Goal: Task Accomplishment & Management: Manage account settings

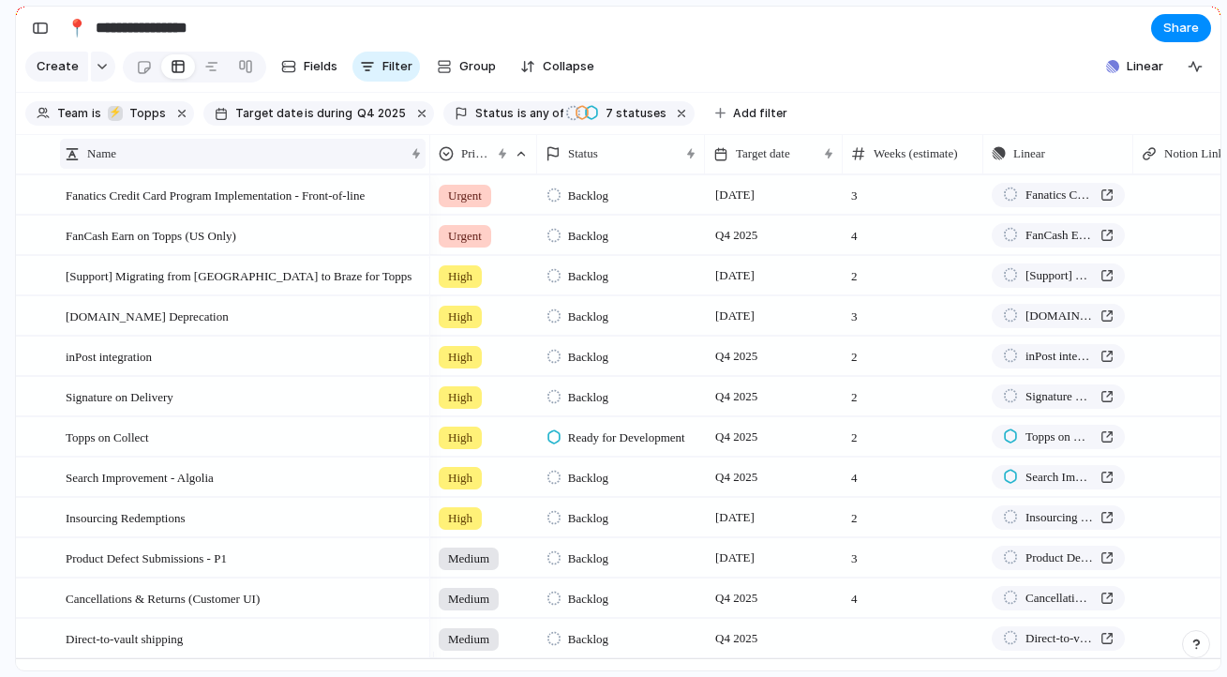
click at [130, 160] on div "Name" at bounding box center [234, 153] width 339 height 19
click at [151, 204] on span "Sort ascending" at bounding box center [142, 210] width 91 height 19
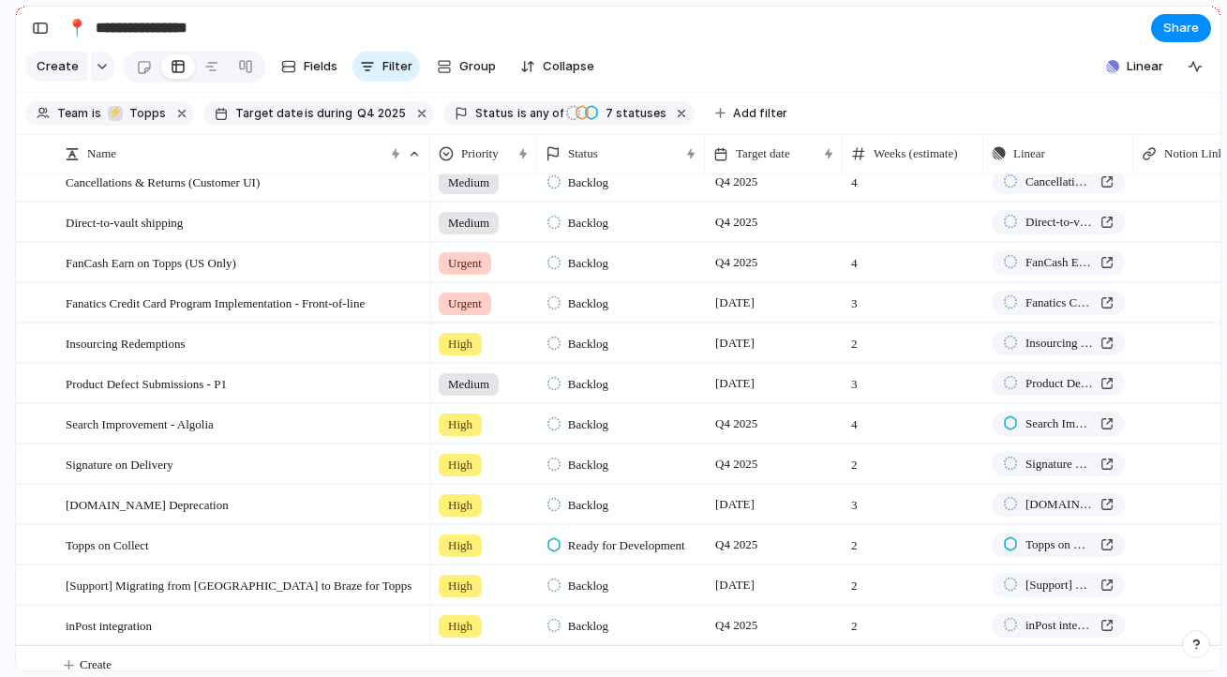
scroll to position [43, 0]
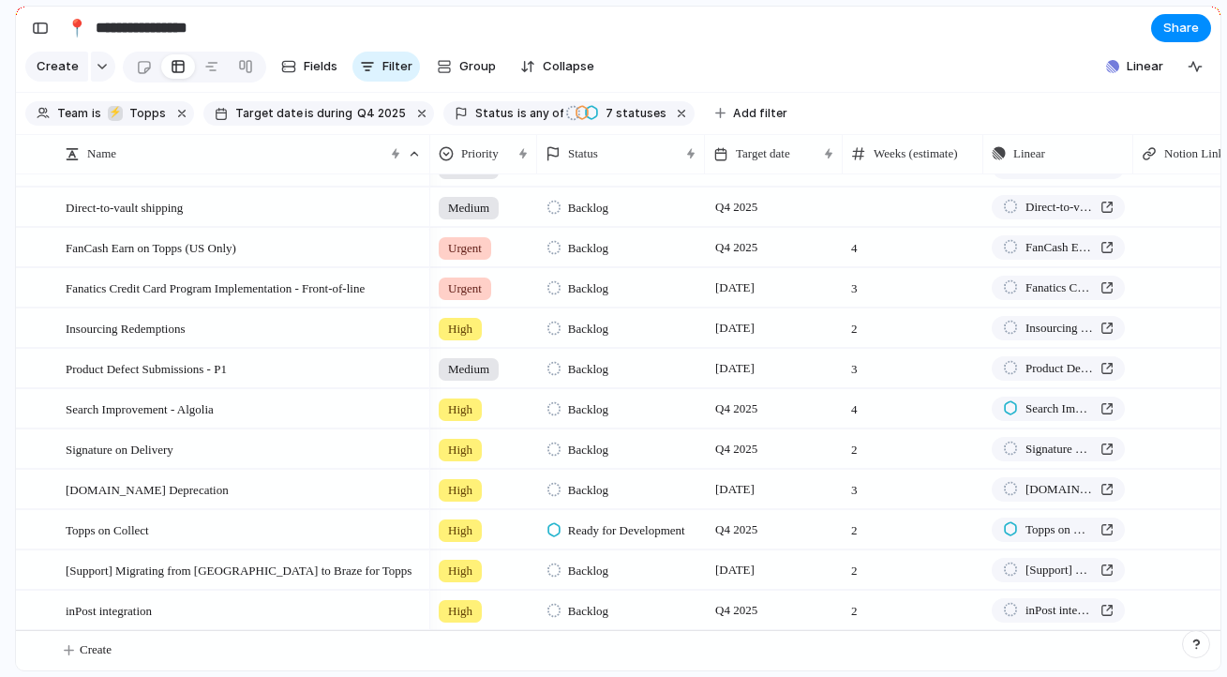
click at [488, 209] on span "Medium" at bounding box center [468, 208] width 41 height 19
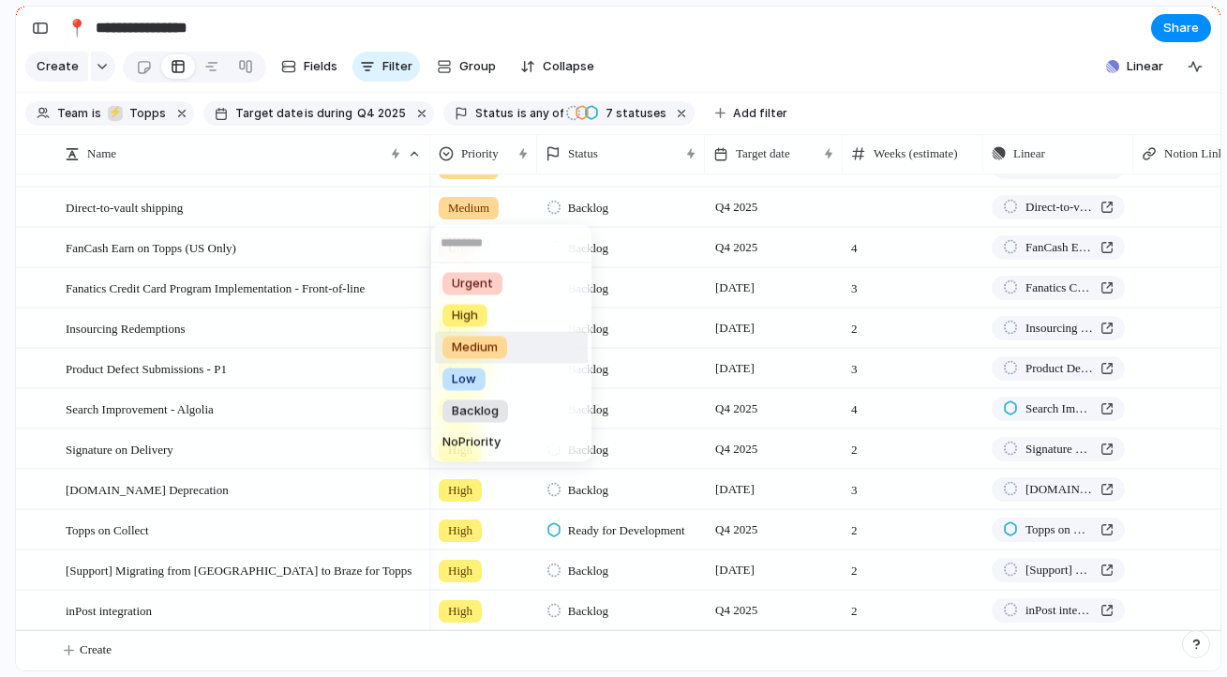
click at [316, 252] on div "Urgent High Medium Low Backlog No Priority" at bounding box center [613, 338] width 1227 height 677
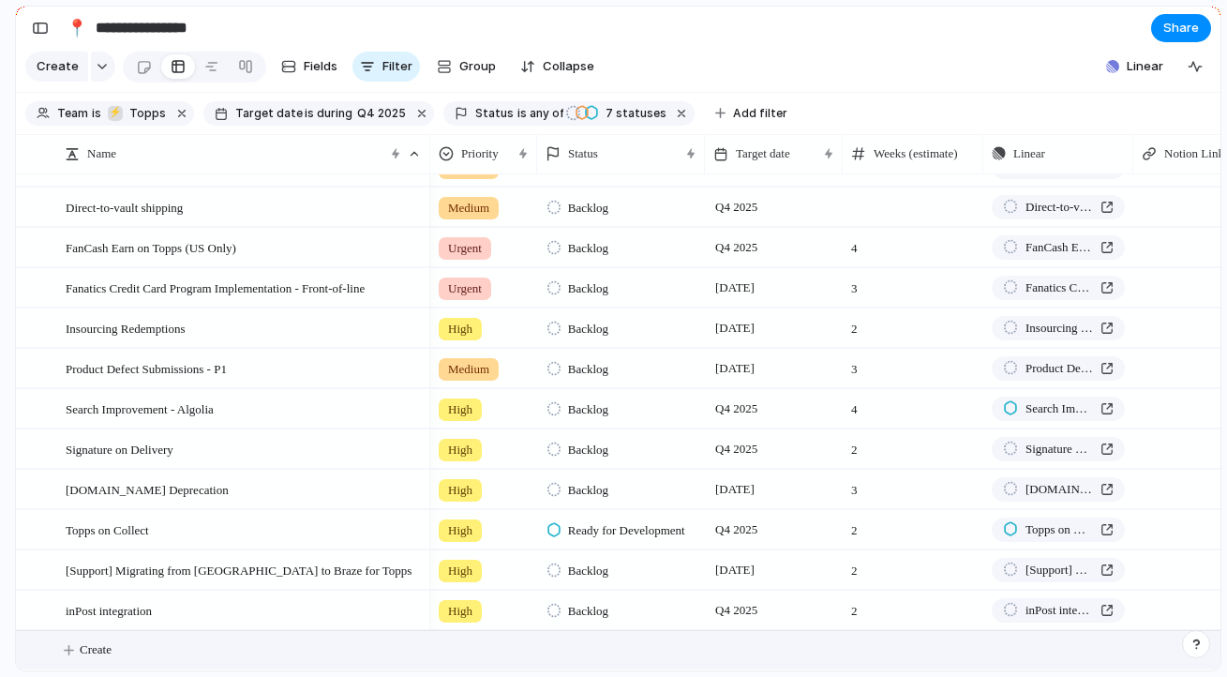
click at [97, 653] on span "Create" at bounding box center [96, 649] width 32 height 19
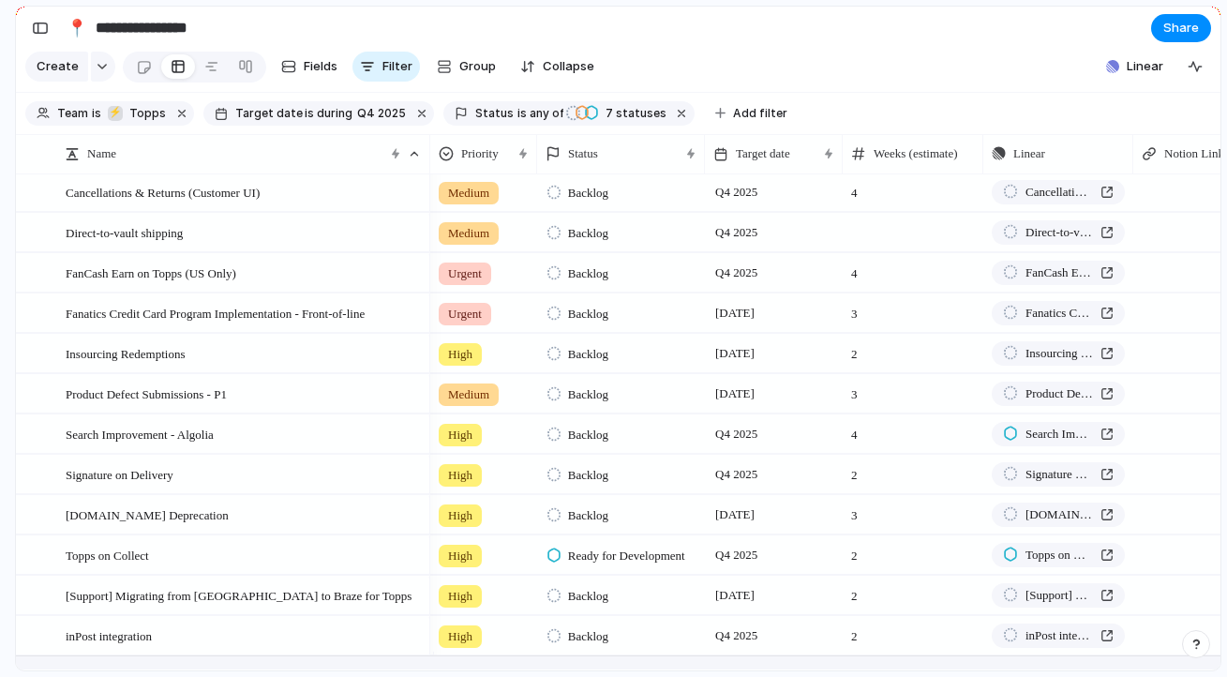
scroll to position [0, 0]
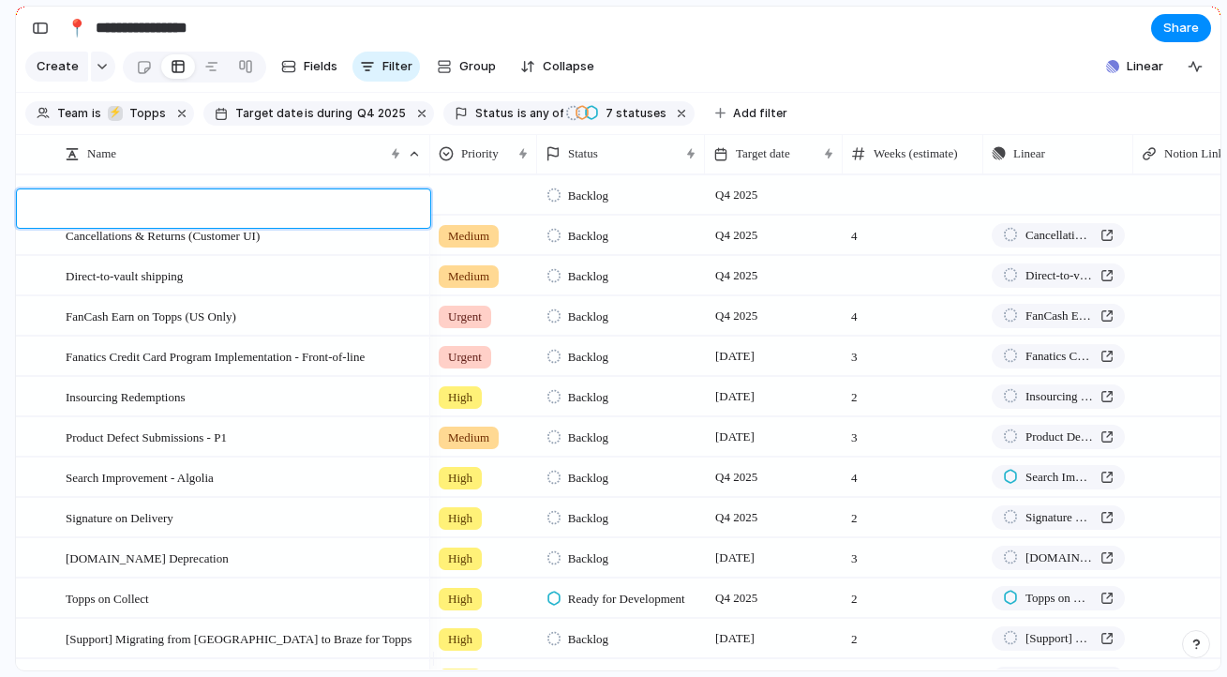
paste textarea "**********"
type textarea "**********"
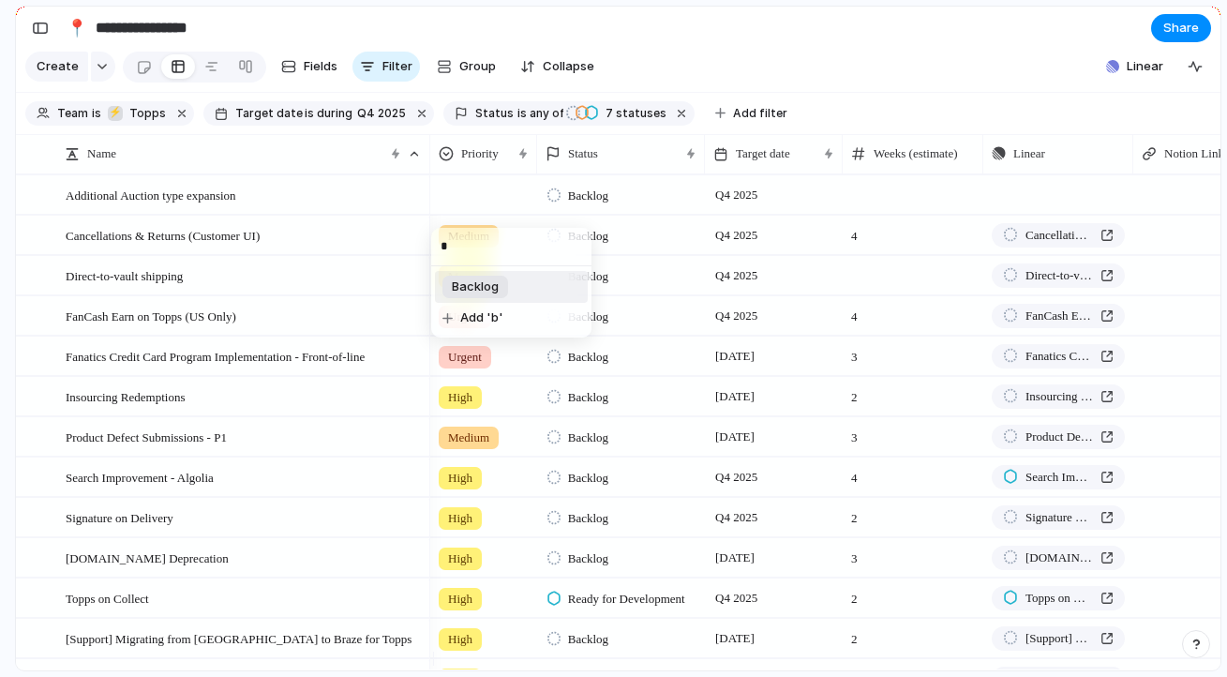
click at [511, 293] on li "Backlog" at bounding box center [511, 287] width 153 height 32
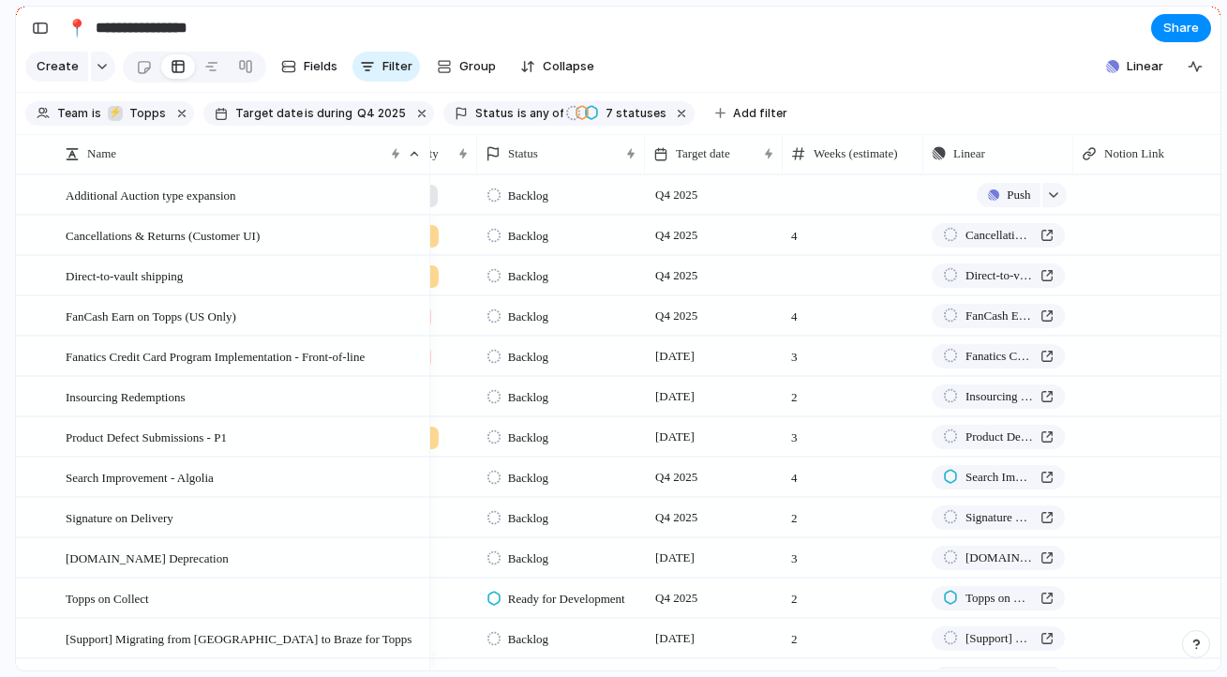
scroll to position [0, 111]
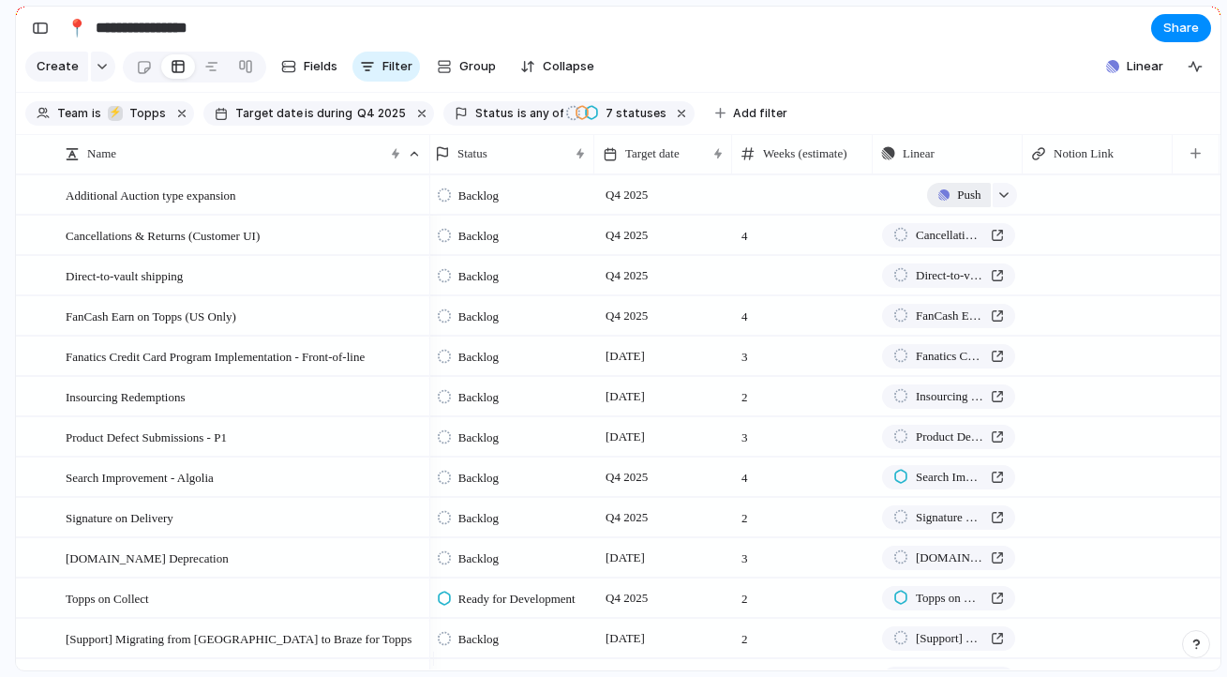
click at [971, 204] on span "Push" at bounding box center [968, 195] width 23 height 19
click at [964, 249] on li "Project" at bounding box center [965, 253] width 107 height 30
click at [1141, 75] on span "Linear" at bounding box center [1144, 66] width 37 height 19
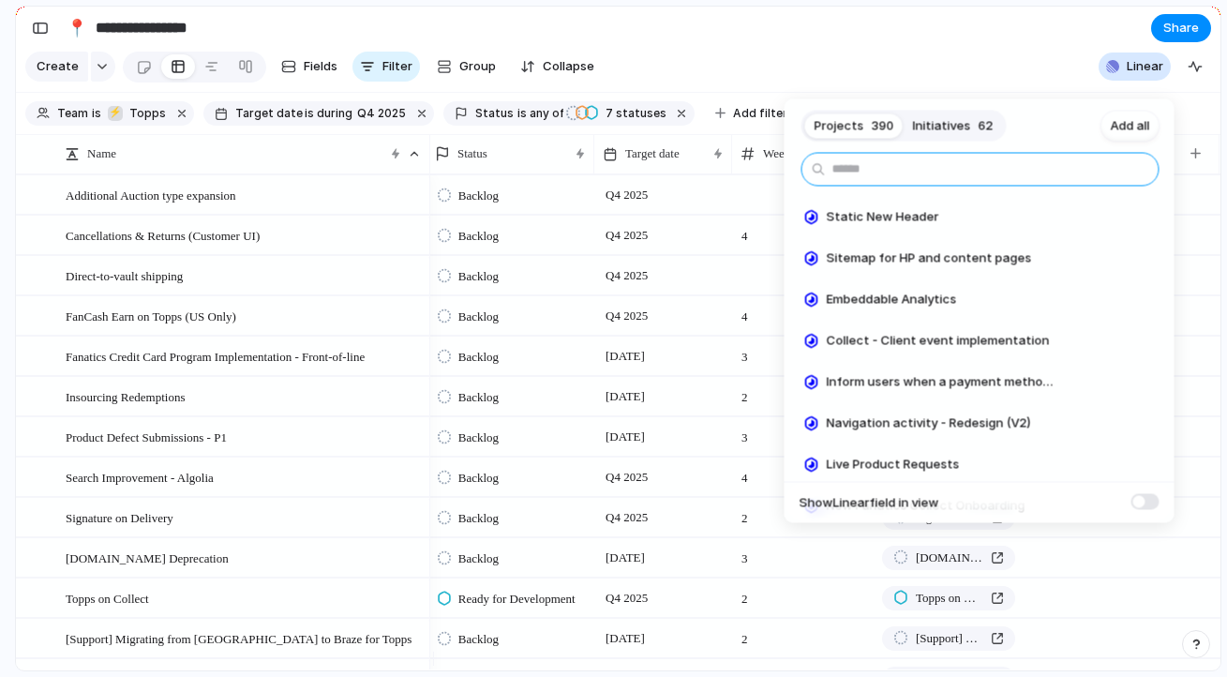
click at [981, 167] on input "text" at bounding box center [980, 170] width 358 height 34
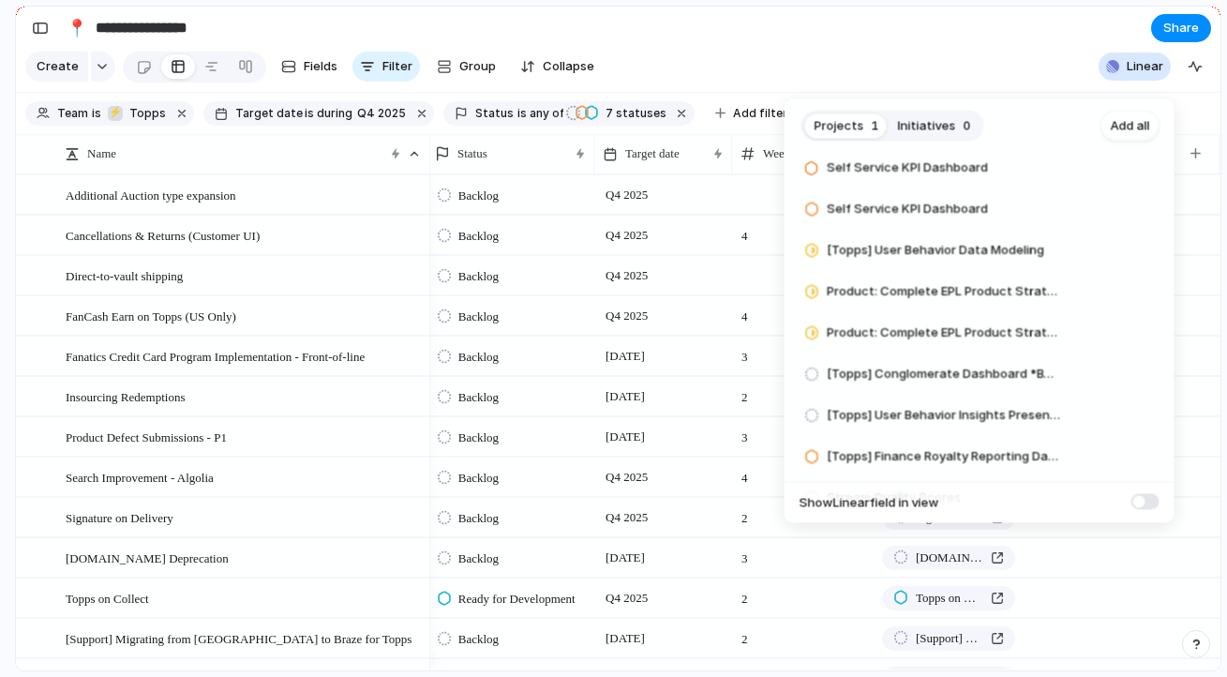
scroll to position [0, 0]
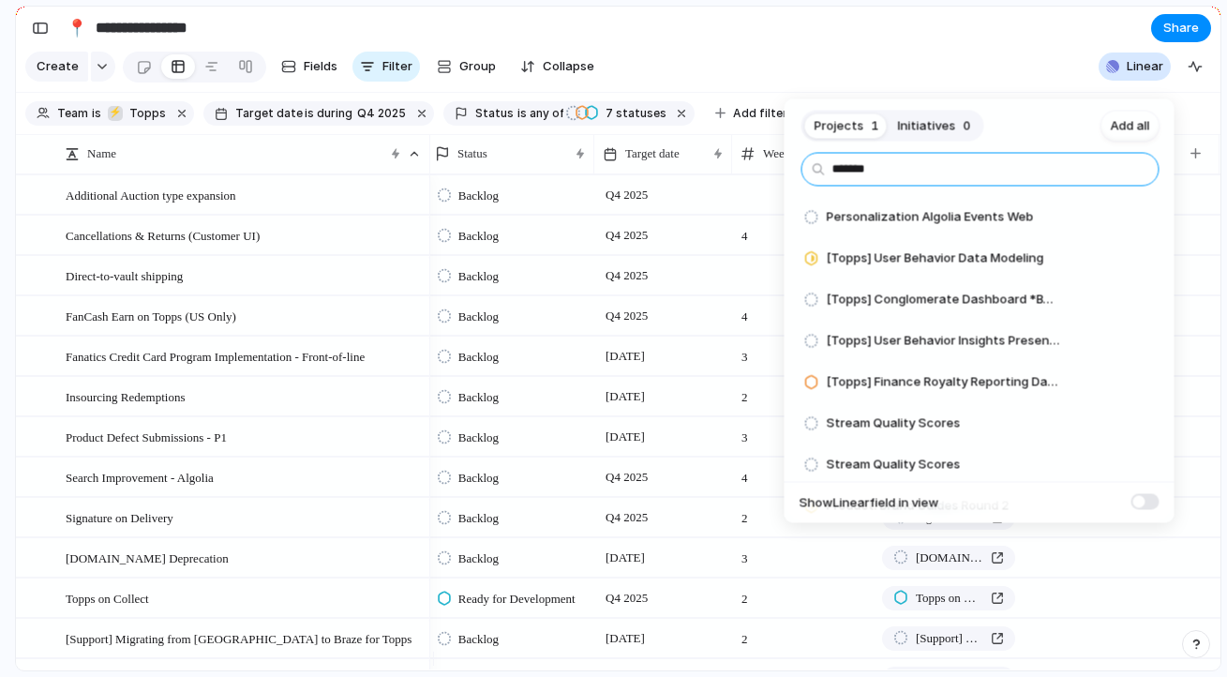
click at [967, 177] on input "*******" at bounding box center [980, 170] width 358 height 34
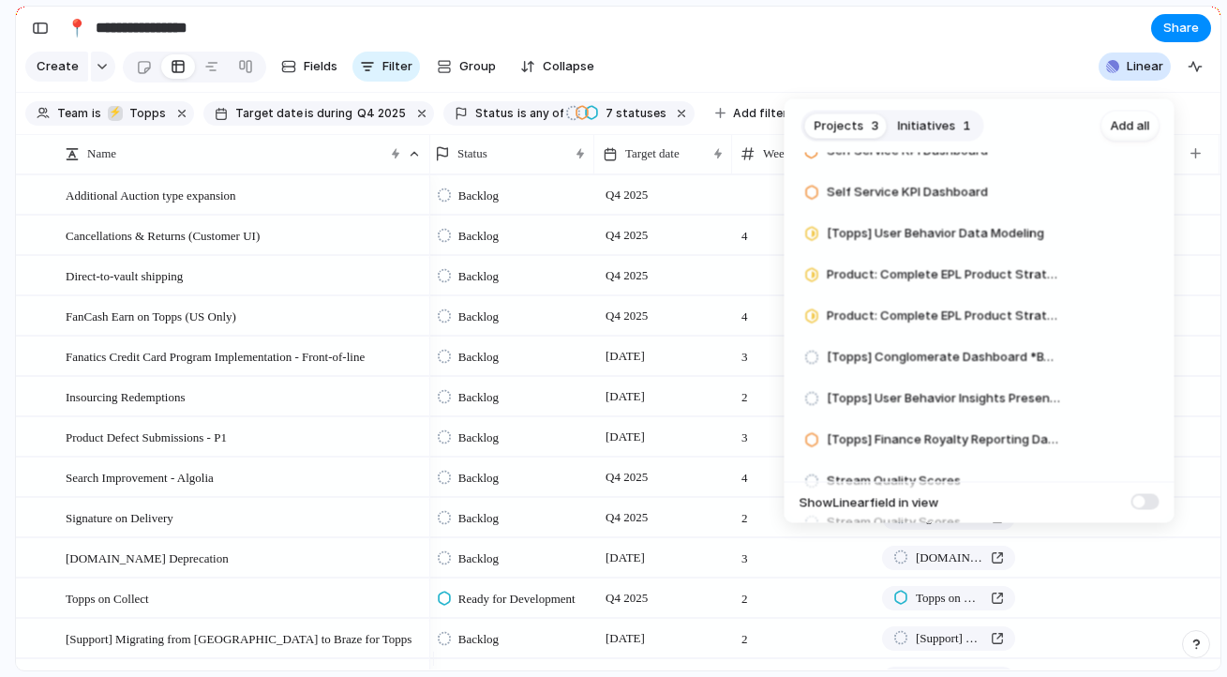
scroll to position [499, 0]
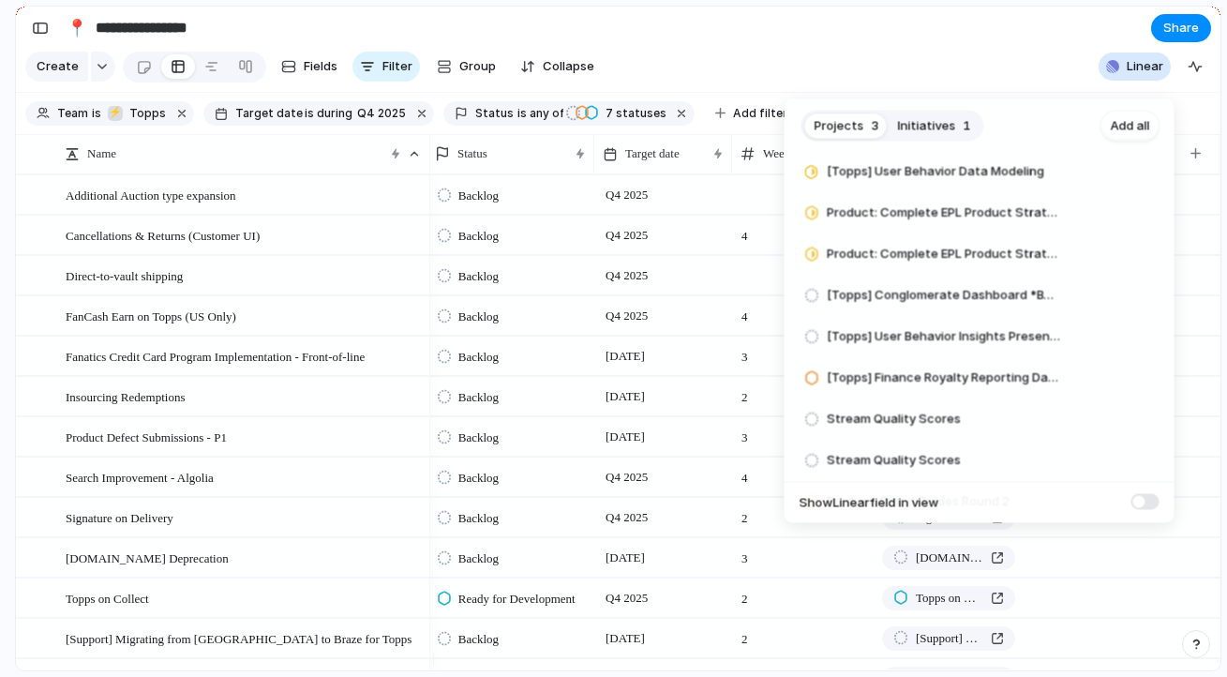
type input "******"
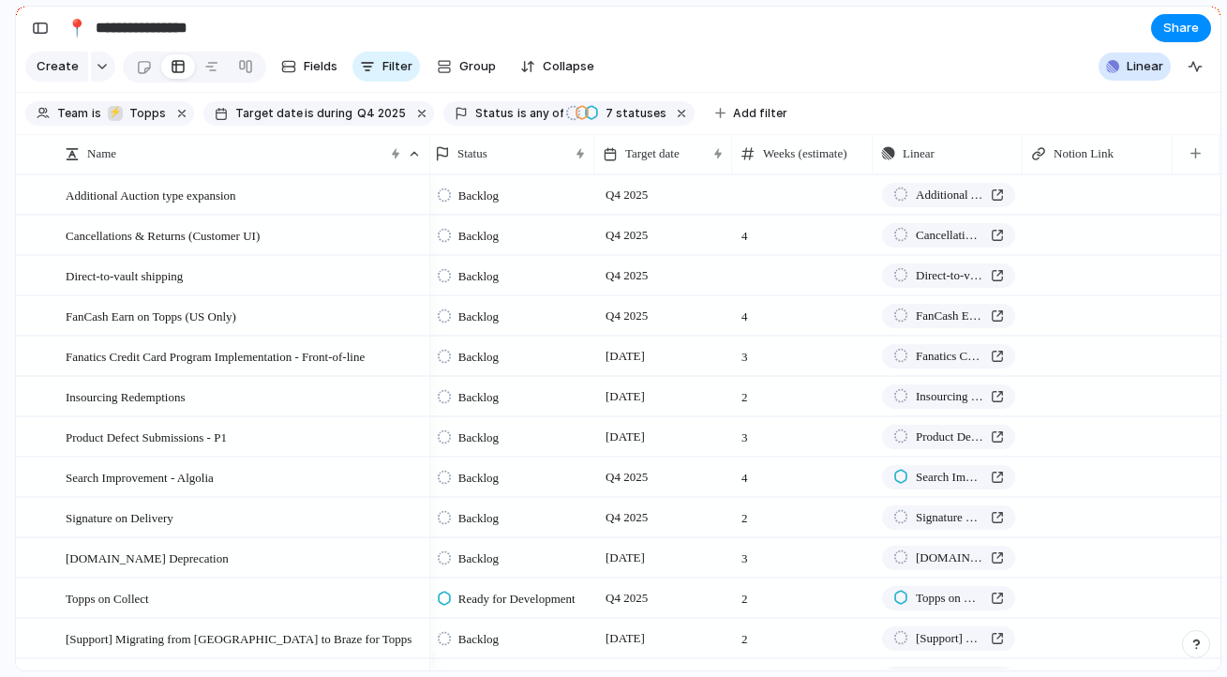
click at [960, 82] on div "Projects 3 Initiatives 1 Add all ****** Saved search on web Add Unified Search …" at bounding box center [613, 338] width 1227 height 677
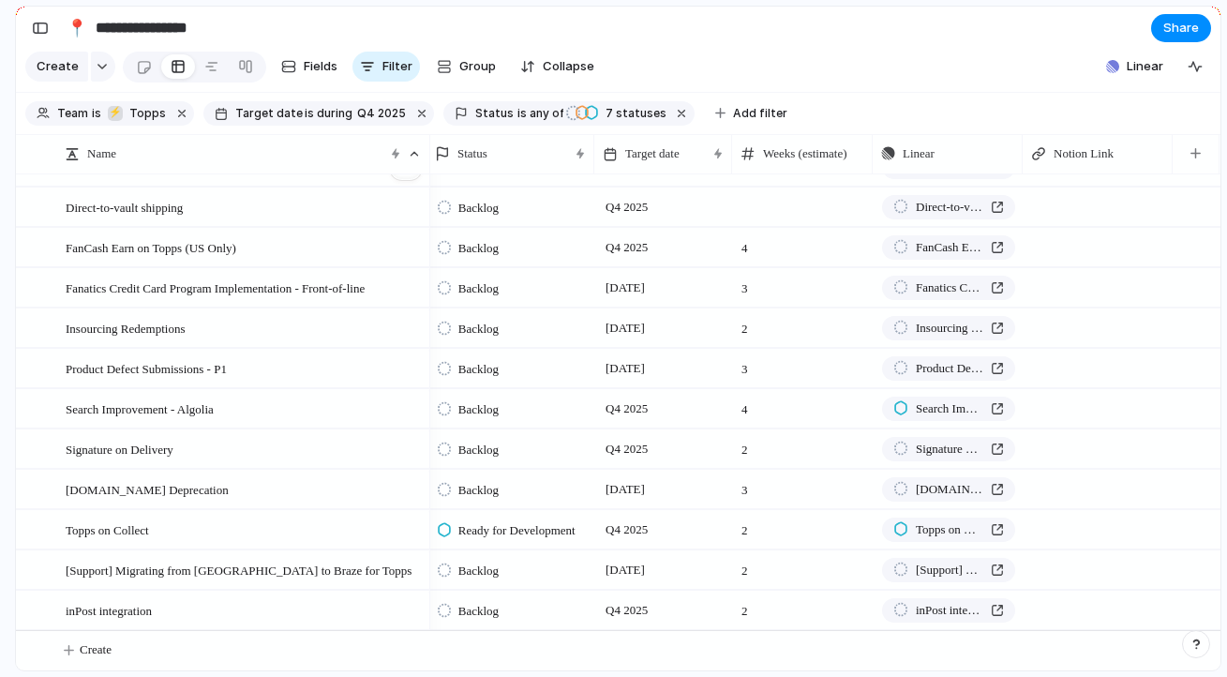
scroll to position [83, 0]
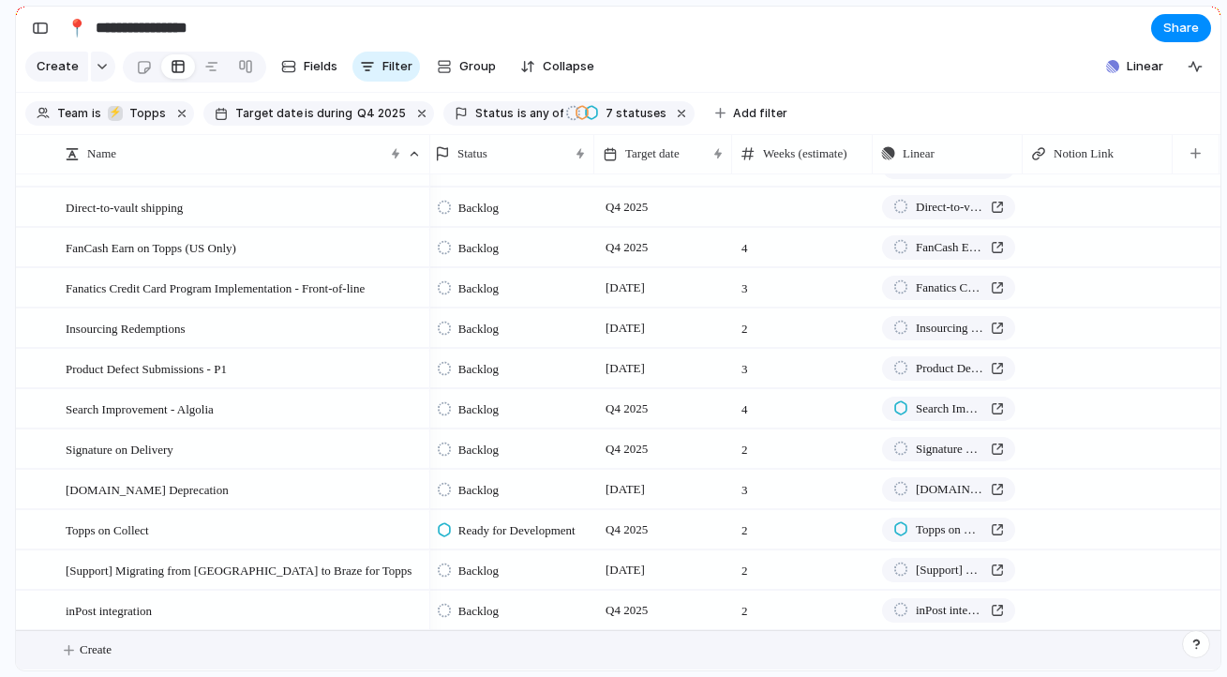
click at [89, 640] on span "Create" at bounding box center [96, 649] width 32 height 19
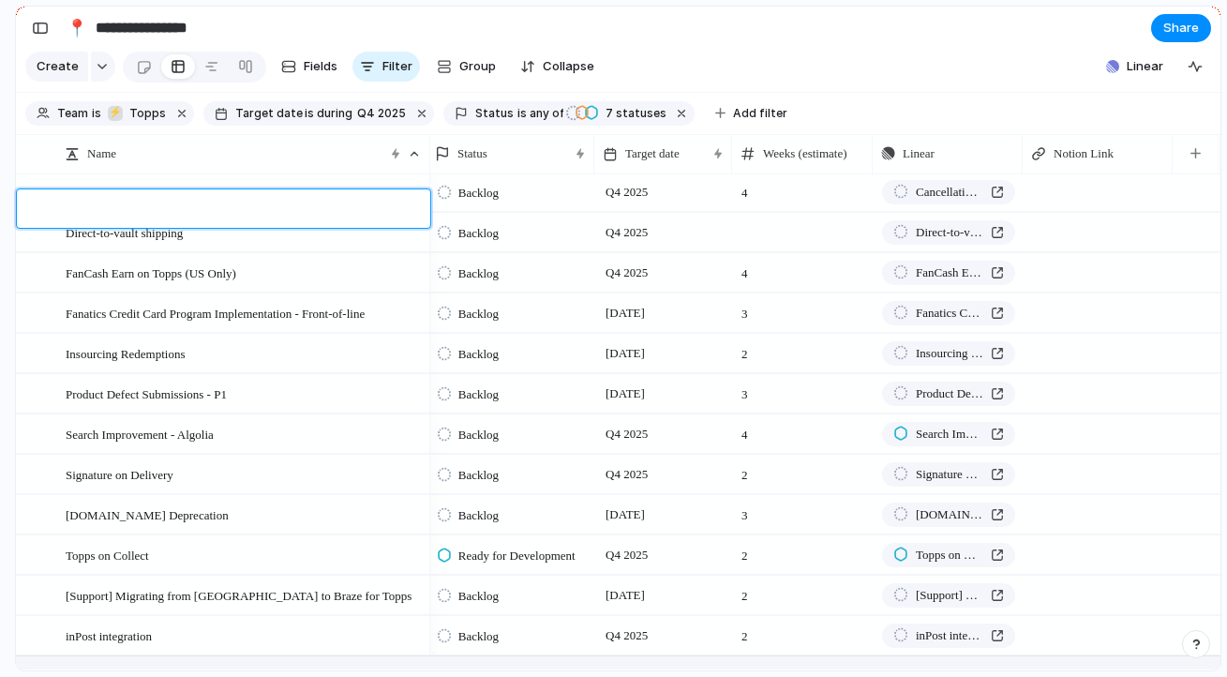
scroll to position [0, 0]
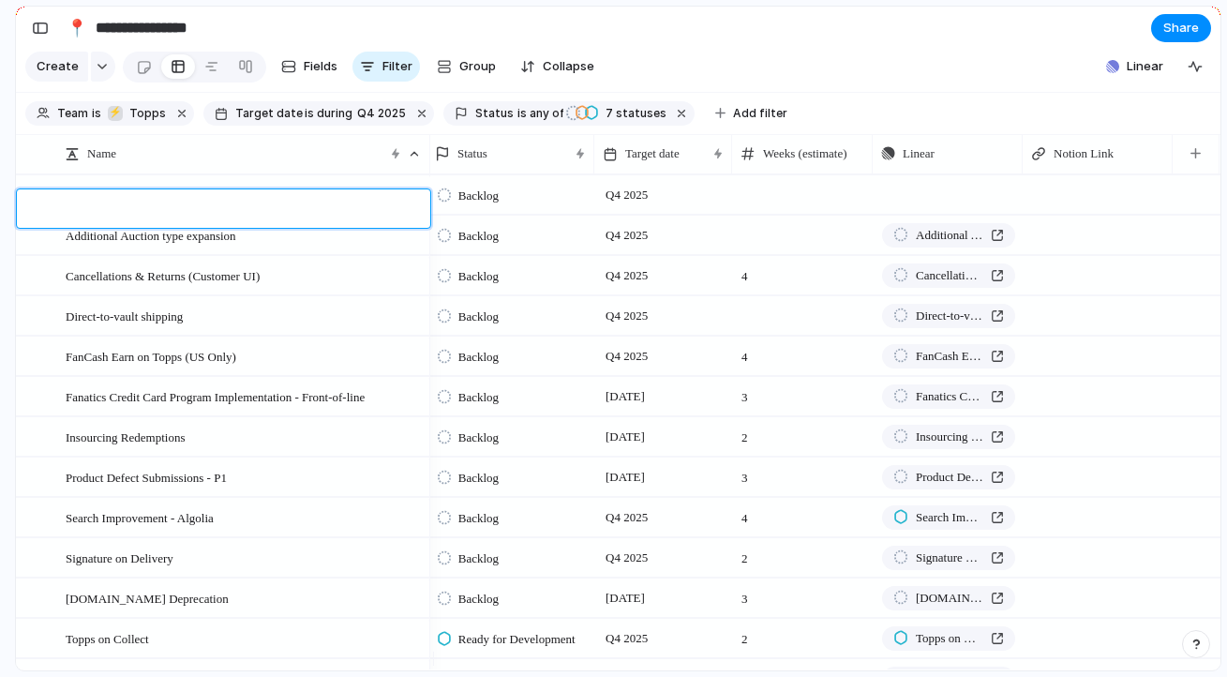
type textarea "*"
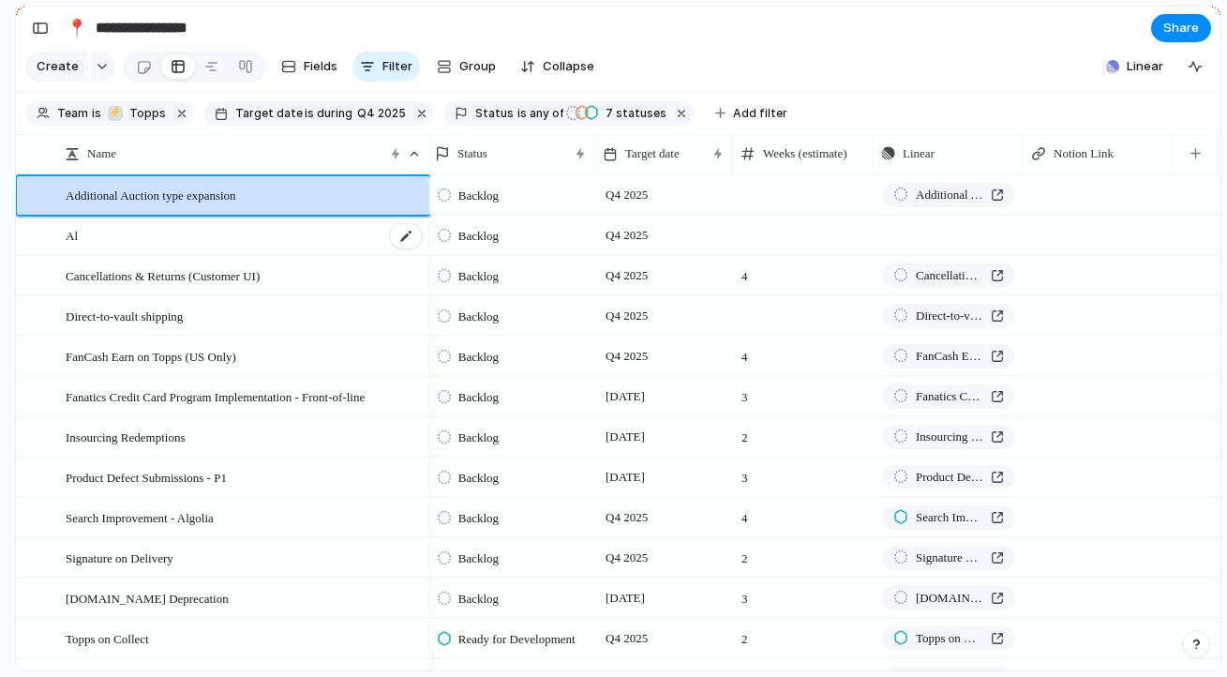
click at [187, 255] on div "Al" at bounding box center [245, 235] width 358 height 38
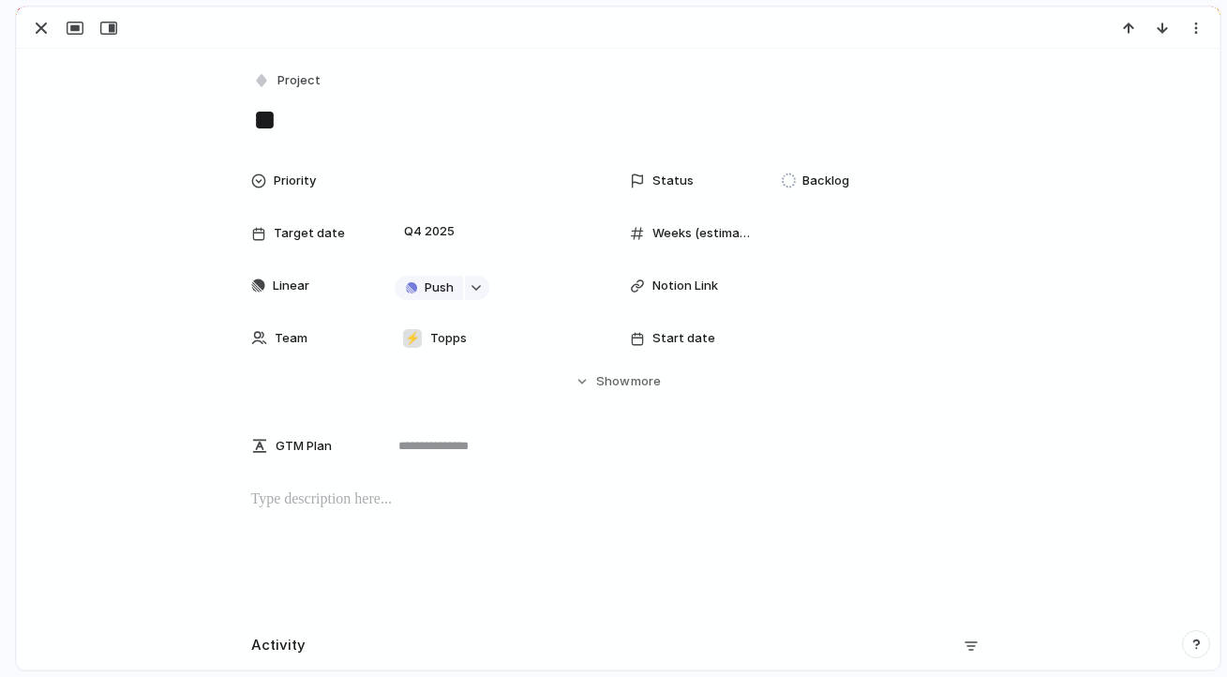
click at [301, 108] on textarea "**" at bounding box center [618, 119] width 735 height 39
type textarea "**********"
click at [279, 188] on span "Priority" at bounding box center [295, 180] width 42 height 19
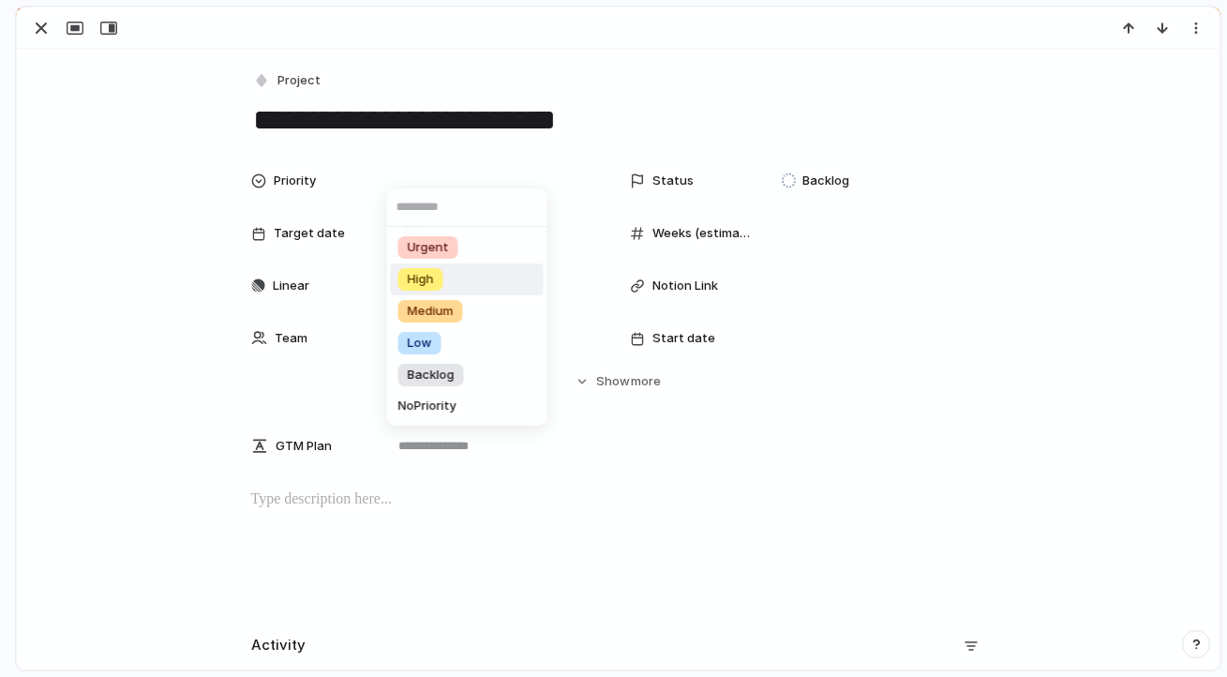
click at [458, 284] on li "High" at bounding box center [467, 279] width 153 height 32
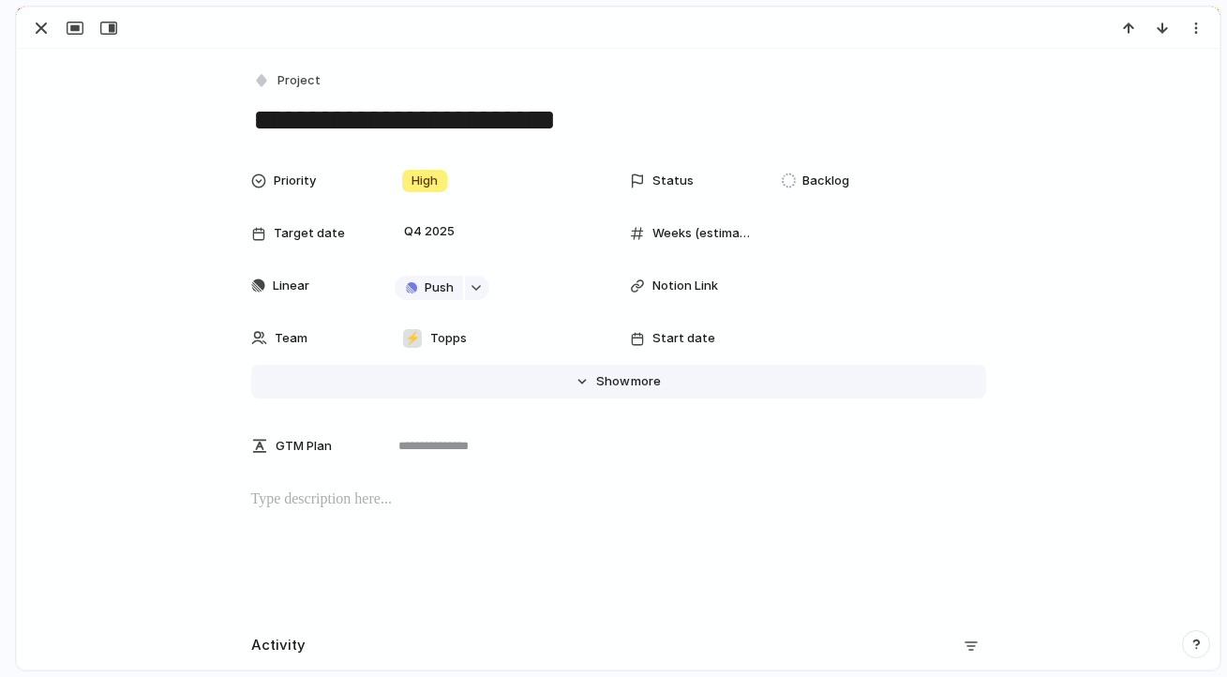
click at [607, 380] on span "Show" at bounding box center [613, 381] width 34 height 19
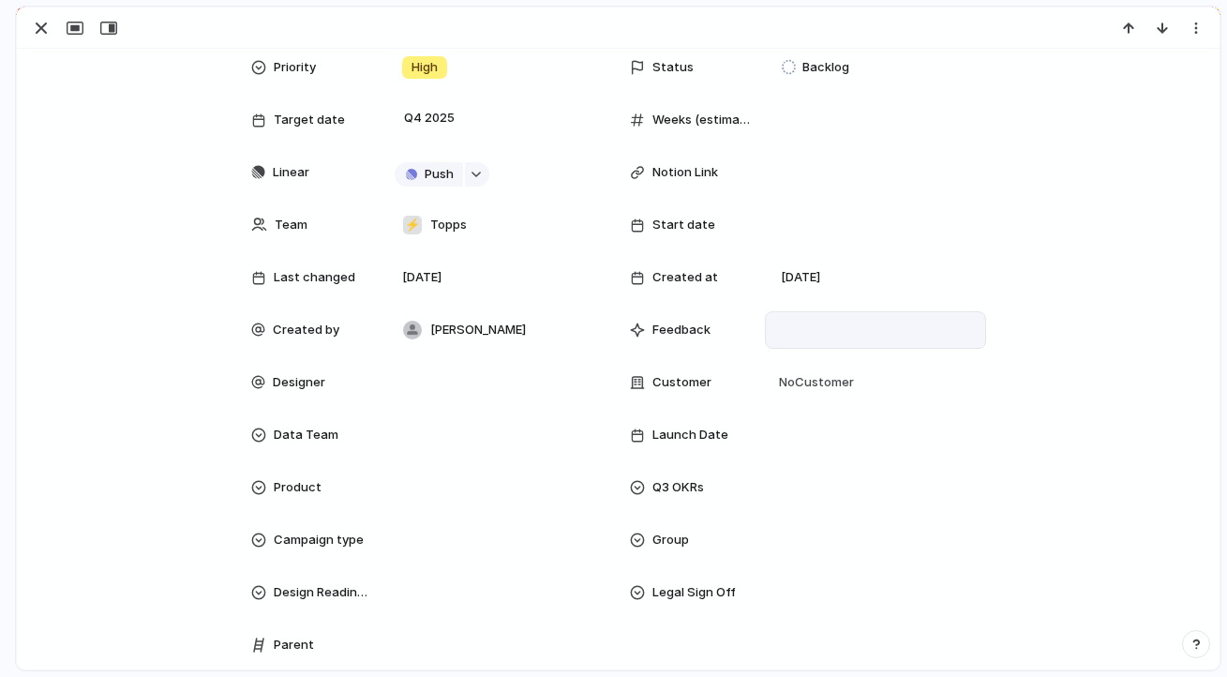
scroll to position [162, 0]
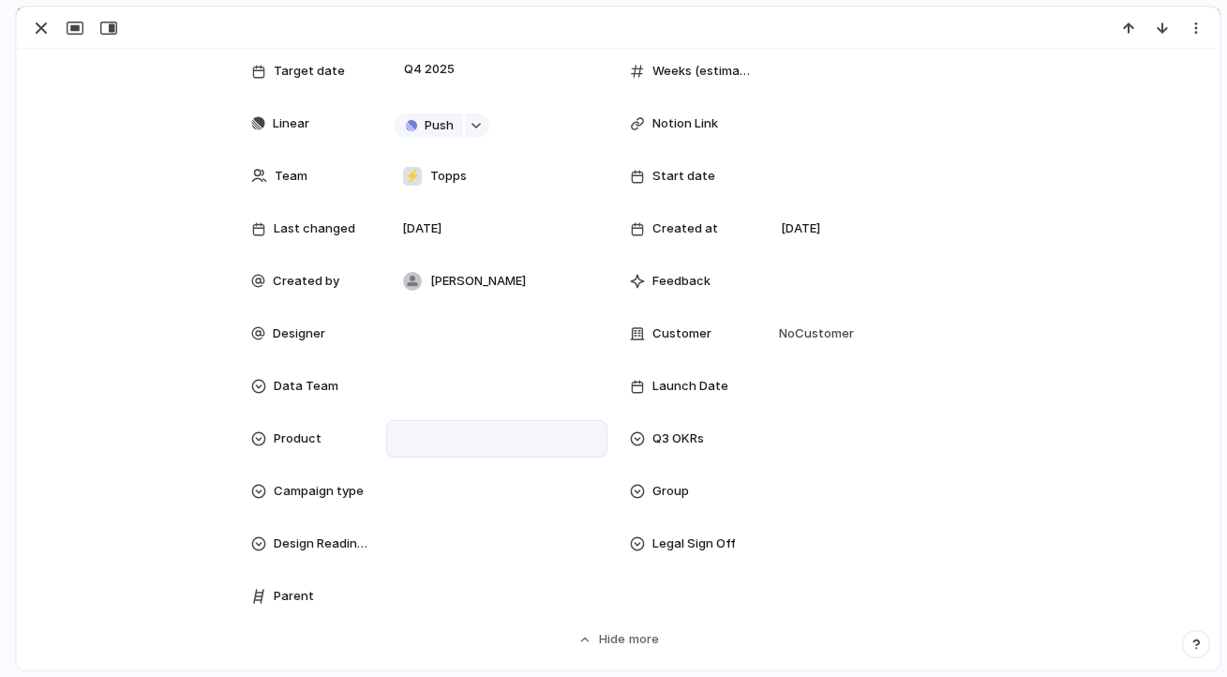
click at [429, 439] on div at bounding box center [497, 438] width 204 height 21
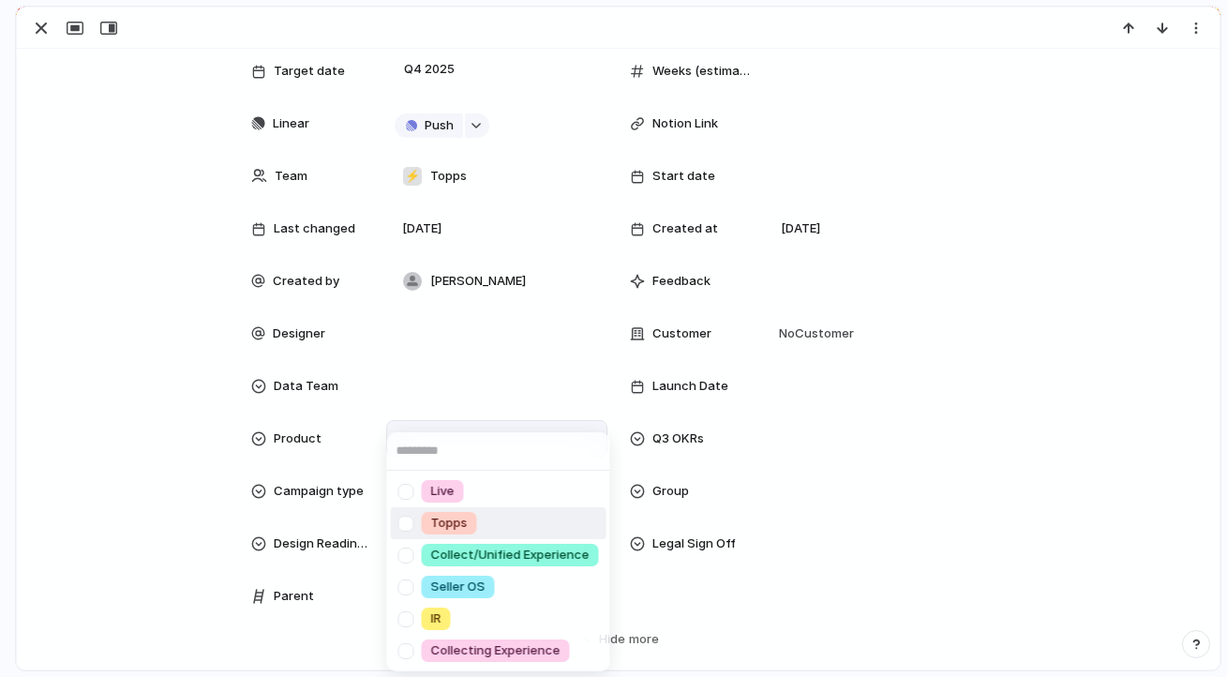
click at [467, 522] on span "Topps" at bounding box center [449, 523] width 37 height 19
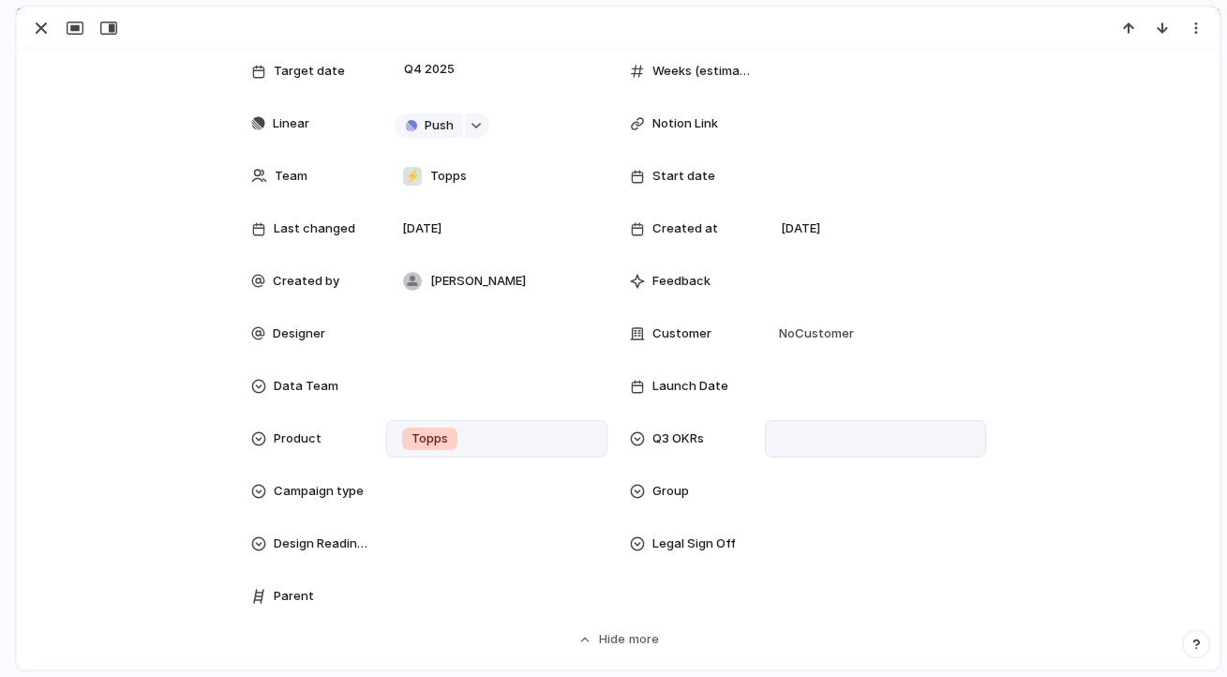
click at [836, 441] on div at bounding box center [875, 438] width 204 height 21
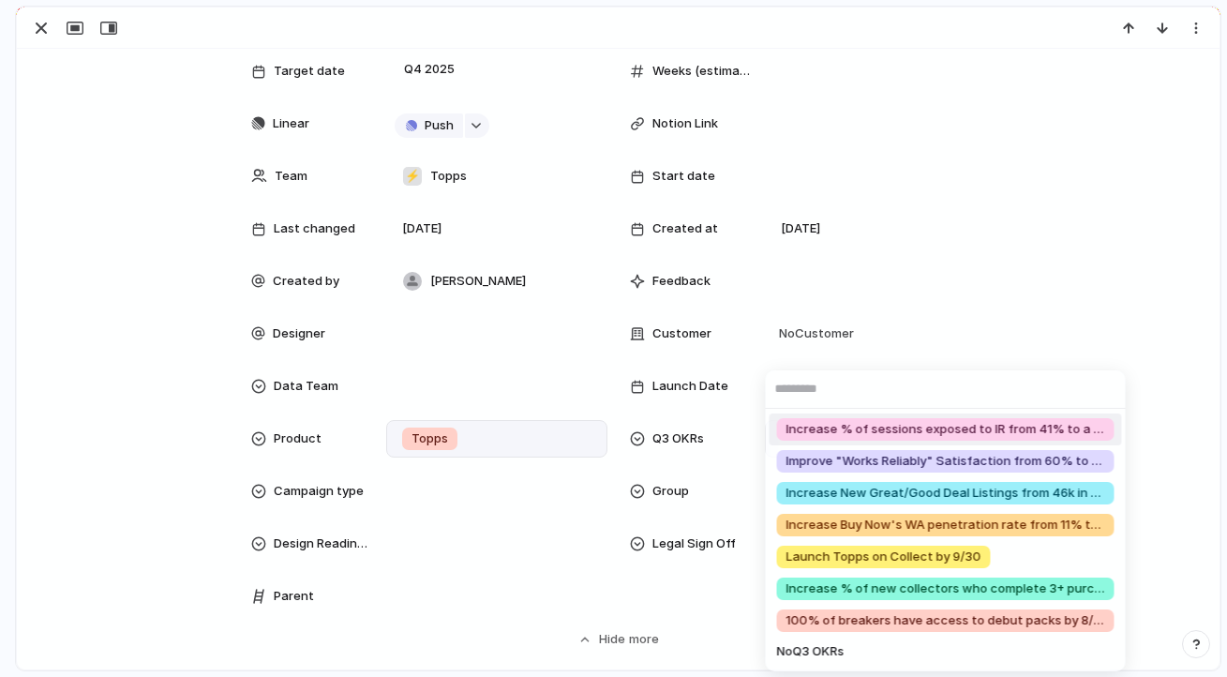
click at [1052, 284] on div "Increase % of sessions exposed to IR from 41% to a monthly average of 80% in Se…" at bounding box center [613, 338] width 1227 height 677
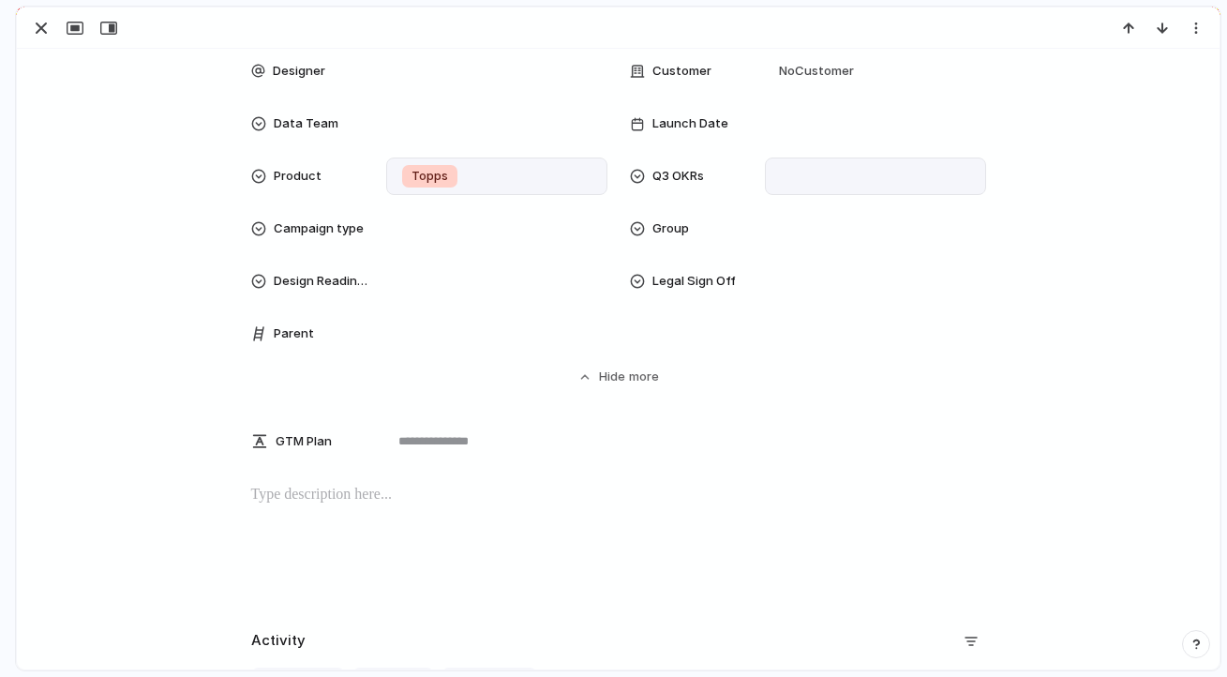
scroll to position [425, 0]
click at [344, 498] on p at bounding box center [618, 494] width 735 height 22
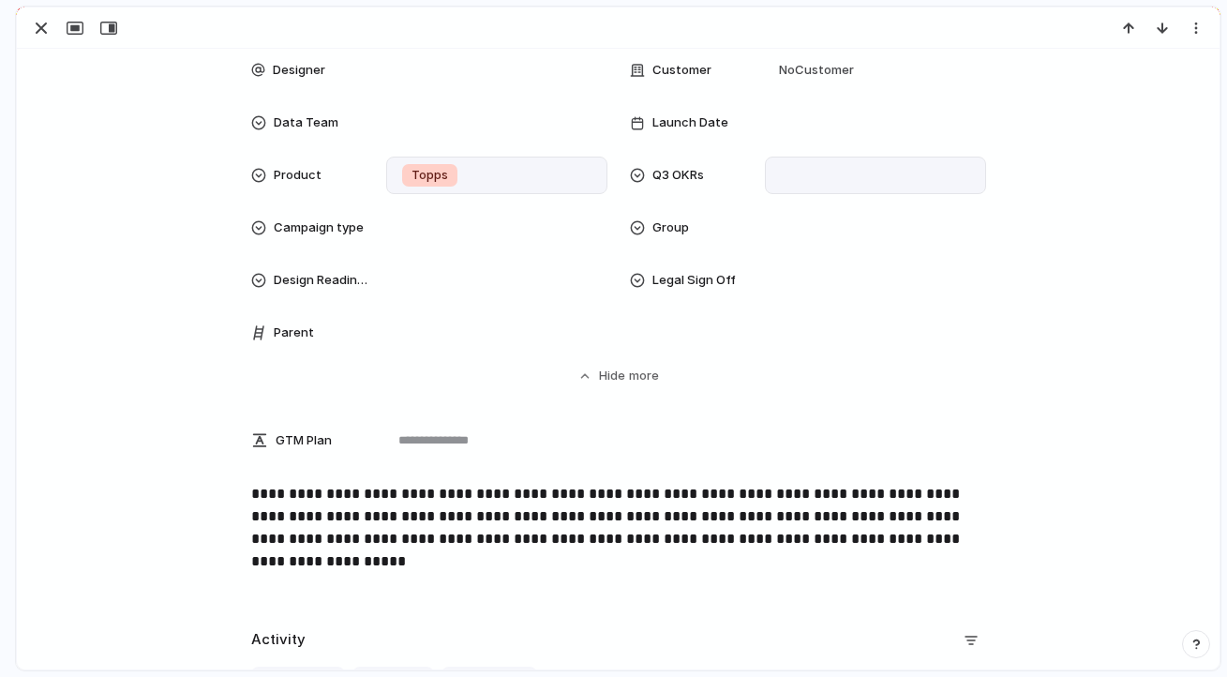
click at [684, 497] on p "**********" at bounding box center [618, 528] width 735 height 90
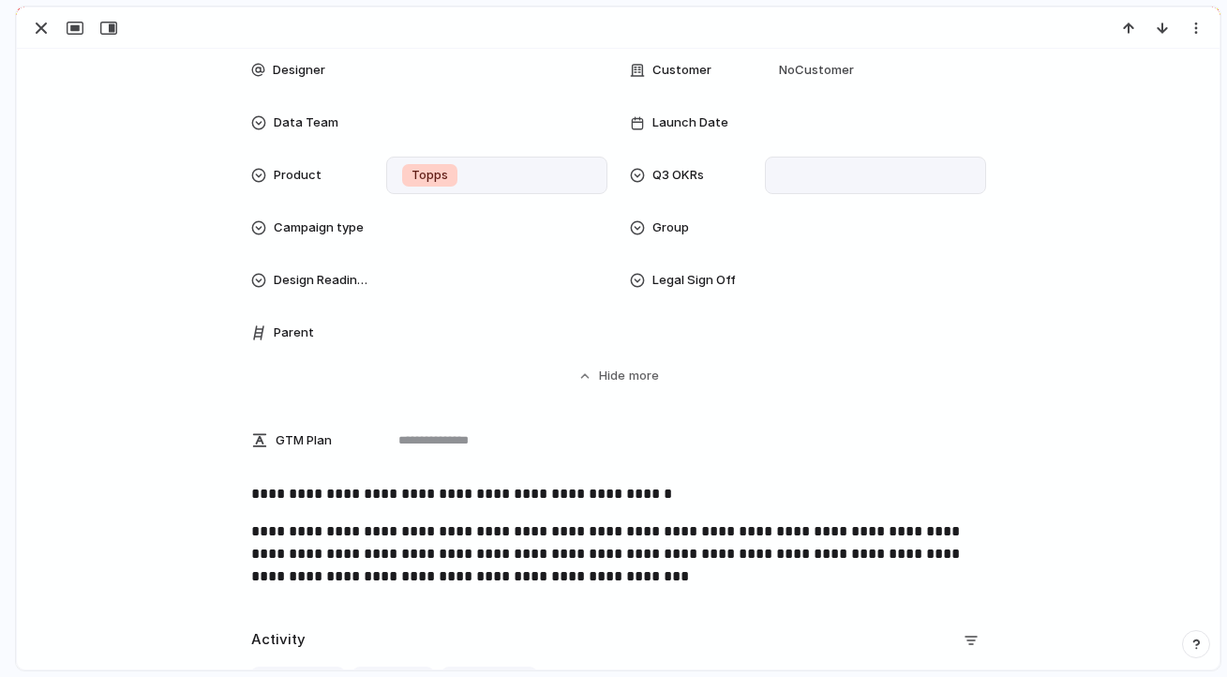
click at [883, 558] on p "**********" at bounding box center [618, 553] width 735 height 67
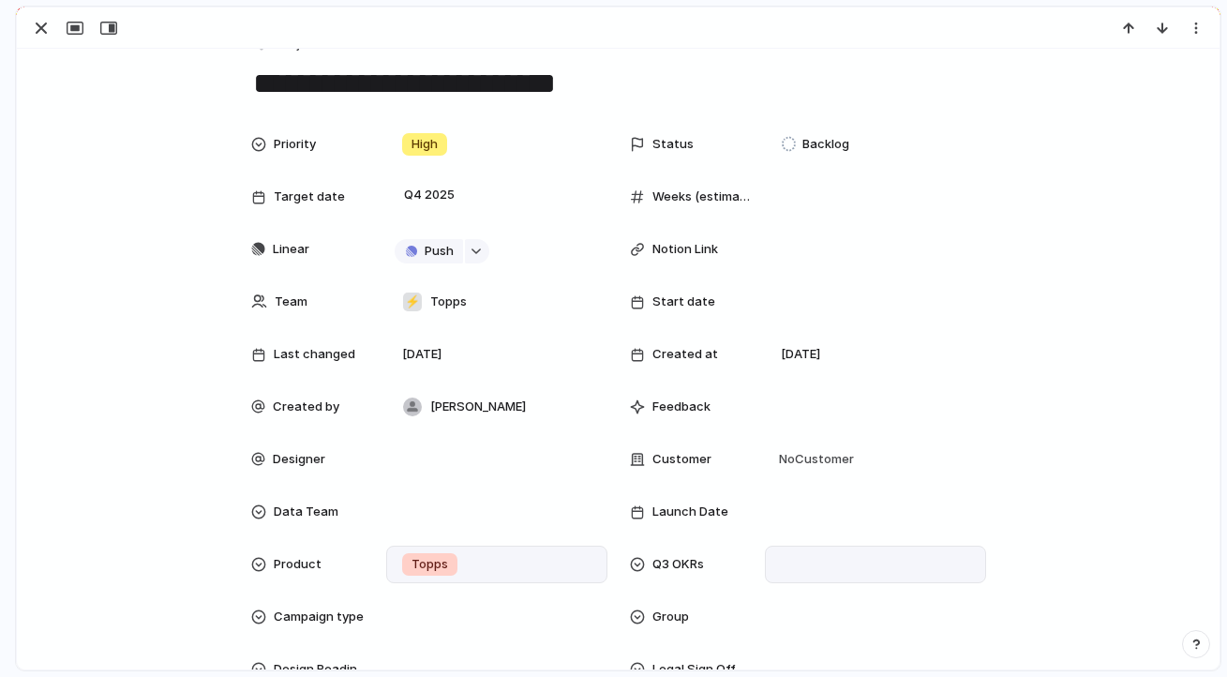
scroll to position [0, 0]
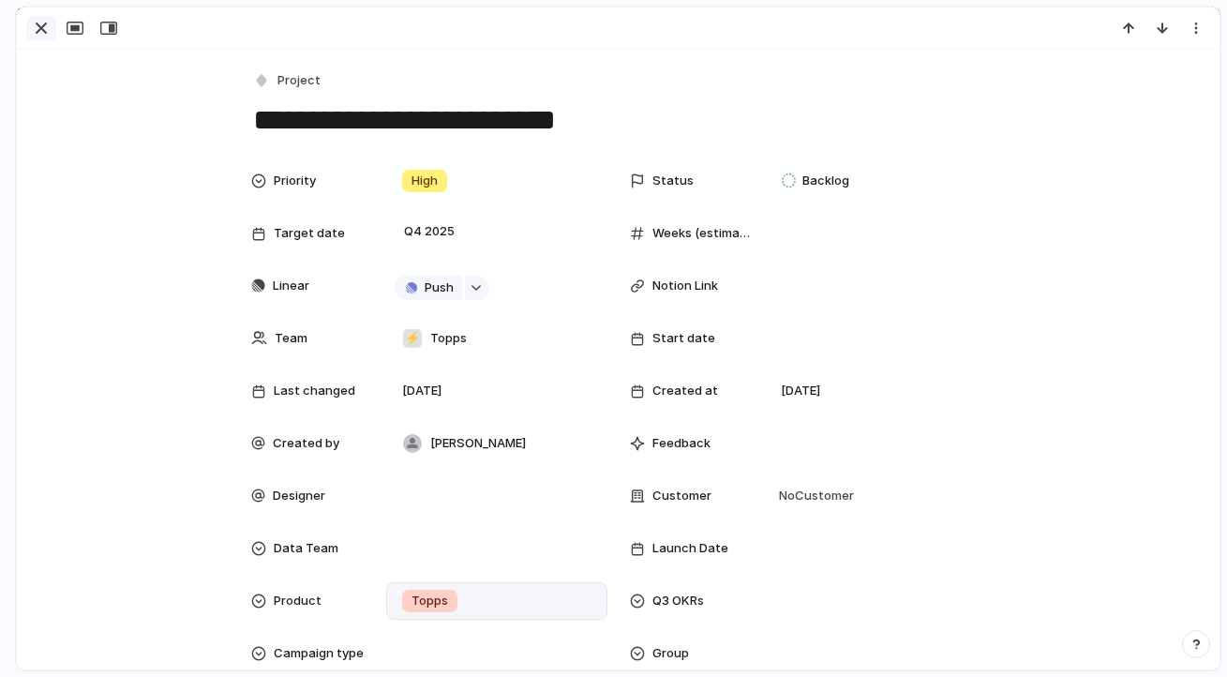
click at [41, 23] on div "button" at bounding box center [41, 28] width 22 height 22
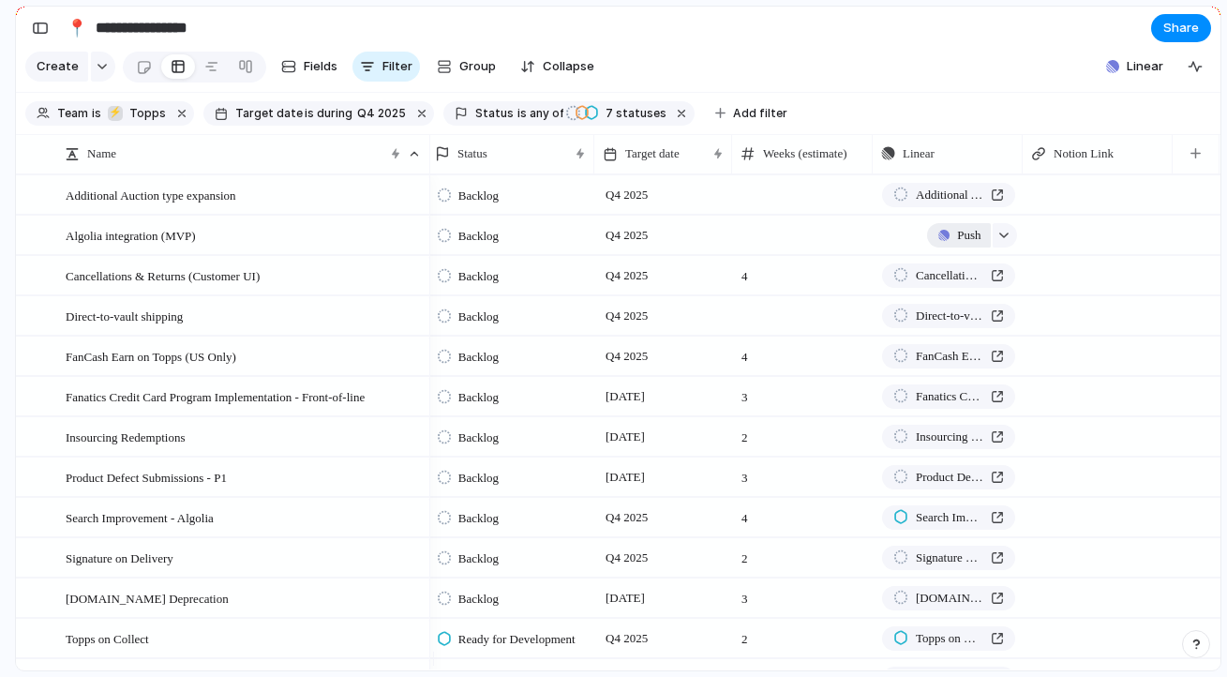
click at [966, 245] on span "Push" at bounding box center [968, 235] width 23 height 19
click at [964, 290] on li "Project" at bounding box center [965, 293] width 107 height 30
click at [1085, 117] on section "Team is ⚡ Topps Target date is during Q4 2025 Status is any of Backlog Design &…" at bounding box center [618, 114] width 1204 height 42
click at [1144, 75] on span "Linear" at bounding box center [1144, 66] width 37 height 19
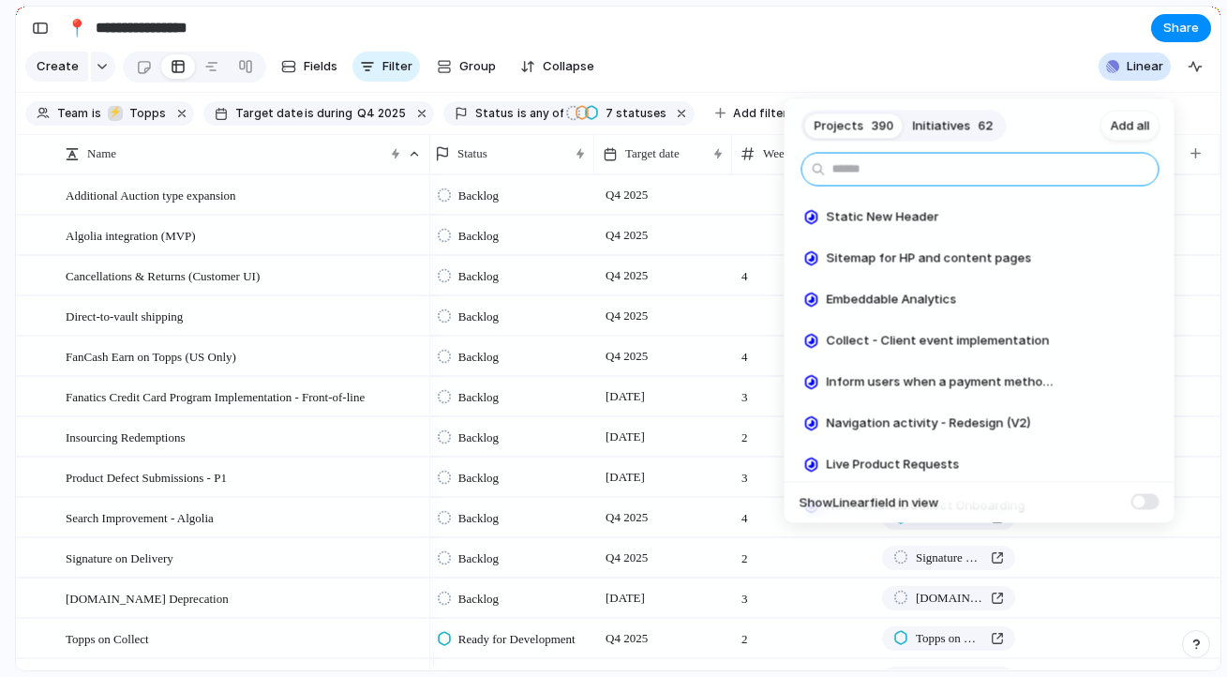
click at [920, 177] on input "text" at bounding box center [980, 170] width 358 height 34
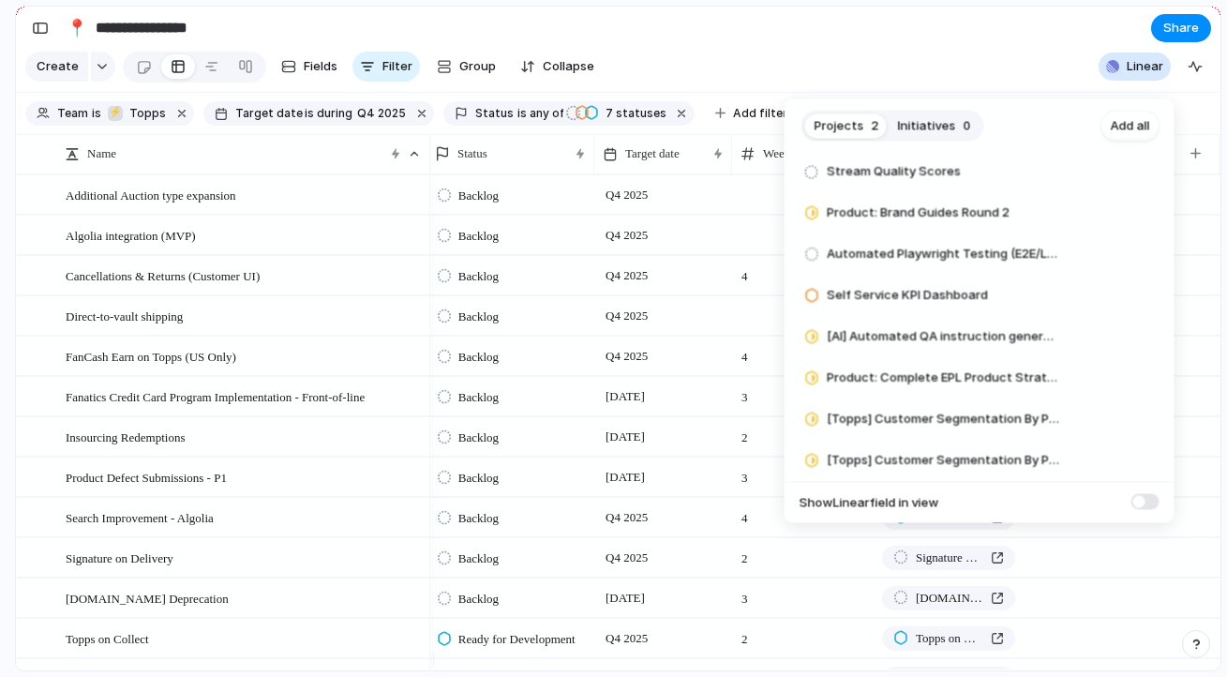
scroll to position [623, 0]
type input "*********"
click at [946, 69] on div "Projects 2 Initiatives 0 Add all ********* [Topps] User Behavior Data Modeling …" at bounding box center [613, 338] width 1227 height 677
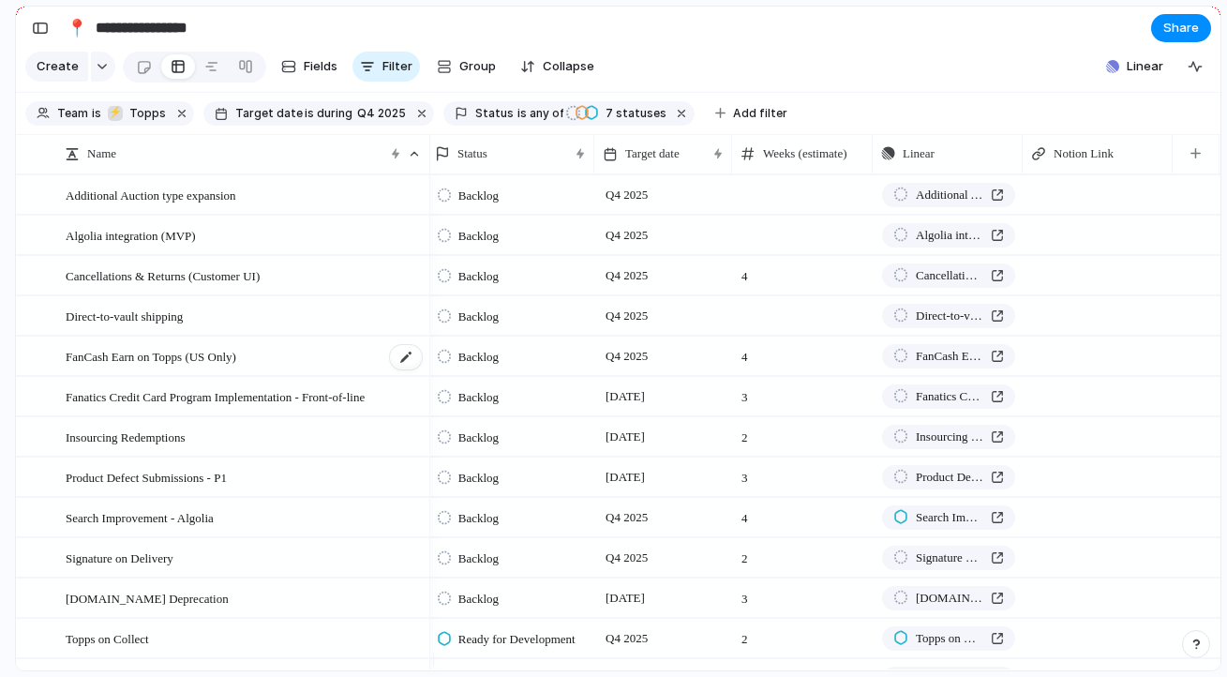
scroll to position [124, 0]
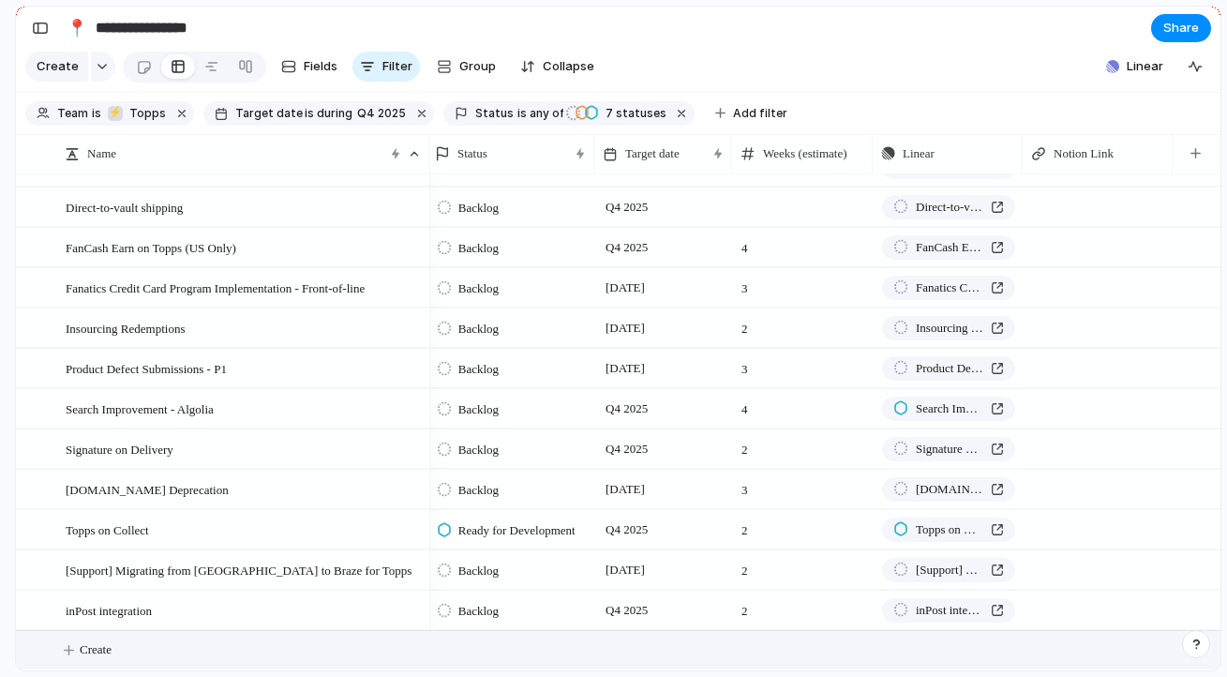
click at [91, 653] on span "Create" at bounding box center [96, 649] width 32 height 19
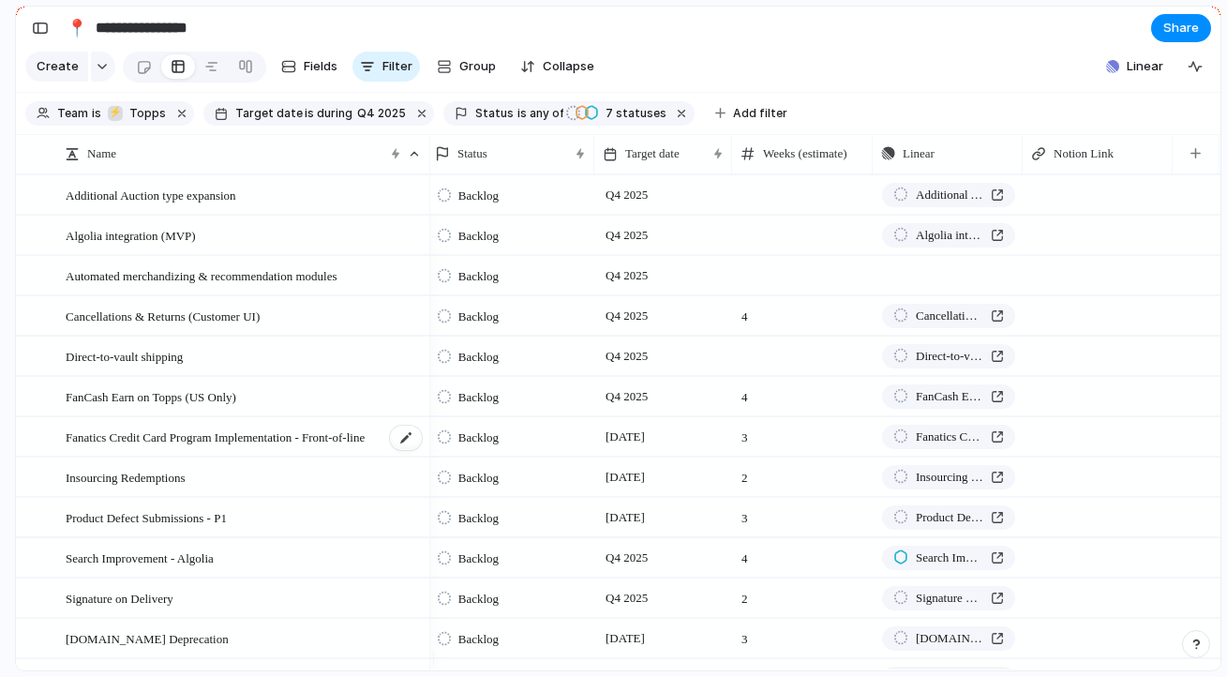
scroll to position [164, 0]
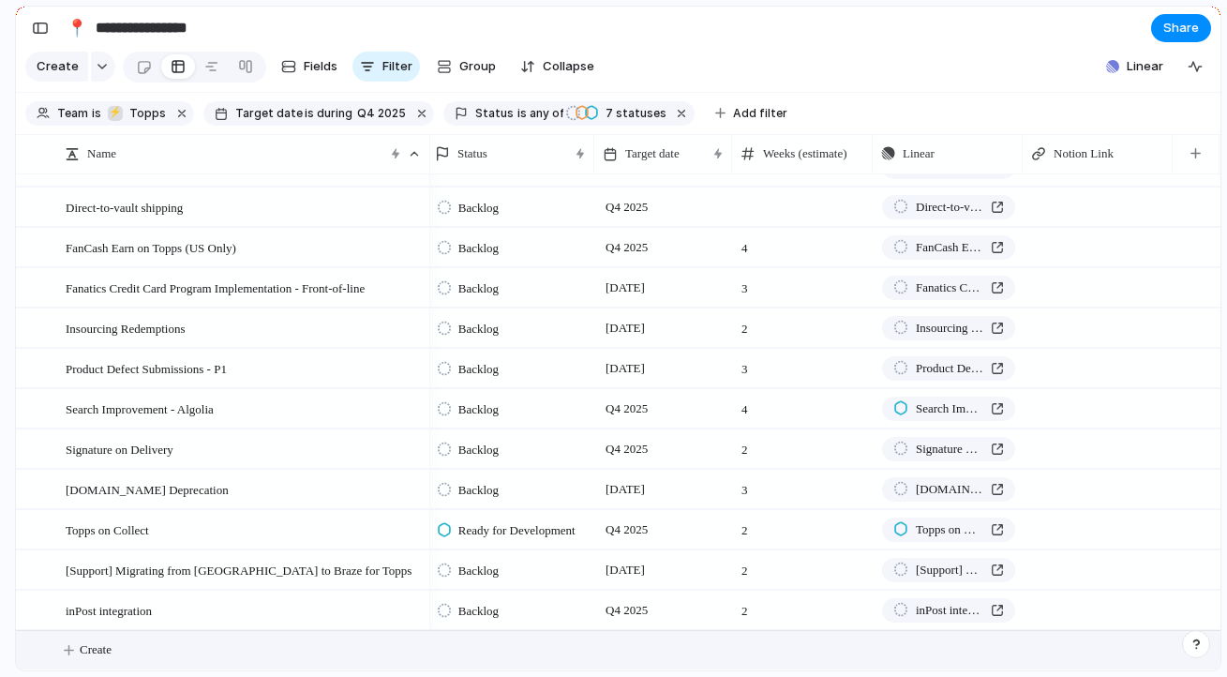
click at [97, 655] on span "Create" at bounding box center [96, 649] width 32 height 19
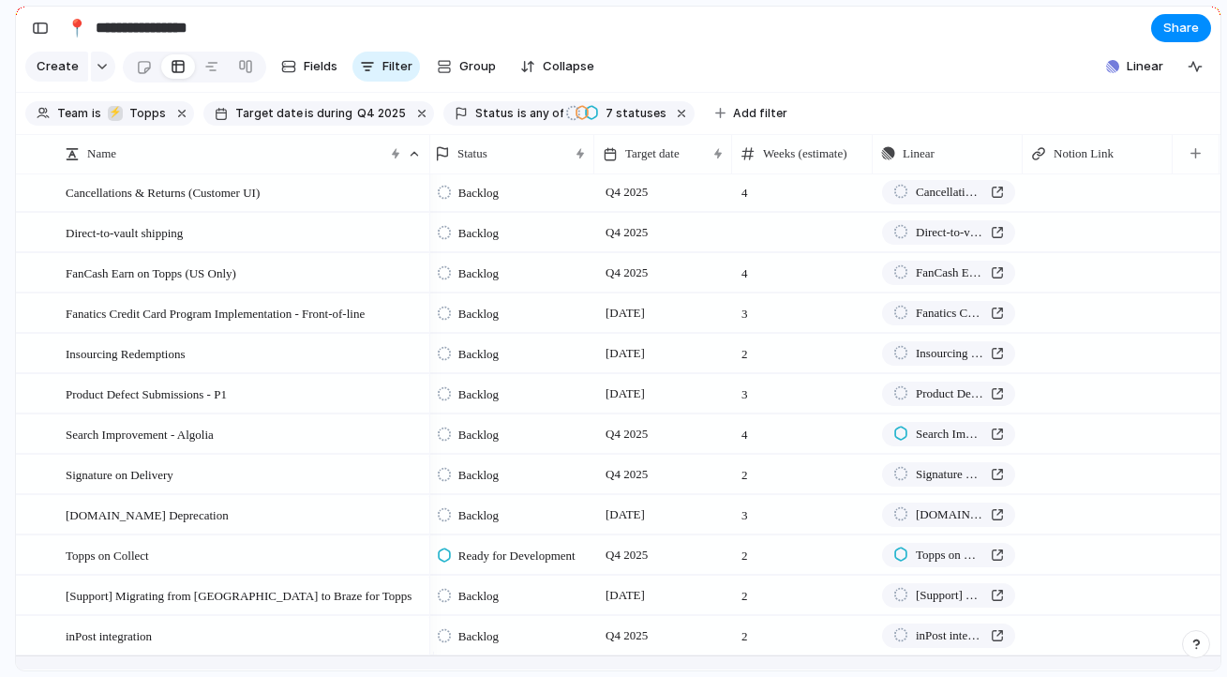
scroll to position [0, 0]
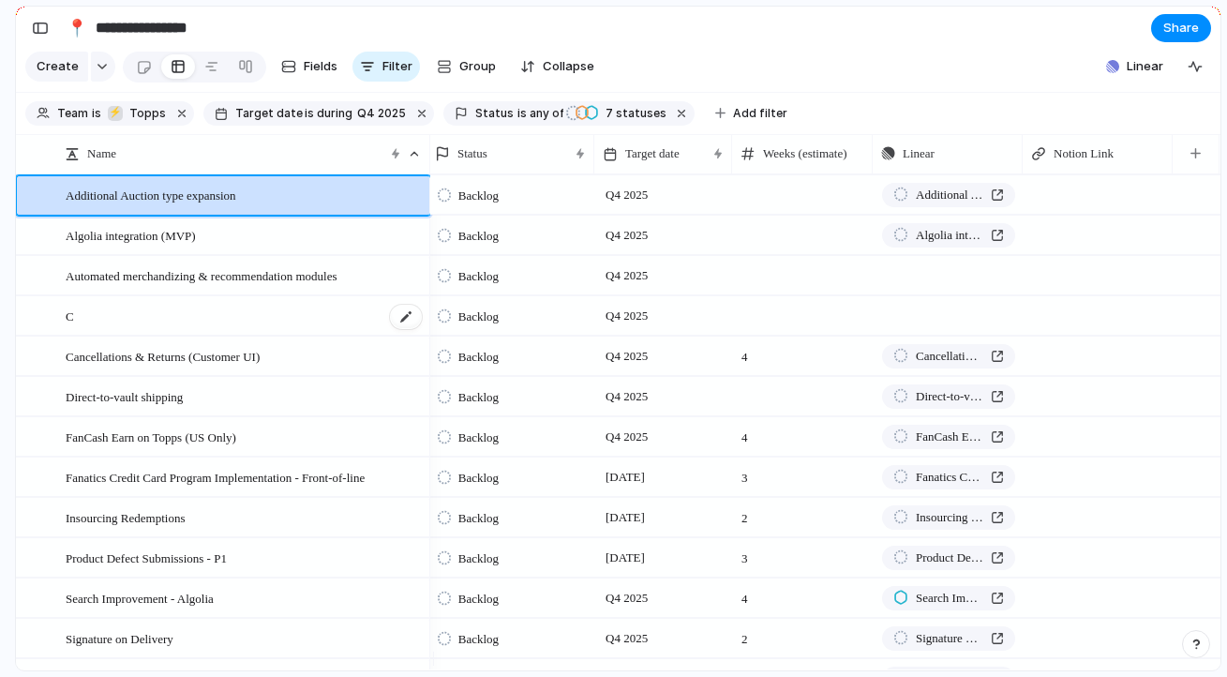
click at [129, 334] on div "C" at bounding box center [245, 316] width 358 height 38
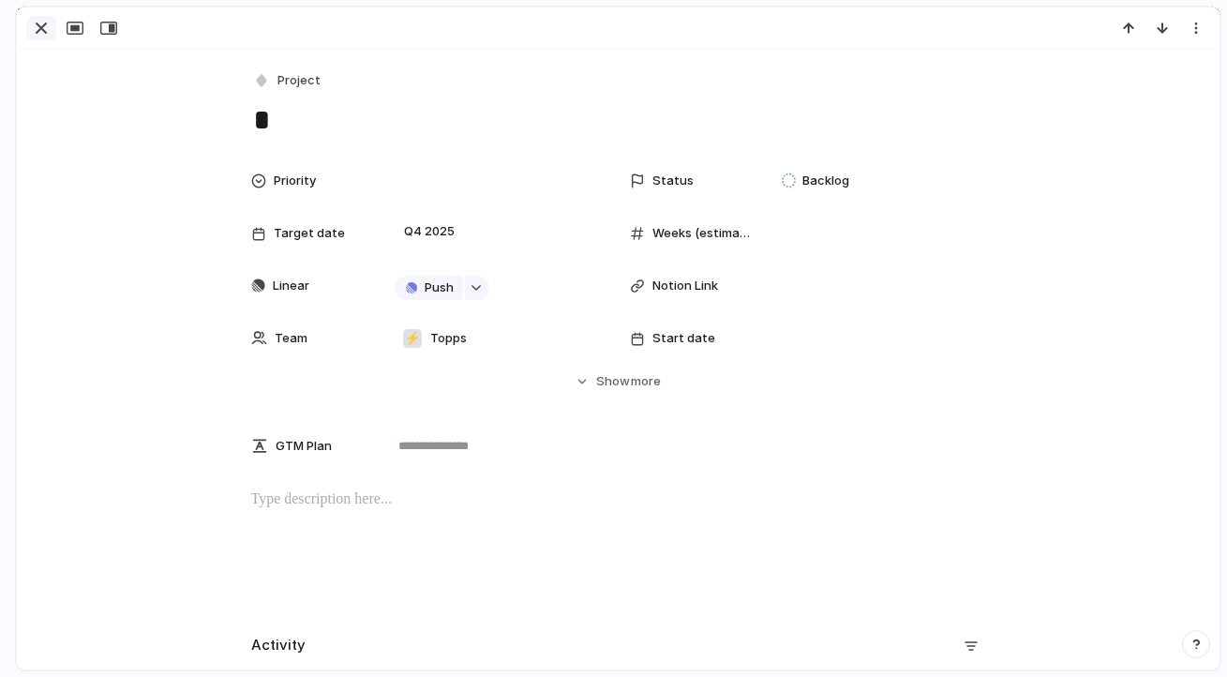
click at [34, 28] on div "button" at bounding box center [41, 28] width 22 height 22
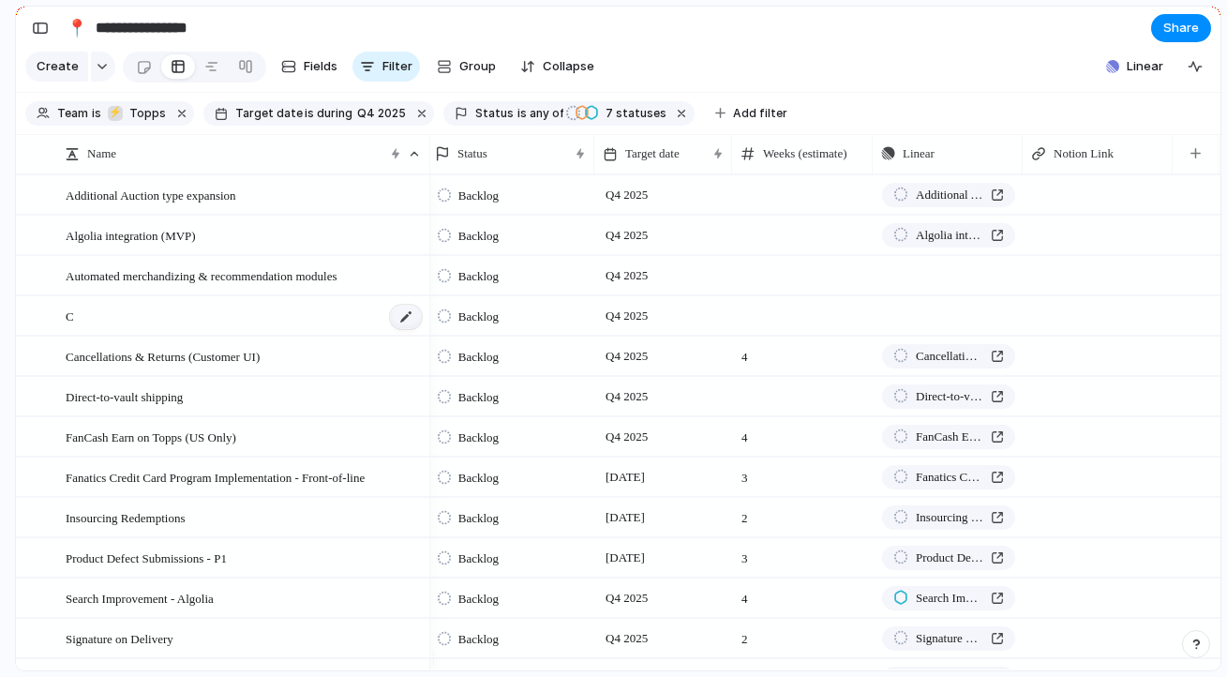
click at [409, 329] on div at bounding box center [406, 317] width 32 height 24
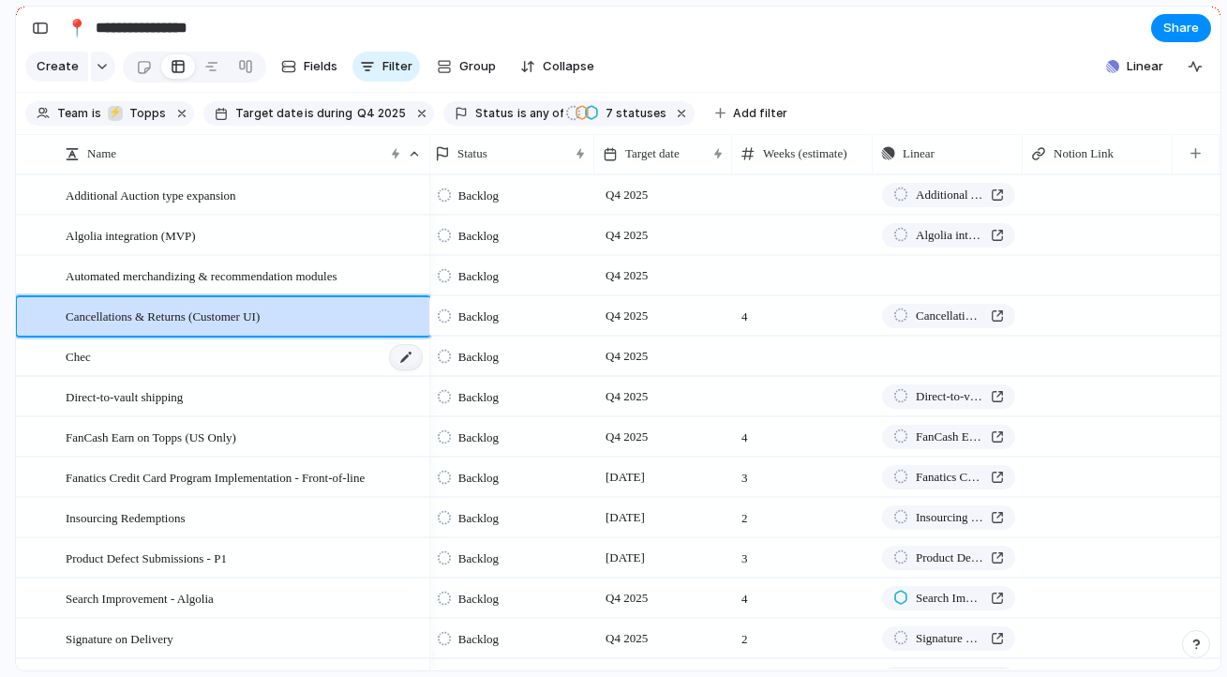
click at [405, 367] on div at bounding box center [406, 357] width 32 height 24
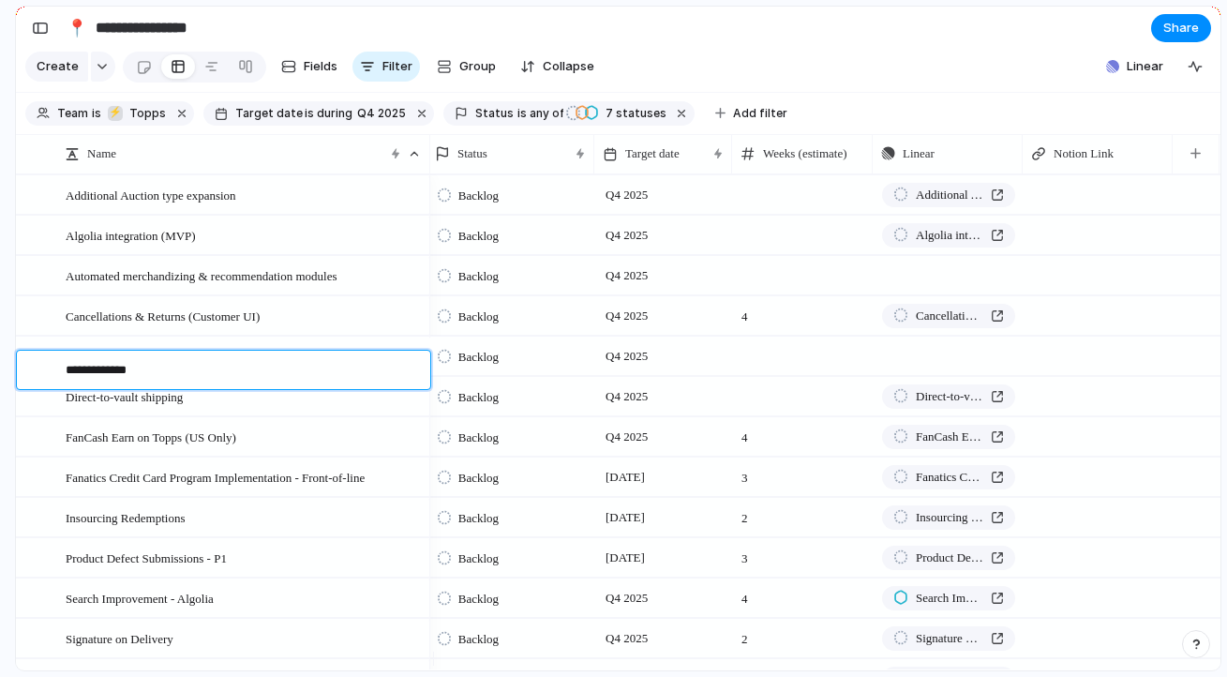
type textarea "**********"
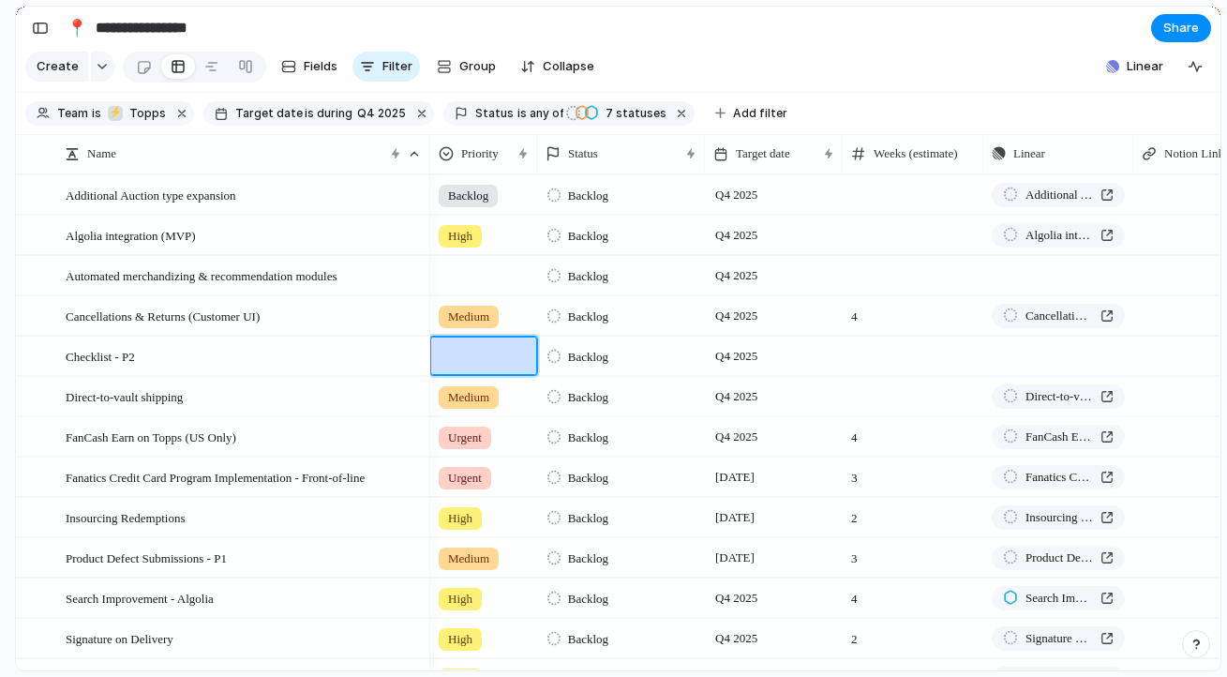
click at [484, 368] on div at bounding box center [483, 352] width 105 height 31
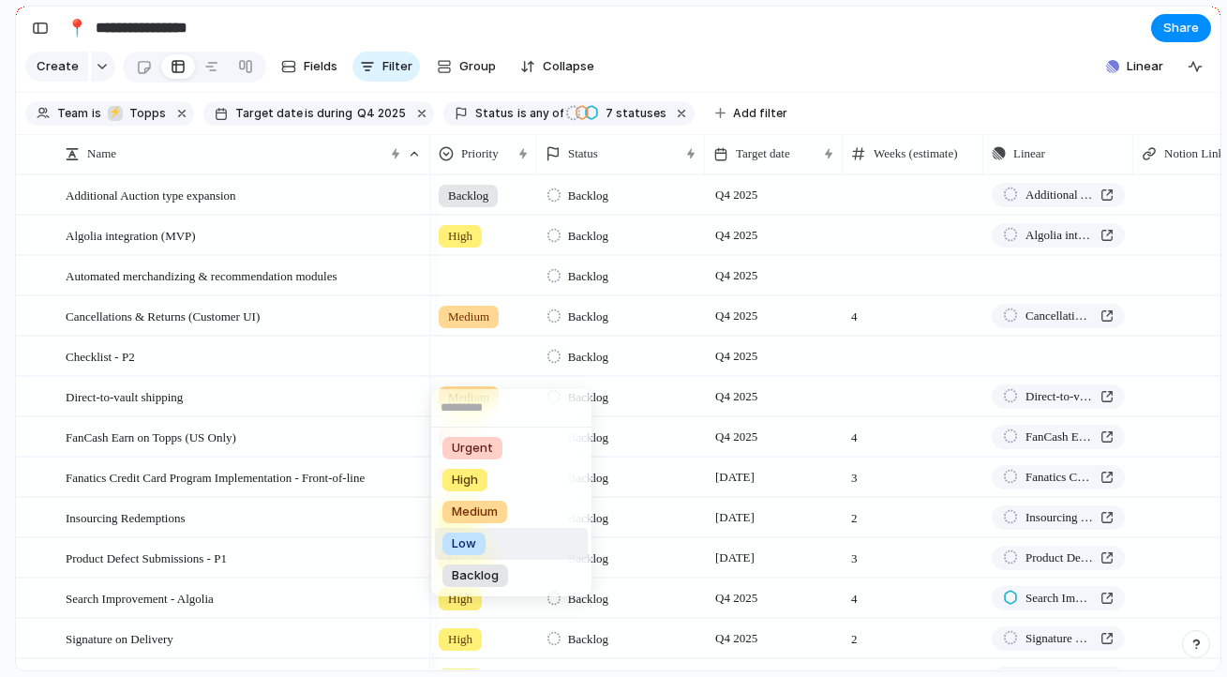
click at [484, 537] on div "Low" at bounding box center [463, 543] width 43 height 22
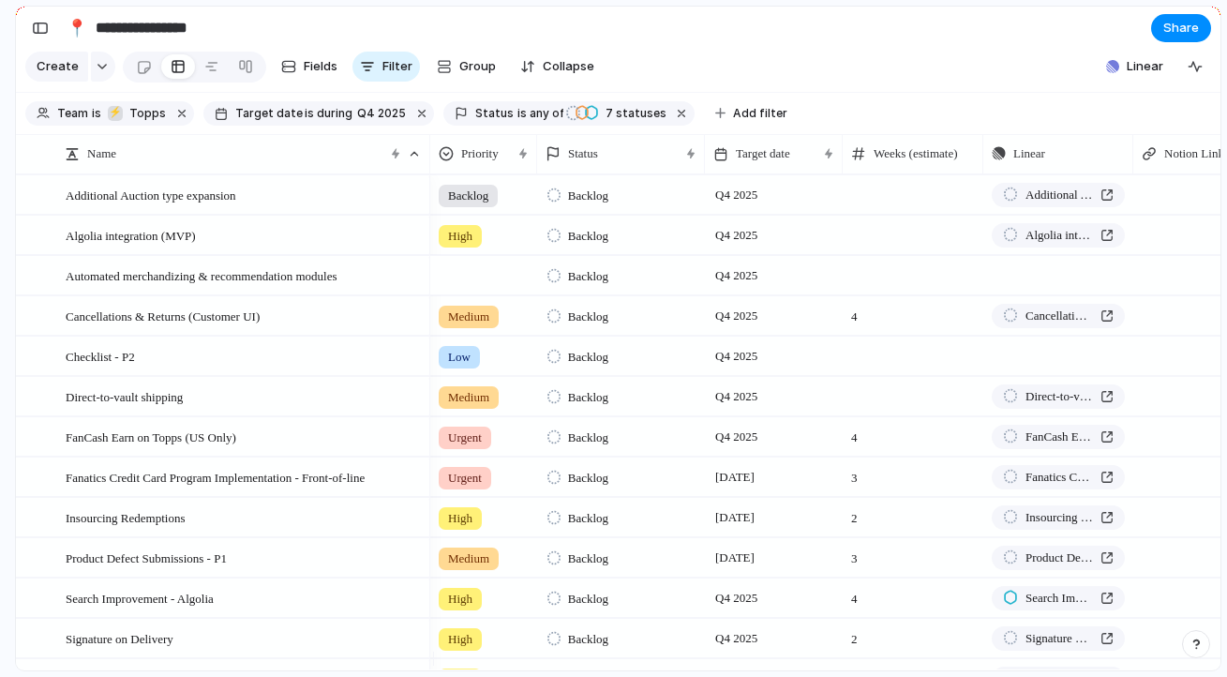
click at [455, 288] on div at bounding box center [483, 272] width 105 height 31
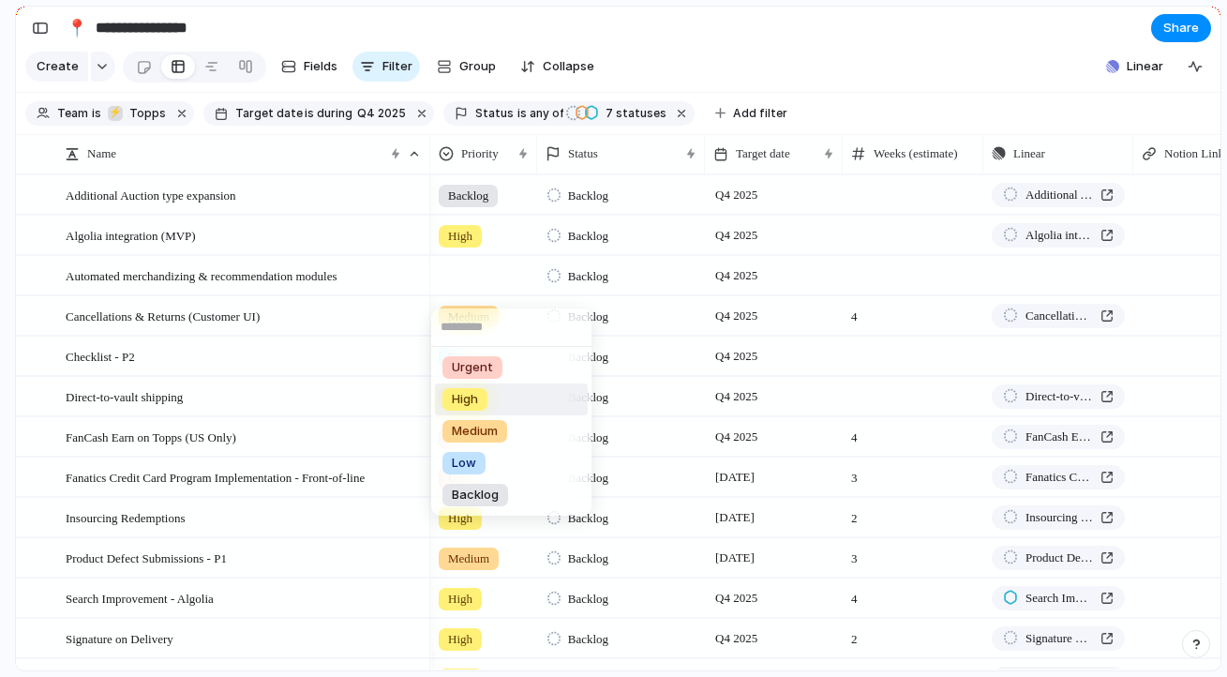
click at [510, 406] on li "High" at bounding box center [511, 399] width 153 height 32
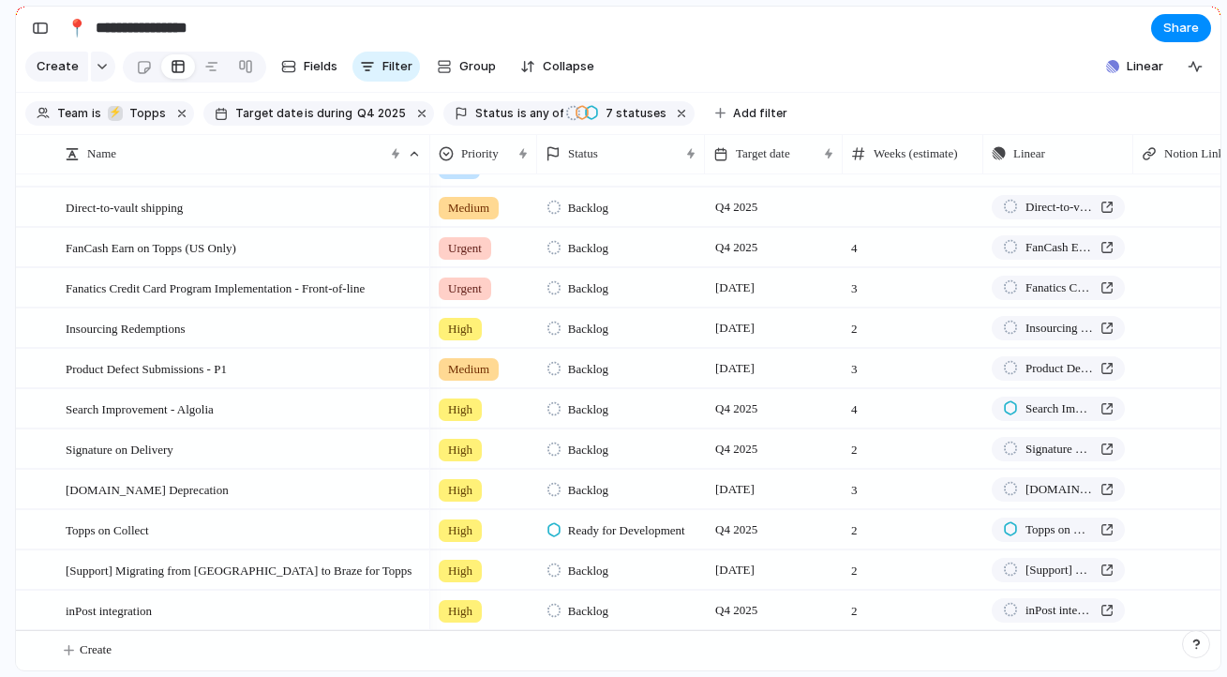
scroll to position [204, 0]
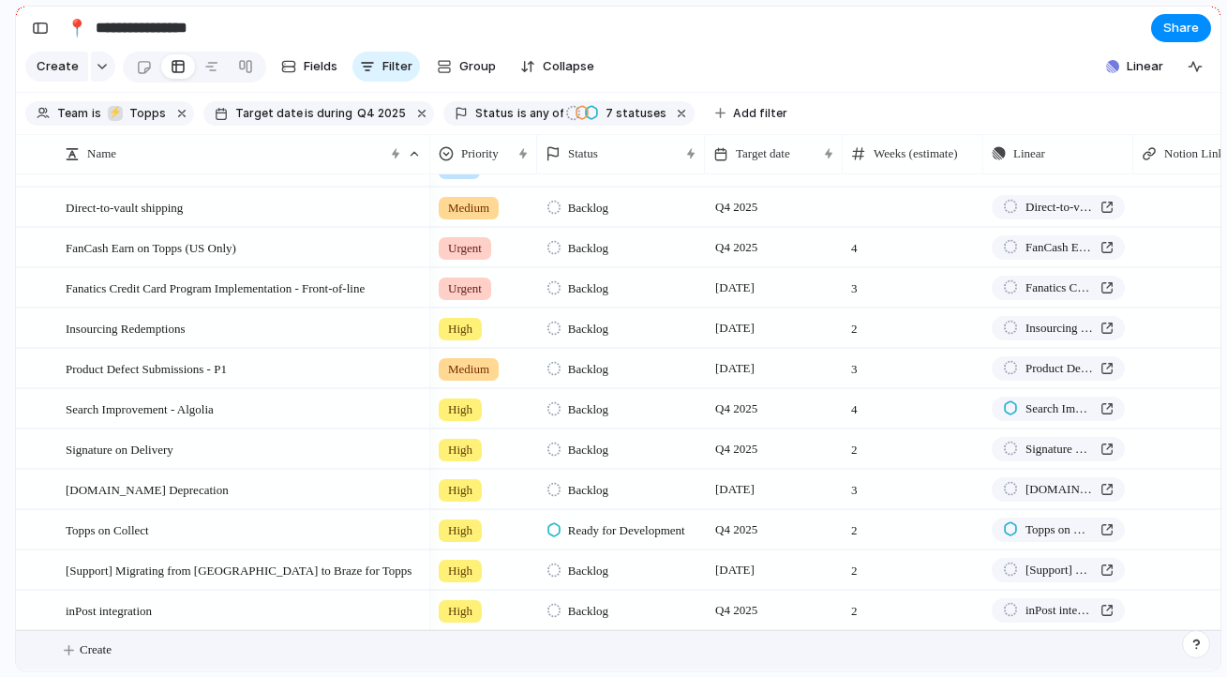
click at [99, 652] on span "Create" at bounding box center [96, 649] width 32 height 19
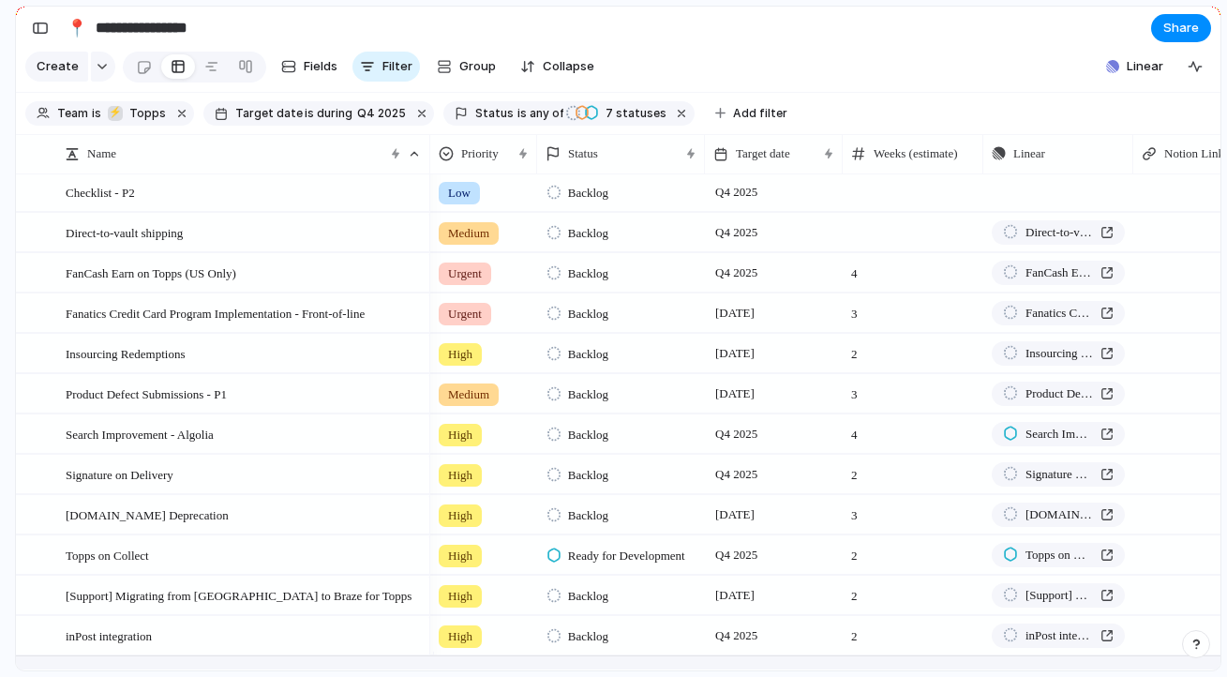
scroll to position [0, 0]
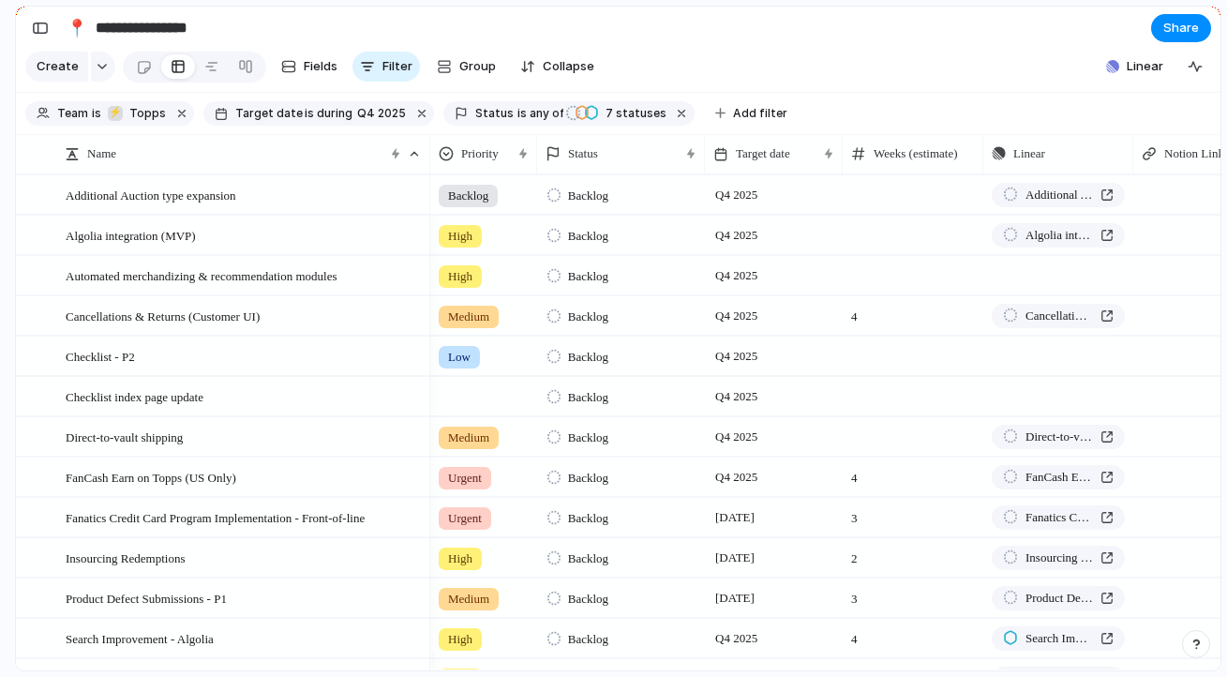
click at [473, 409] on div at bounding box center [483, 393] width 105 height 31
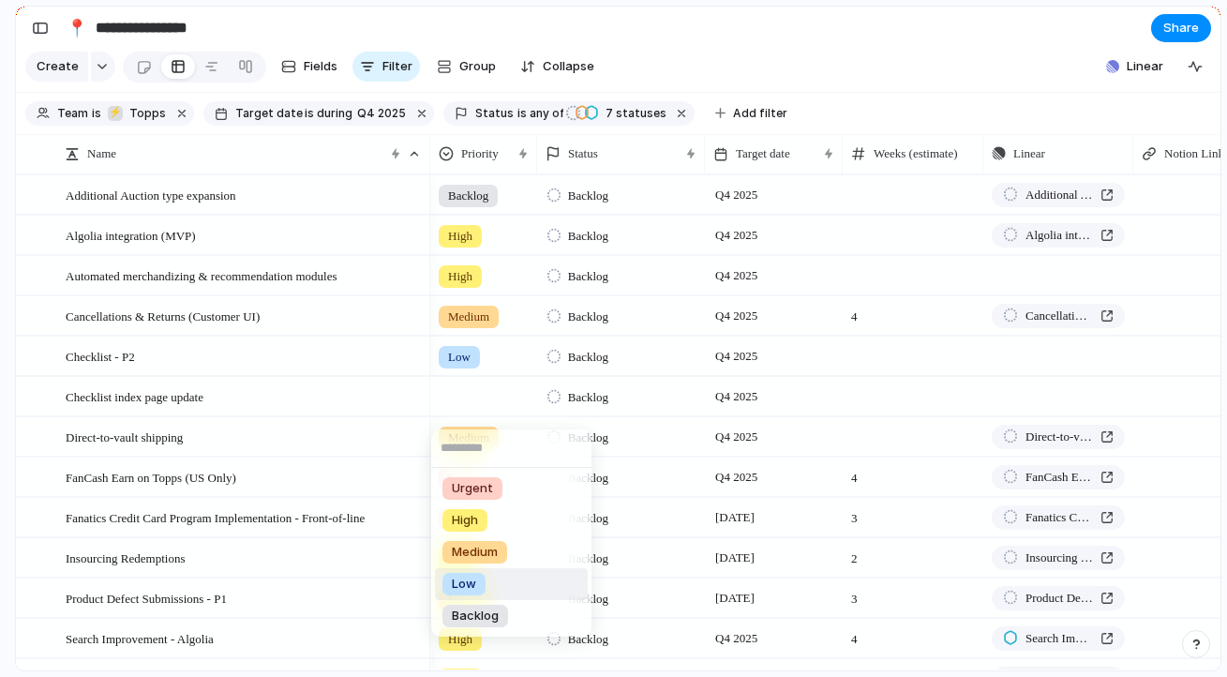
click at [482, 591] on div "Low" at bounding box center [463, 584] width 43 height 22
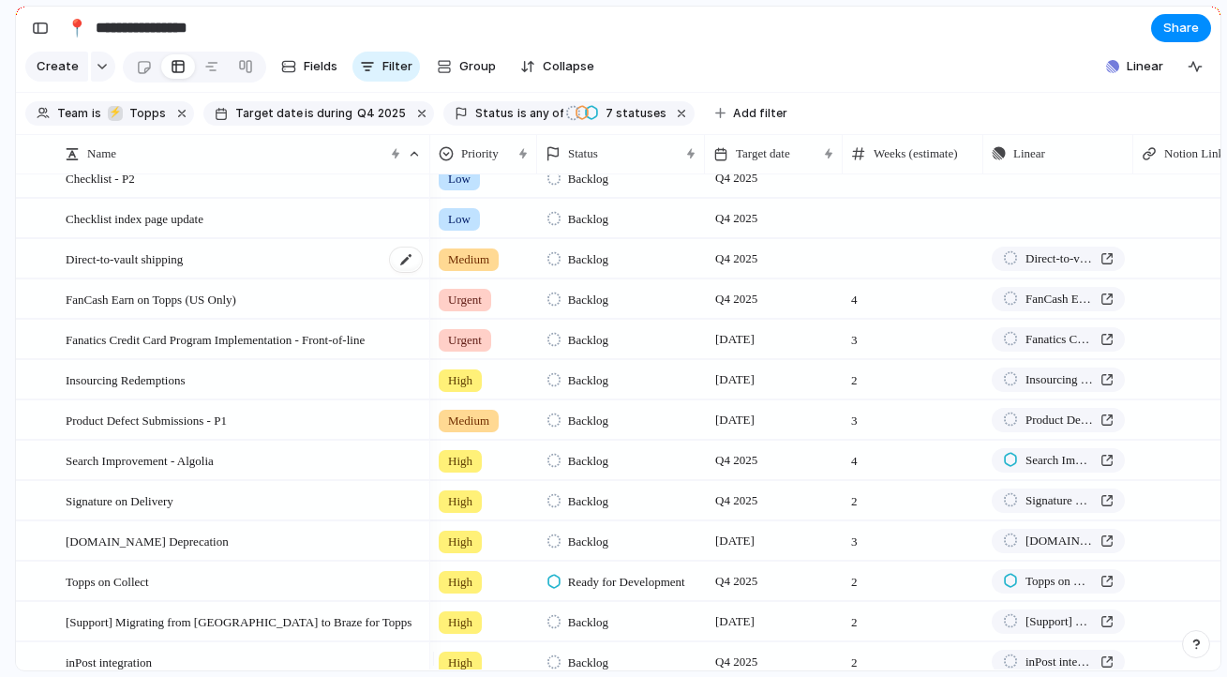
scroll to position [245, 0]
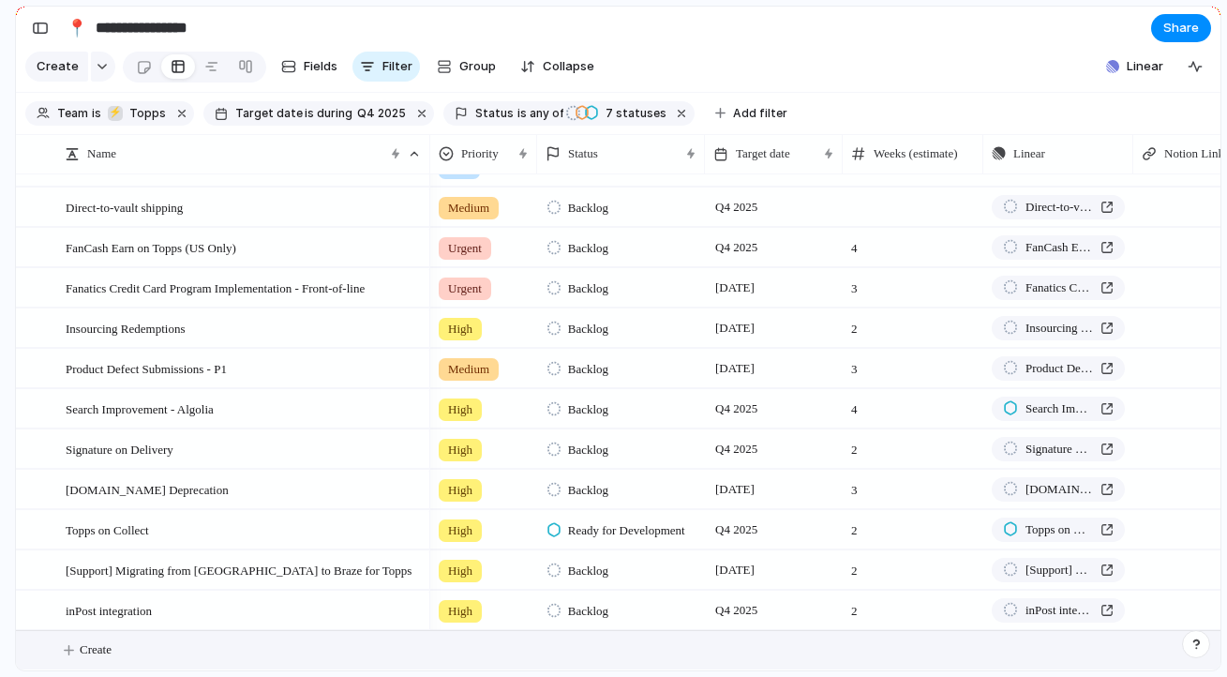
click at [95, 644] on span "Create" at bounding box center [96, 649] width 32 height 19
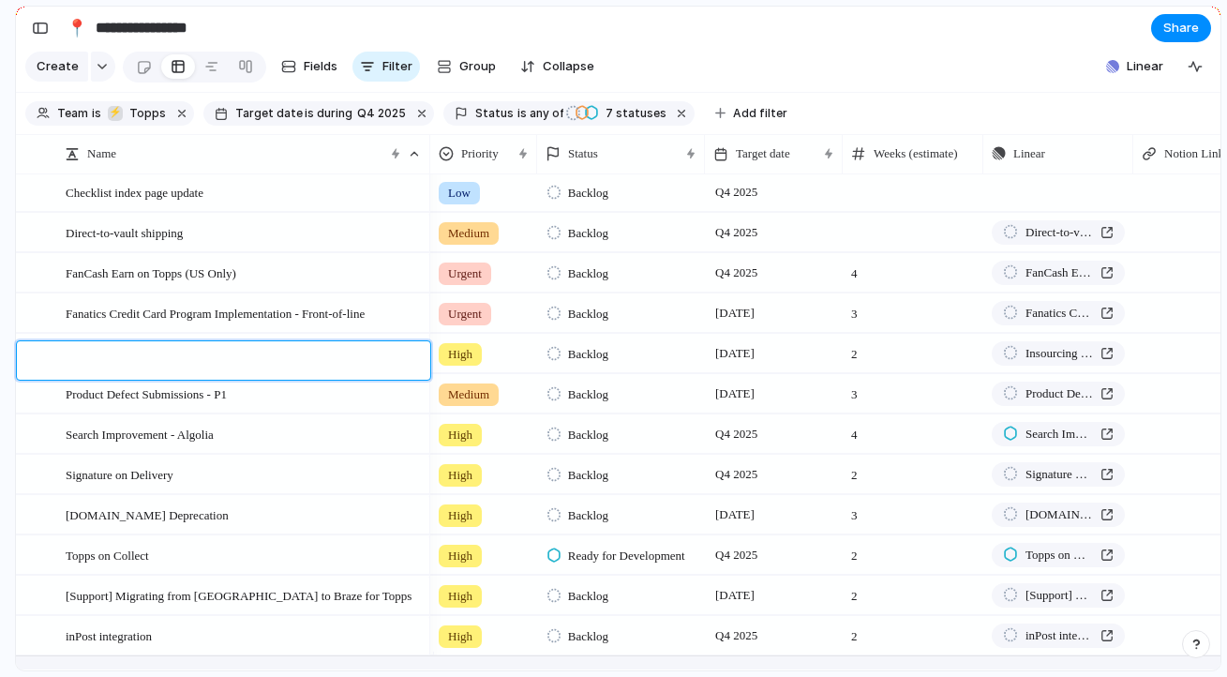
scroll to position [0, 0]
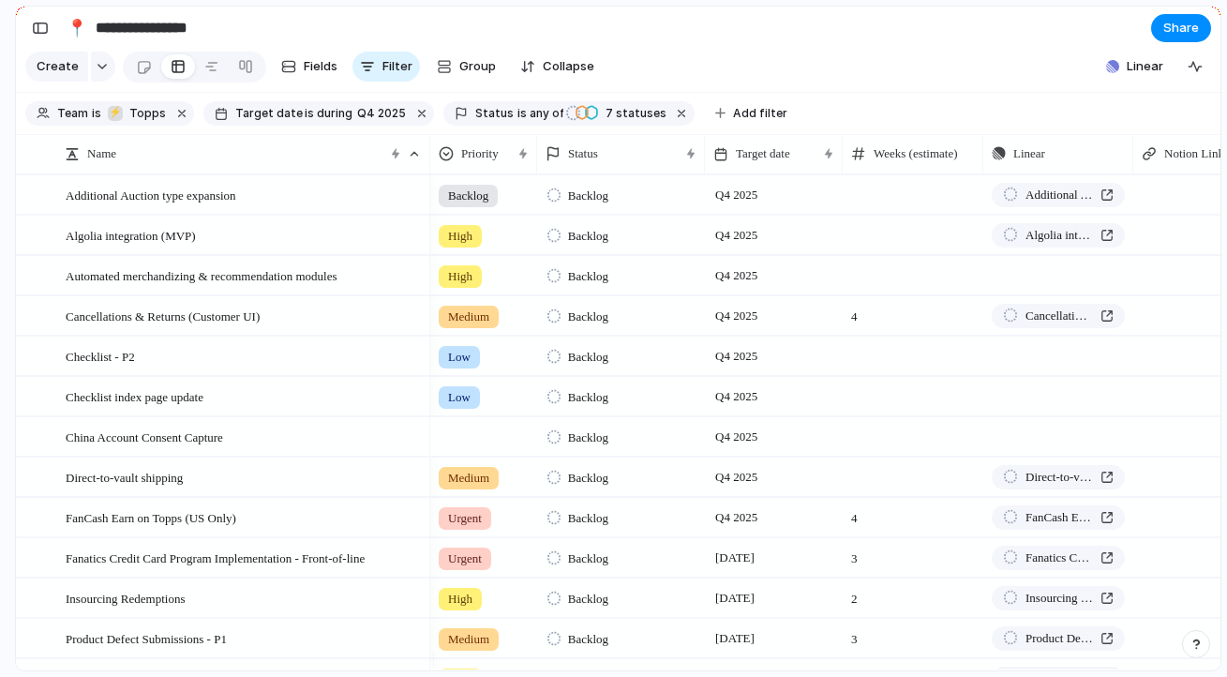
click at [468, 448] on div at bounding box center [483, 433] width 105 height 31
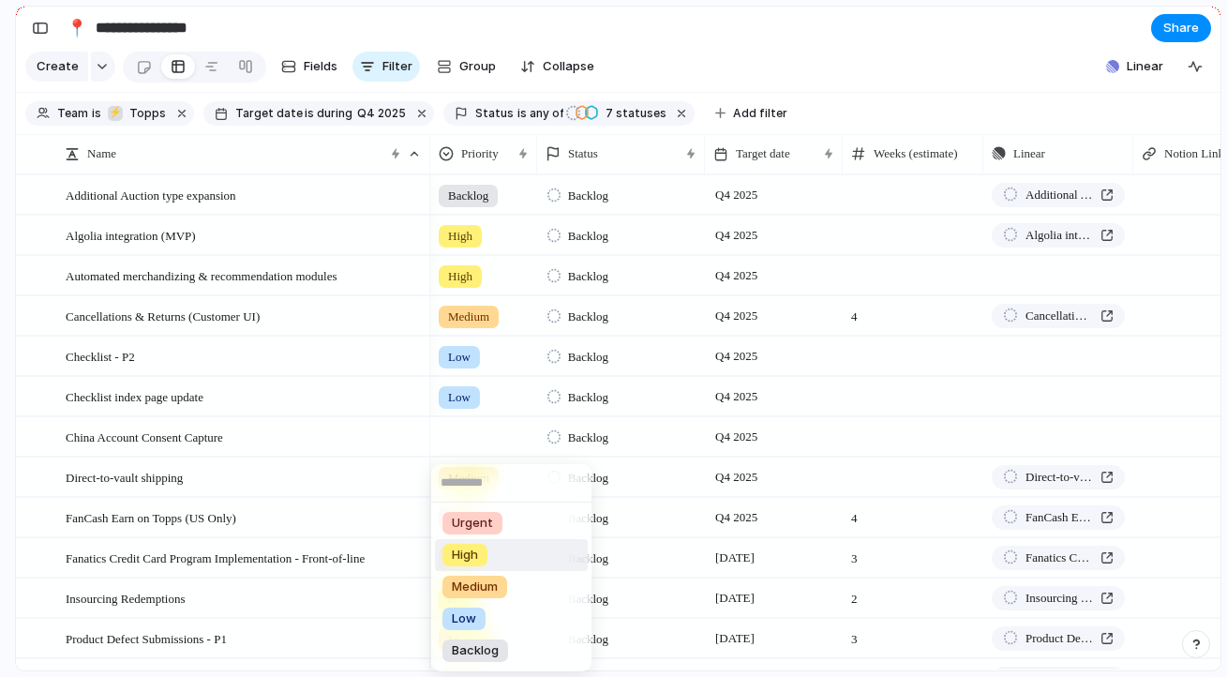
click at [477, 559] on span "High" at bounding box center [465, 554] width 26 height 19
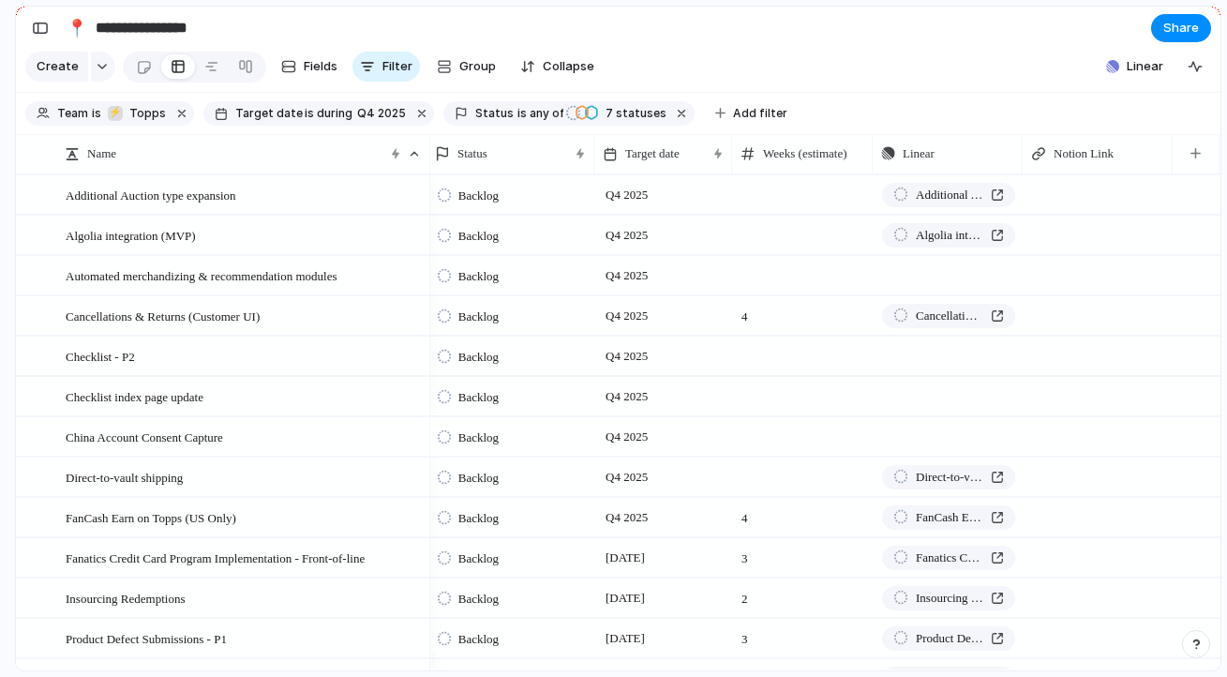
click at [1088, 448] on div at bounding box center [1098, 436] width 150 height 38
type textarea "**********"
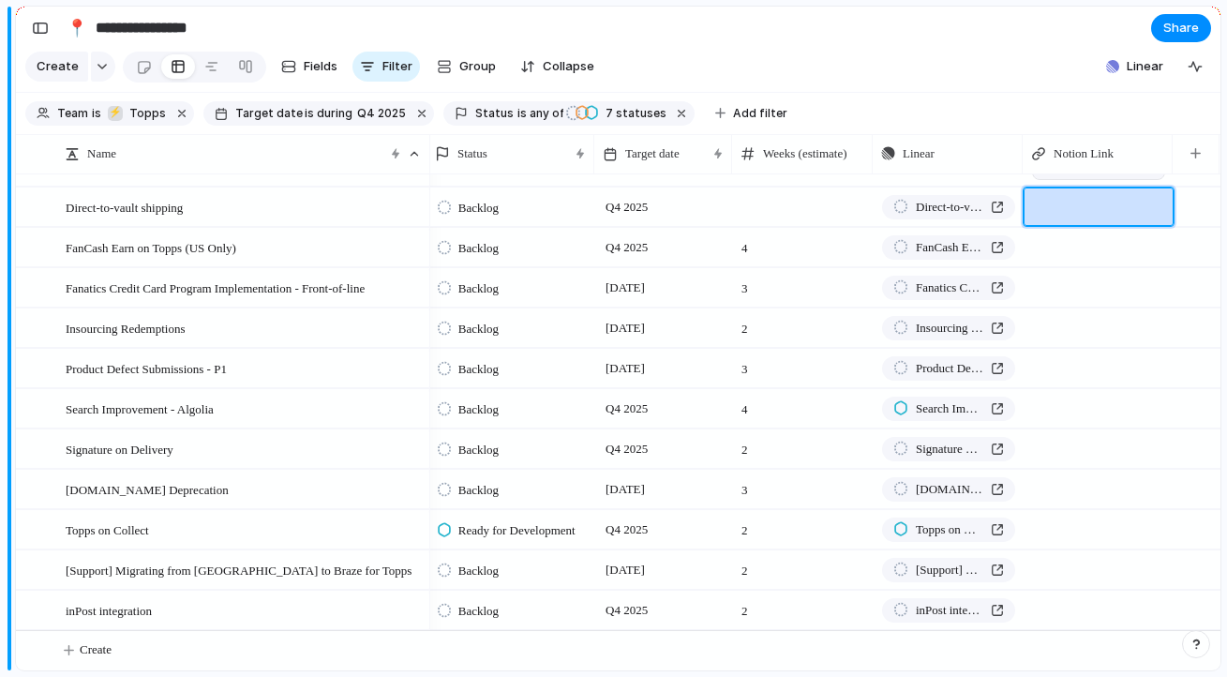
scroll to position [285, 0]
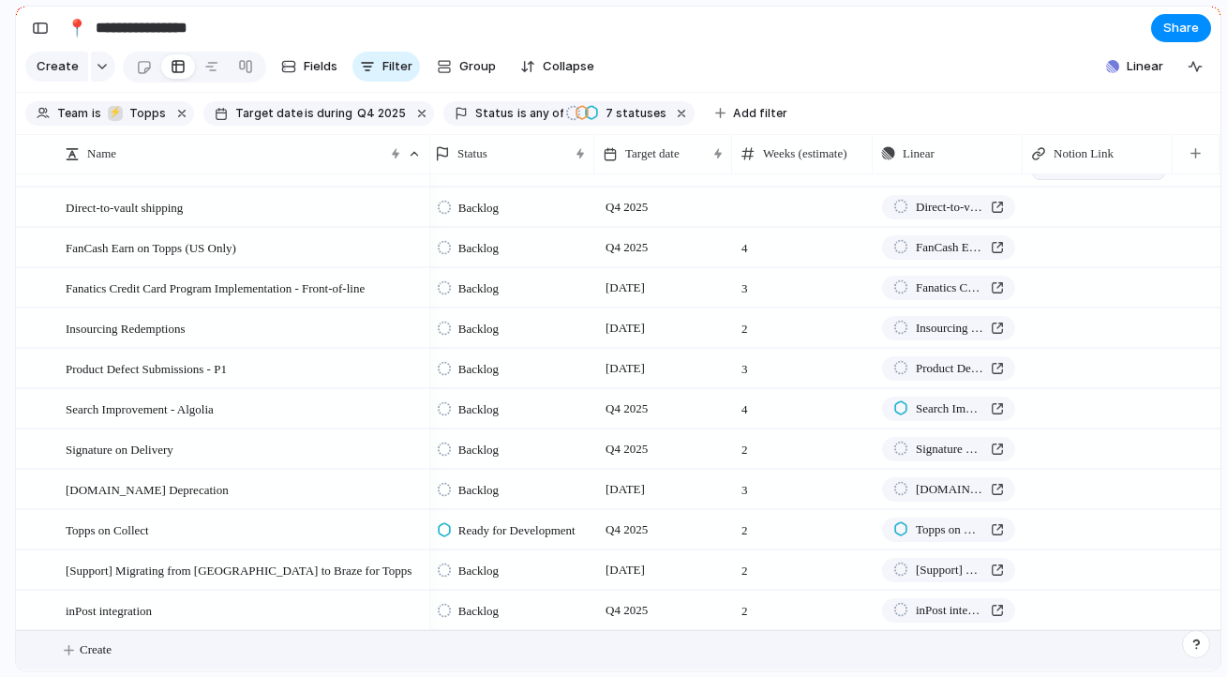
click at [89, 658] on button "Create" at bounding box center [642, 650] width 1214 height 38
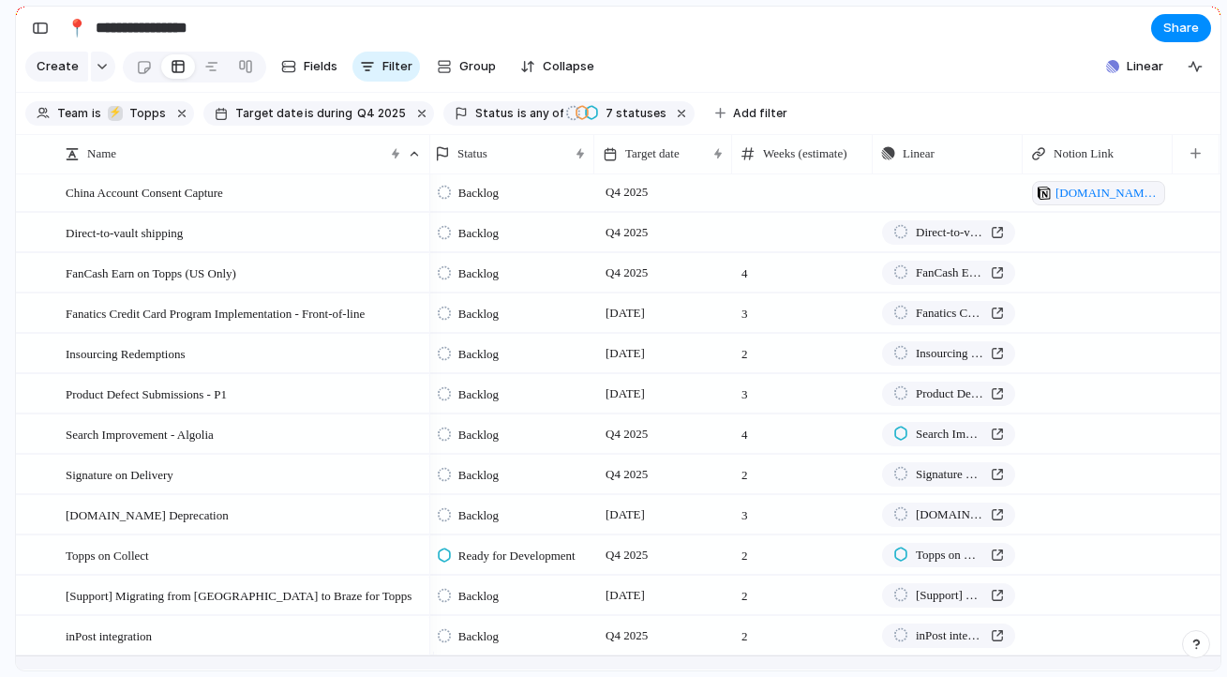
scroll to position [0, 0]
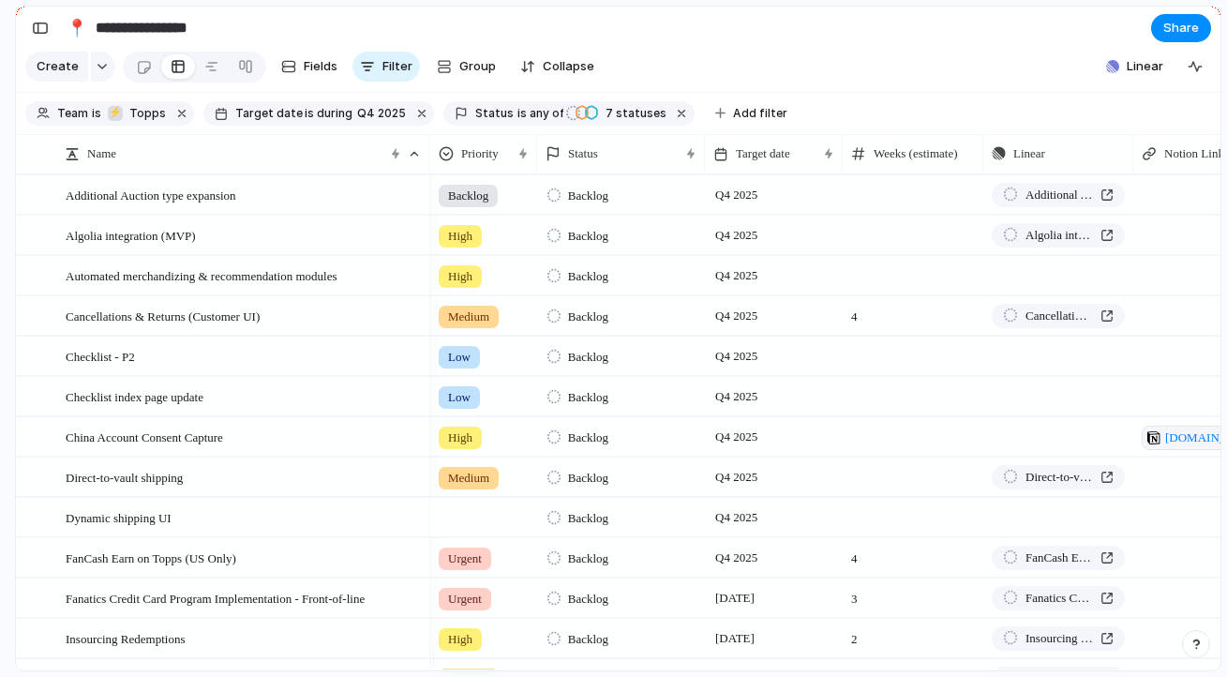
click at [496, 529] on div at bounding box center [483, 514] width 105 height 31
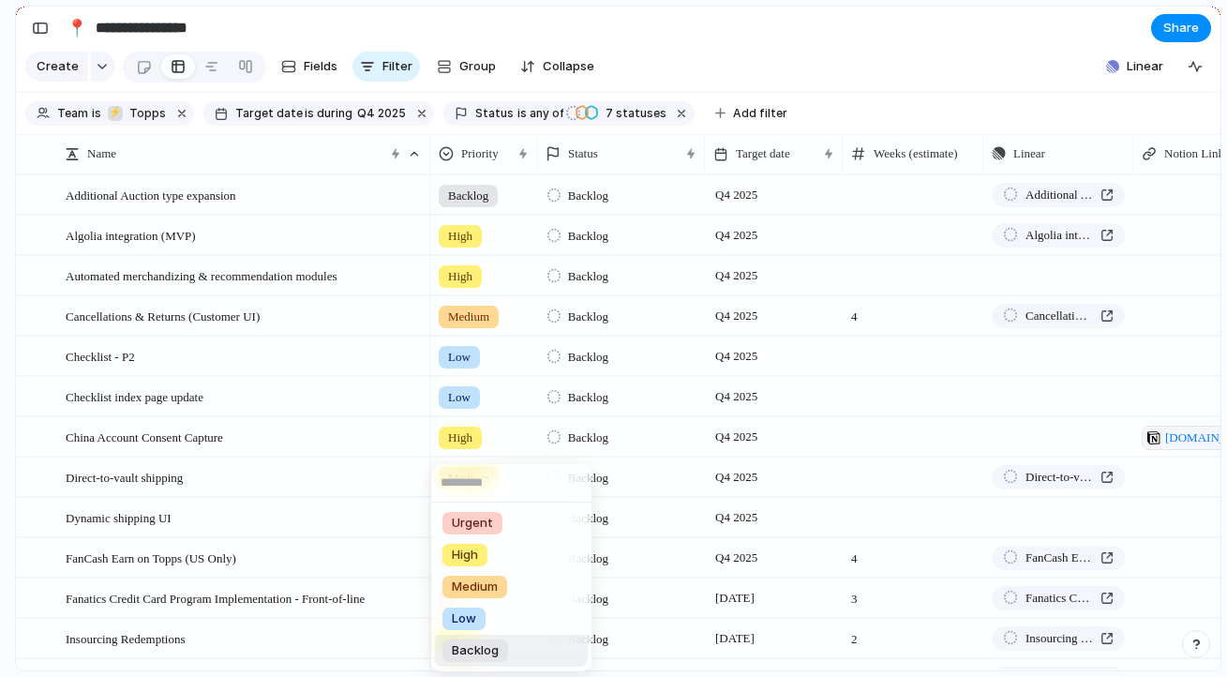
click at [486, 658] on span "Backlog" at bounding box center [475, 650] width 47 height 19
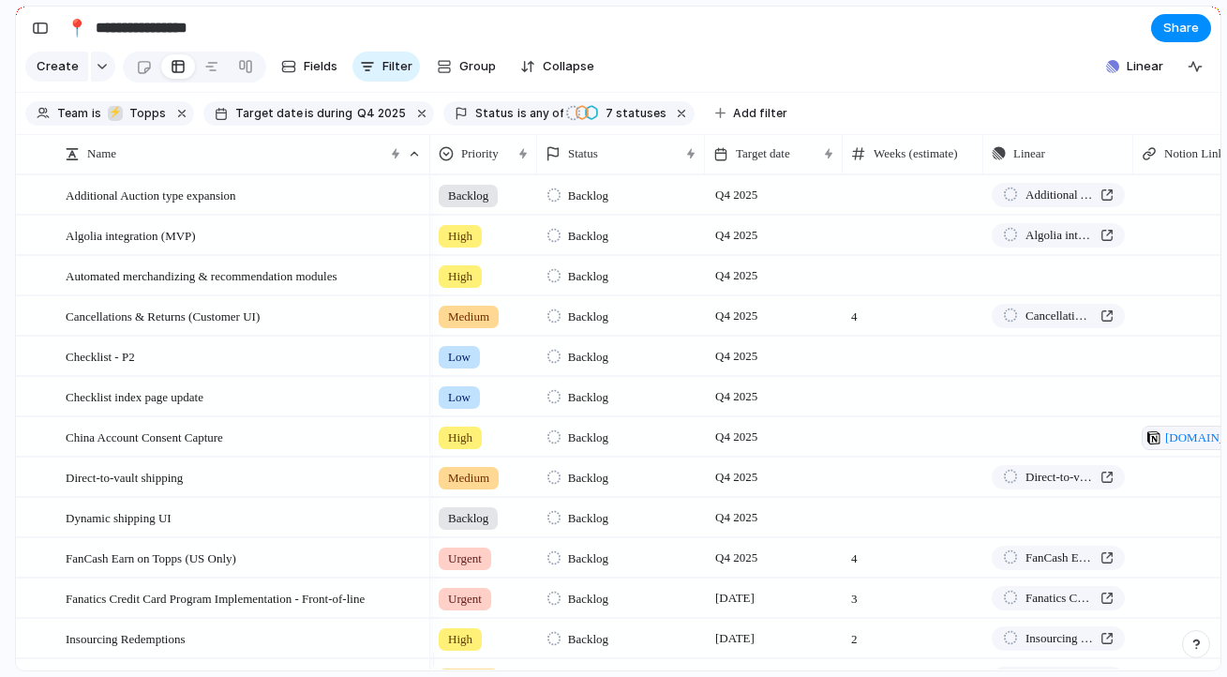
click at [1186, 570] on div at bounding box center [1208, 557] width 150 height 38
type textarea "**********"
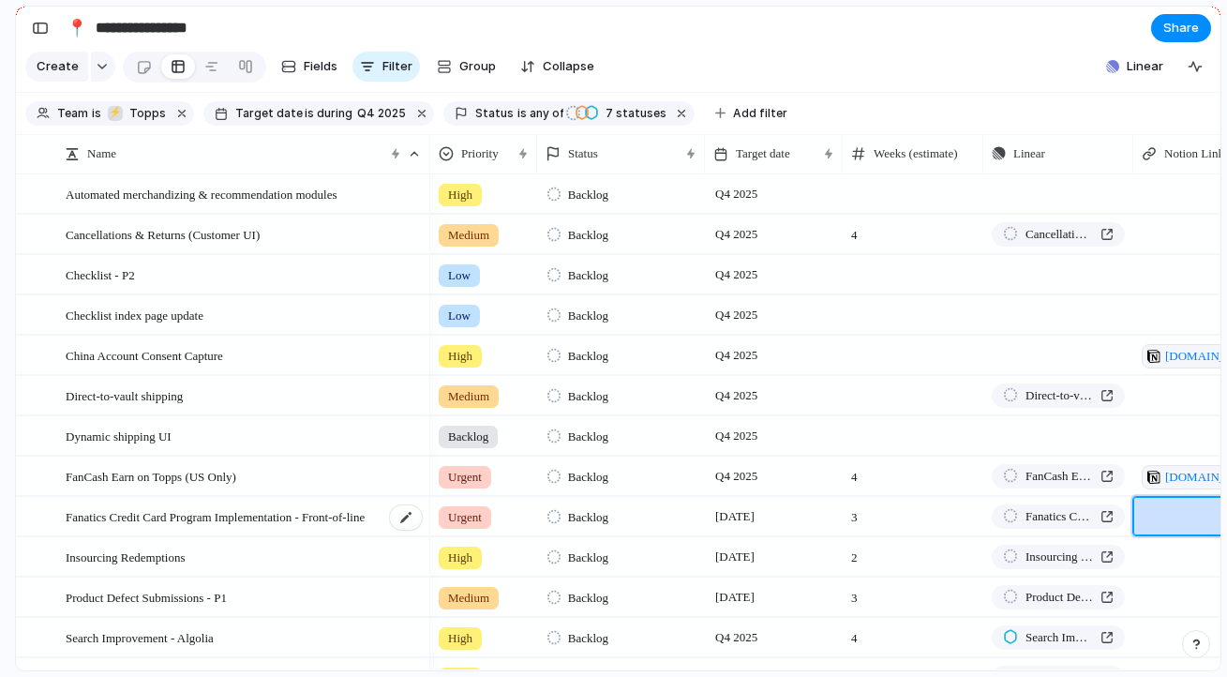
scroll to position [95, 0]
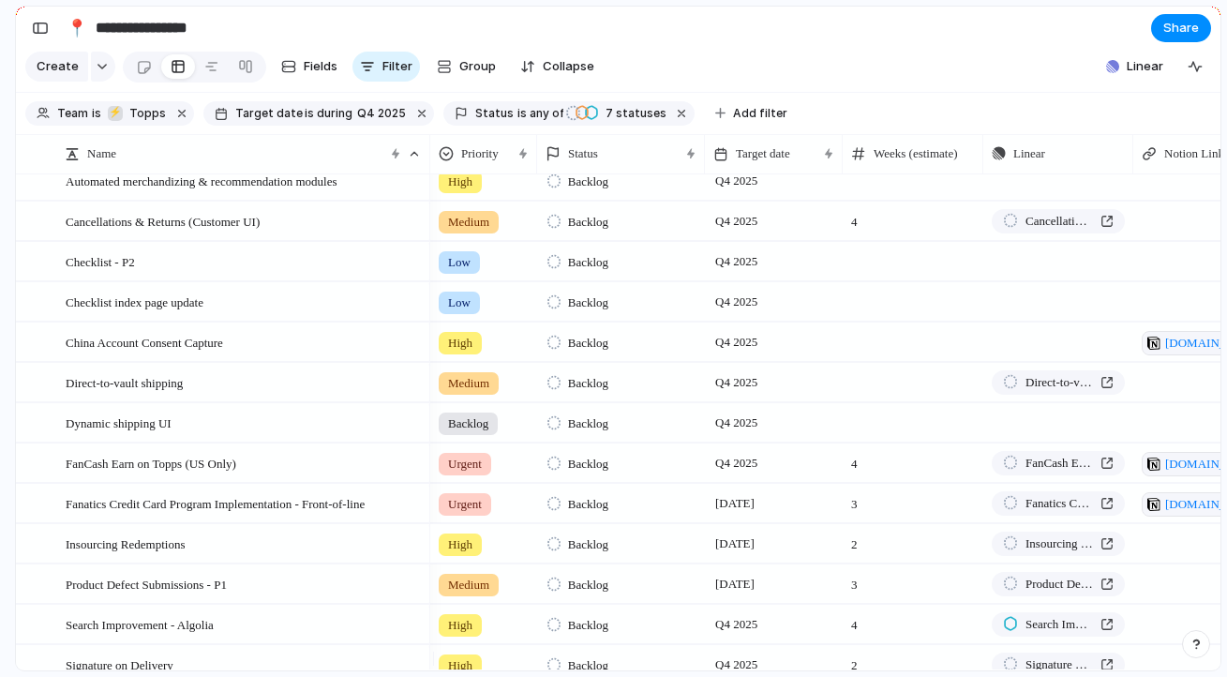
click at [1179, 559] on div at bounding box center [1208, 543] width 150 height 38
type textarea "**********"
click at [1205, 567] on textarea "**********" at bounding box center [1209, 576] width 136 height 56
paste textarea "**********"
type textarea "**********"
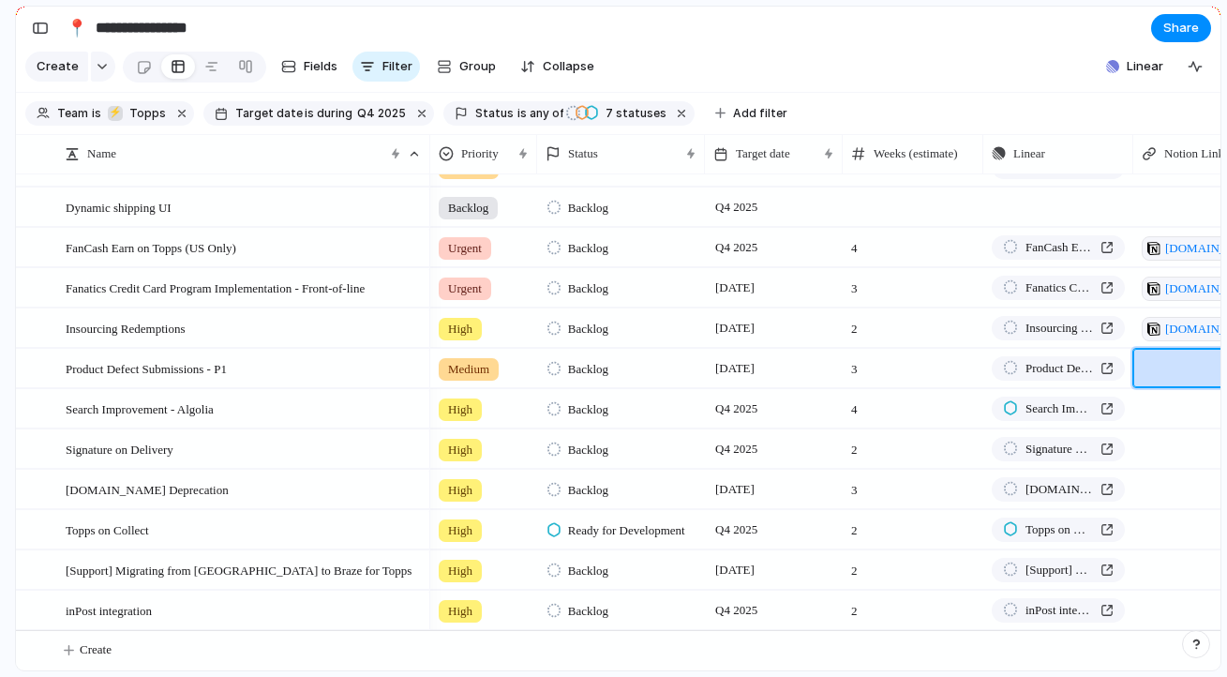
scroll to position [317, 0]
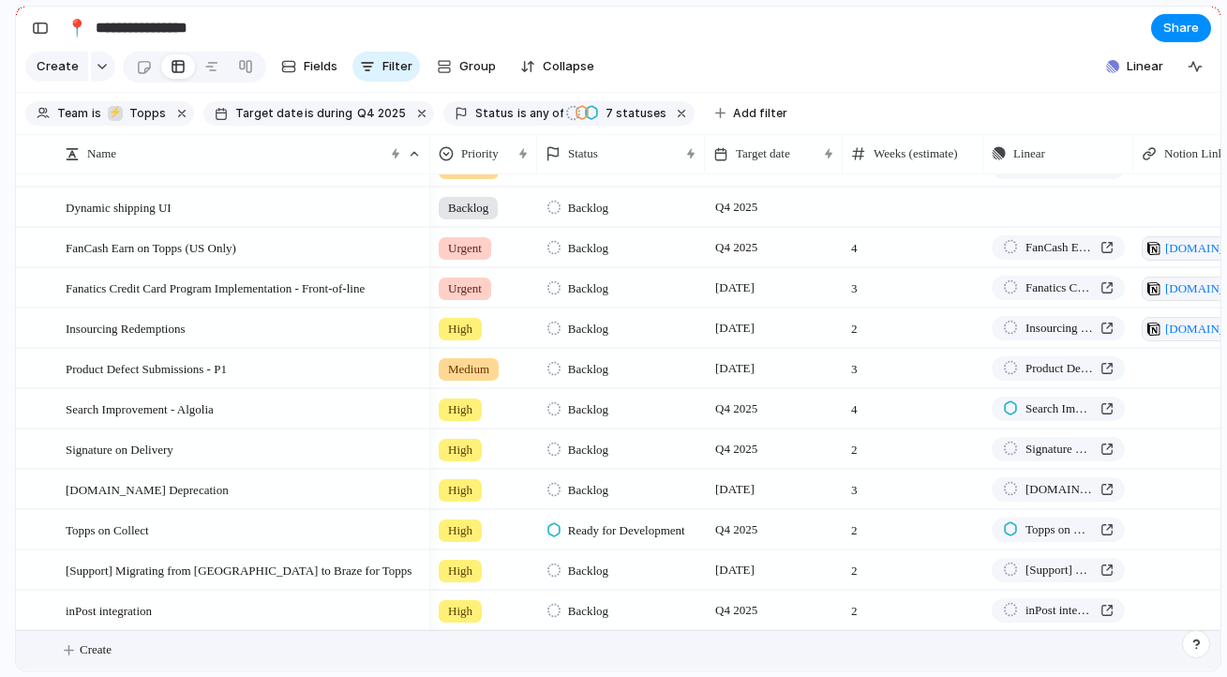
click at [108, 658] on span "Create" at bounding box center [96, 649] width 32 height 19
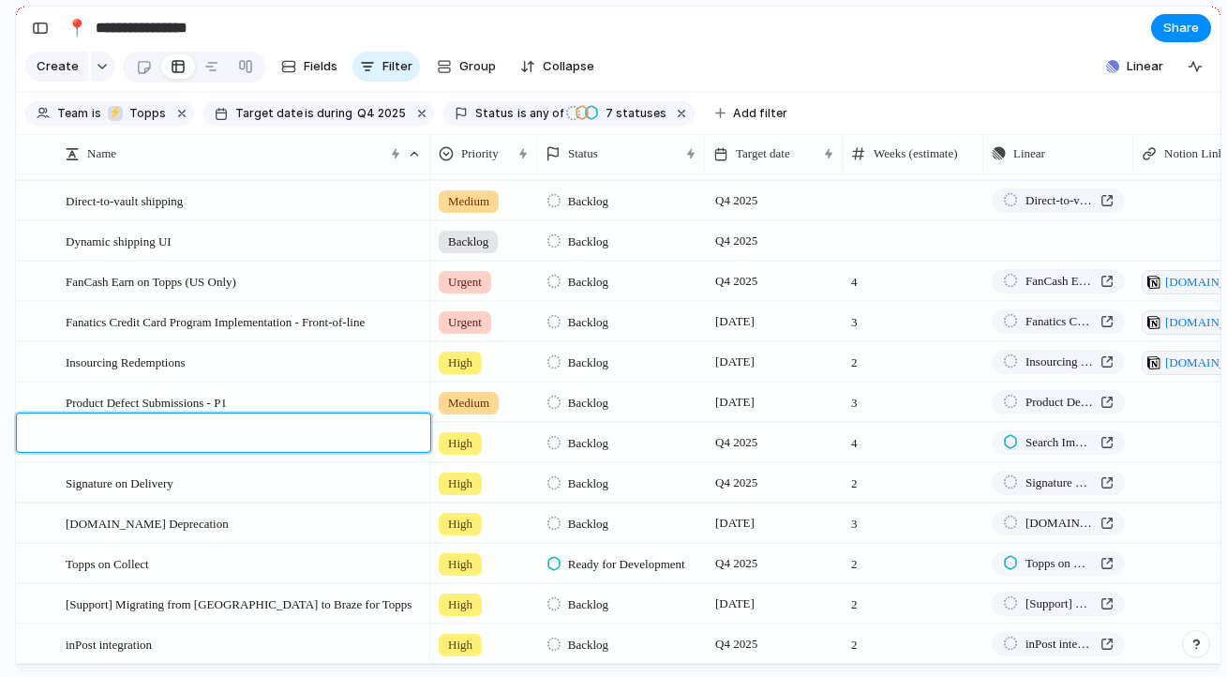
scroll to position [0, 0]
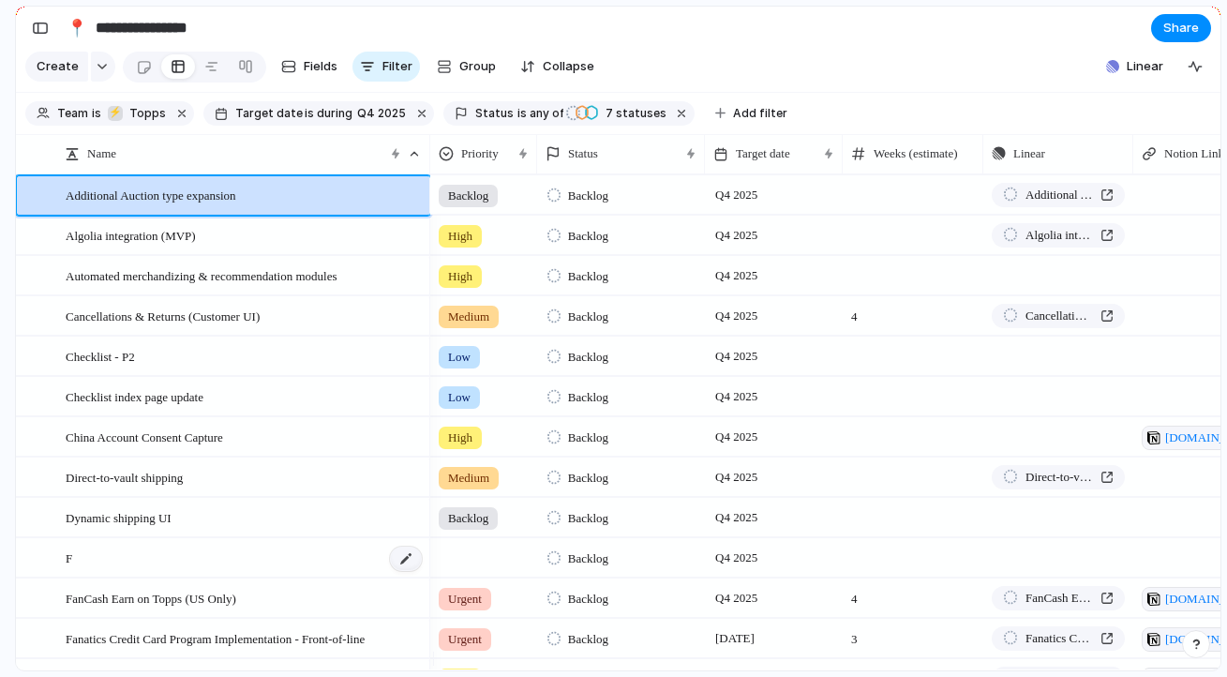
click at [408, 570] on div at bounding box center [406, 558] width 32 height 24
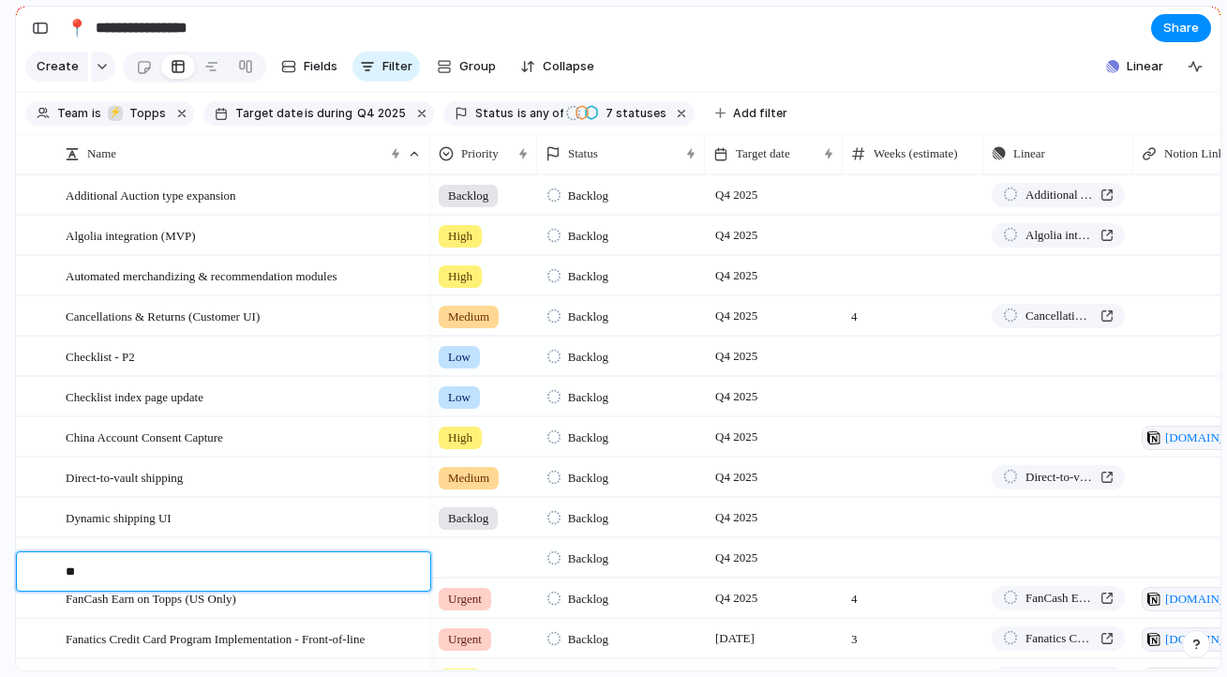
type textarea "***"
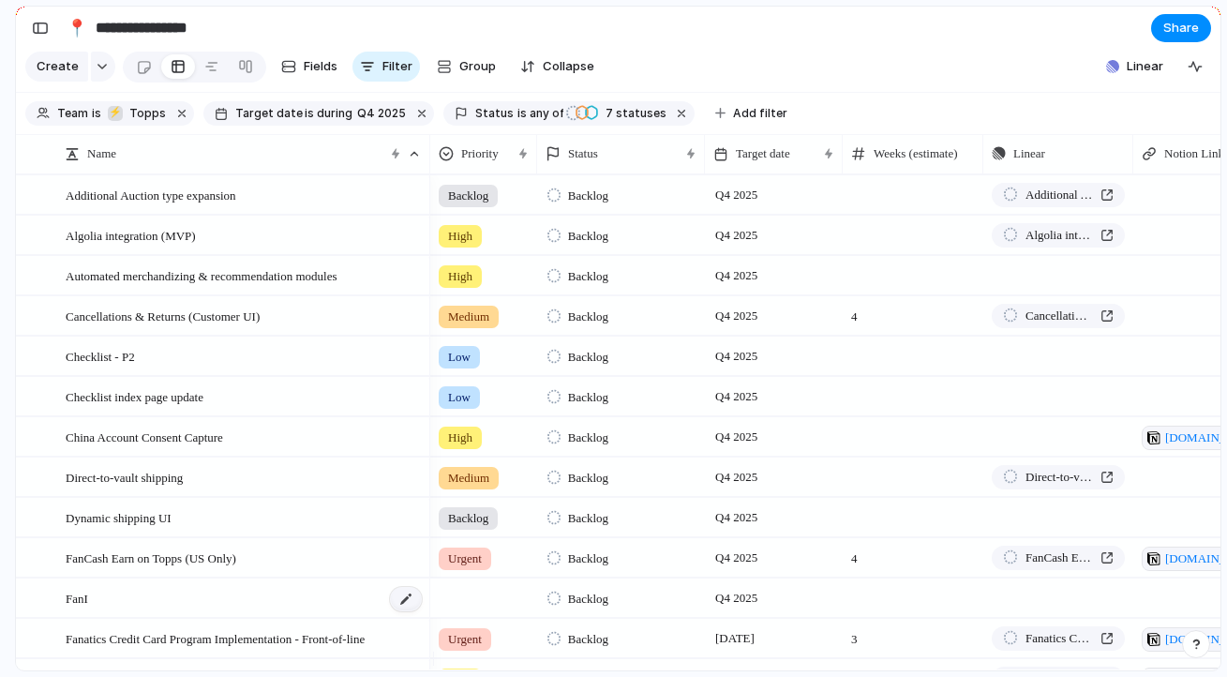
click at [395, 611] on div at bounding box center [406, 599] width 32 height 24
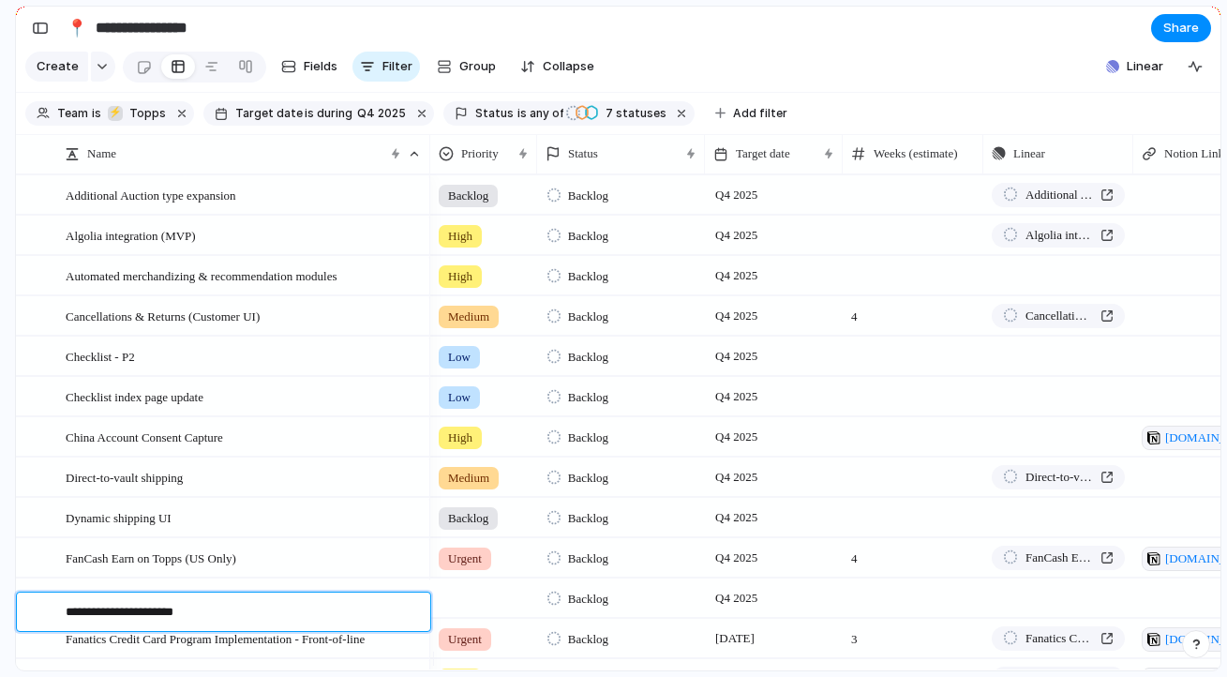
type textarea "**********"
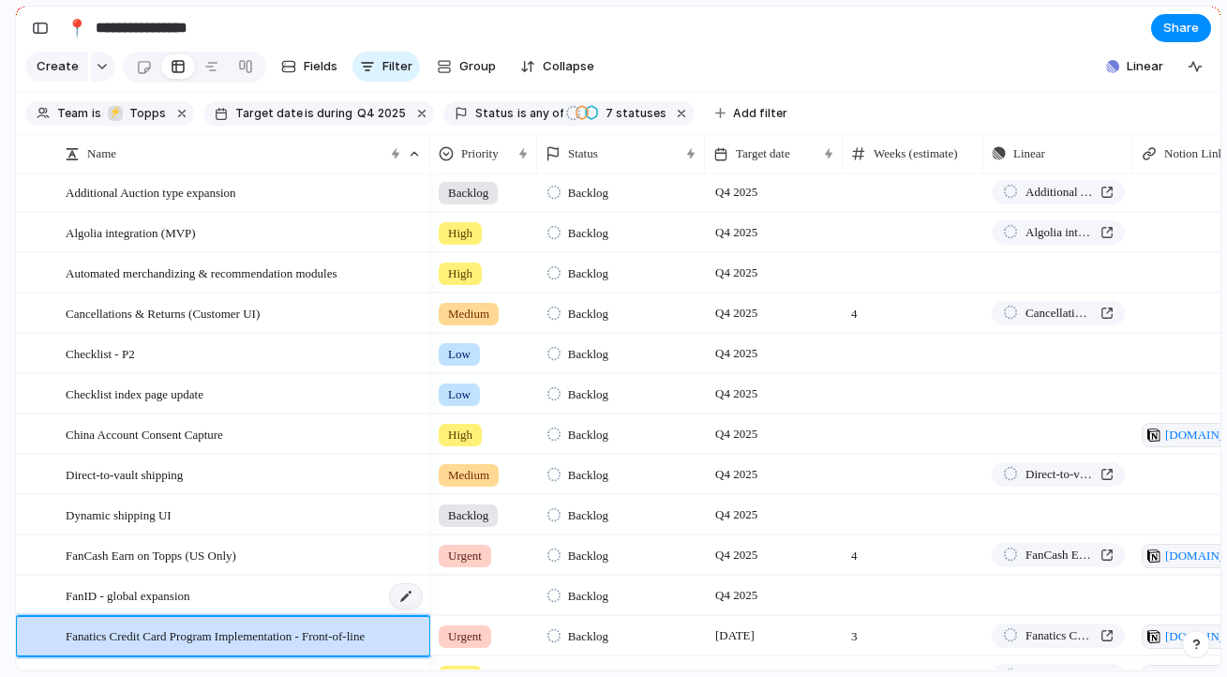
scroll to position [365, 0]
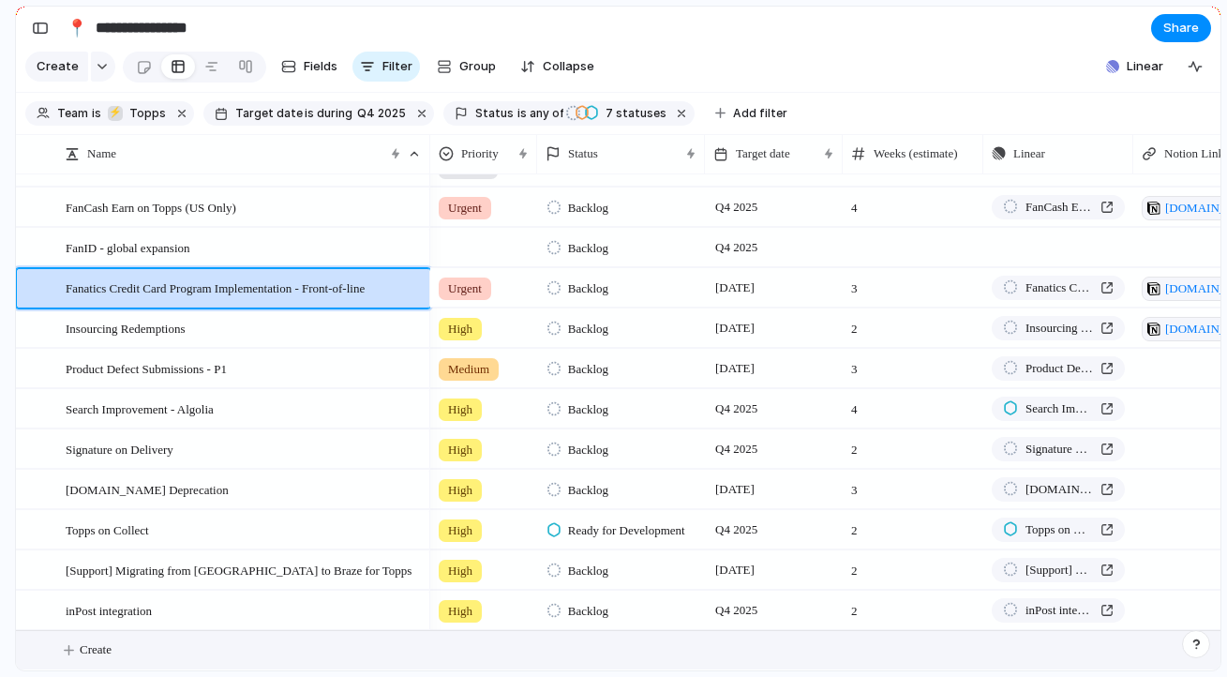
click at [88, 648] on span "Create" at bounding box center [96, 649] width 32 height 19
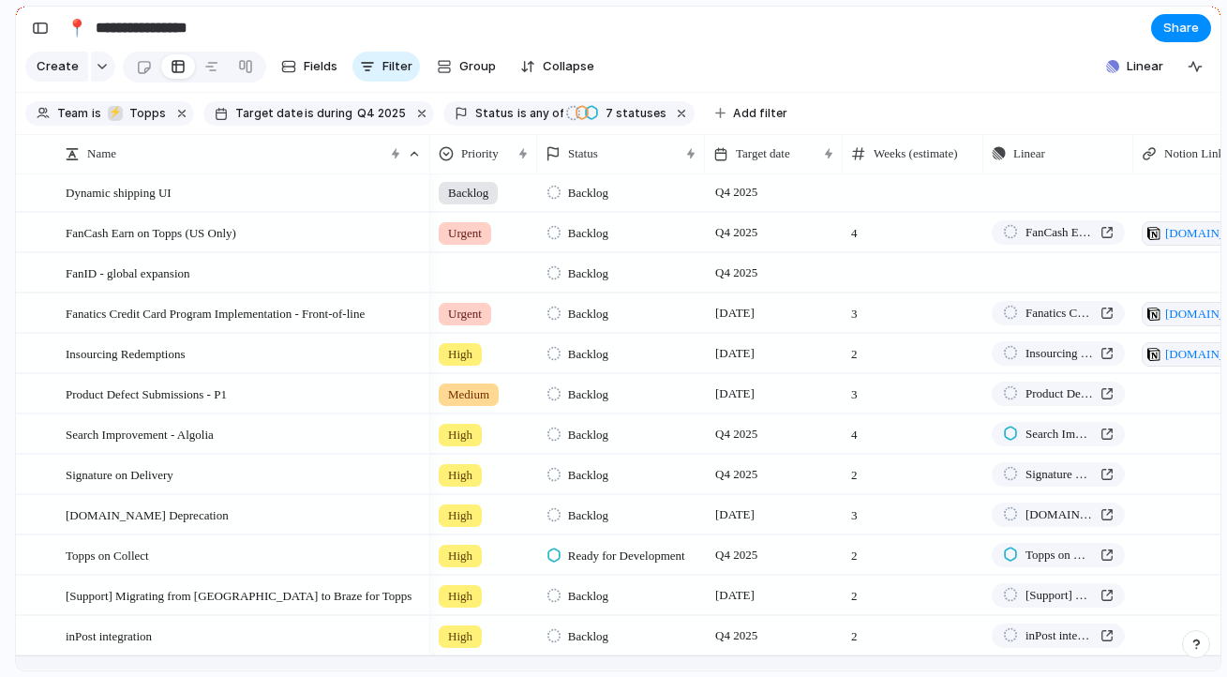
scroll to position [0, 0]
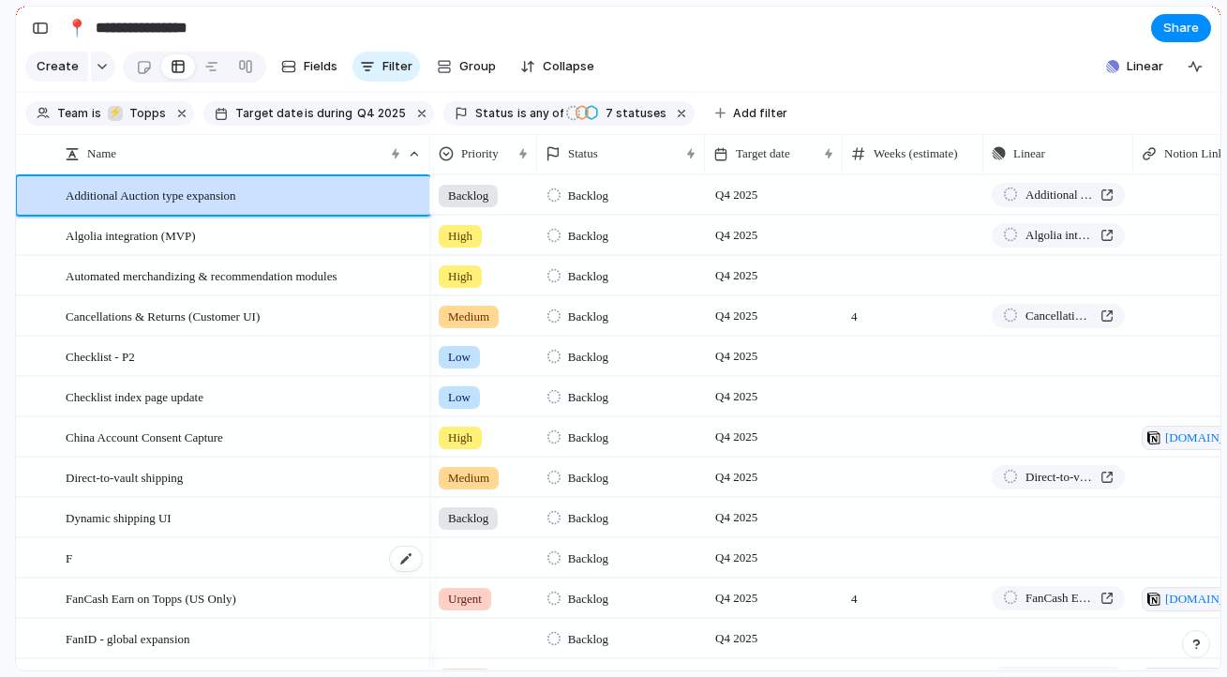
click at [113, 577] on div "F" at bounding box center [245, 558] width 358 height 38
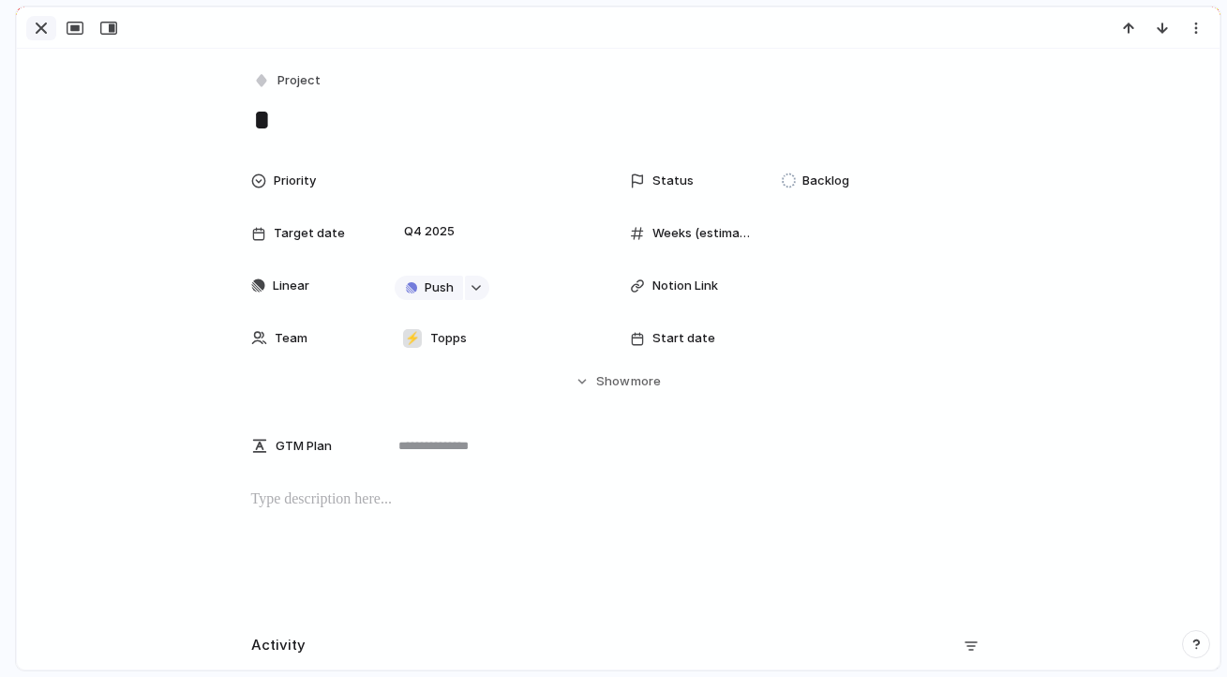
click at [39, 22] on div "button" at bounding box center [41, 28] width 22 height 22
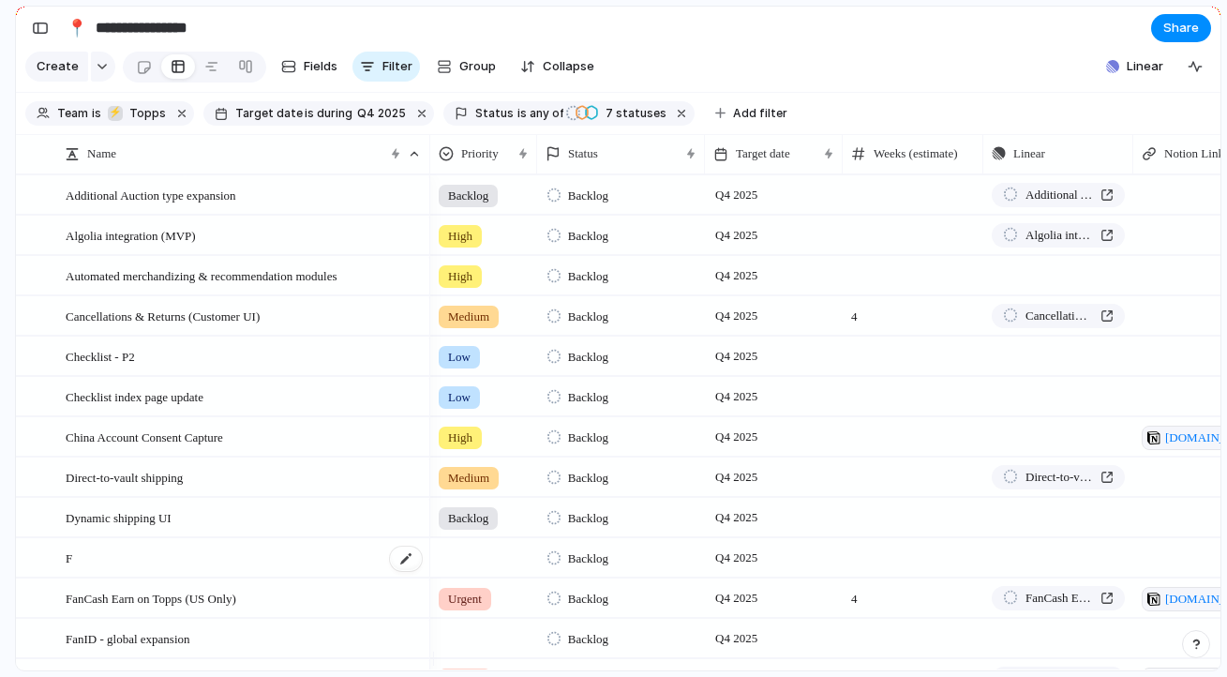
click at [127, 567] on div "F" at bounding box center [245, 558] width 358 height 38
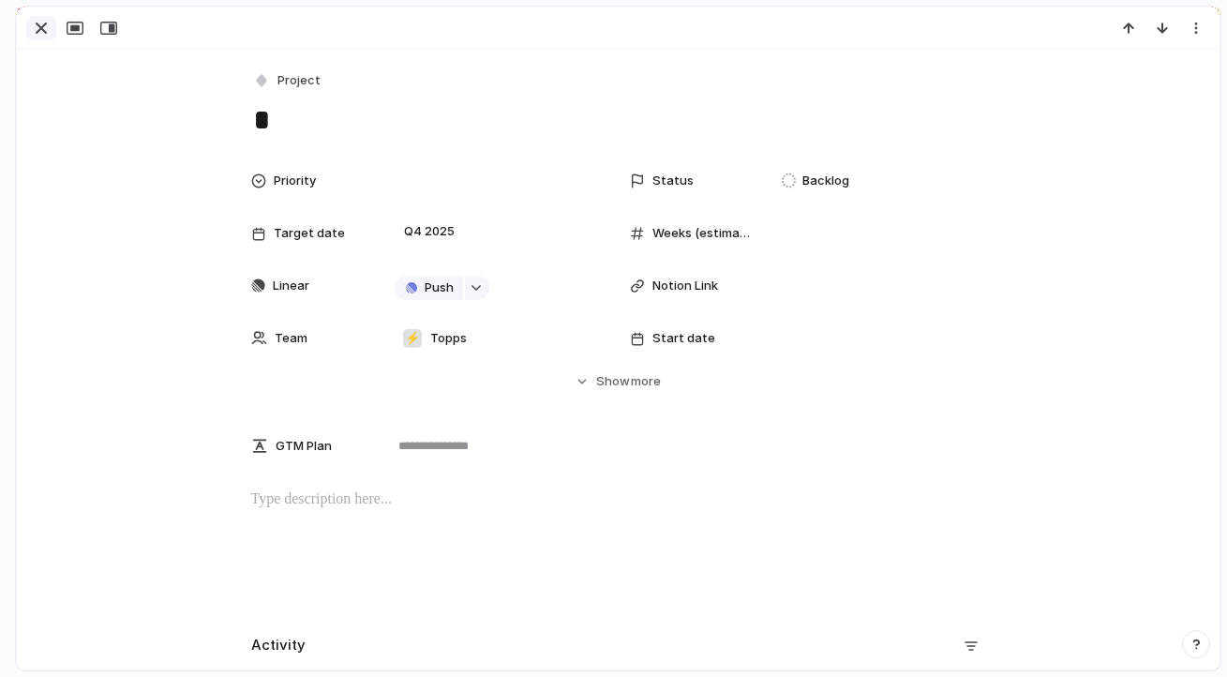
click at [37, 29] on div "button" at bounding box center [41, 28] width 22 height 22
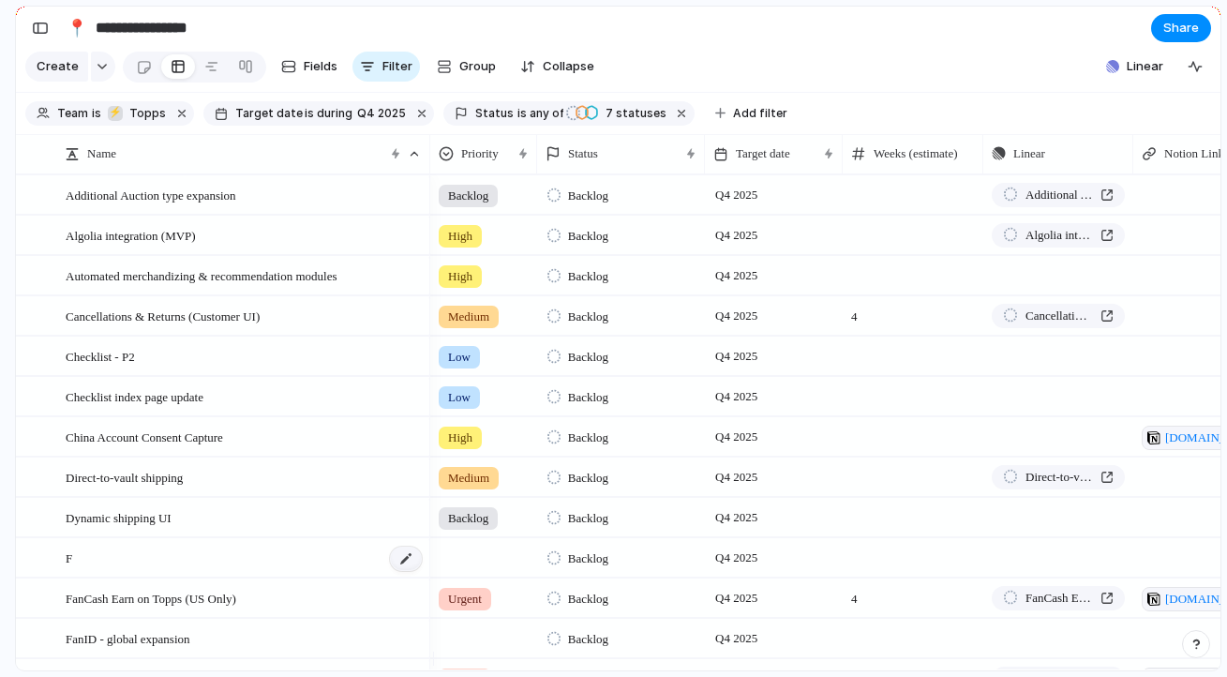
click at [405, 571] on div at bounding box center [406, 558] width 32 height 24
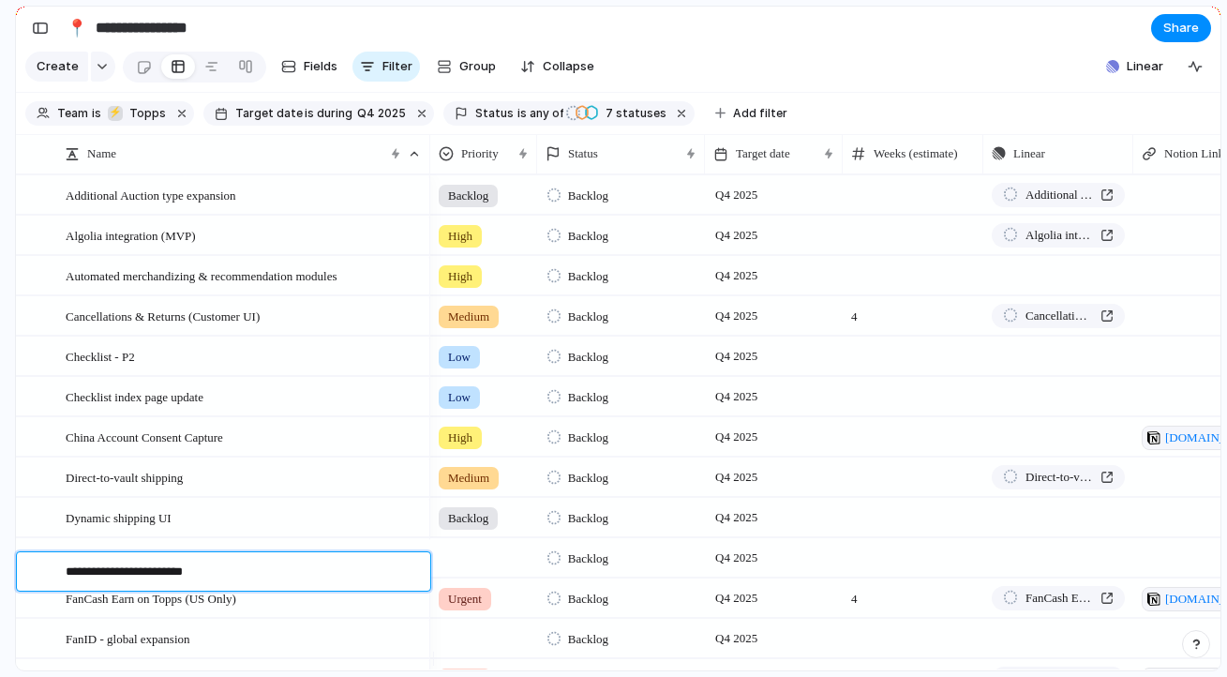
type textarea "**********"
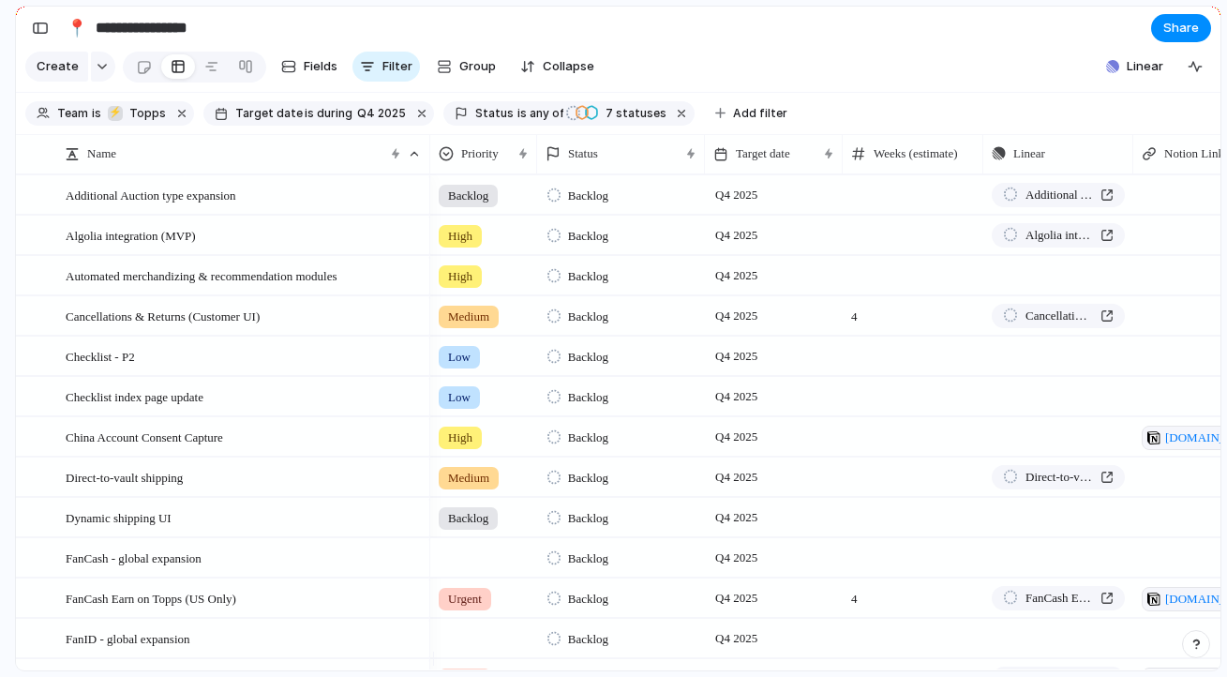
click at [462, 570] on div at bounding box center [483, 554] width 105 height 31
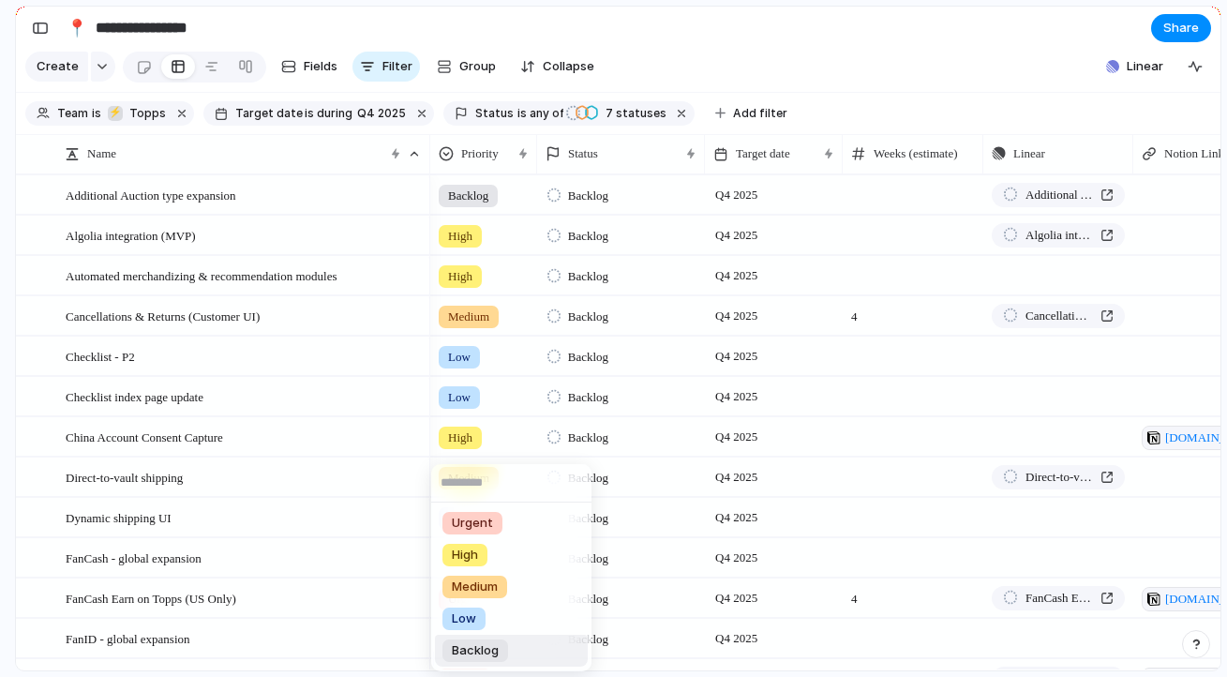
click at [486, 648] on span "Backlog" at bounding box center [475, 650] width 47 height 19
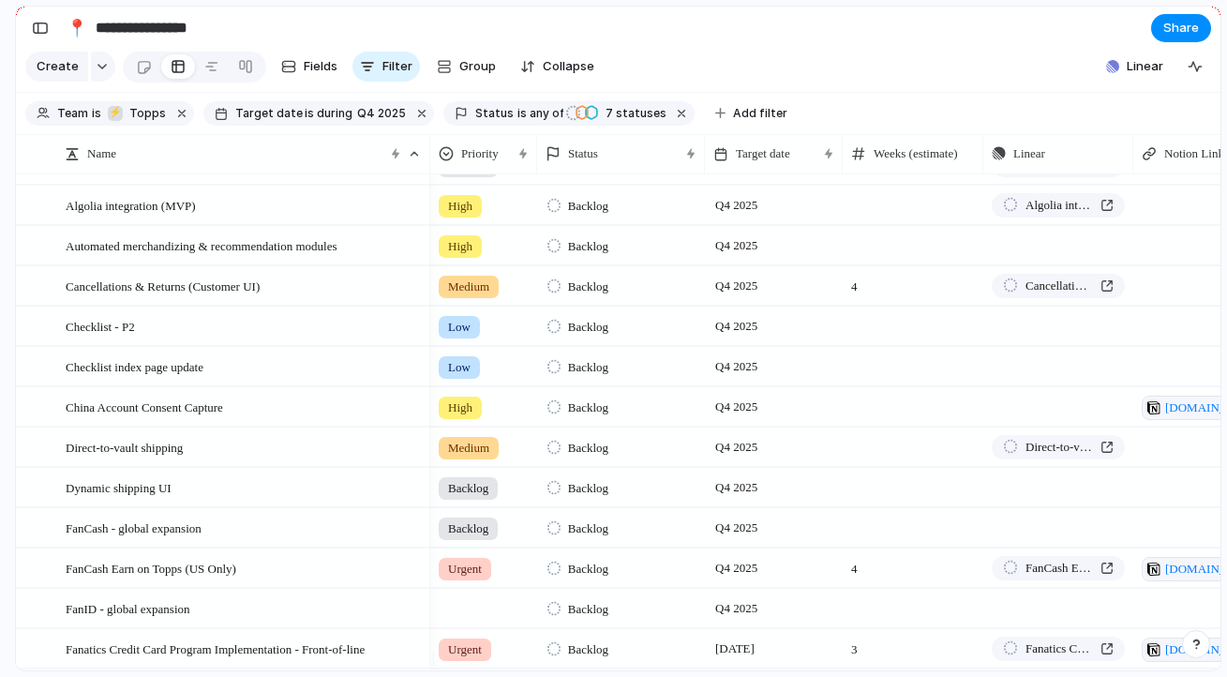
scroll to position [30, 0]
click at [472, 620] on div at bounding box center [483, 604] width 105 height 31
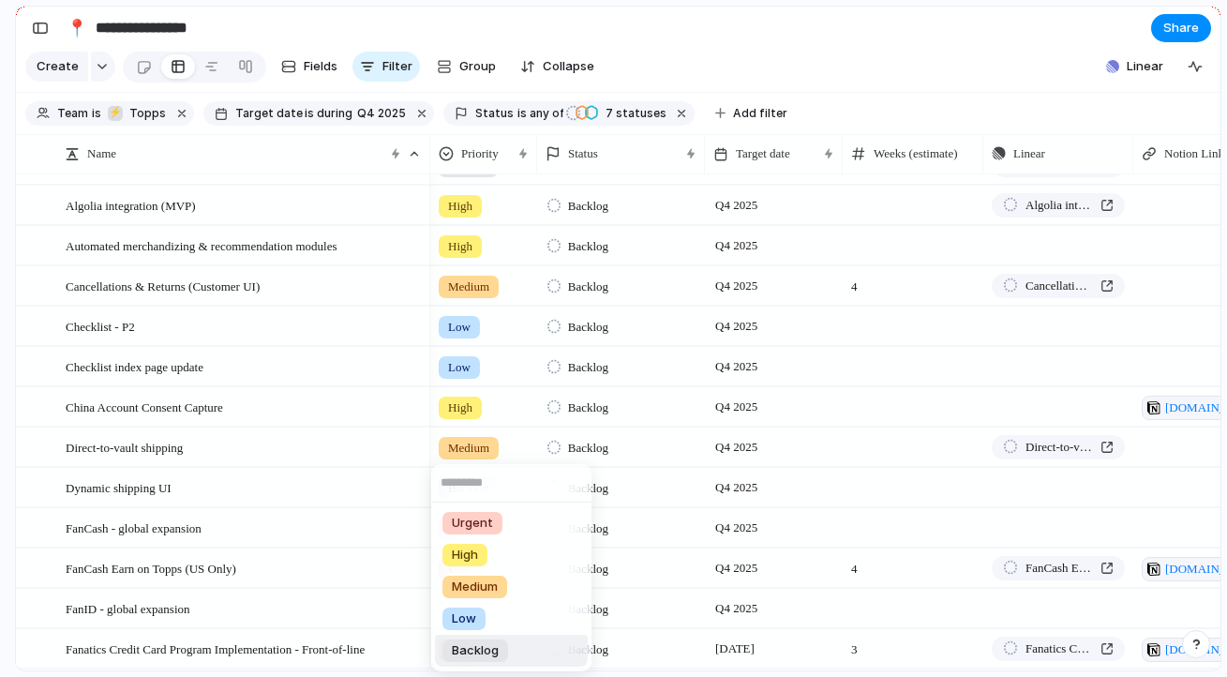
click at [476, 648] on span "Backlog" at bounding box center [475, 650] width 47 height 19
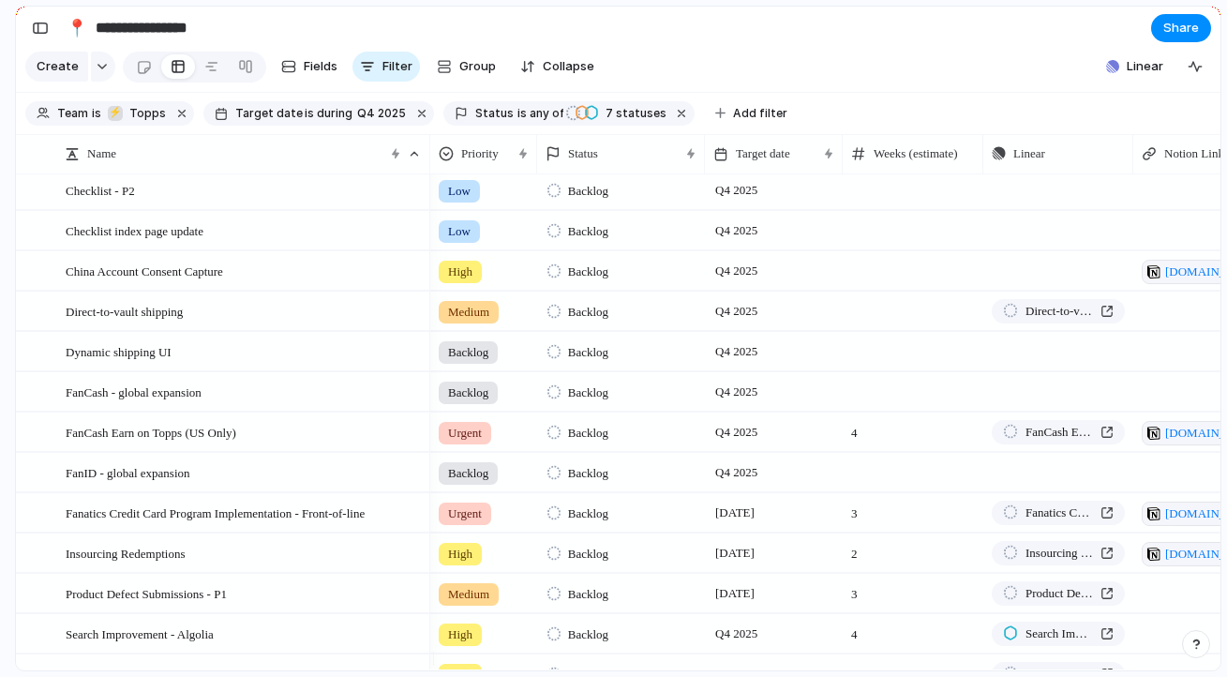
scroll to position [167, 0]
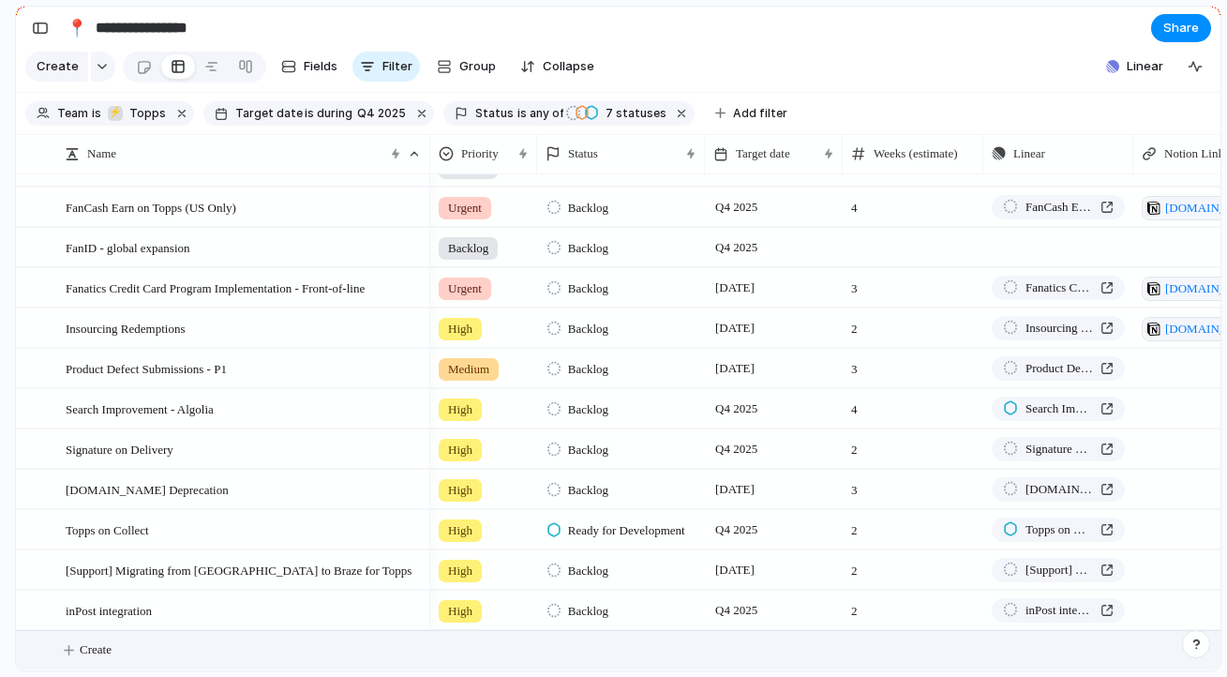
click at [88, 656] on span "Create" at bounding box center [96, 649] width 32 height 19
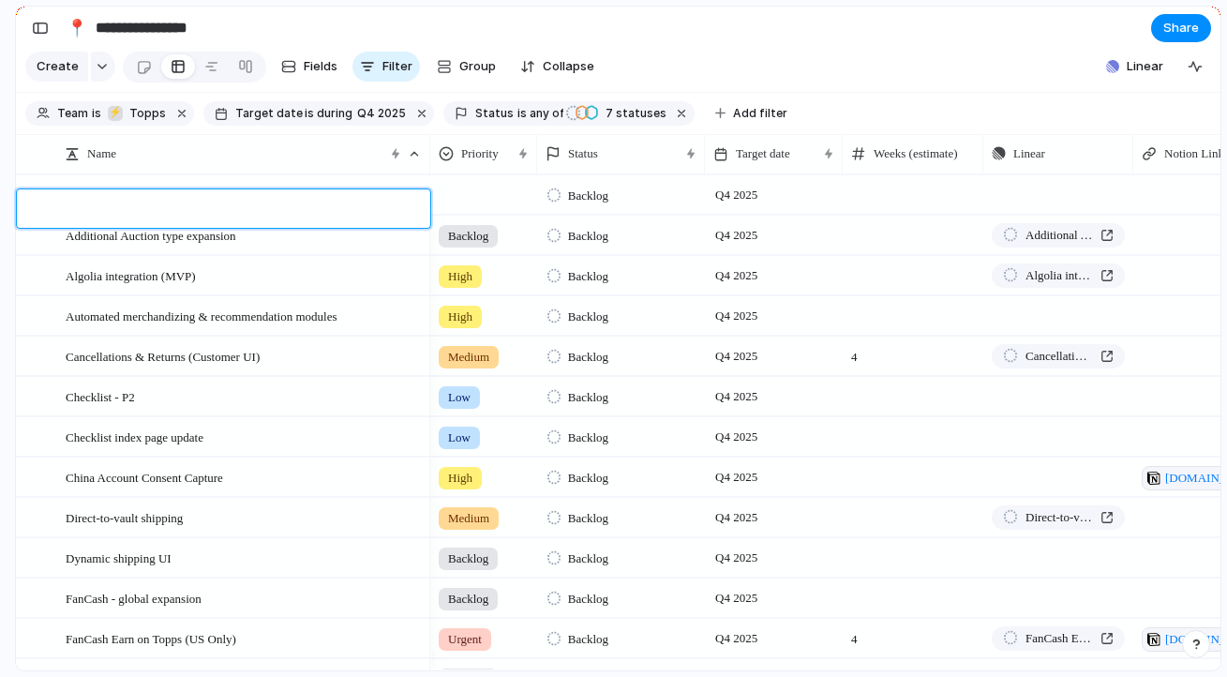
click at [190, 207] on textarea at bounding box center [241, 211] width 351 height 23
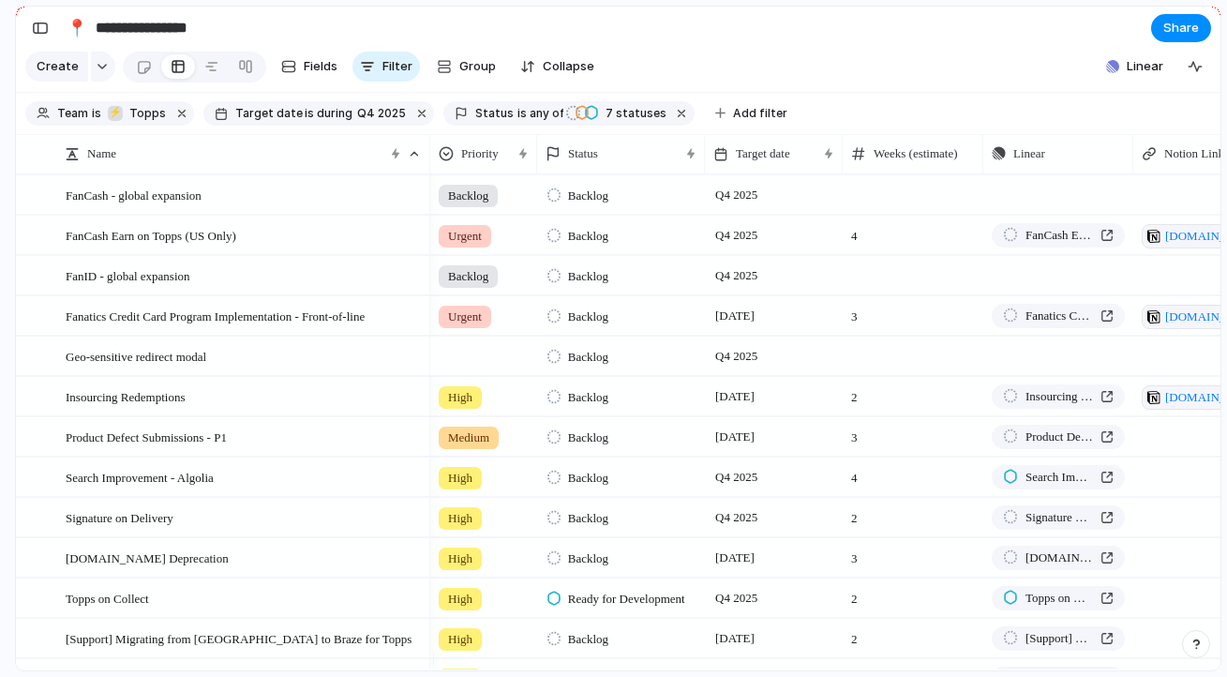
click at [472, 368] on div at bounding box center [483, 352] width 105 height 31
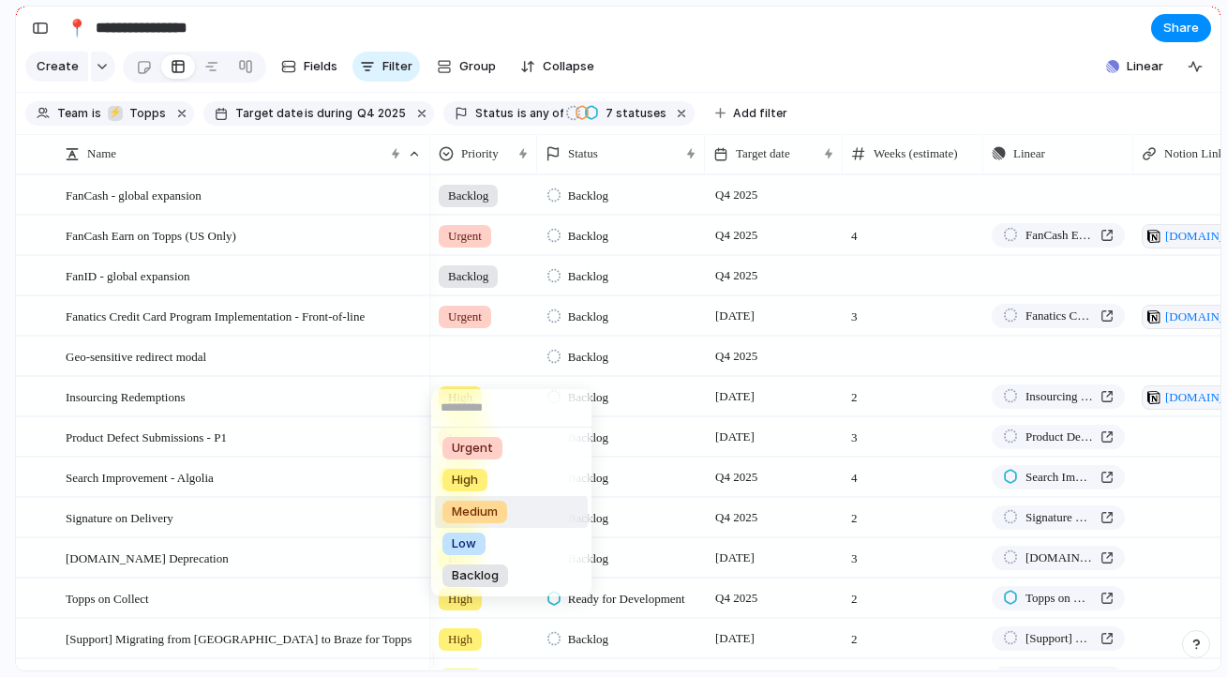
click at [508, 511] on li "Medium" at bounding box center [511, 512] width 153 height 32
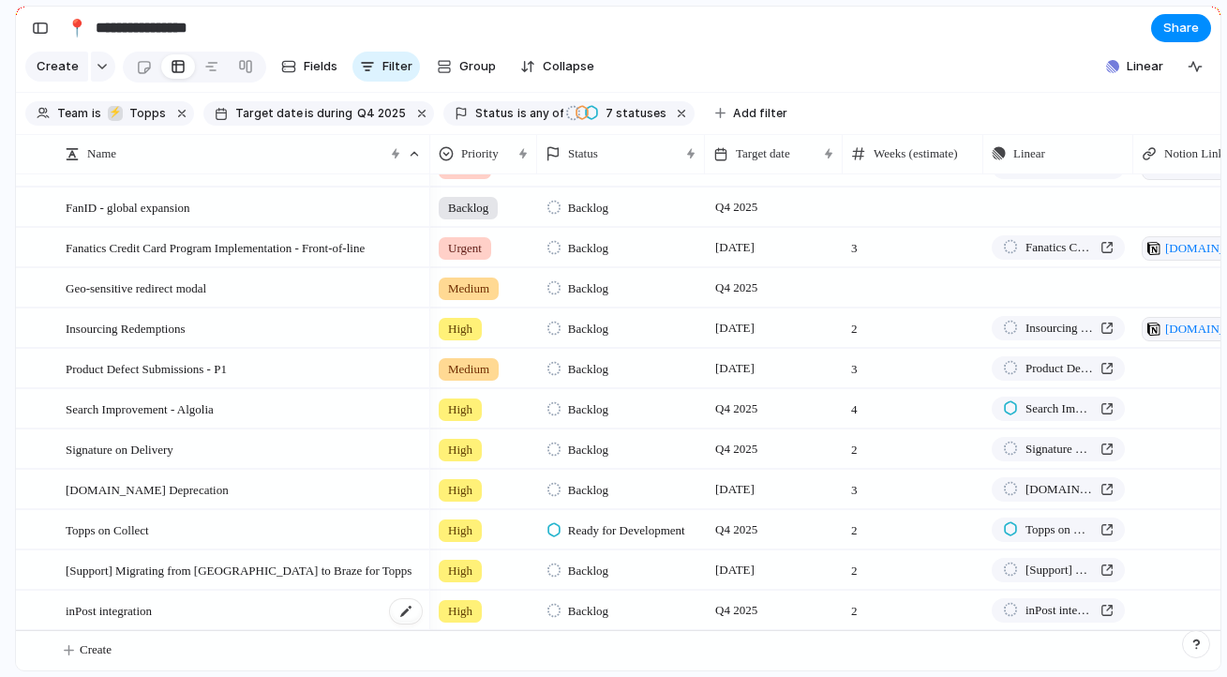
click at [79, 618] on div "inPost integration" at bounding box center [245, 610] width 358 height 38
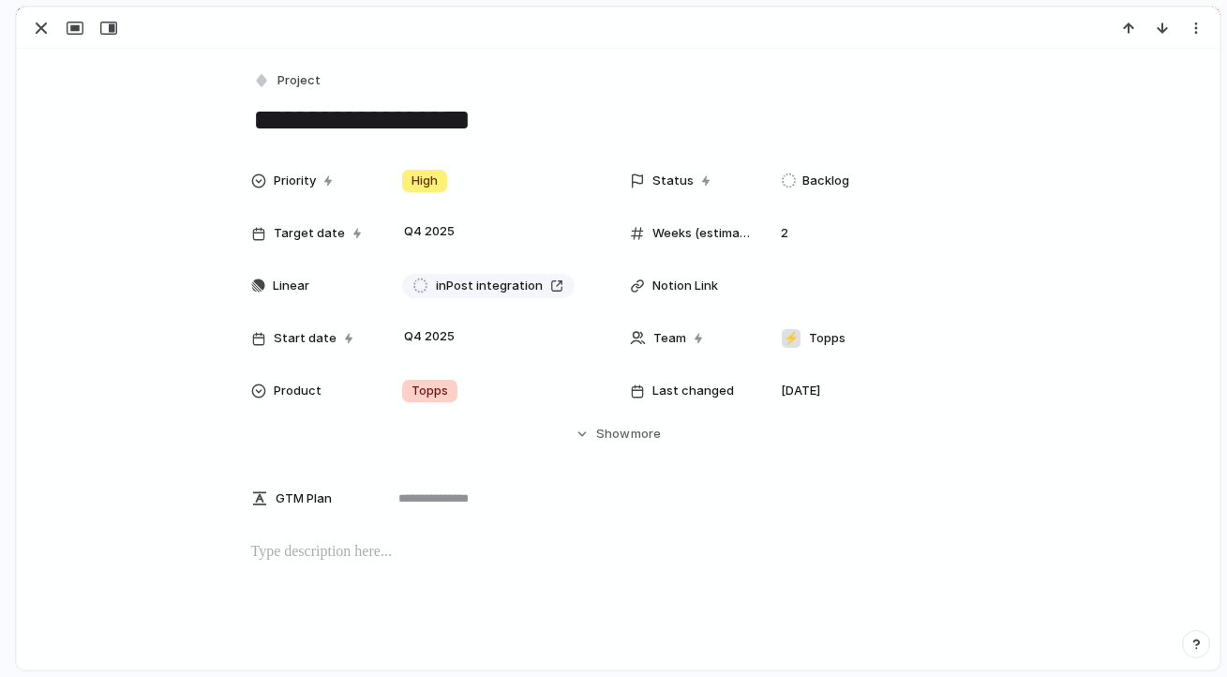
click at [251, 125] on textarea "**********" at bounding box center [618, 119] width 735 height 39
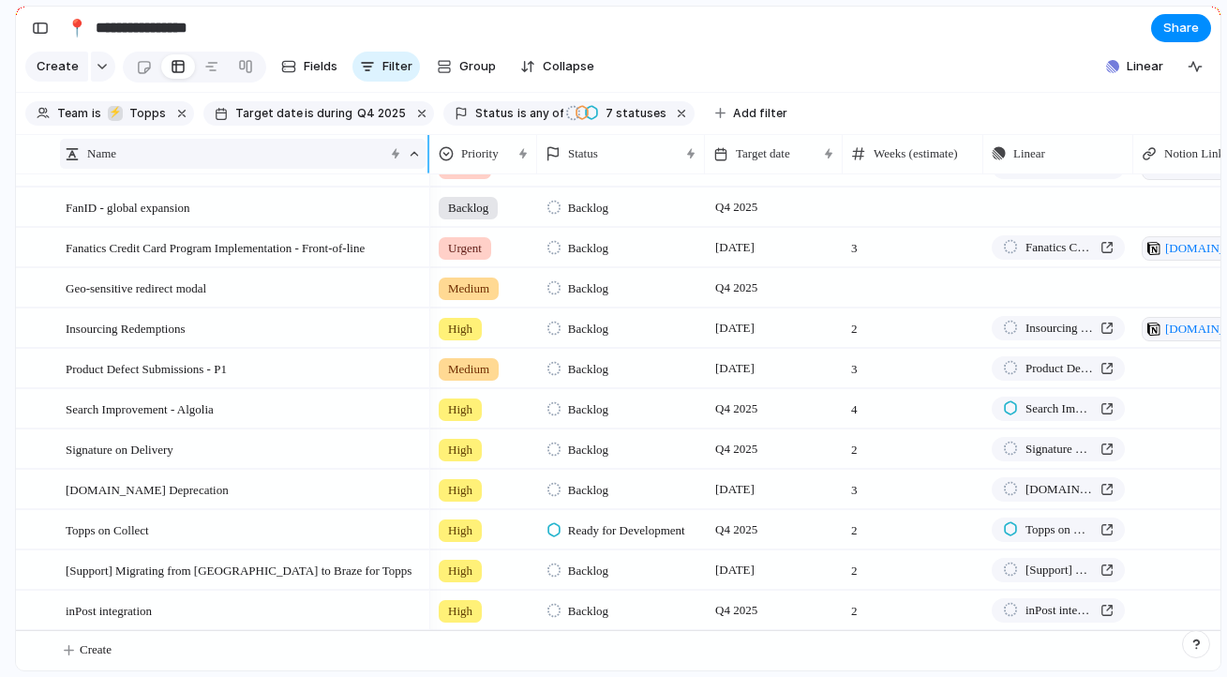
click at [354, 163] on div "Name" at bounding box center [224, 153] width 319 height 19
click at [410, 167] on div "Clear sort Sort descending" at bounding box center [613, 338] width 1227 height 677
click at [419, 165] on div "Name" at bounding box center [242, 154] width 365 height 30
click at [419, 165] on div "Clear sort Sort descending" at bounding box center [613, 338] width 1227 height 677
click at [290, 163] on div "Name" at bounding box center [224, 153] width 319 height 19
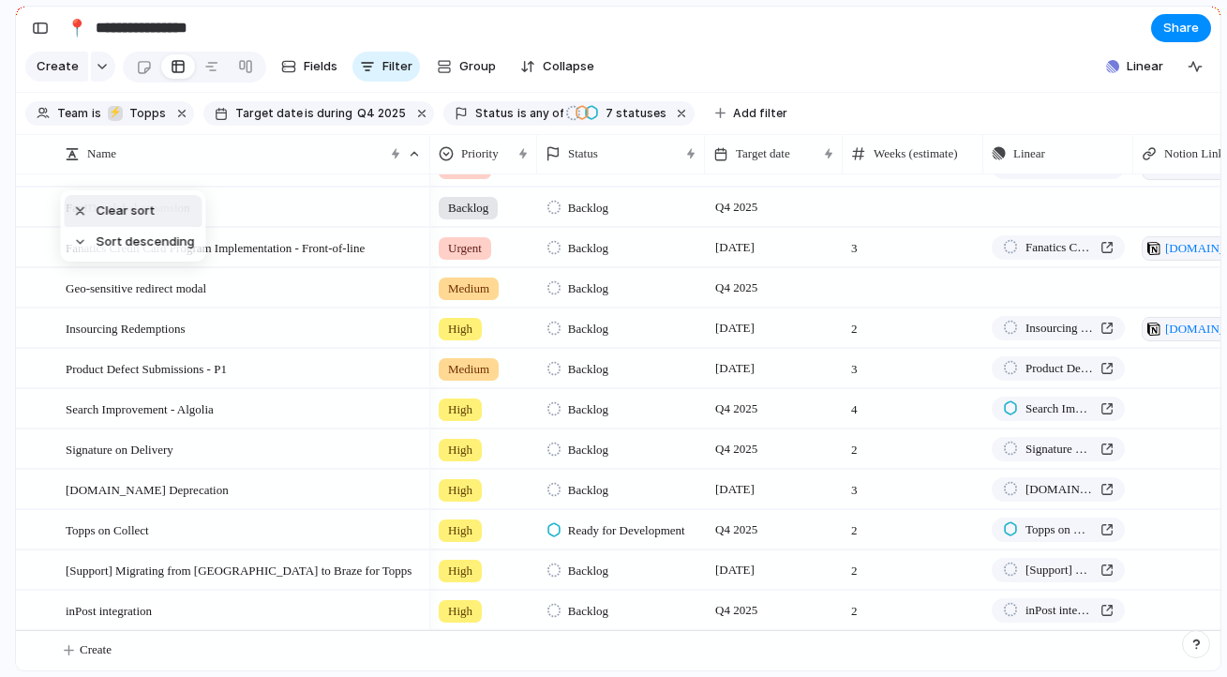
click at [119, 212] on span "Clear sort" at bounding box center [126, 210] width 59 height 19
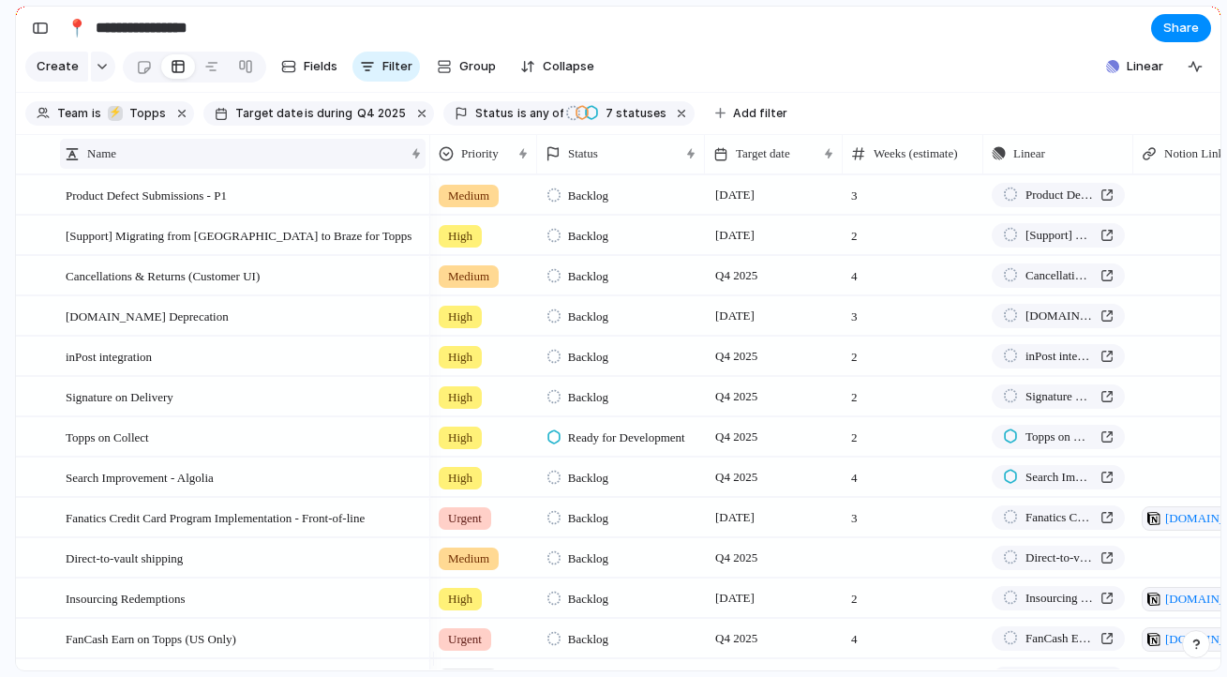
click at [320, 163] on div "Name" at bounding box center [234, 153] width 339 height 19
click at [153, 207] on span "Sort ascending" at bounding box center [142, 210] width 91 height 19
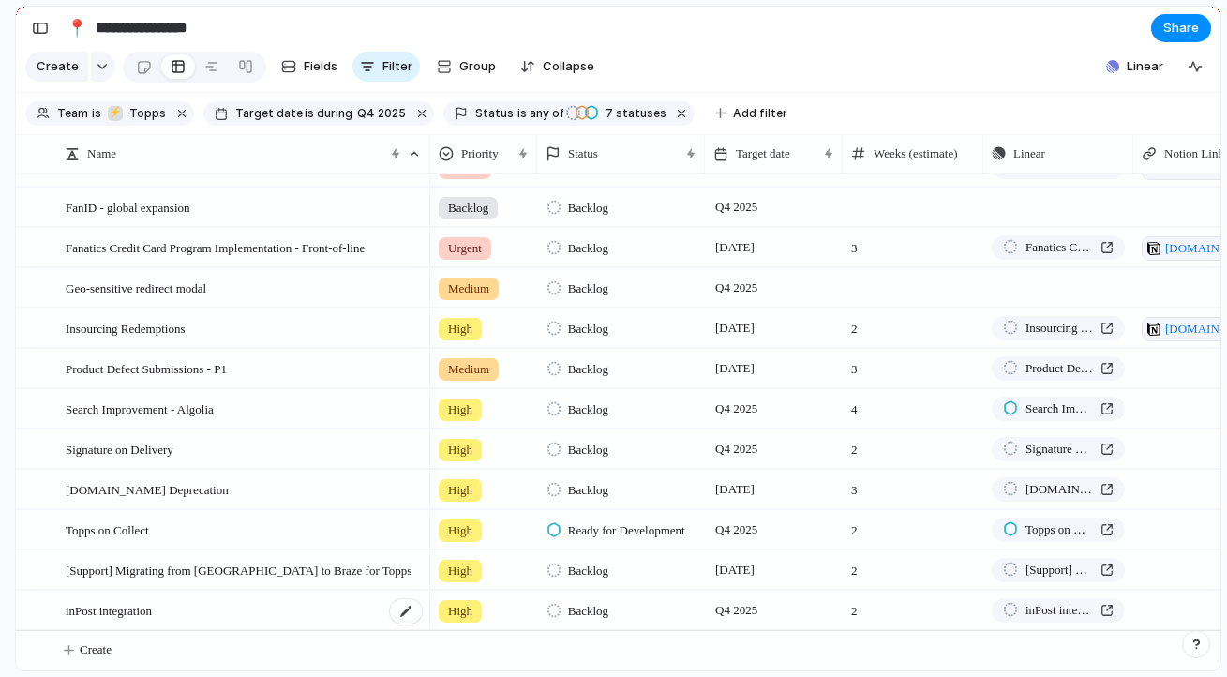
click at [68, 610] on span "inPost integration" at bounding box center [109, 610] width 86 height 22
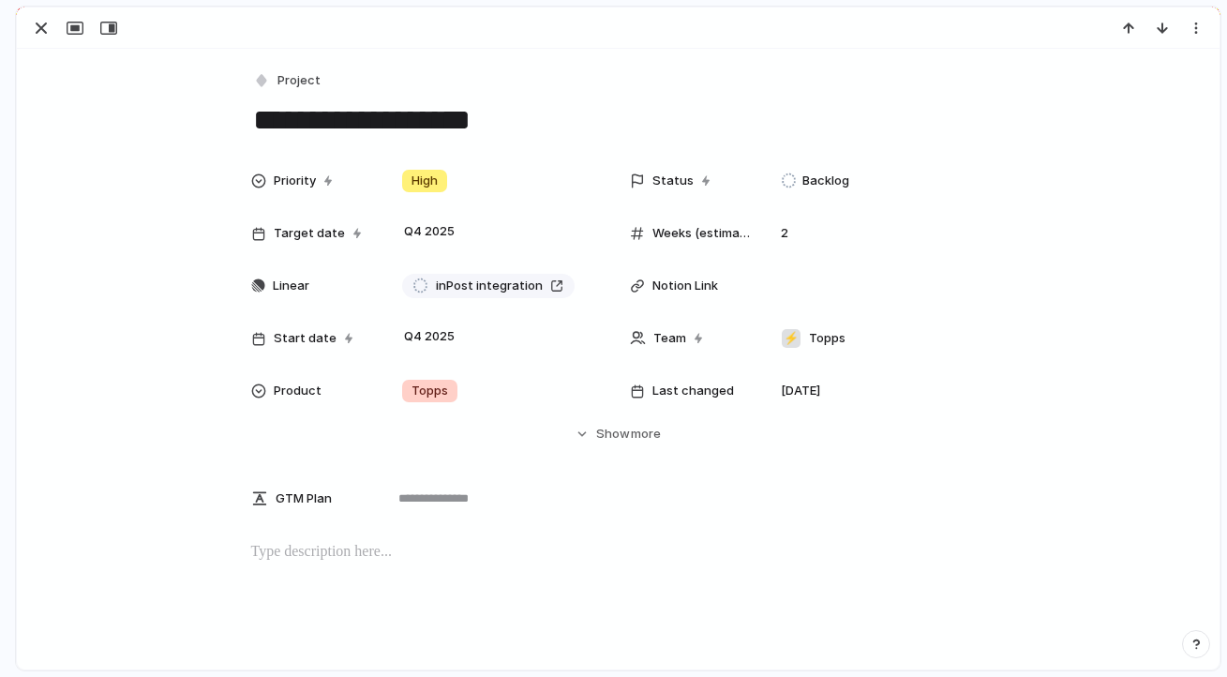
click at [251, 128] on textarea "**********" at bounding box center [618, 119] width 735 height 39
type textarea "**********"
click at [50, 37] on div "button" at bounding box center [41, 28] width 22 height 22
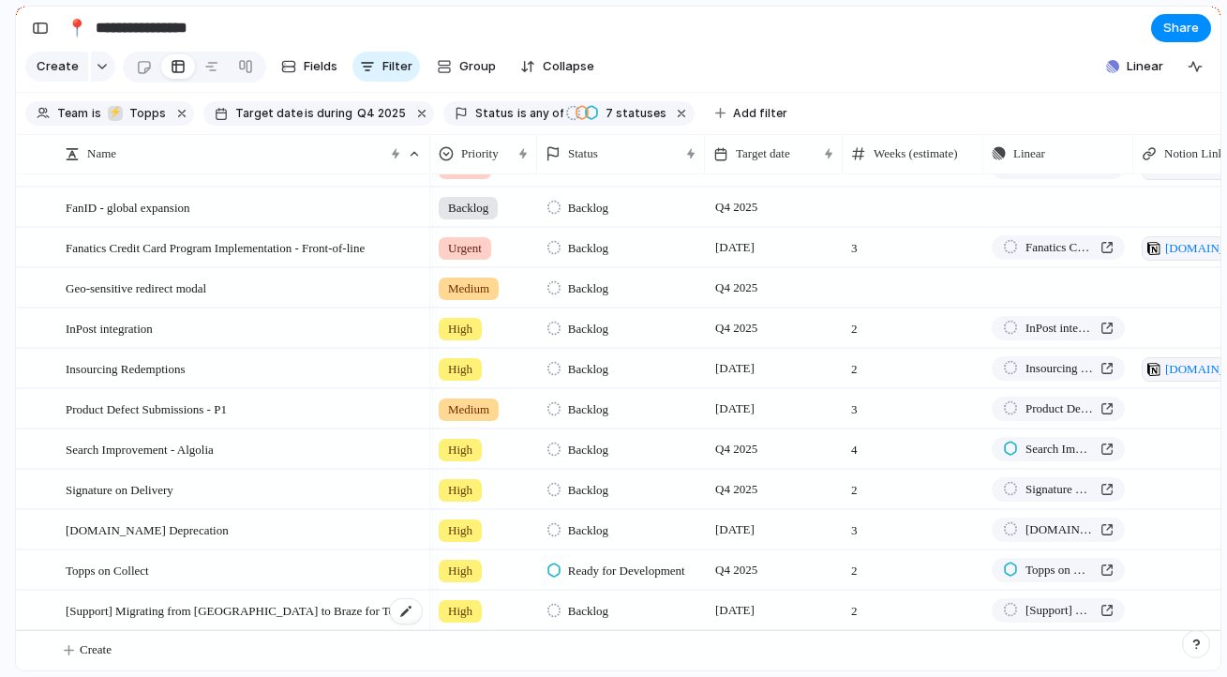
click at [133, 591] on div "[Support] Migrating from [GEOGRAPHIC_DATA] to Braze for Topps" at bounding box center [245, 610] width 358 height 38
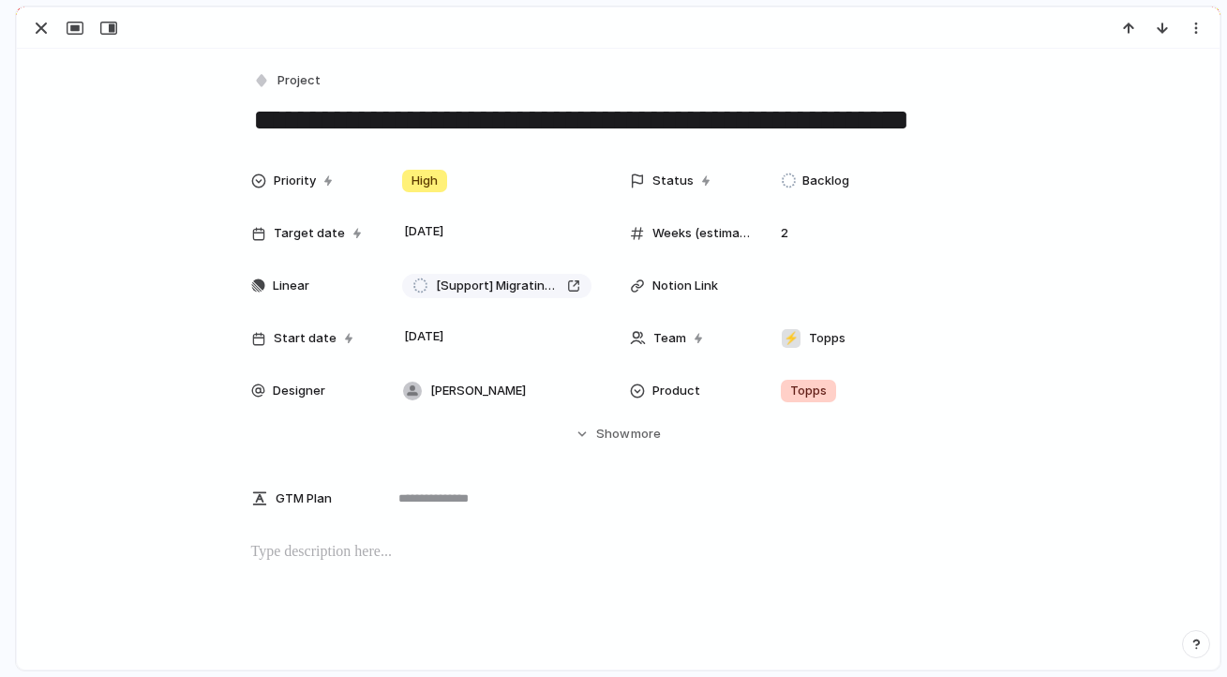
drag, startPoint x: 379, startPoint y: 126, endPoint x: 203, endPoint y: 135, distance: 175.5
type textarea "**********"
click at [39, 29] on div "button" at bounding box center [41, 28] width 22 height 22
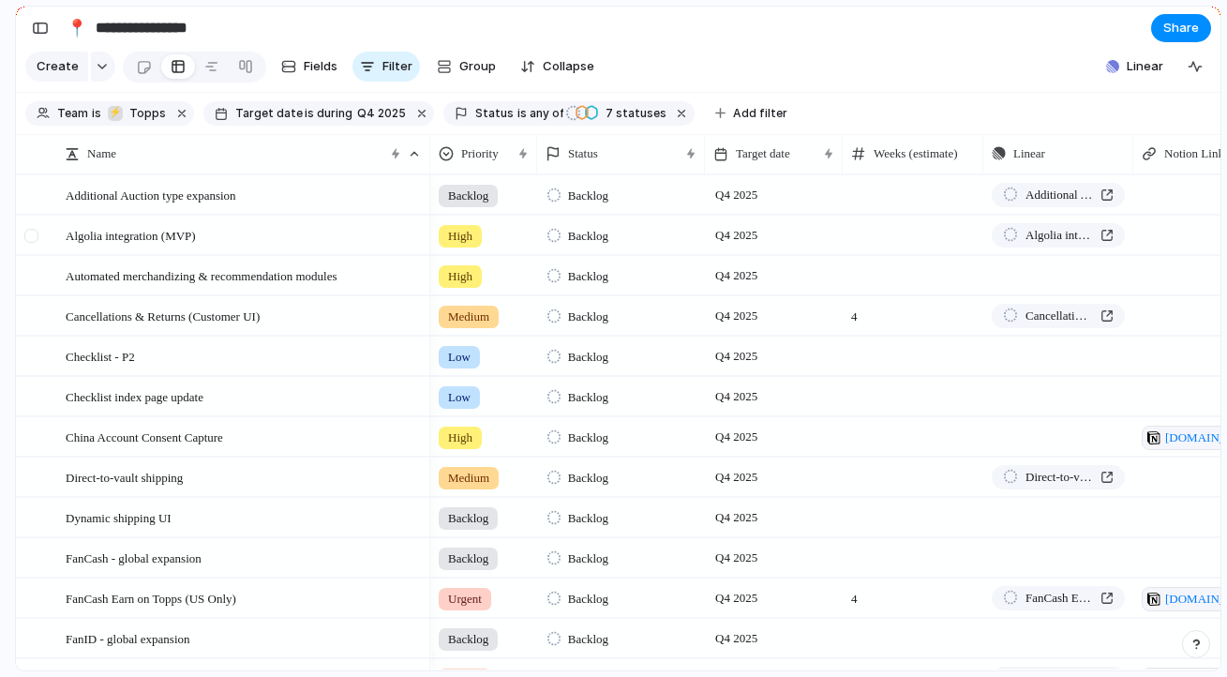
click at [31, 243] on div at bounding box center [31, 236] width 14 height 14
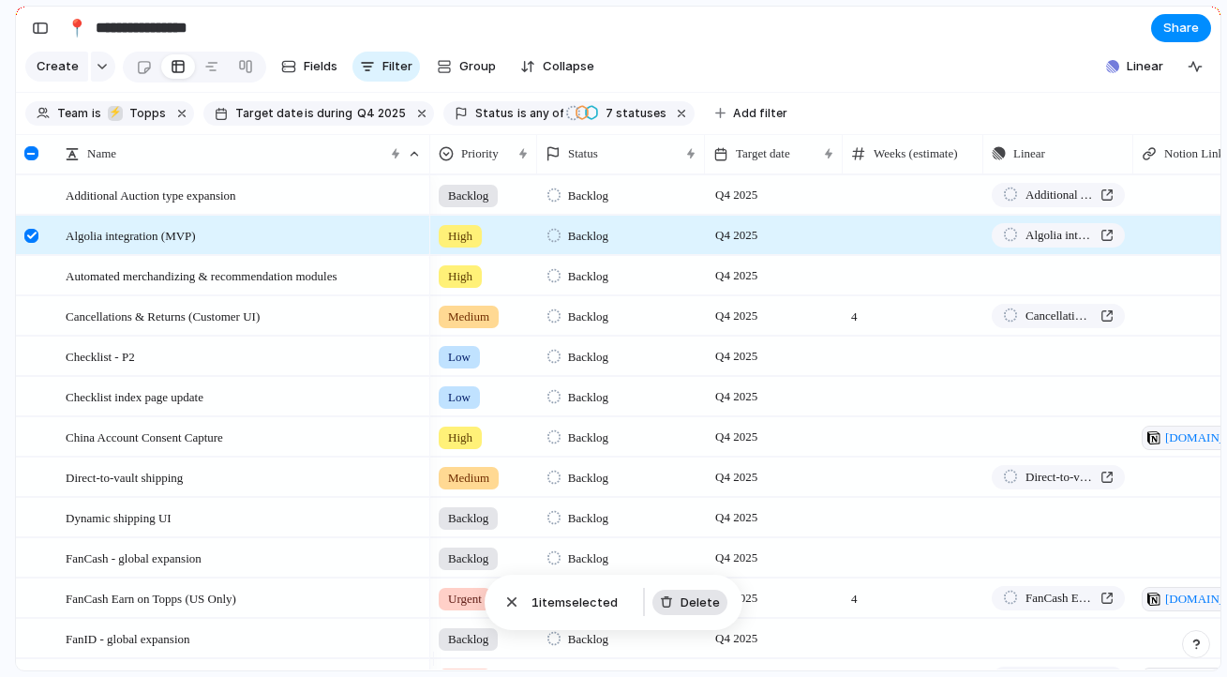
click at [697, 603] on span "Delete" at bounding box center [699, 602] width 39 height 19
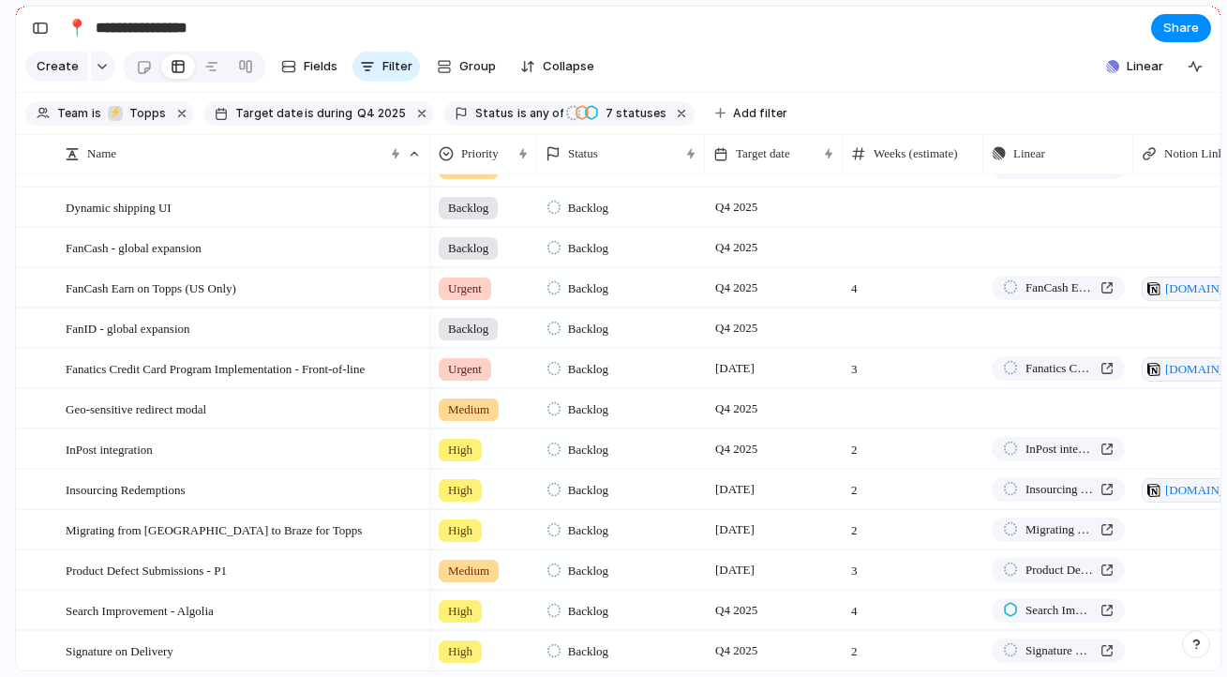
scroll to position [406, 0]
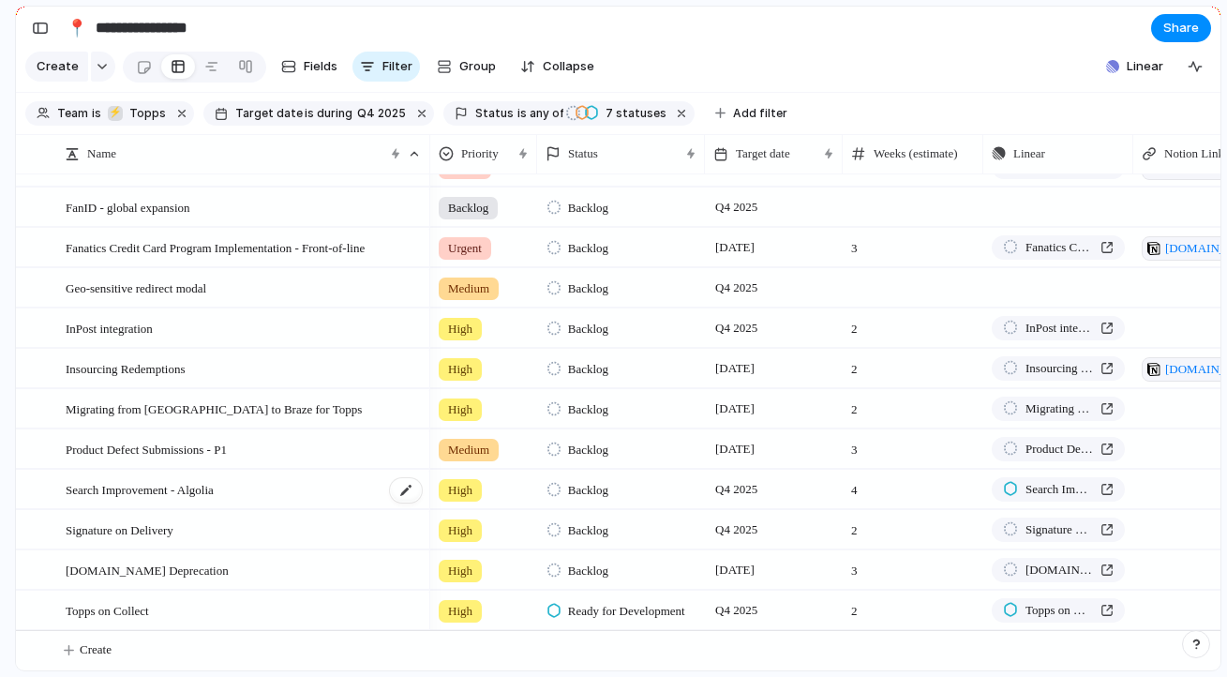
click at [197, 484] on span "Search Improvement - Algolia" at bounding box center [140, 489] width 148 height 22
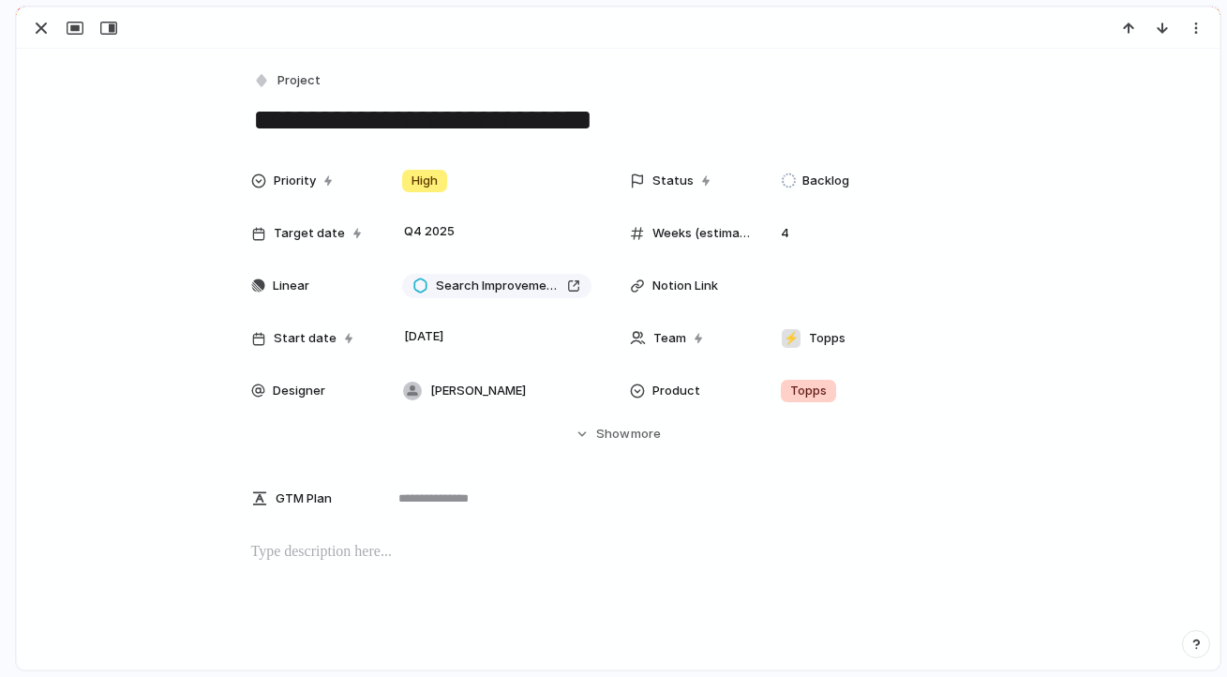
drag, startPoint x: 552, startPoint y: 125, endPoint x: 239, endPoint y: 110, distance: 313.3
click at [239, 110] on div "**********" at bounding box center [618, 671] width 1202 height 1245
click at [542, 123] on textarea "*******" at bounding box center [618, 119] width 735 height 39
type textarea "**********"
click at [48, 37] on div "button" at bounding box center [41, 28] width 22 height 22
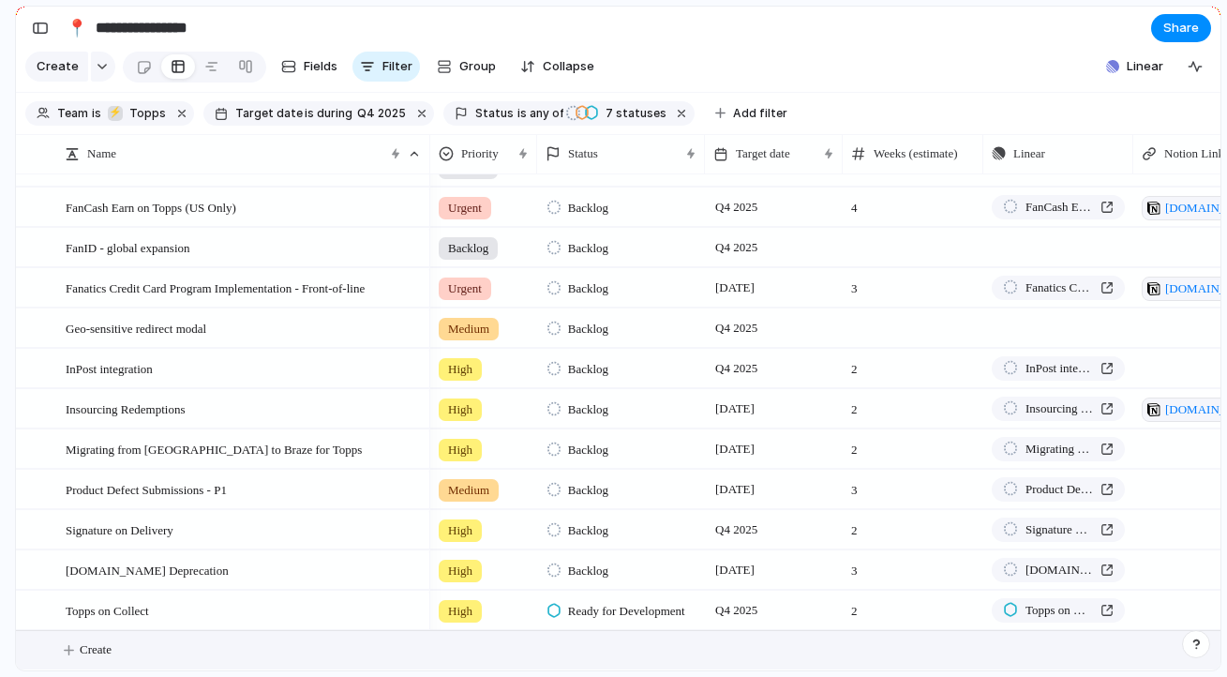
click at [87, 649] on span "Create" at bounding box center [96, 649] width 32 height 19
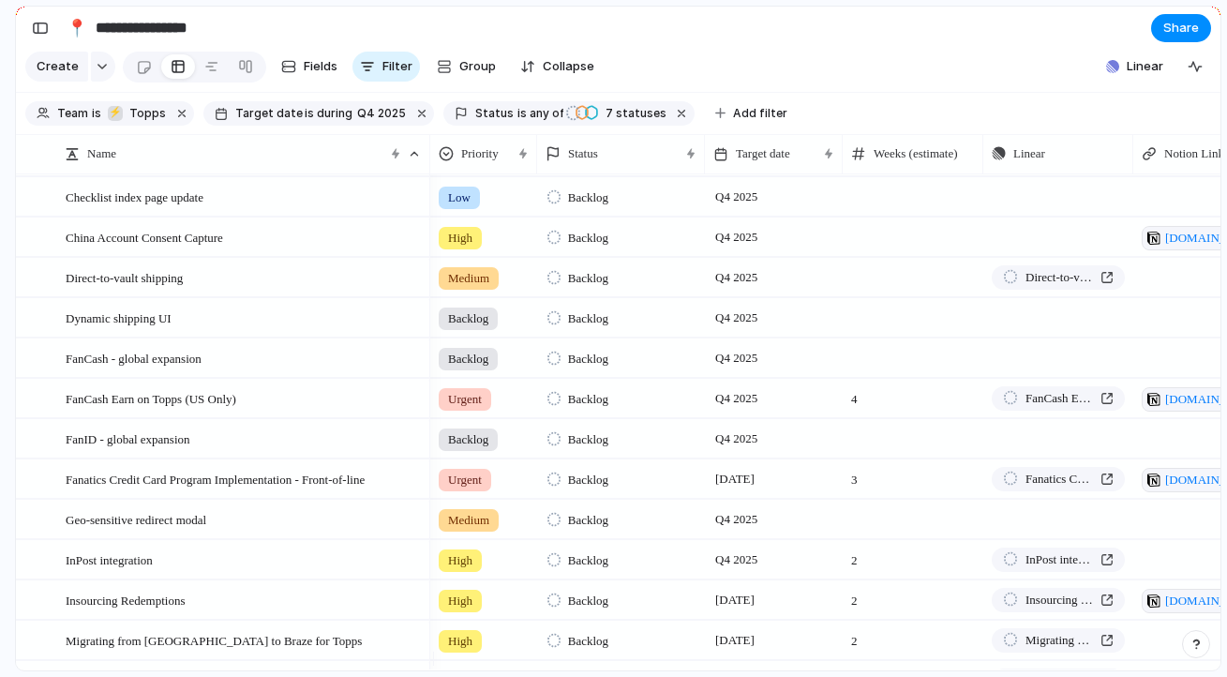
scroll to position [195, 0]
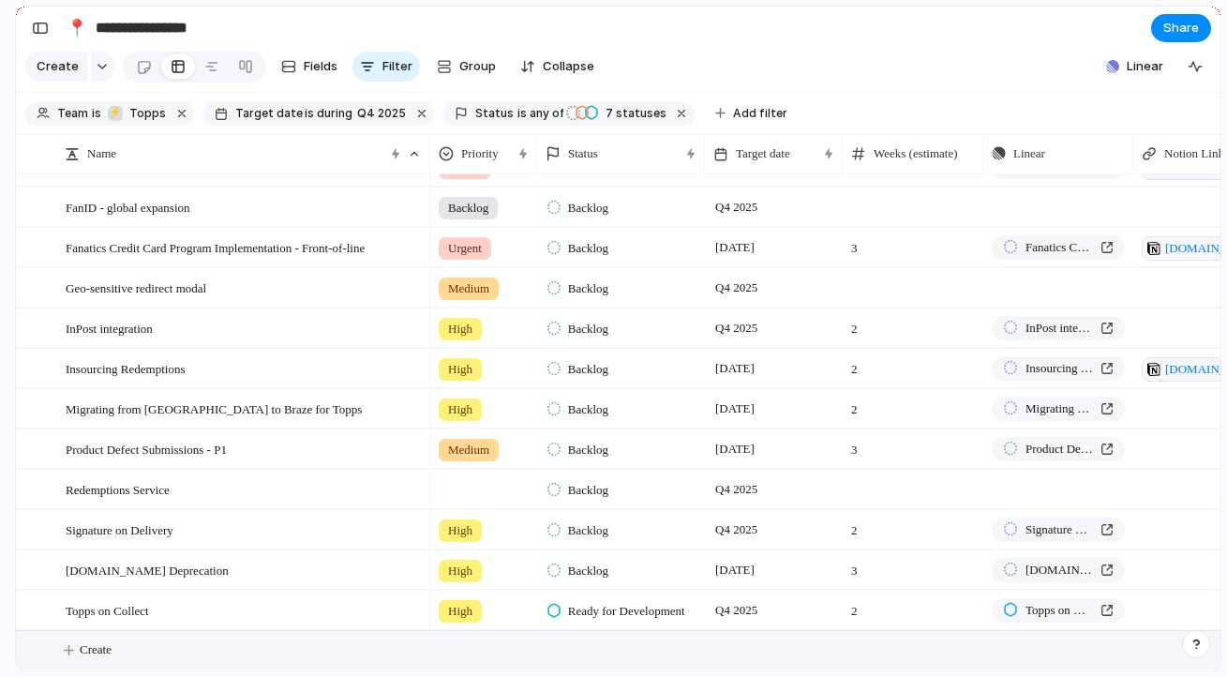
click at [102, 644] on span "Create" at bounding box center [96, 649] width 32 height 19
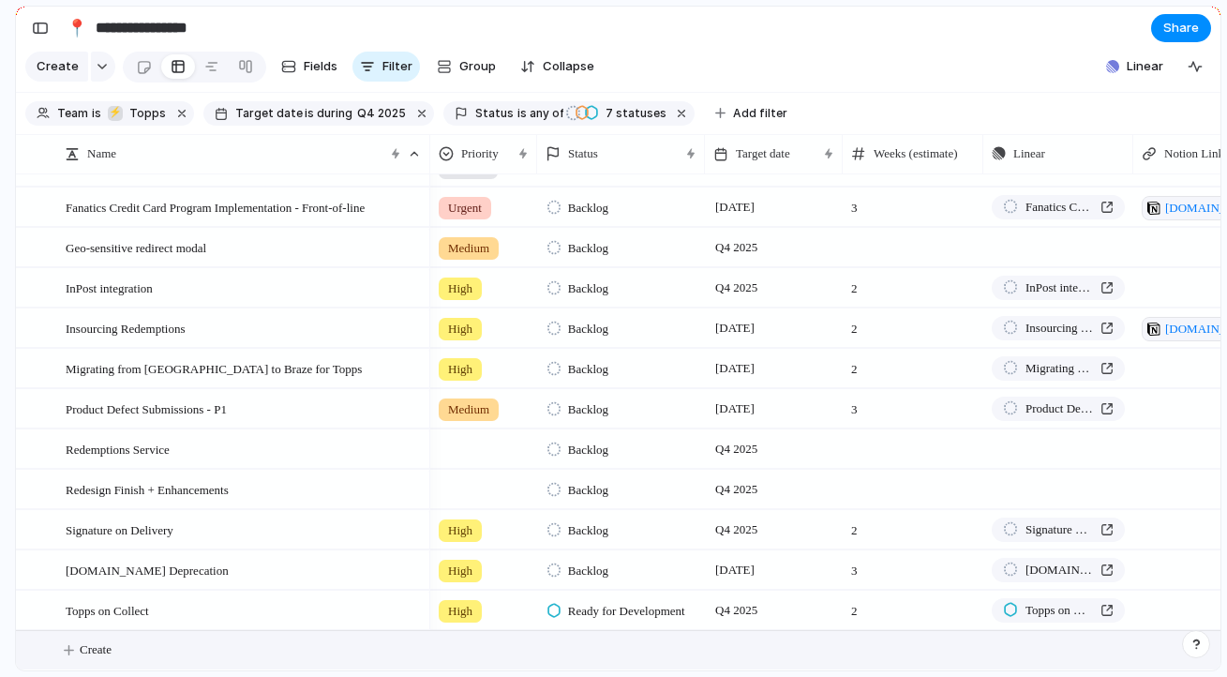
click at [135, 660] on button "Create" at bounding box center [642, 650] width 1214 height 38
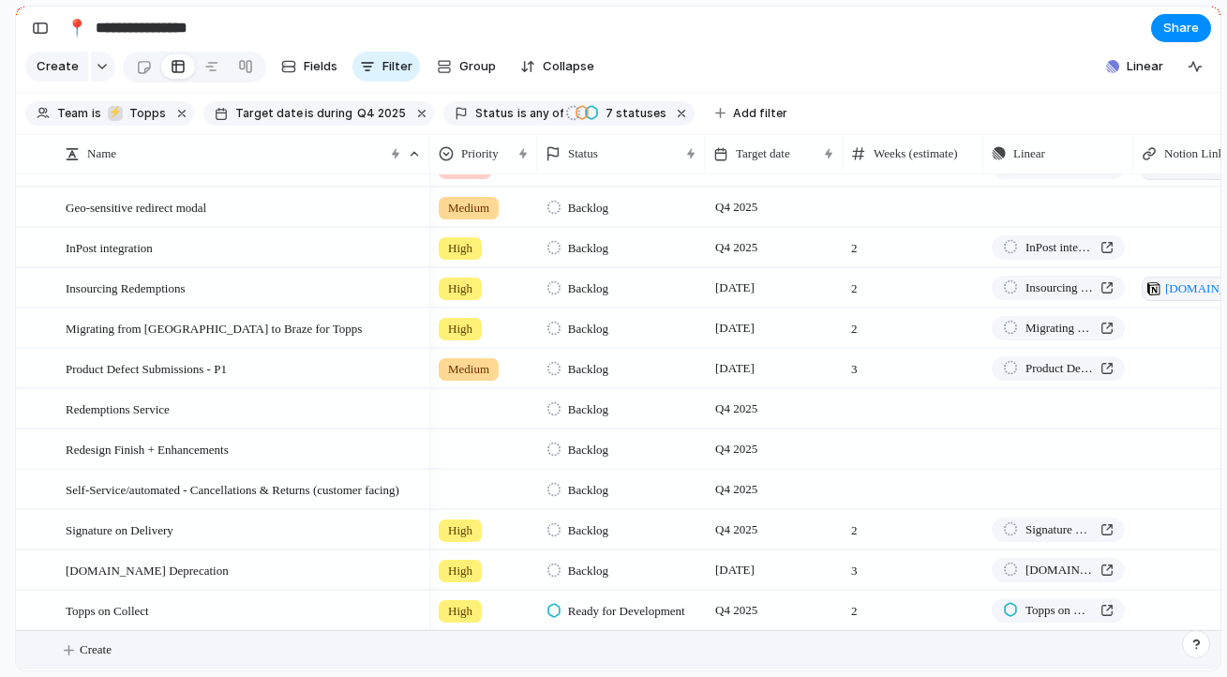
click at [88, 652] on span "Create" at bounding box center [96, 649] width 32 height 19
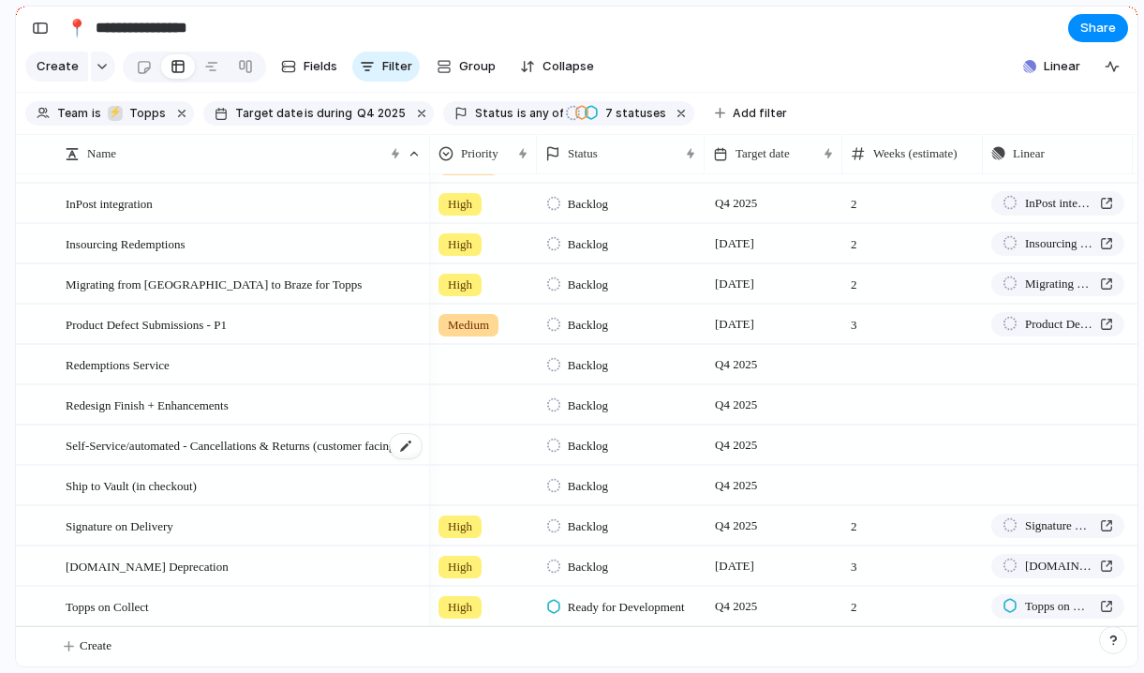
scroll to position [571, 0]
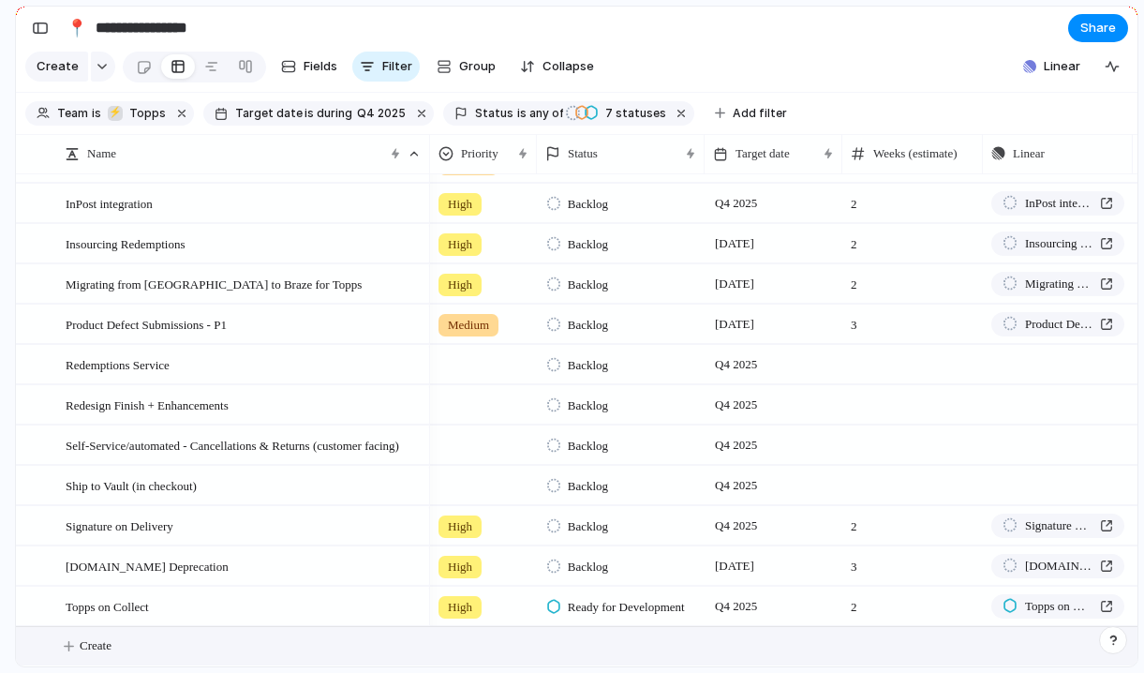
click at [112, 645] on span "Create" at bounding box center [96, 645] width 32 height 19
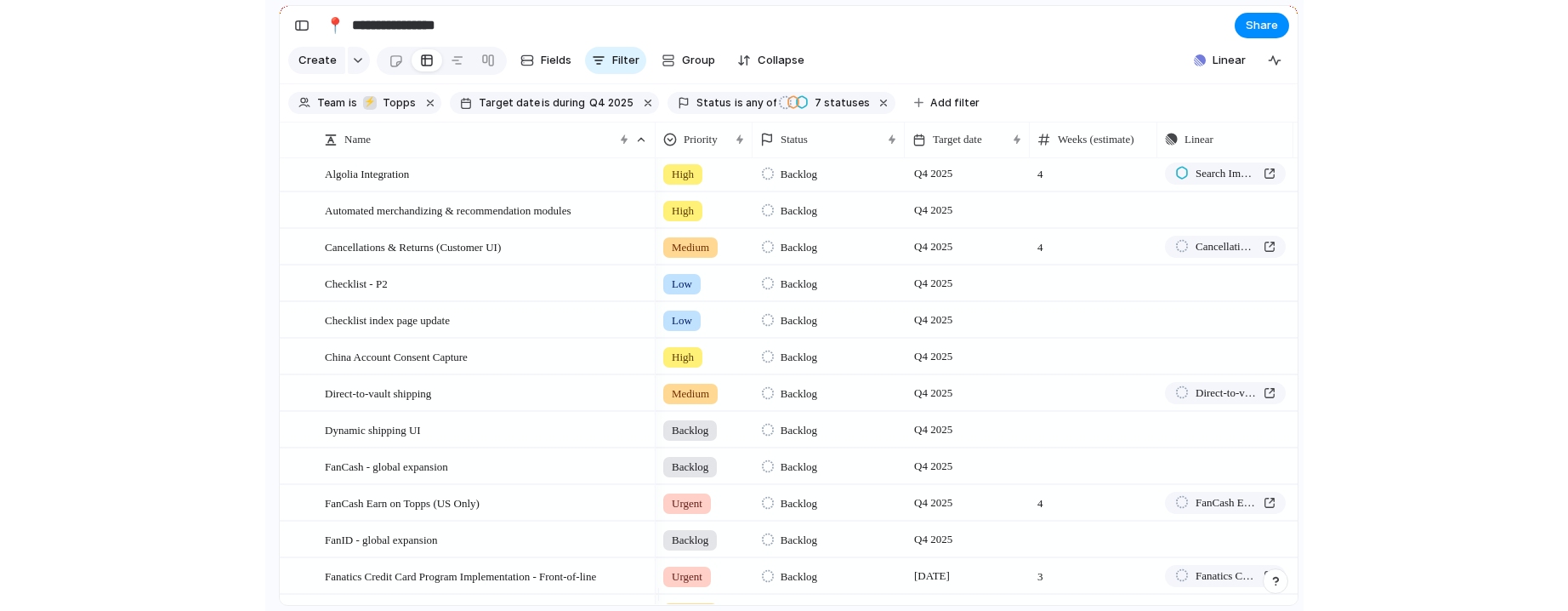
scroll to position [0, 0]
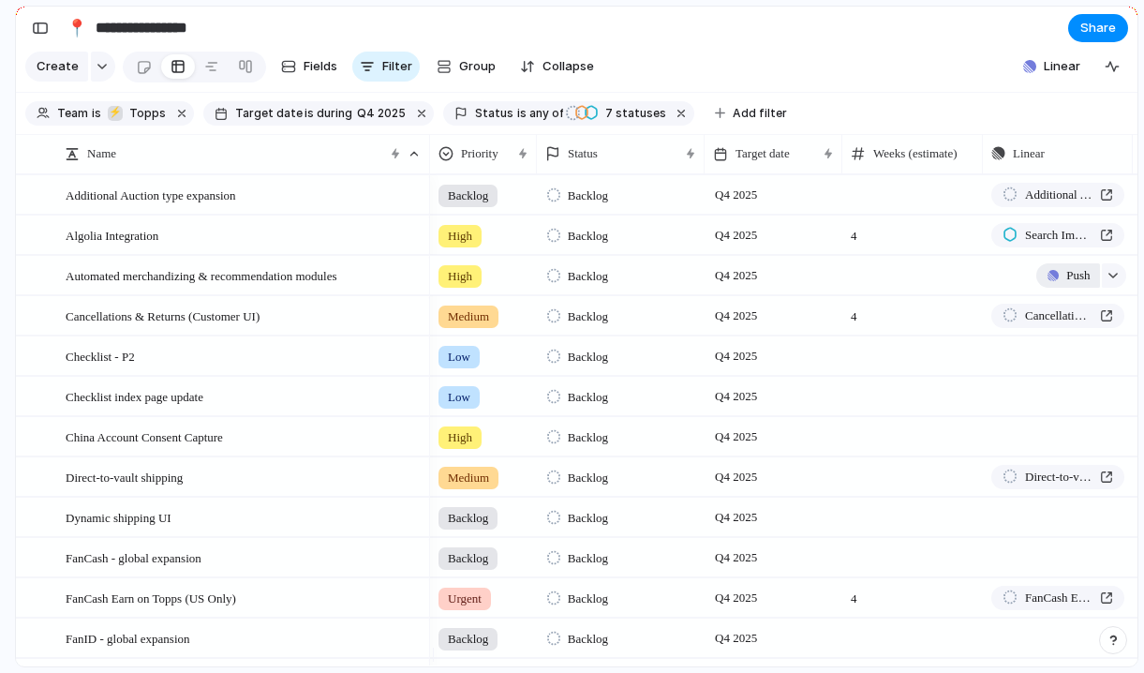
click at [1066, 285] on span "Push" at bounding box center [1077, 275] width 23 height 19
click at [945, 291] on div "Project Issue" at bounding box center [572, 336] width 1144 height 673
click at [1008, 287] on div "Push" at bounding box center [1058, 275] width 148 height 37
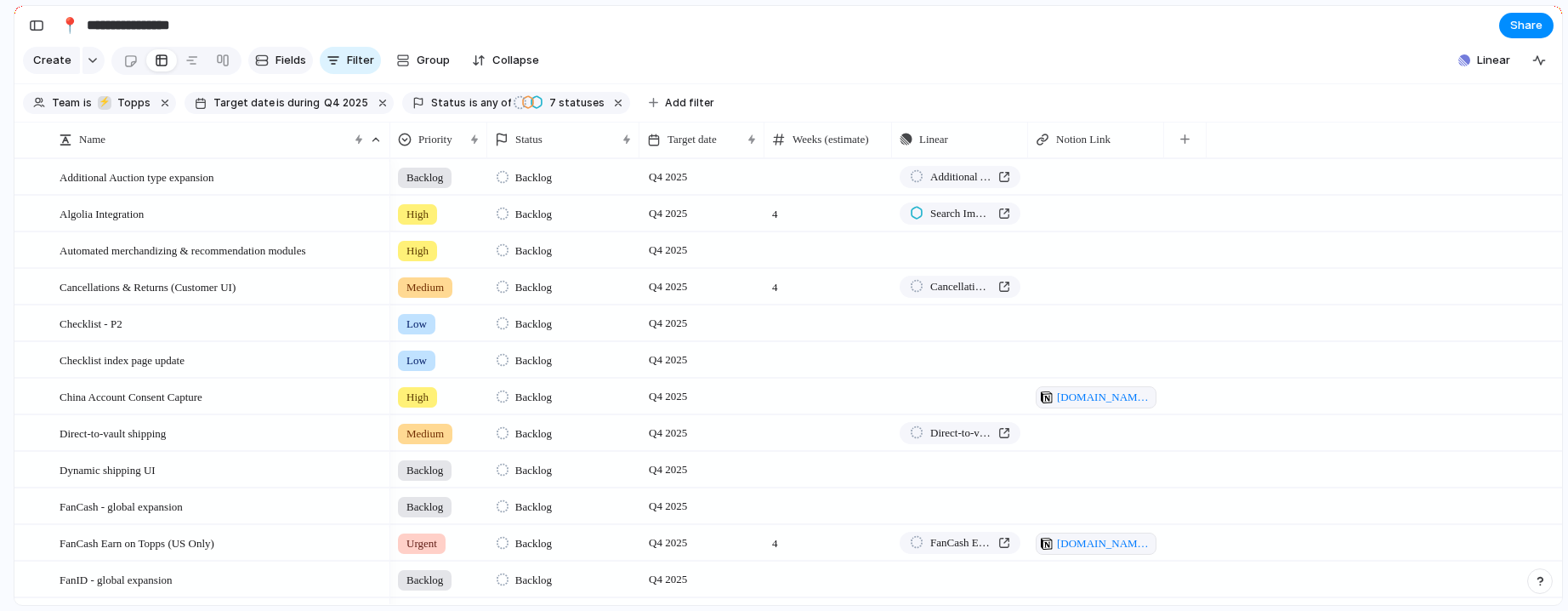
click at [297, 64] on span "Fields" at bounding box center [291, 60] width 31 height 17
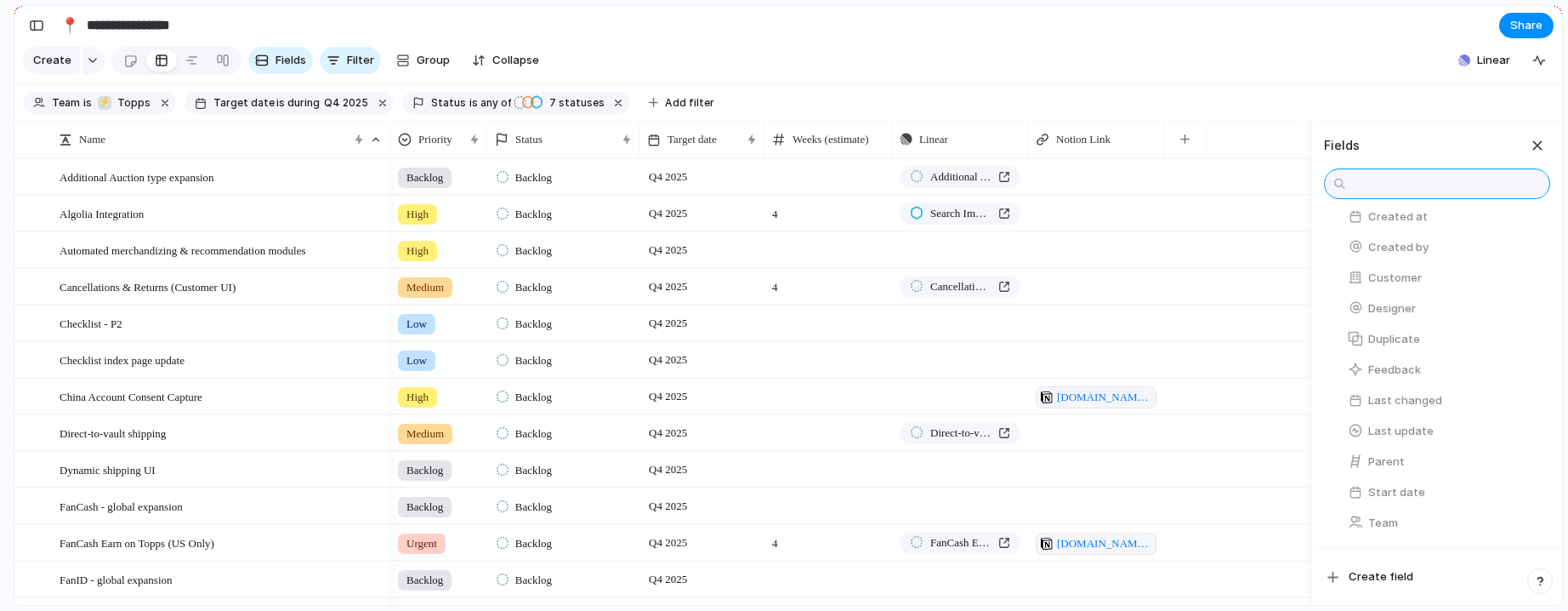
scroll to position [575, 0]
click at [1301, 525] on button "button" at bounding box center [1532, 523] width 22 height 22
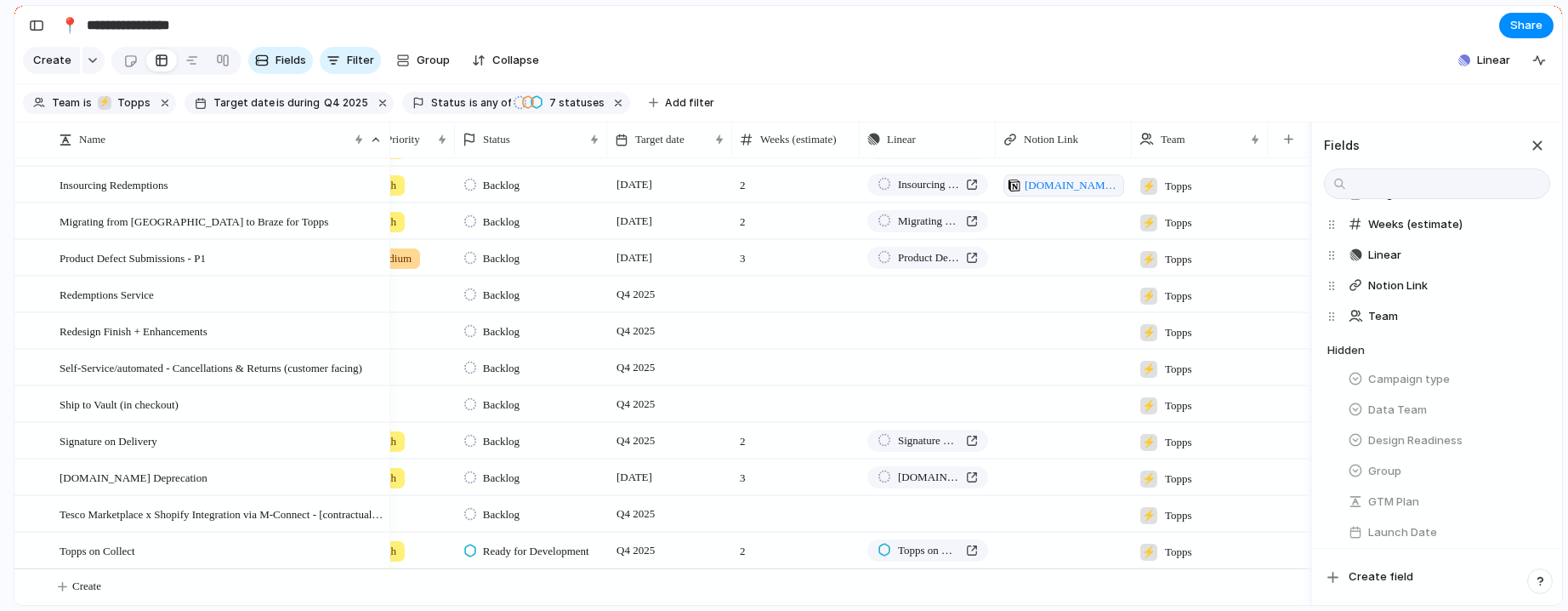
scroll to position [0, 0]
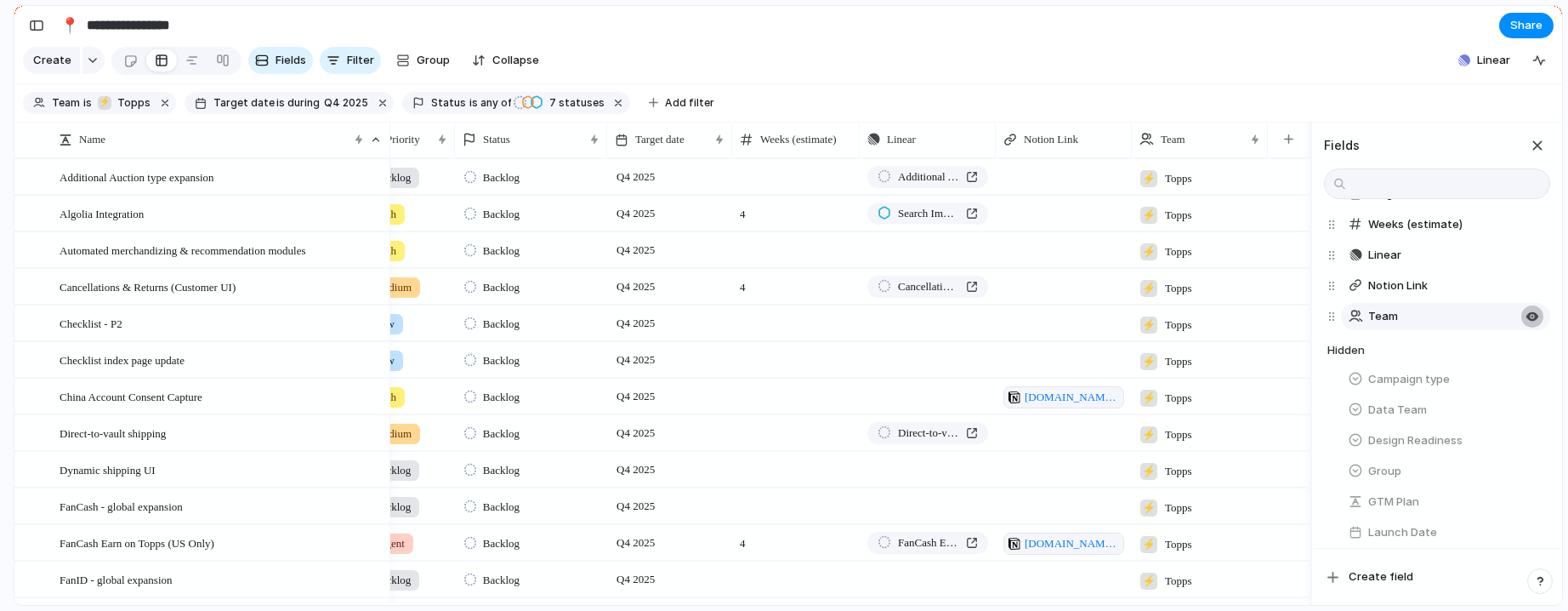
click at [1301, 323] on div "button" at bounding box center [1532, 316] width 14 height 14
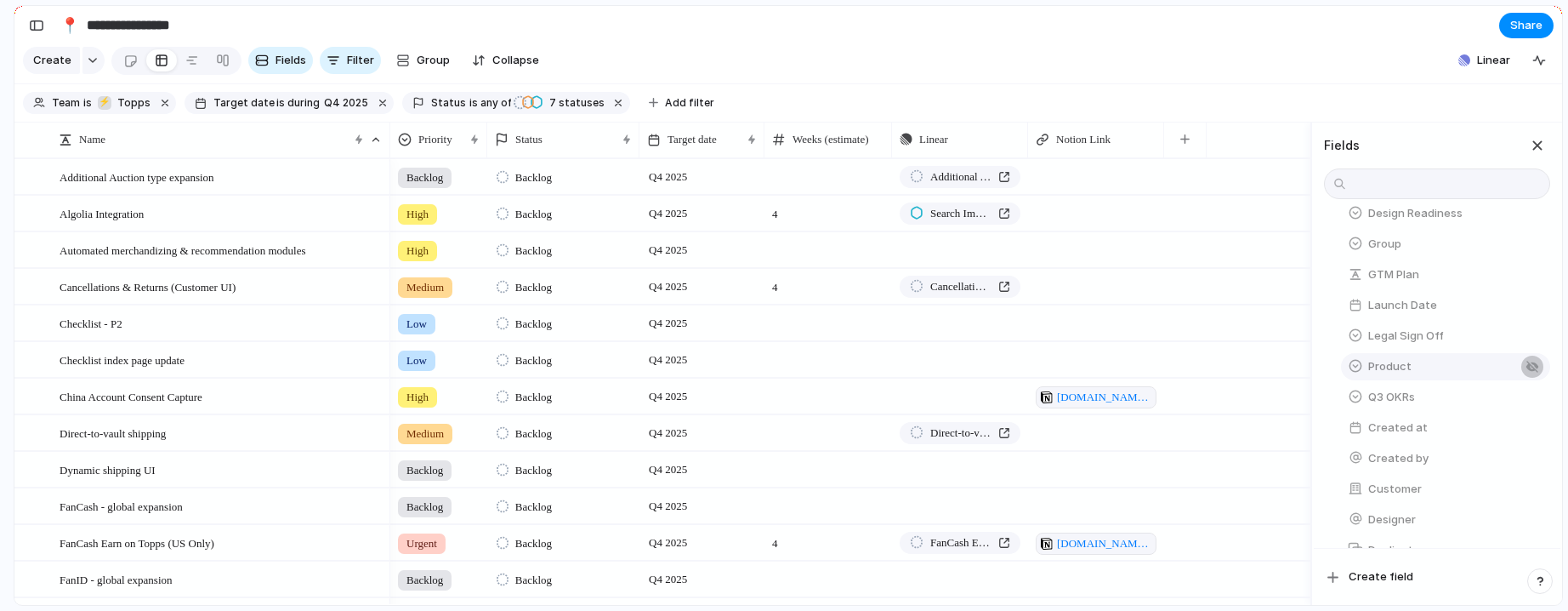
click at [1301, 373] on div "button" at bounding box center [1532, 366] width 14 height 14
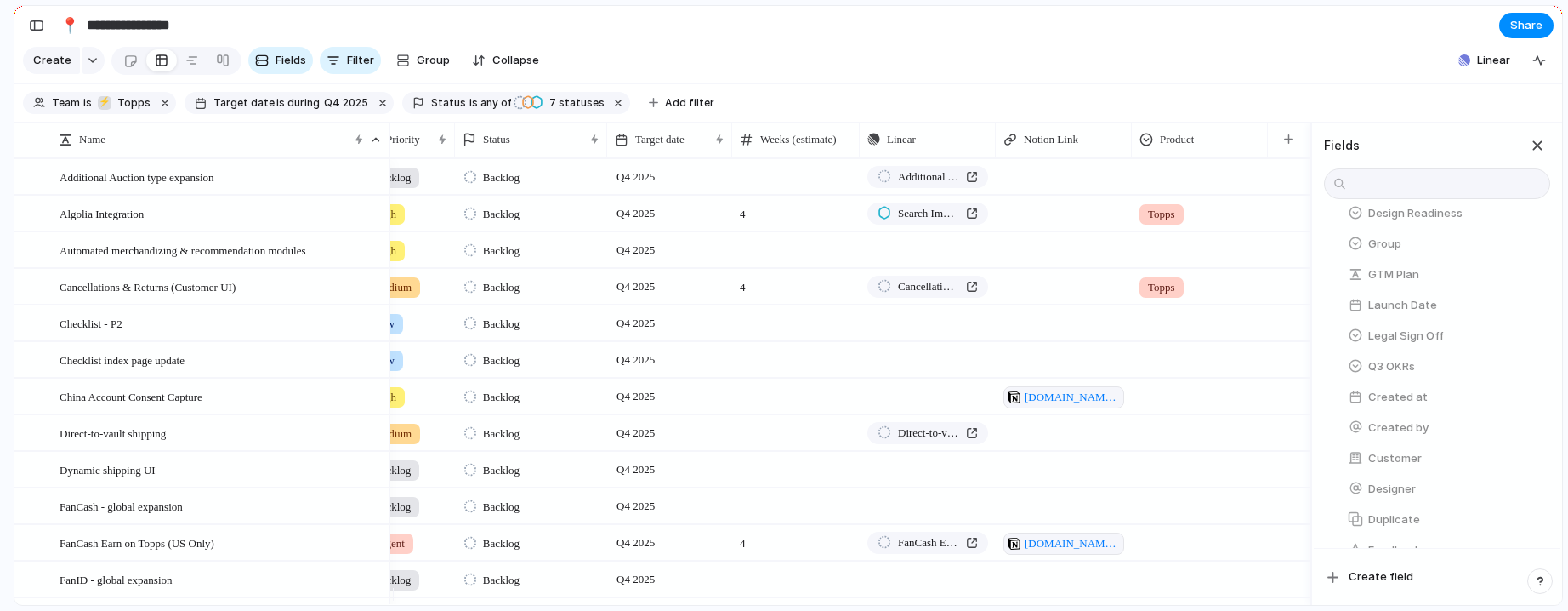
click at [1181, 188] on div at bounding box center [1200, 173] width 134 height 28
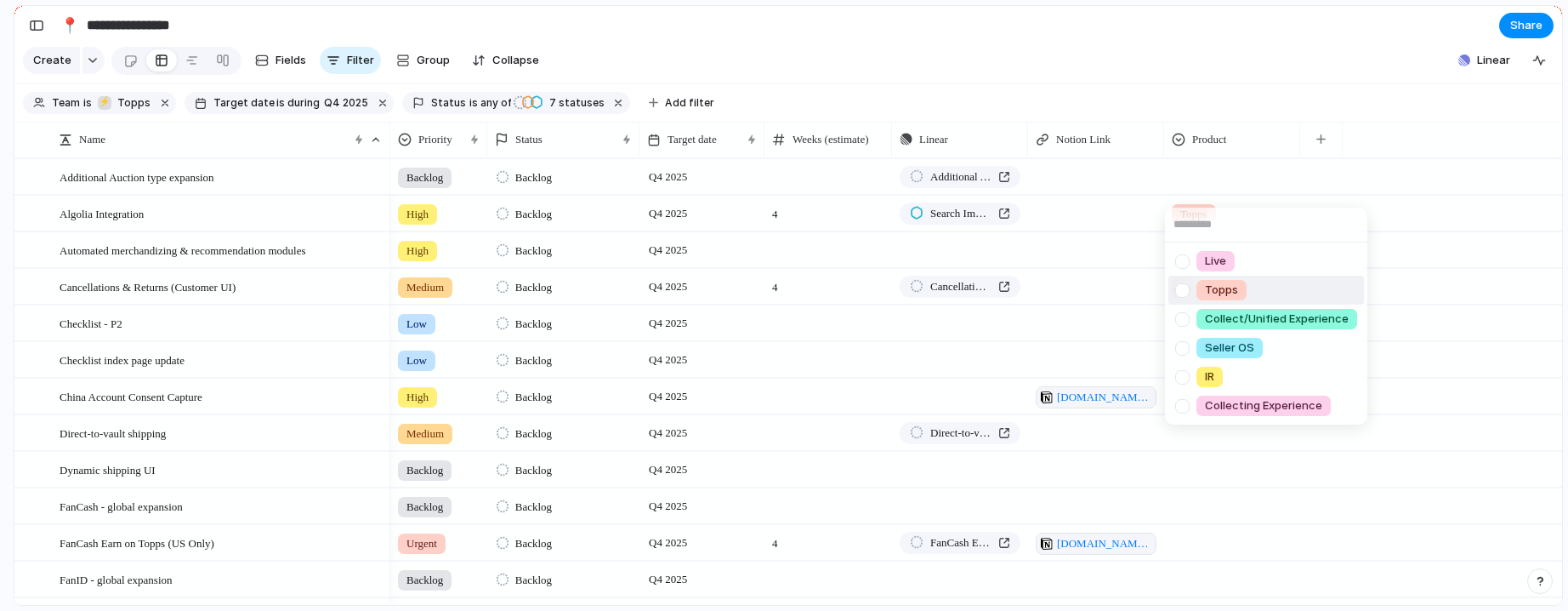
click at [1223, 284] on span "Topps" at bounding box center [1221, 290] width 34 height 17
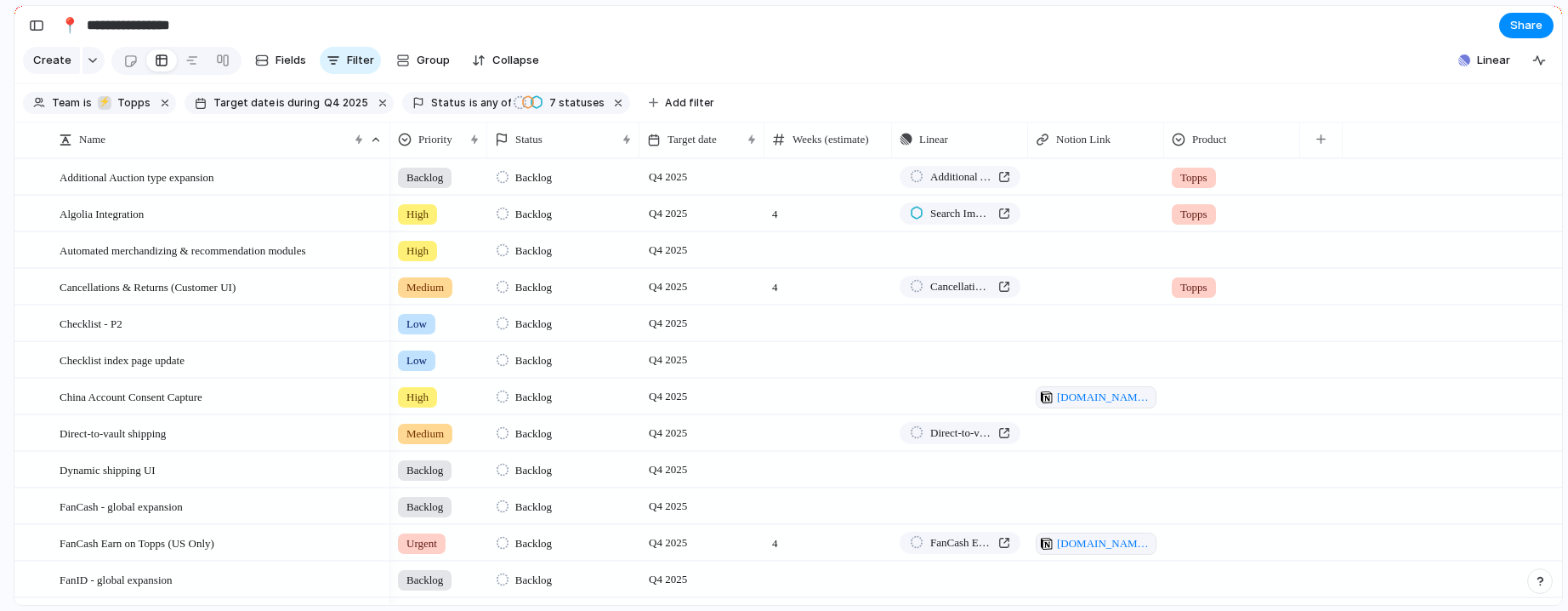
click at [1219, 267] on div at bounding box center [1232, 250] width 136 height 34
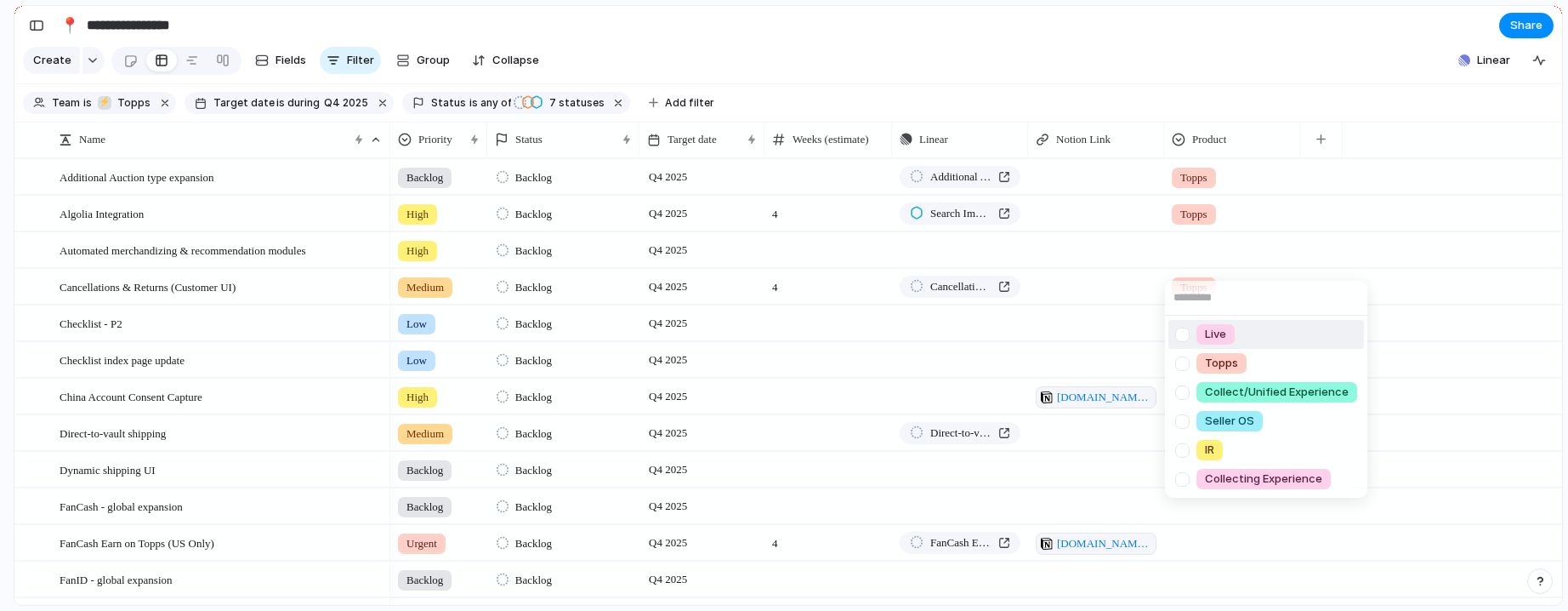
click at [1215, 128] on div "Live Topps Collect/Unified Experience Seller OS IR Collecting Experience" at bounding box center [784, 305] width 1568 height 611
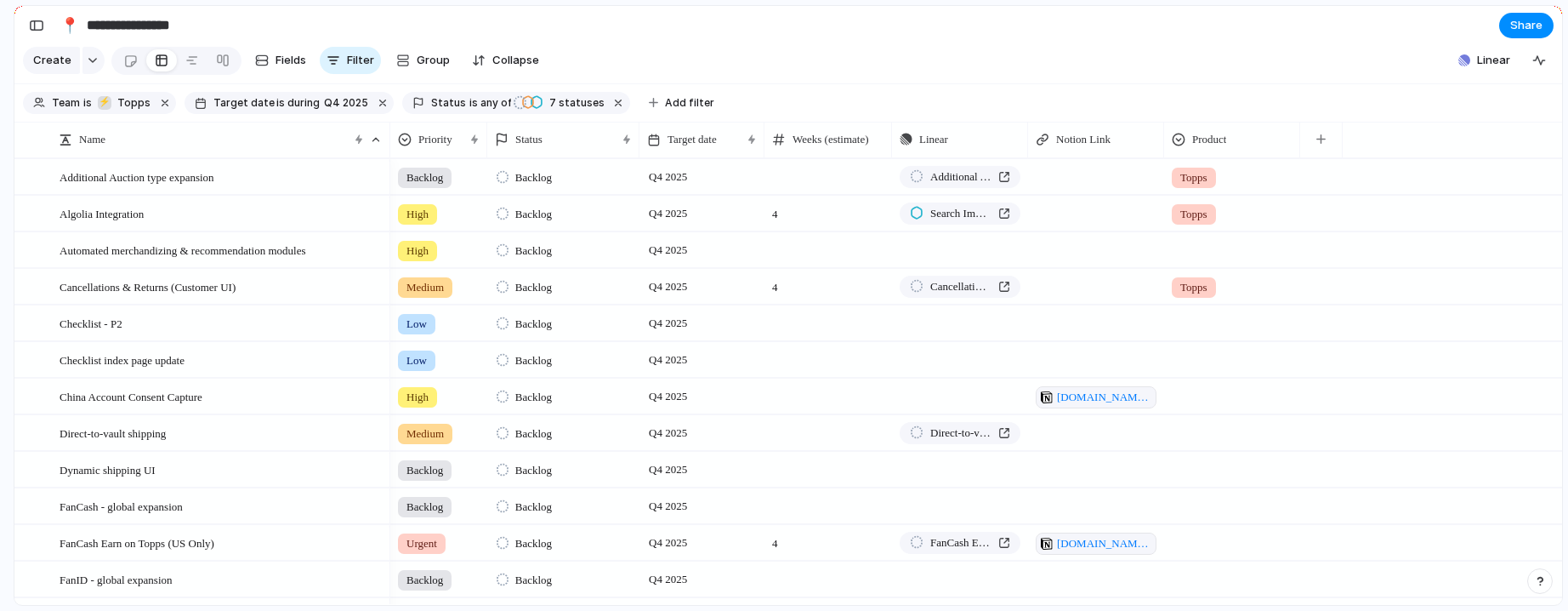
click at [1223, 144] on span "Product" at bounding box center [1209, 139] width 34 height 17
click at [1223, 144] on div "Modify Hide Sort ascending Sort descending" at bounding box center [784, 305] width 1568 height 611
click at [1213, 256] on div at bounding box center [1232, 247] width 134 height 28
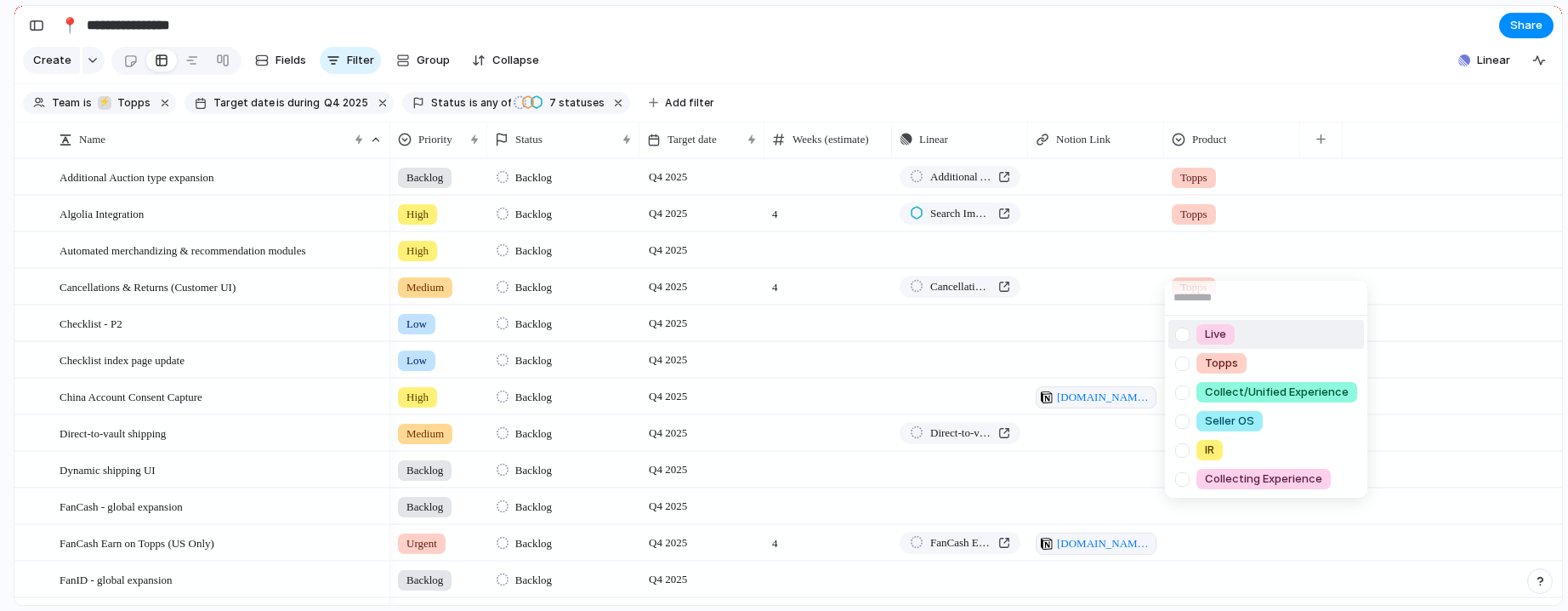
click at [1240, 218] on div "Live Topps Collect/Unified Experience Seller OS IR Collecting Experience" at bounding box center [784, 305] width 1568 height 611
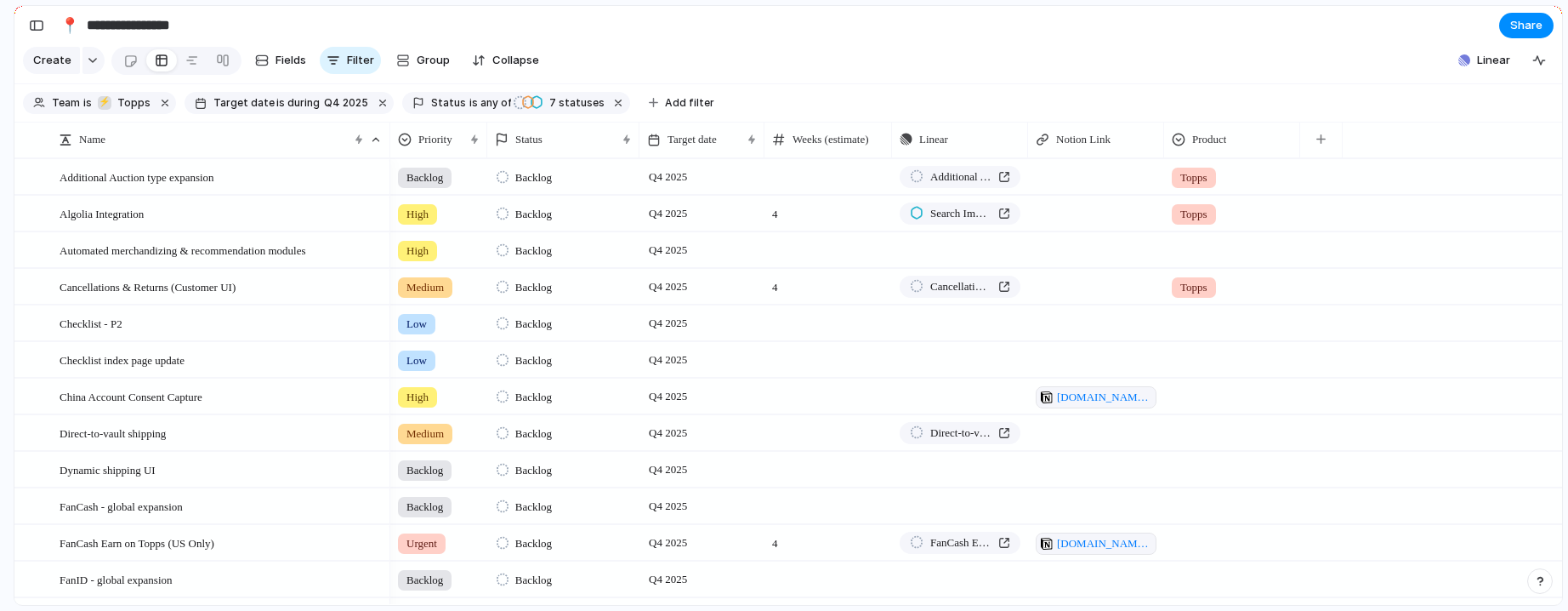
click at [1272, 224] on div "Topps" at bounding box center [1232, 210] width 134 height 28
click at [1183, 528] on div "Live Topps Collect/Unified Experience Seller OS IR Collecting Experience" at bounding box center [784, 305] width 1568 height 611
click at [1210, 259] on div at bounding box center [1232, 247] width 134 height 28
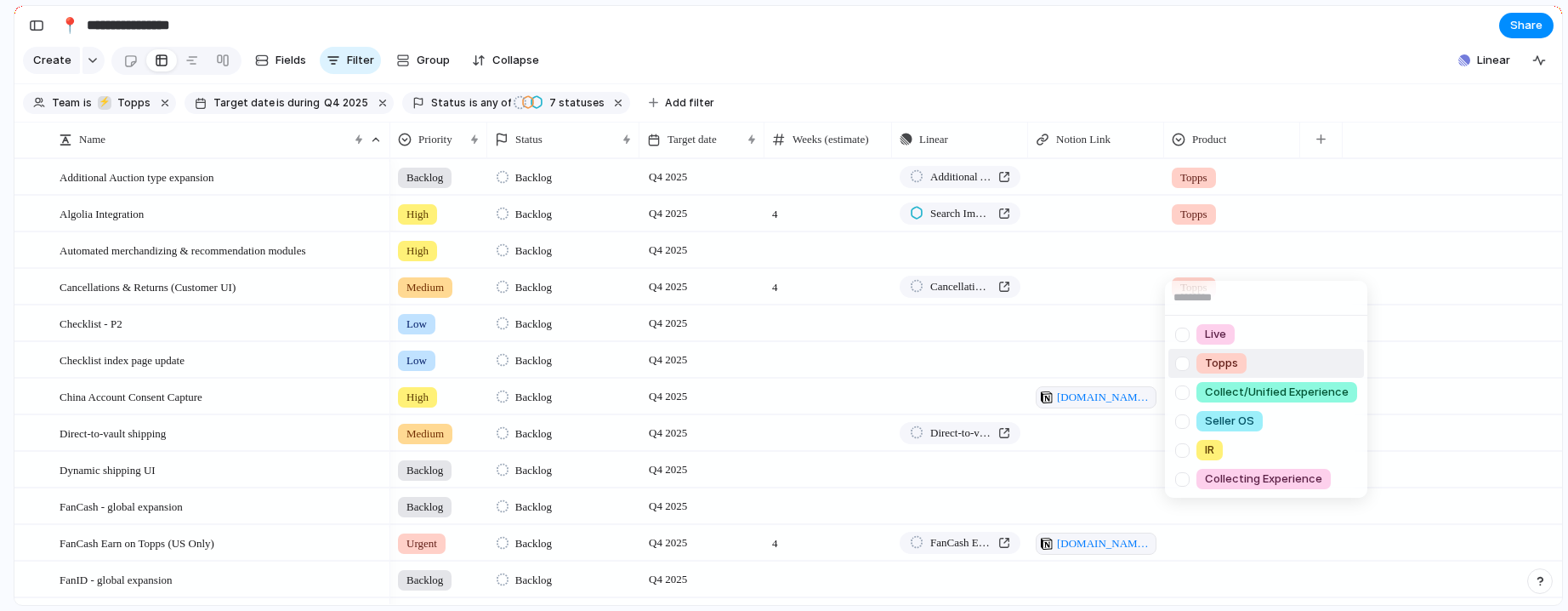
click at [1241, 371] on div "Topps" at bounding box center [1220, 363] width 50 height 20
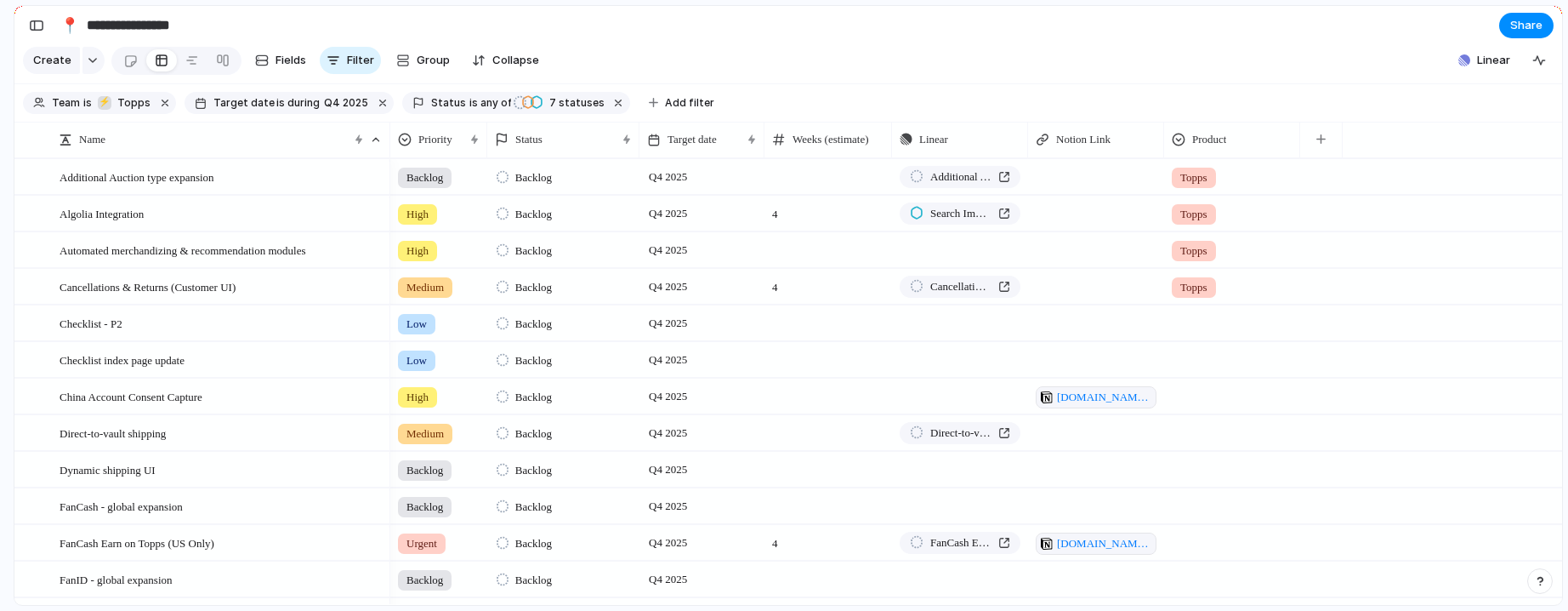
click at [1212, 328] on div at bounding box center [1232, 320] width 134 height 28
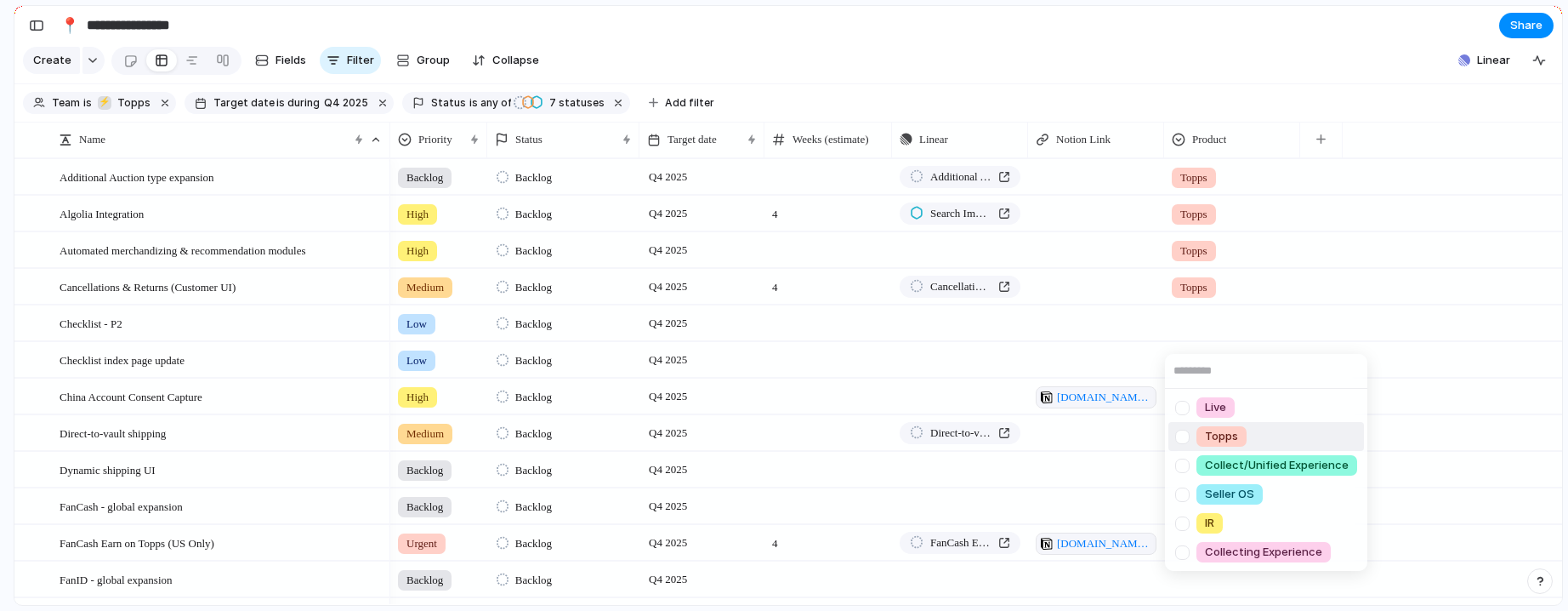
click at [1242, 444] on div "Topps" at bounding box center [1220, 436] width 50 height 20
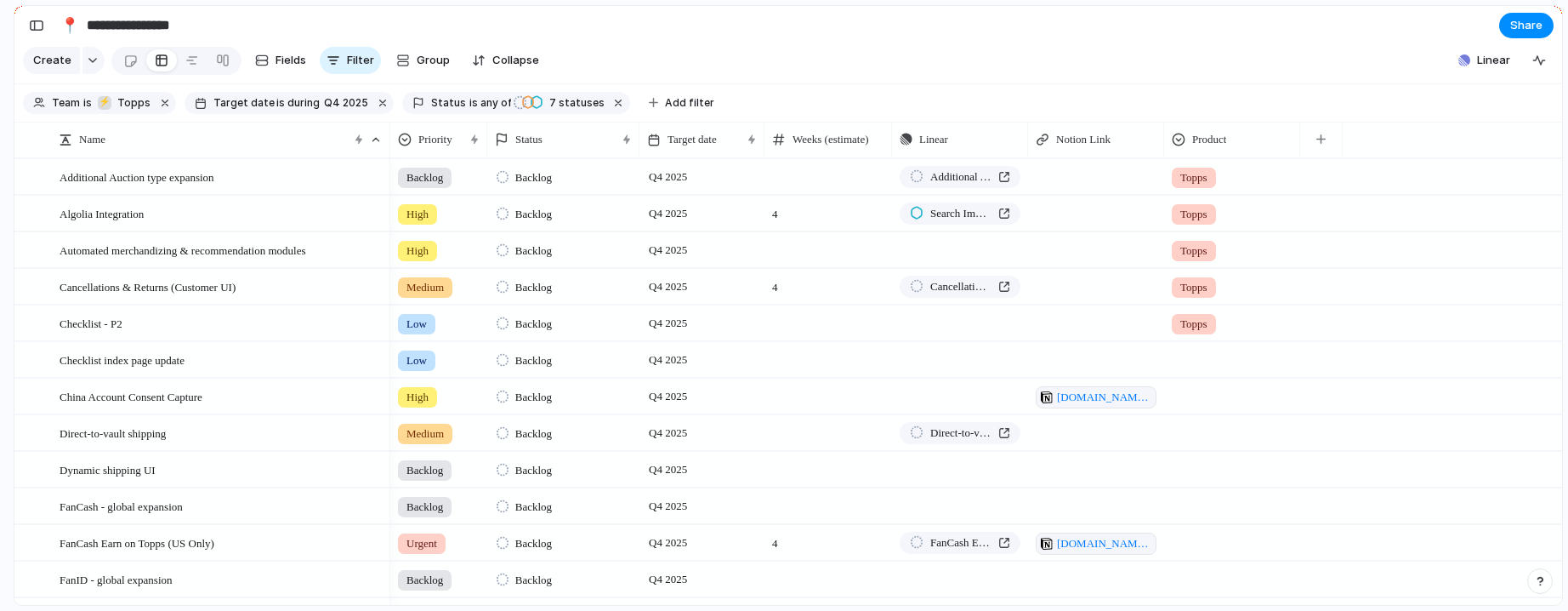
click at [1217, 371] on div at bounding box center [1232, 357] width 134 height 28
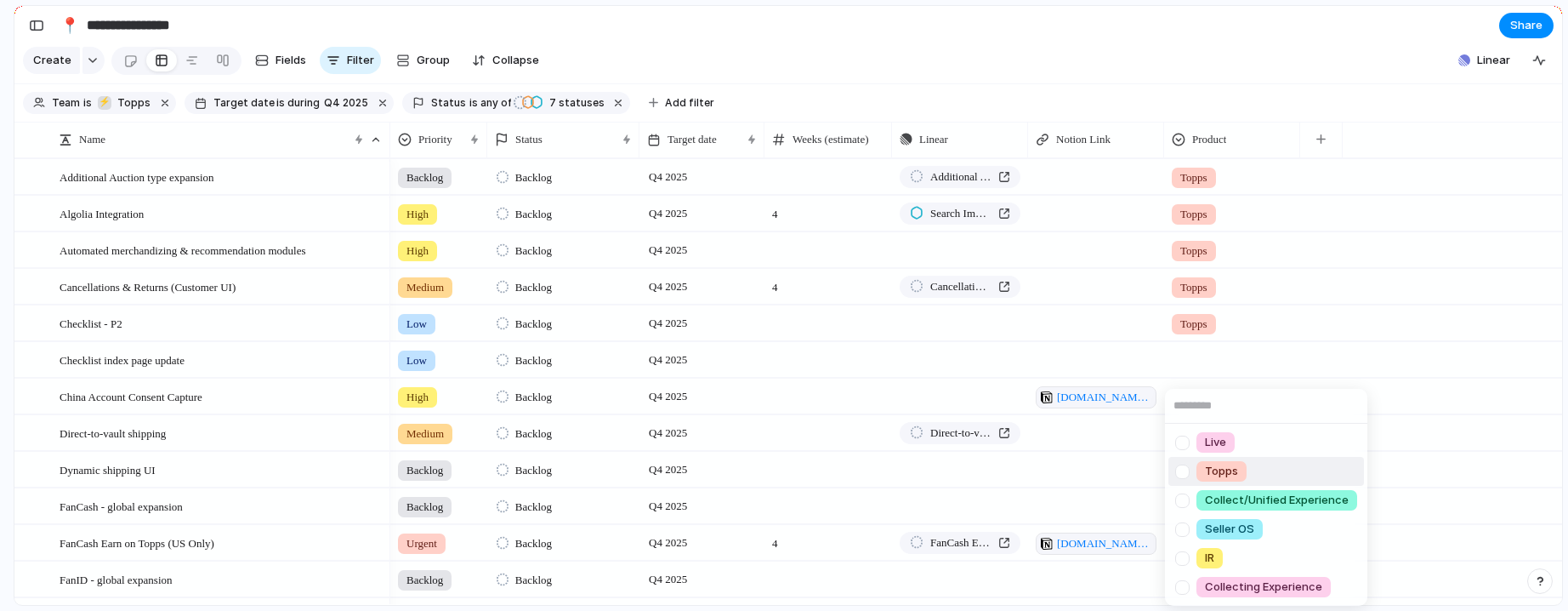
click at [1240, 478] on div "Topps" at bounding box center [1220, 471] width 50 height 20
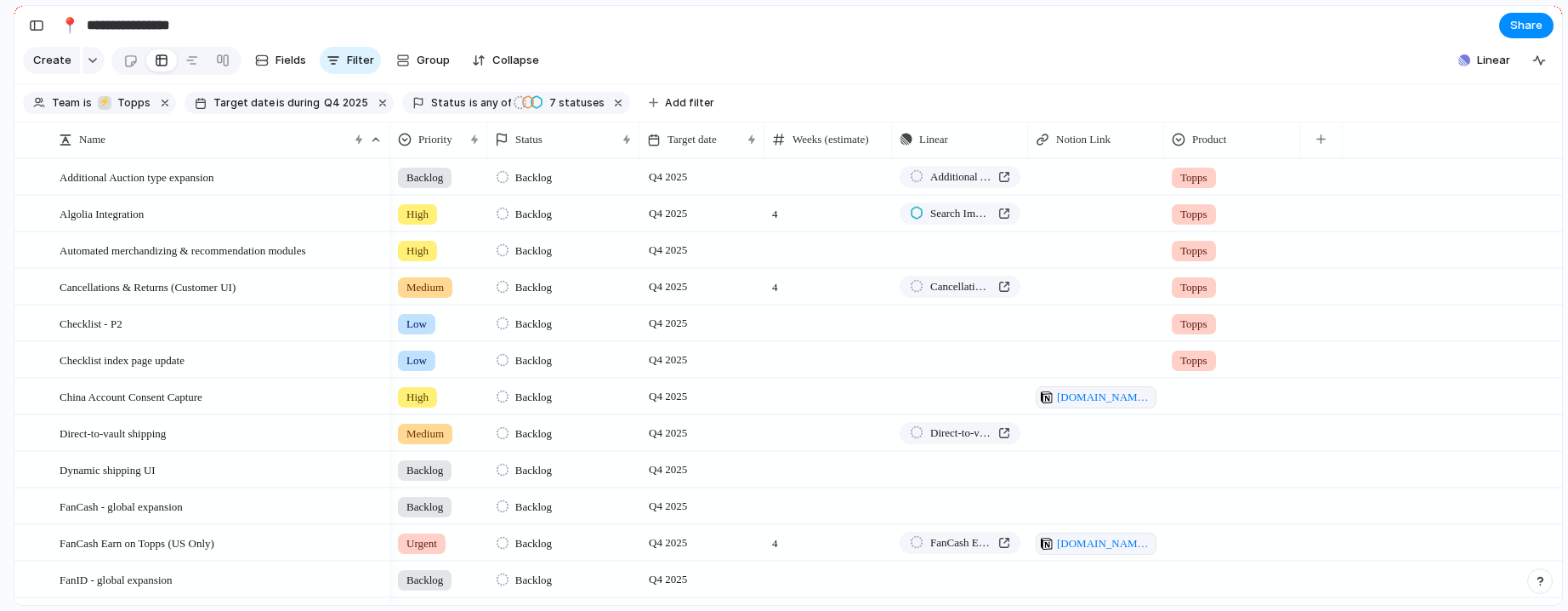
click at [1233, 408] on div at bounding box center [1232, 393] width 134 height 28
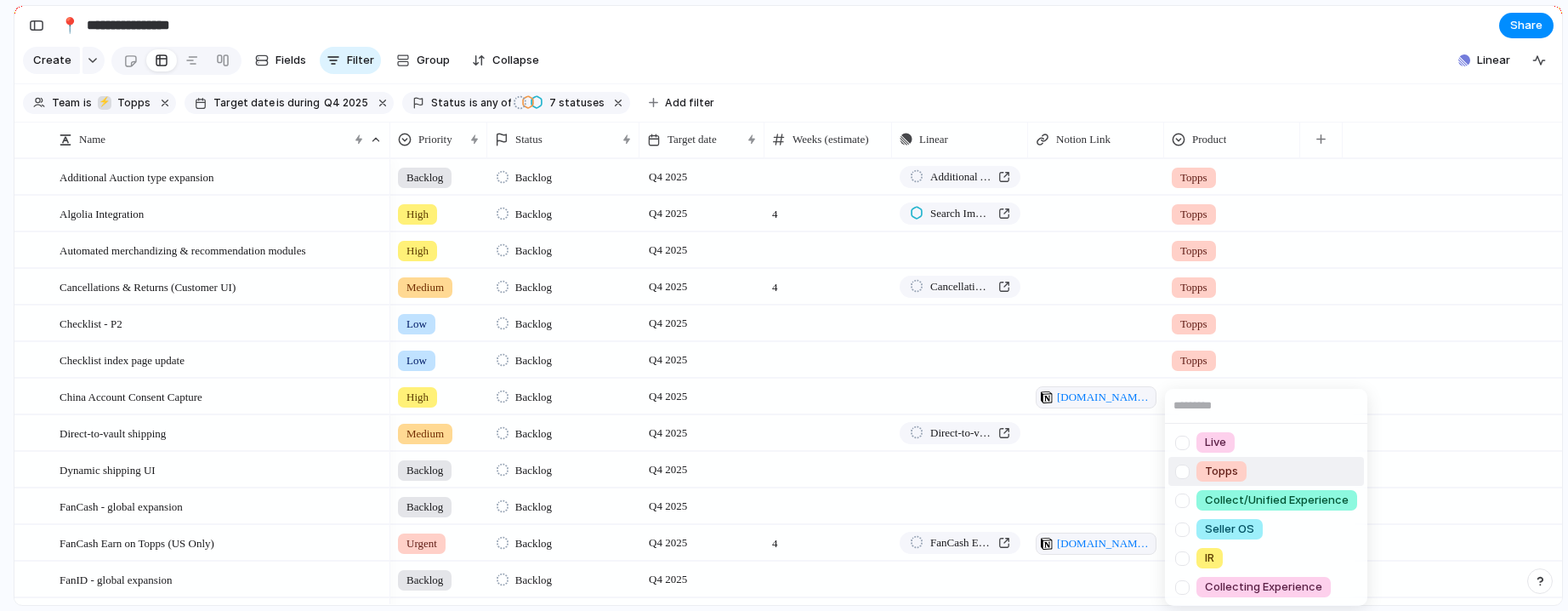
click at [1241, 467] on div "Topps" at bounding box center [1220, 471] width 50 height 20
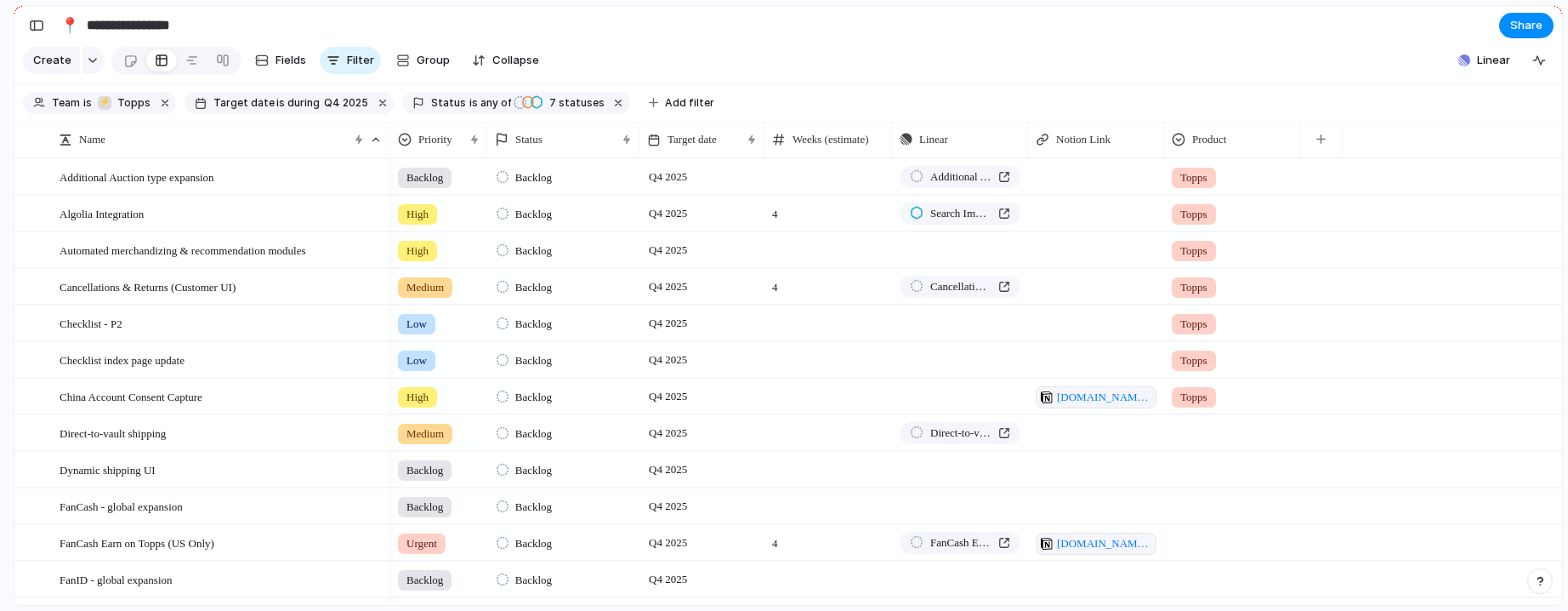
click at [1220, 450] on div at bounding box center [1232, 432] width 136 height 34
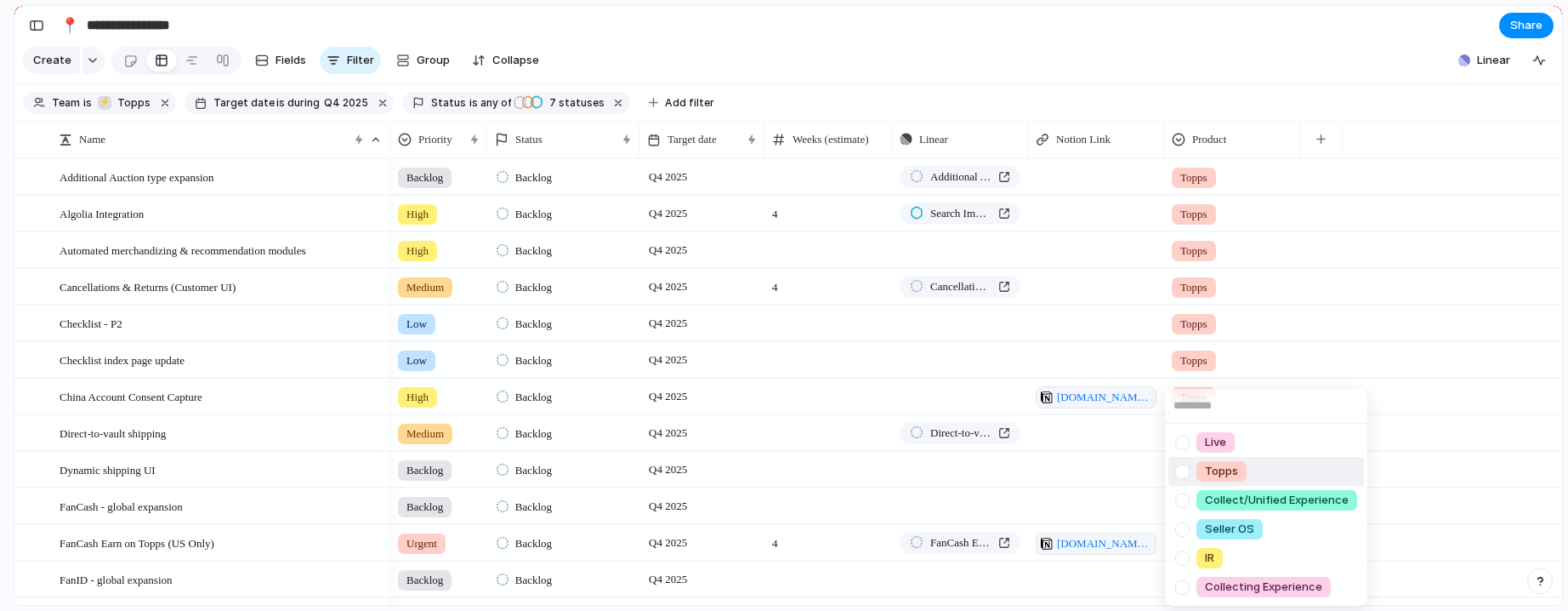
click at [1252, 473] on li "Topps" at bounding box center [1267, 471] width 196 height 29
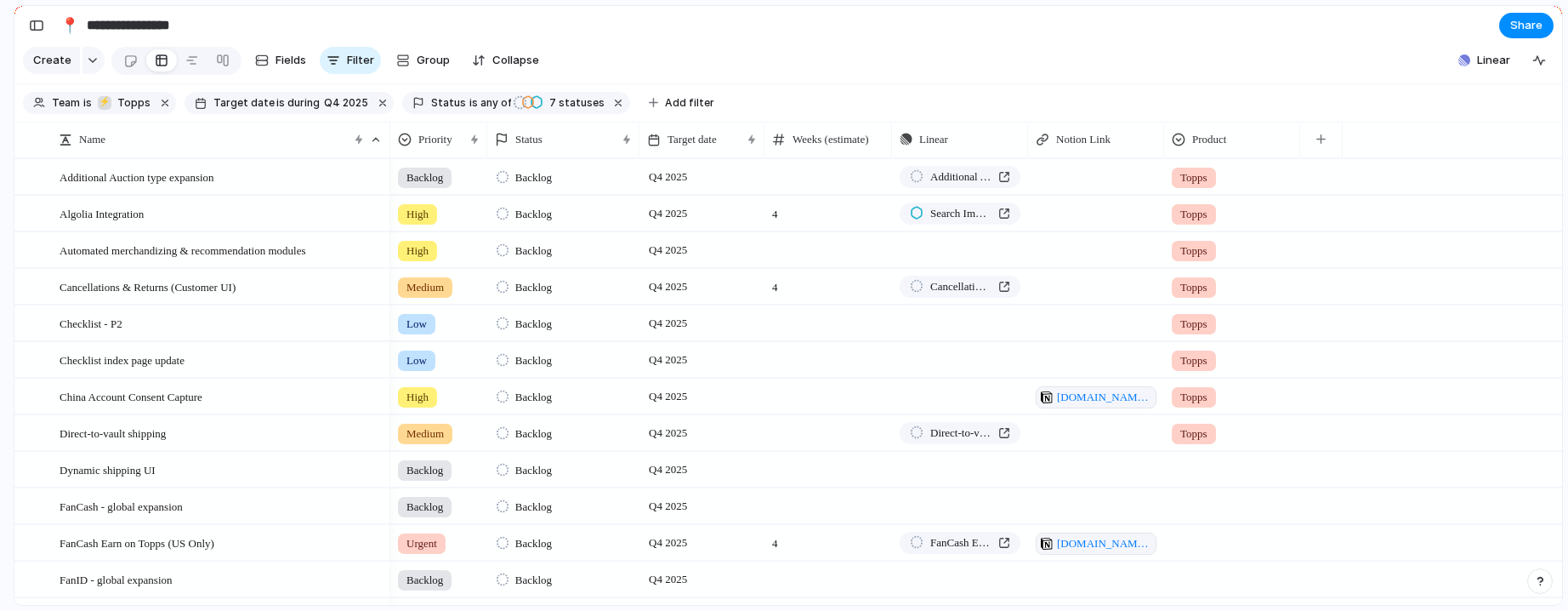
click at [1228, 487] on div at bounding box center [1232, 469] width 136 height 34
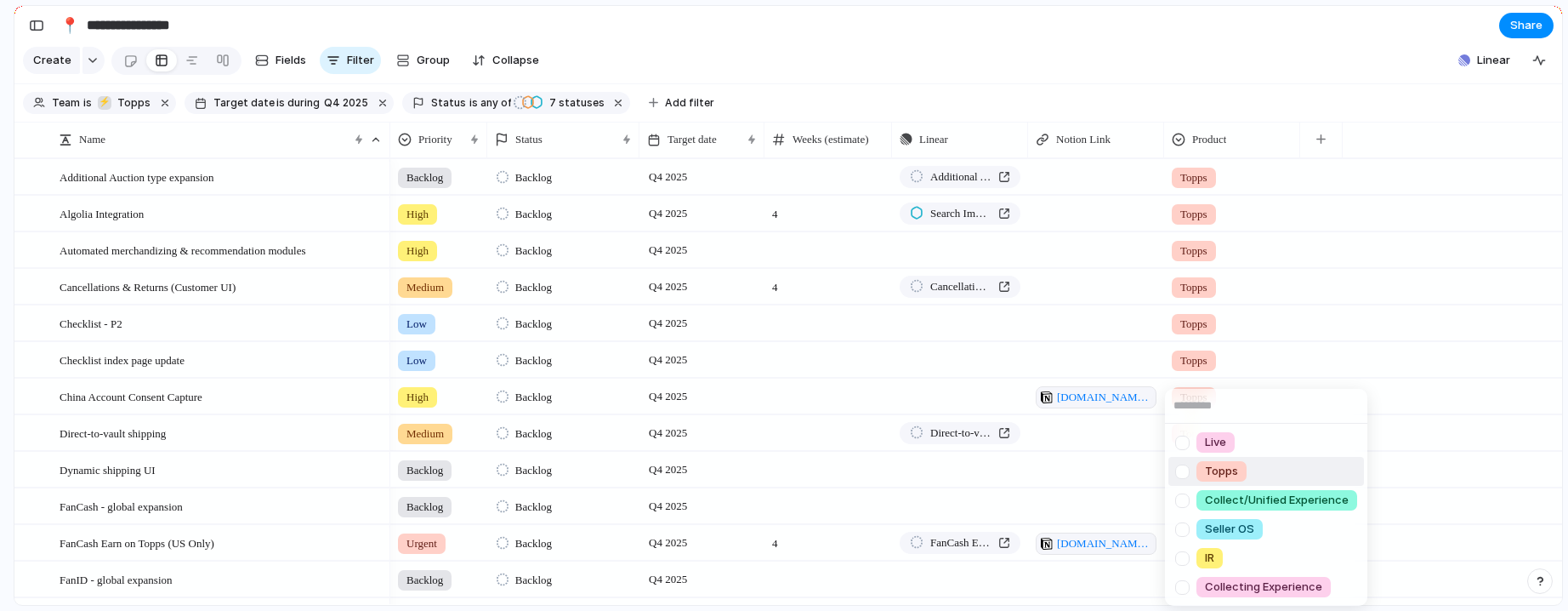
click at [1272, 466] on li "Topps" at bounding box center [1267, 471] width 196 height 29
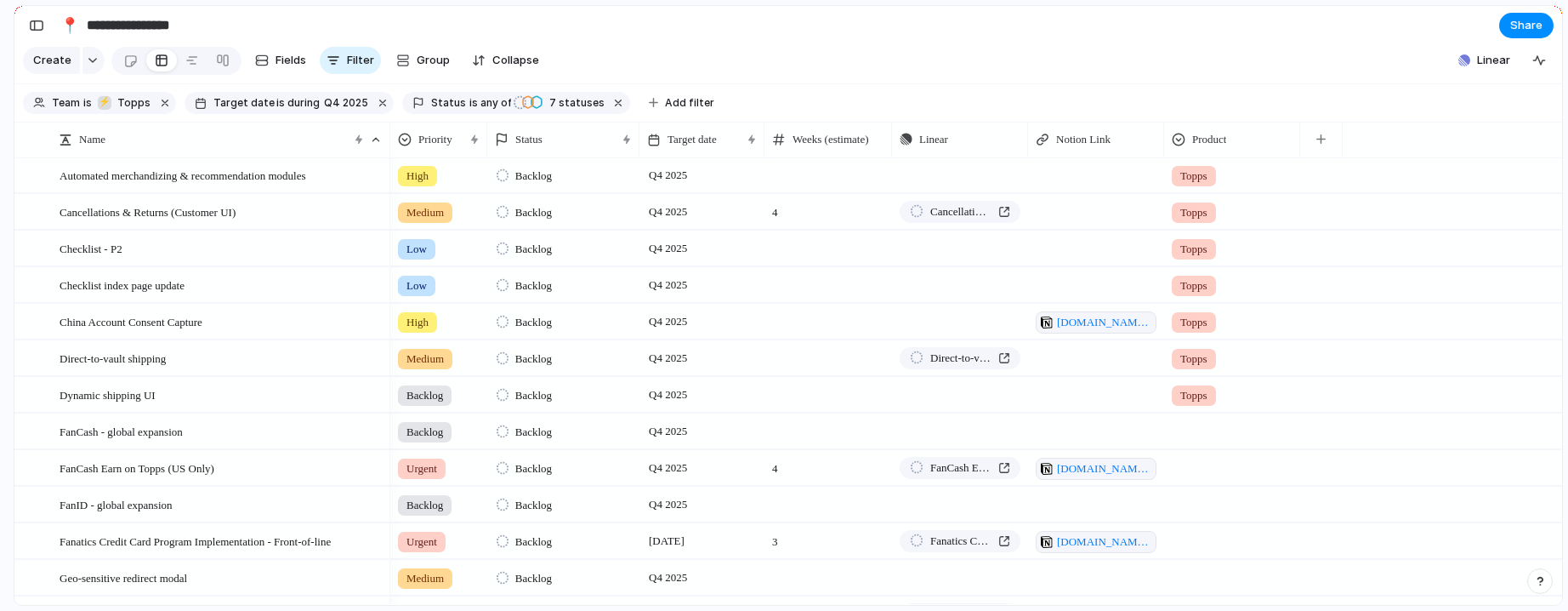
click at [1210, 442] on div at bounding box center [1232, 428] width 134 height 28
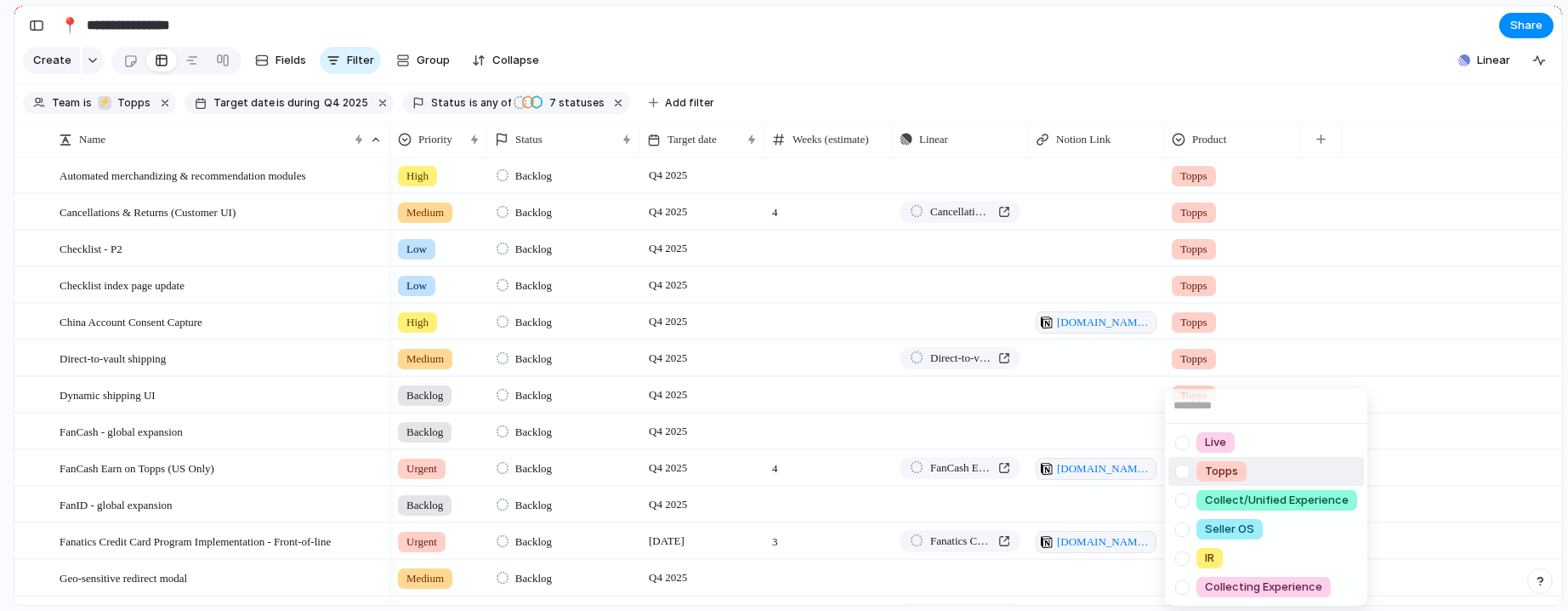
click at [1243, 468] on div "Topps" at bounding box center [1220, 471] width 50 height 20
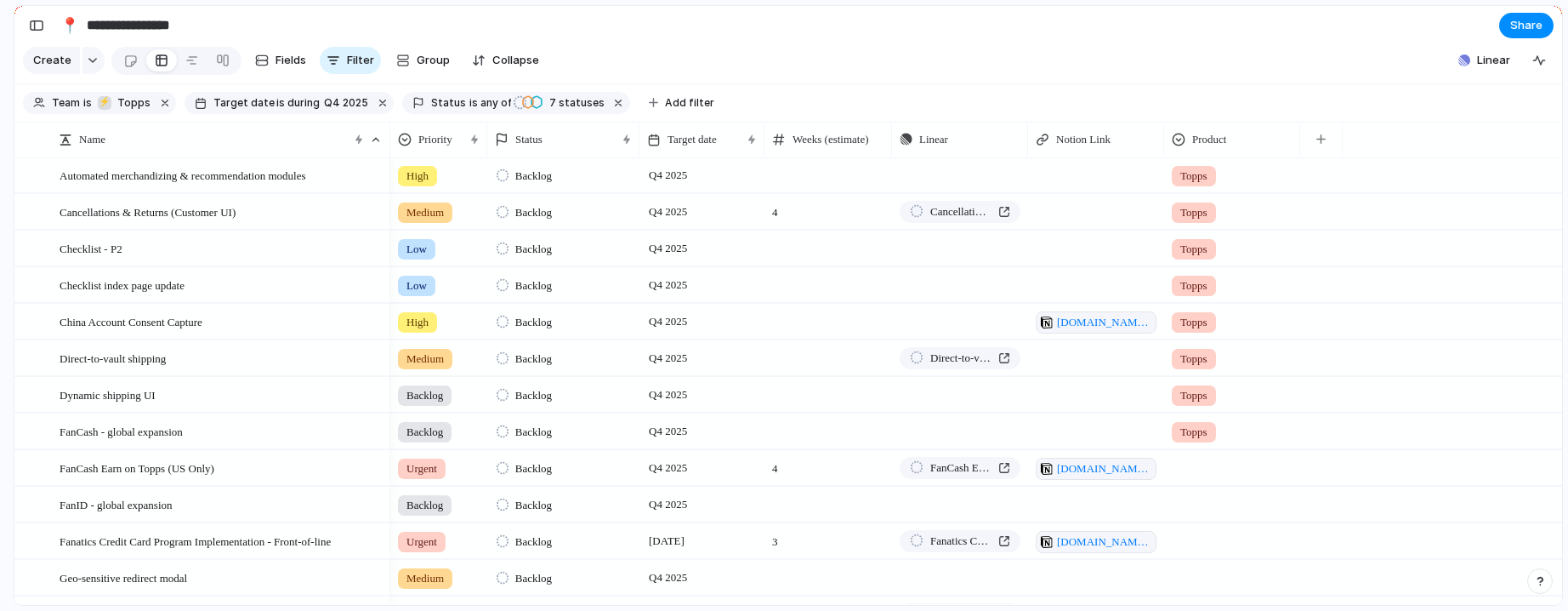
click at [1186, 479] on div at bounding box center [1232, 465] width 134 height 28
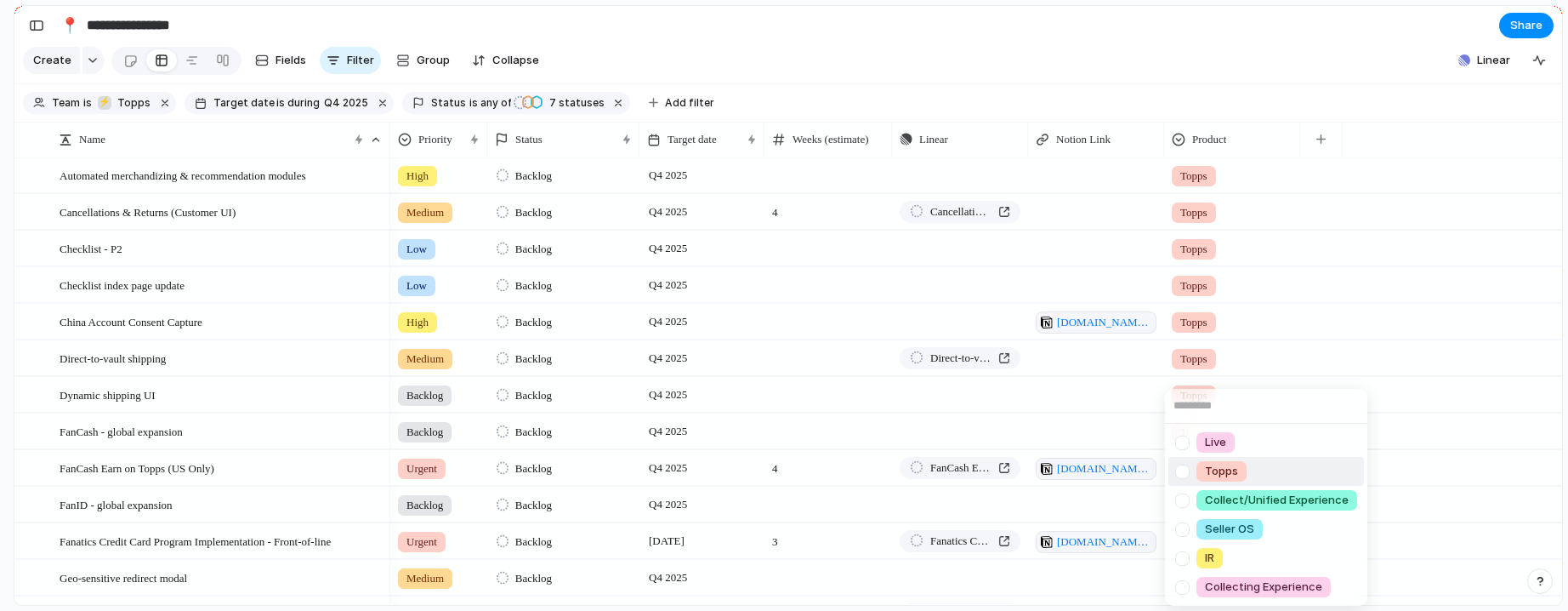
click at [1272, 480] on li "Topps" at bounding box center [1267, 471] width 196 height 29
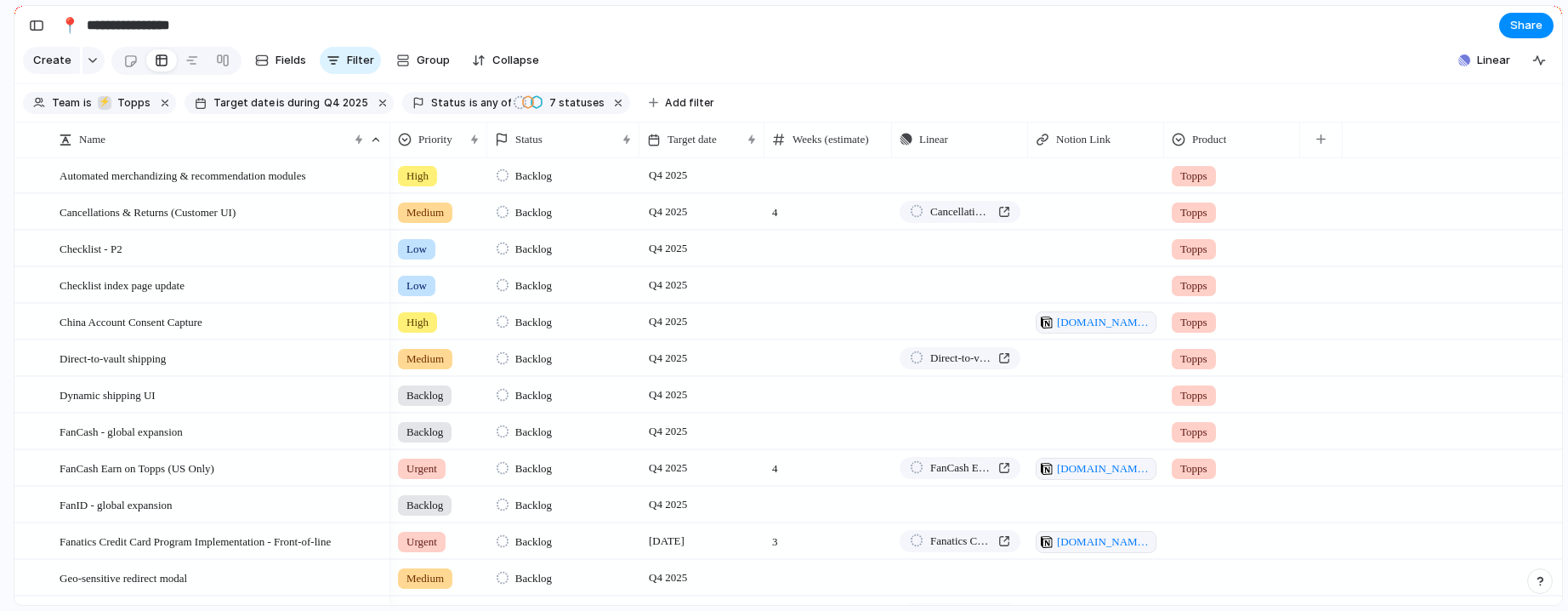
click at [1225, 509] on div at bounding box center [1232, 501] width 134 height 28
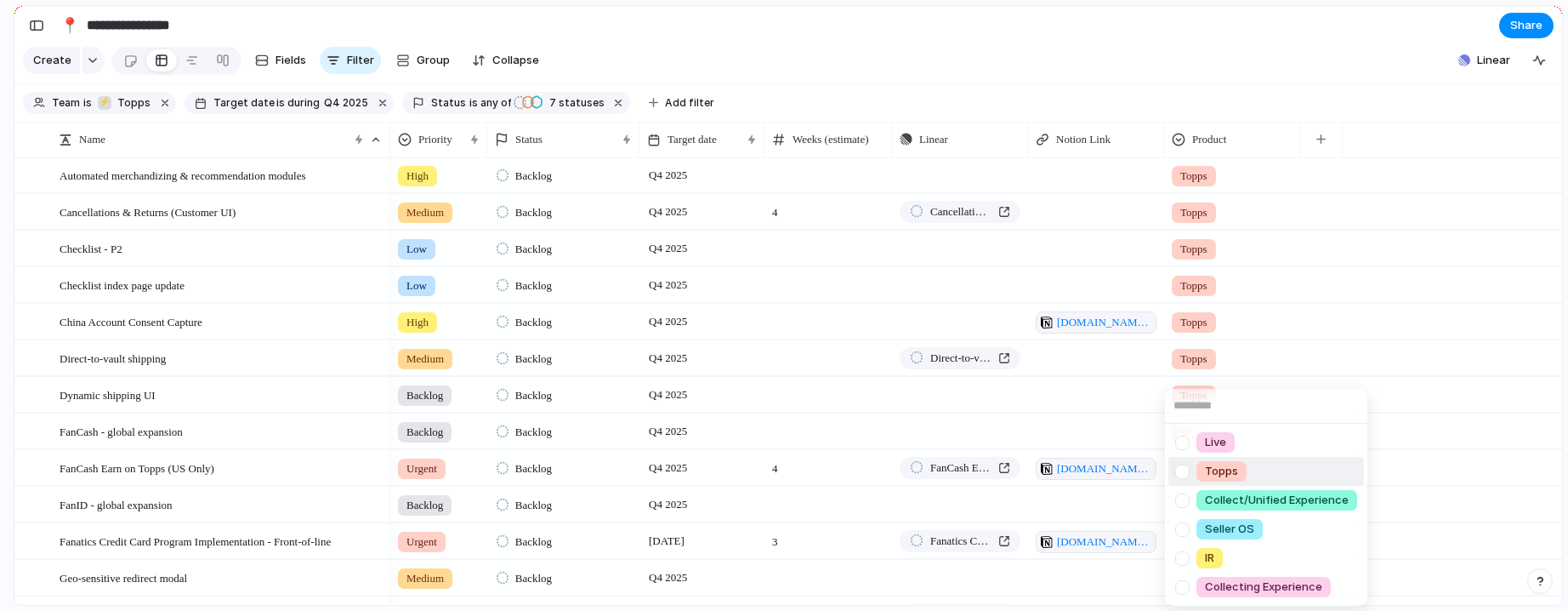
click at [1262, 460] on li "Topps" at bounding box center [1267, 471] width 196 height 29
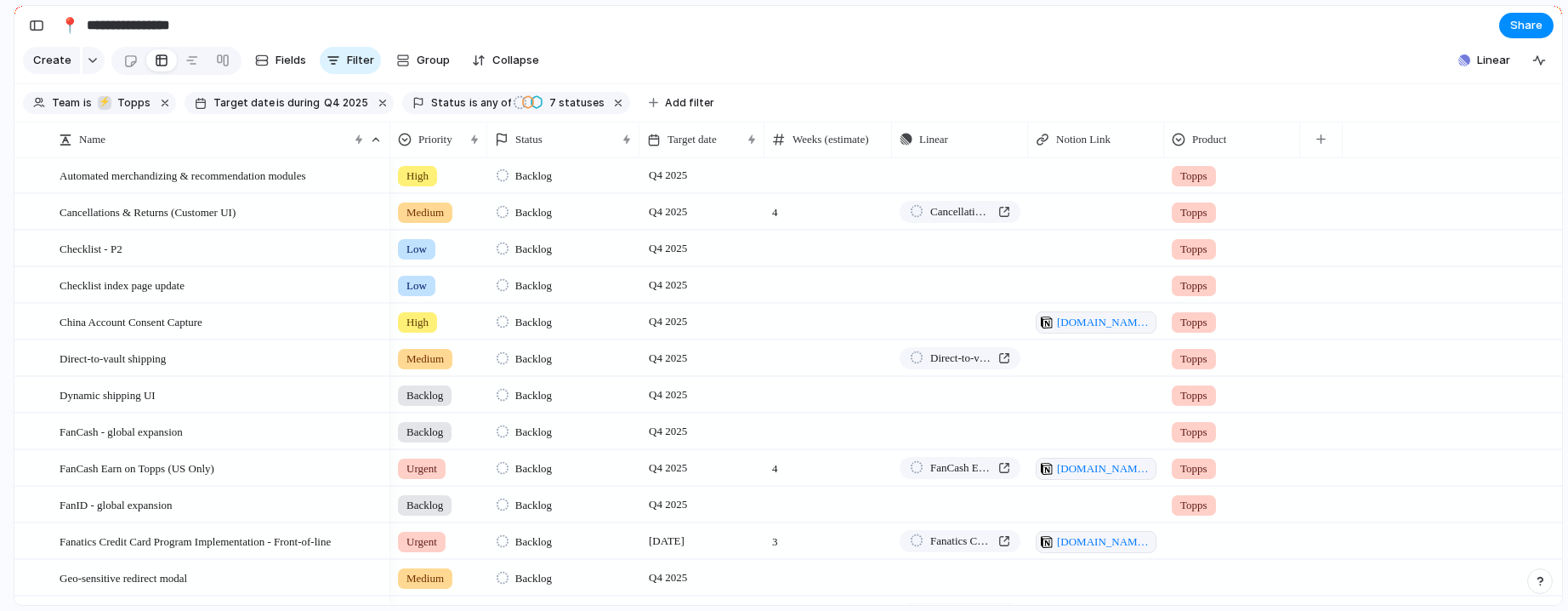
click at [1218, 547] on div at bounding box center [1232, 537] width 134 height 28
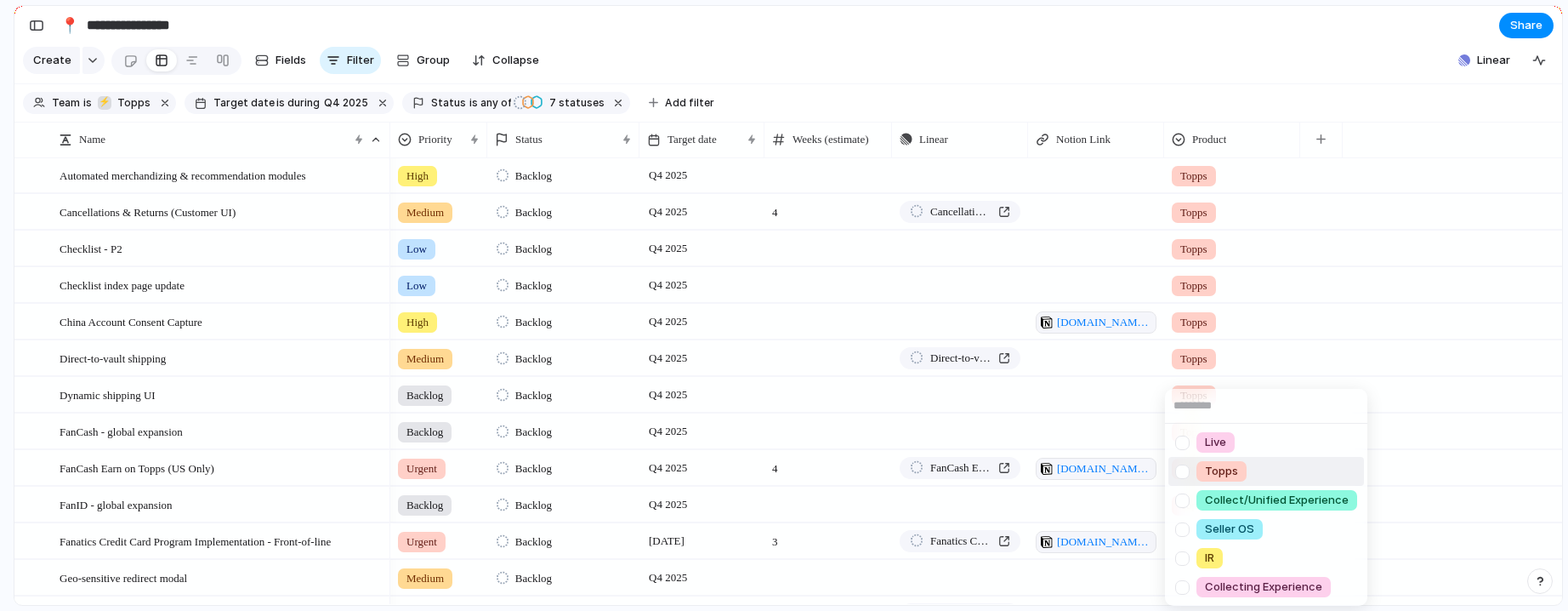
click at [1259, 473] on li "Topps" at bounding box center [1267, 471] width 196 height 29
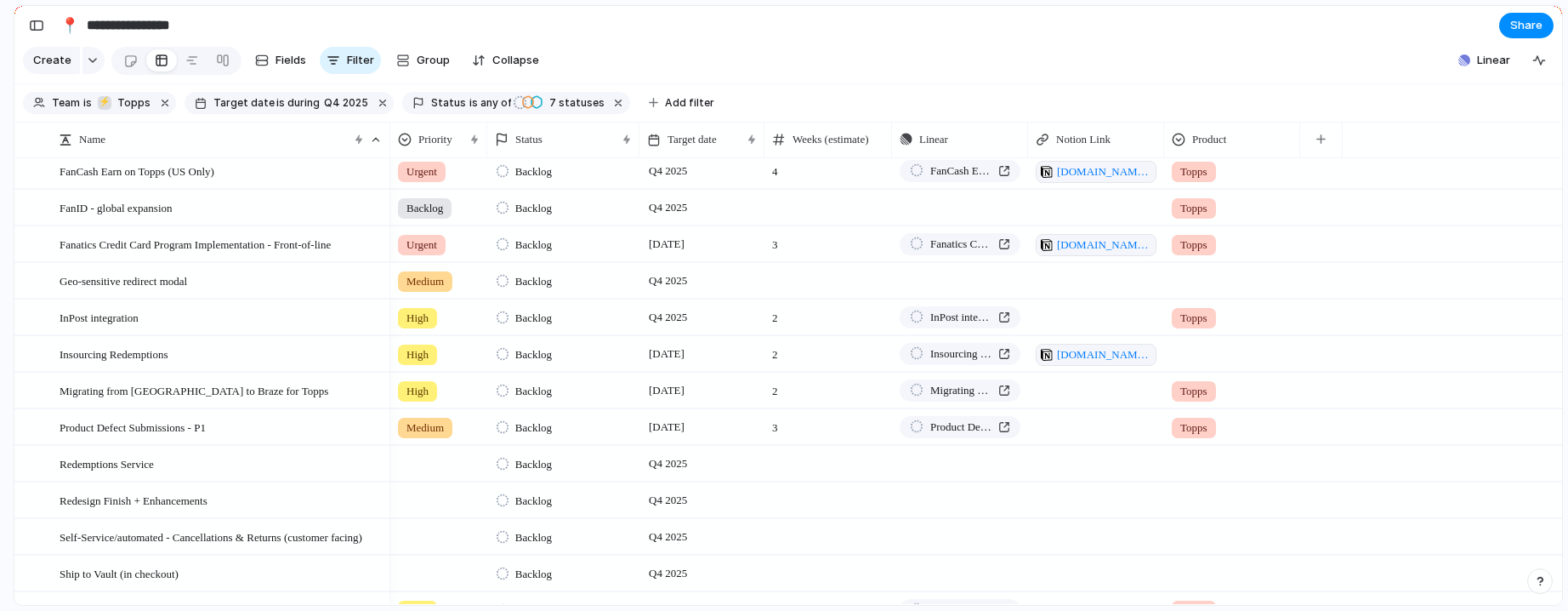
click at [1201, 286] on div at bounding box center [1232, 277] width 134 height 28
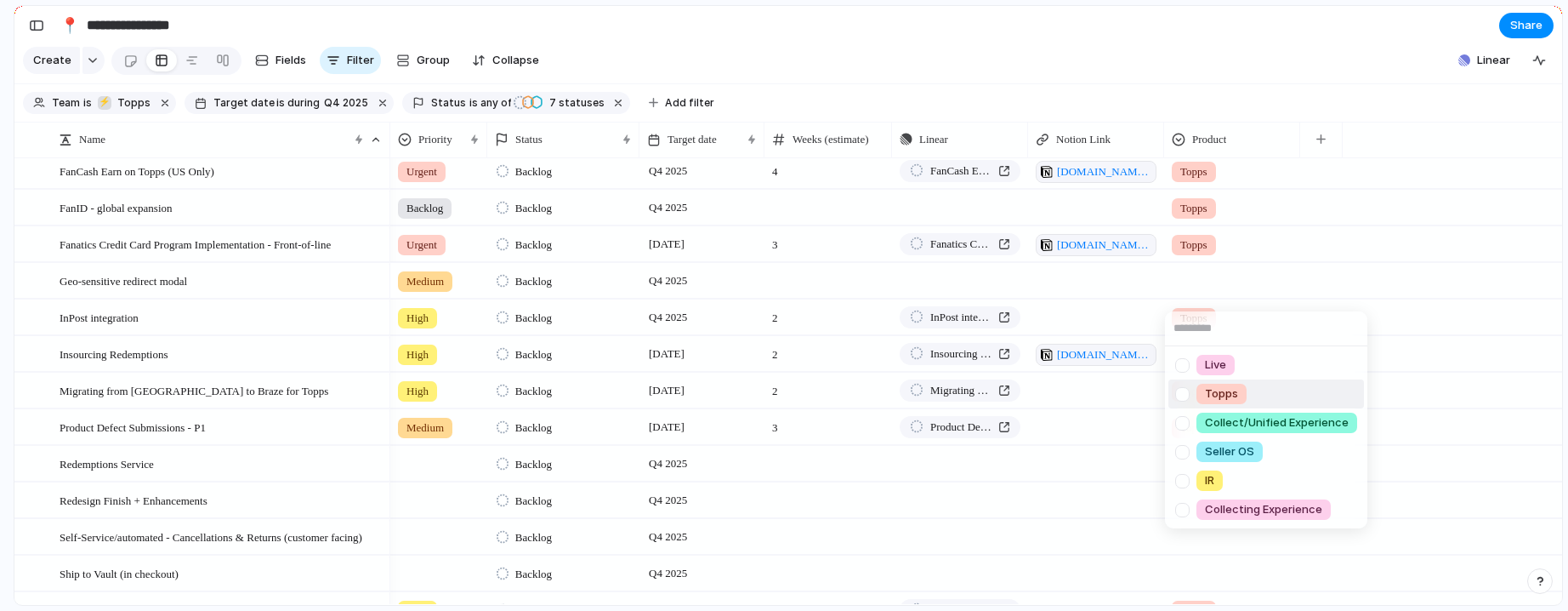
click at [1260, 394] on li "Topps" at bounding box center [1267, 394] width 196 height 29
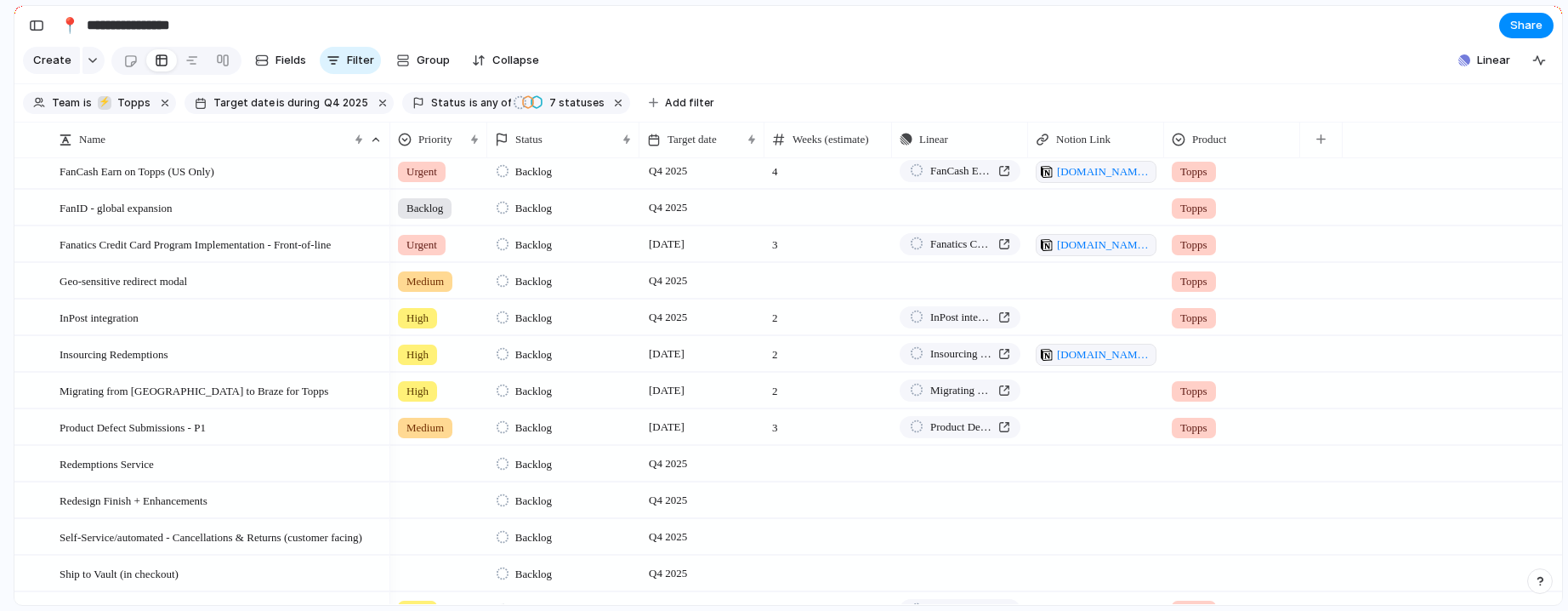
click at [1214, 365] on div at bounding box center [1232, 350] width 134 height 28
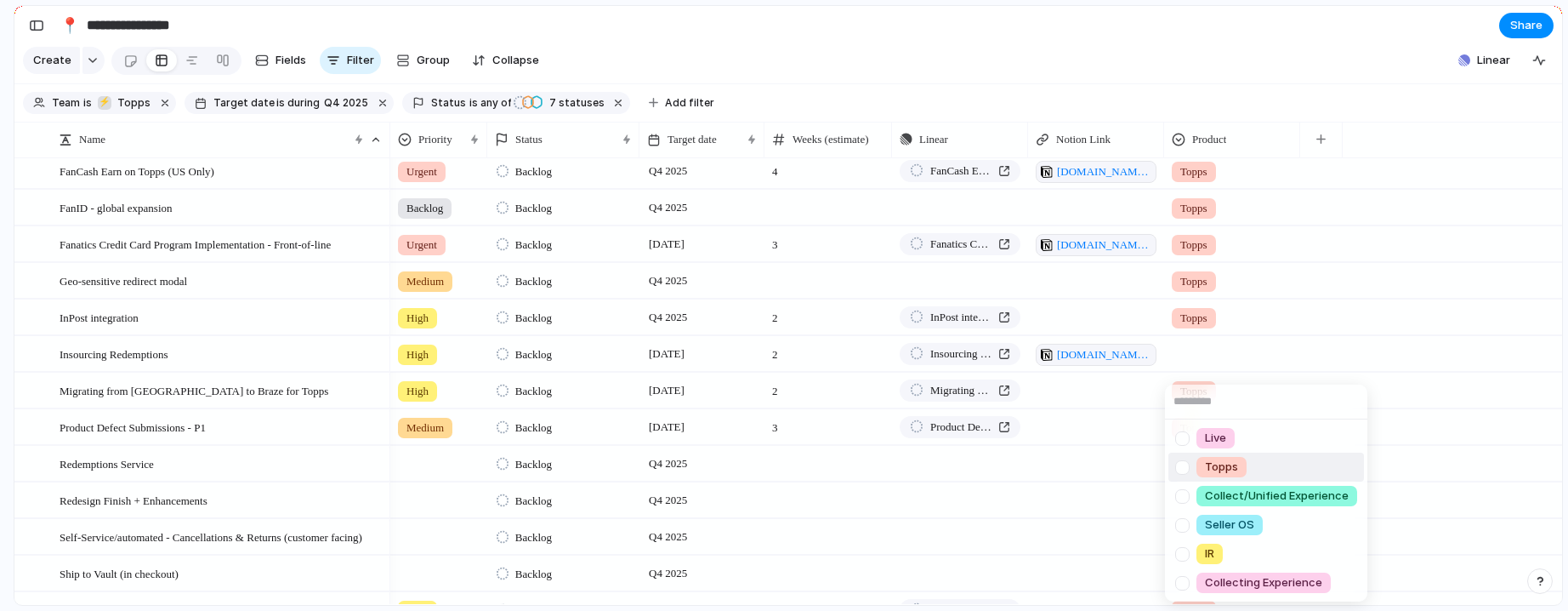
click at [1262, 475] on li "Topps" at bounding box center [1267, 468] width 196 height 29
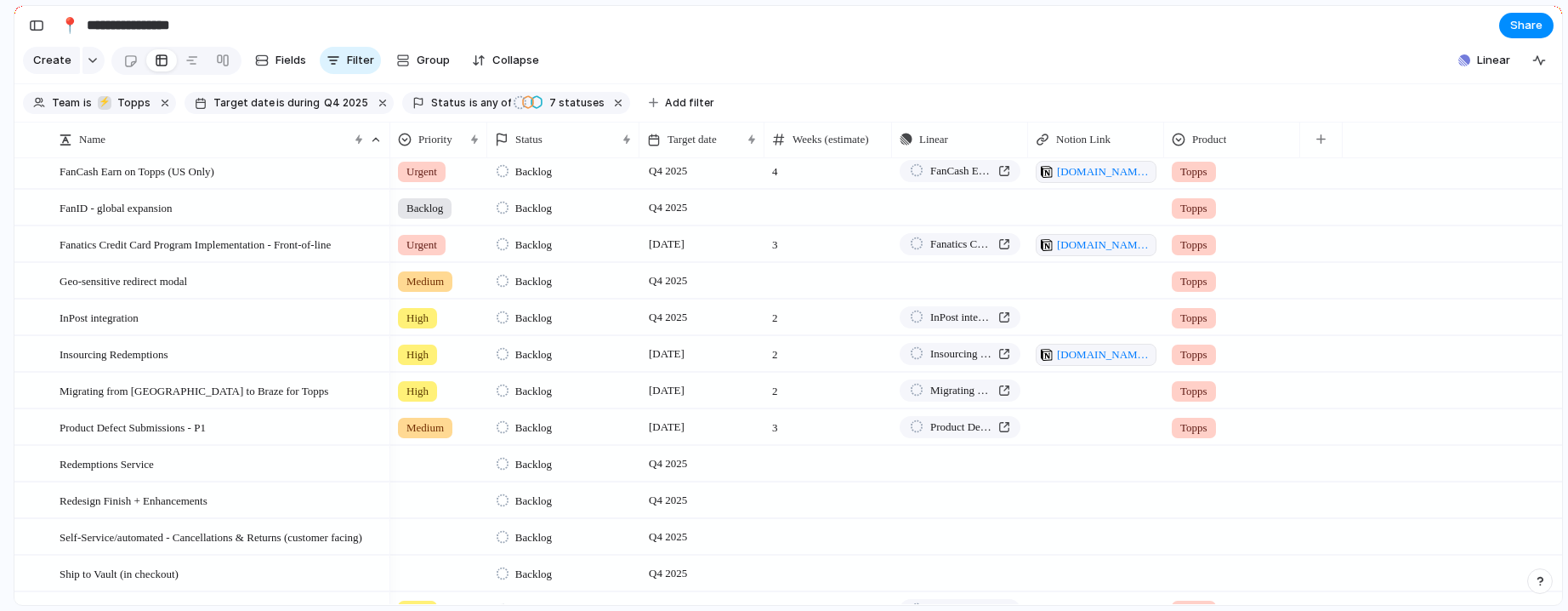
click at [1199, 475] on div at bounding box center [1232, 460] width 134 height 28
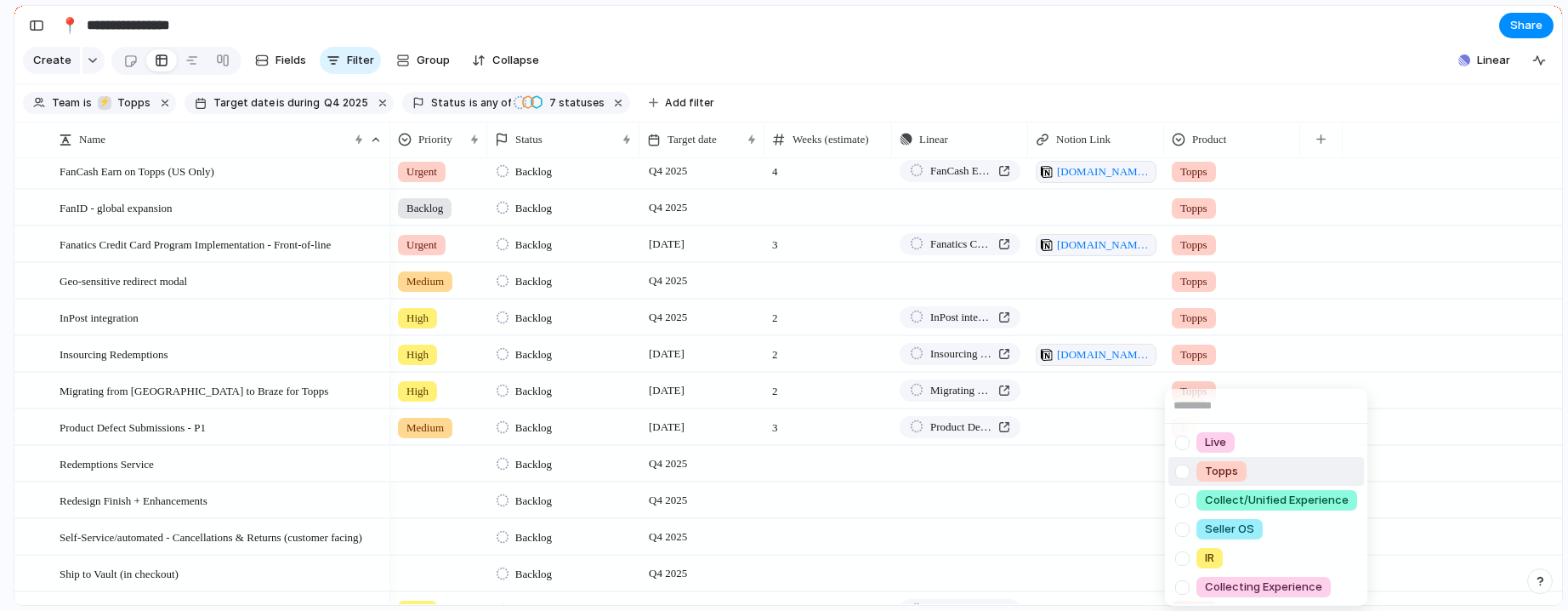
click at [1267, 464] on li "Topps" at bounding box center [1267, 471] width 196 height 29
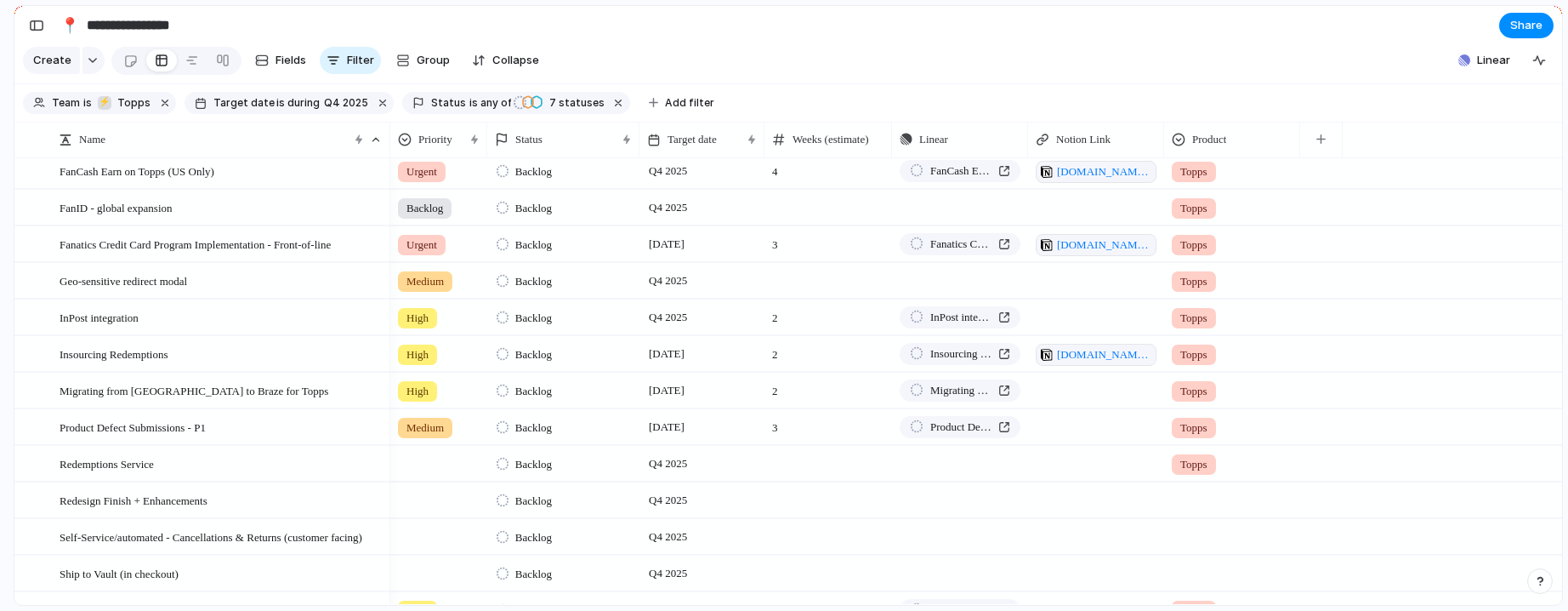
click at [1187, 511] on div at bounding box center [1232, 497] width 134 height 28
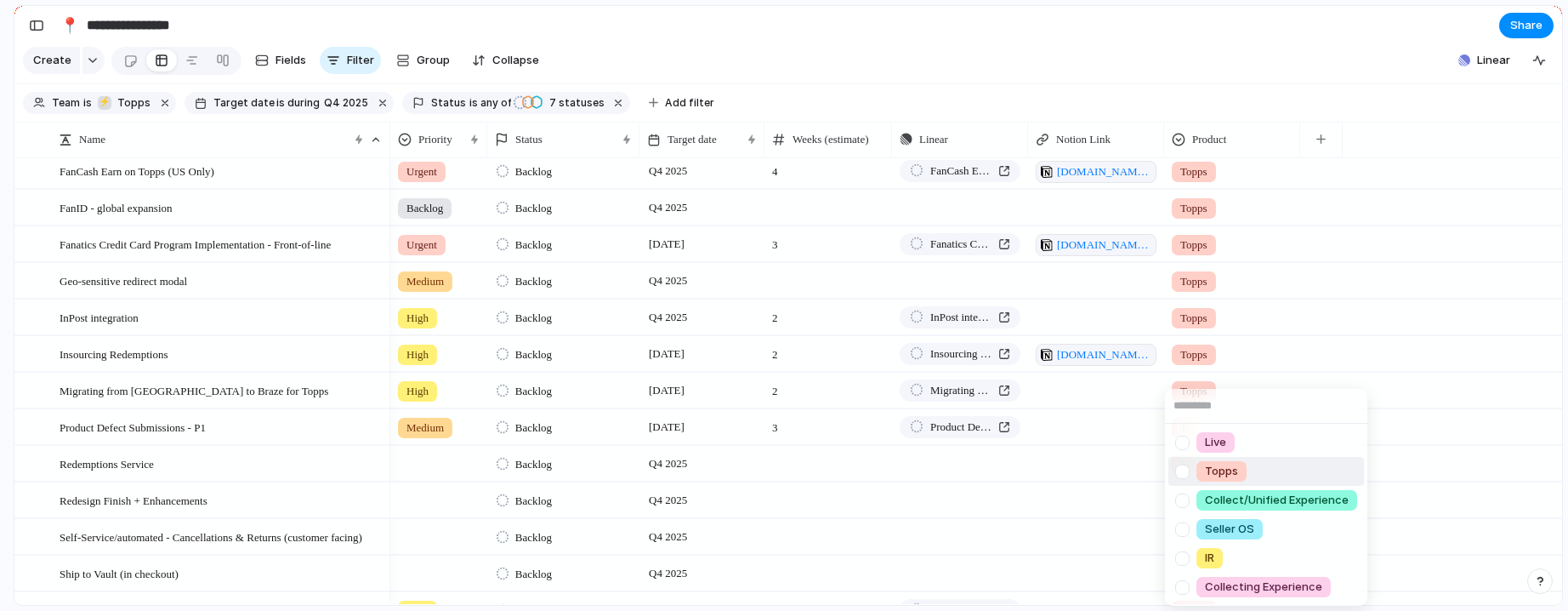
click at [1267, 473] on li "Topps" at bounding box center [1267, 471] width 196 height 29
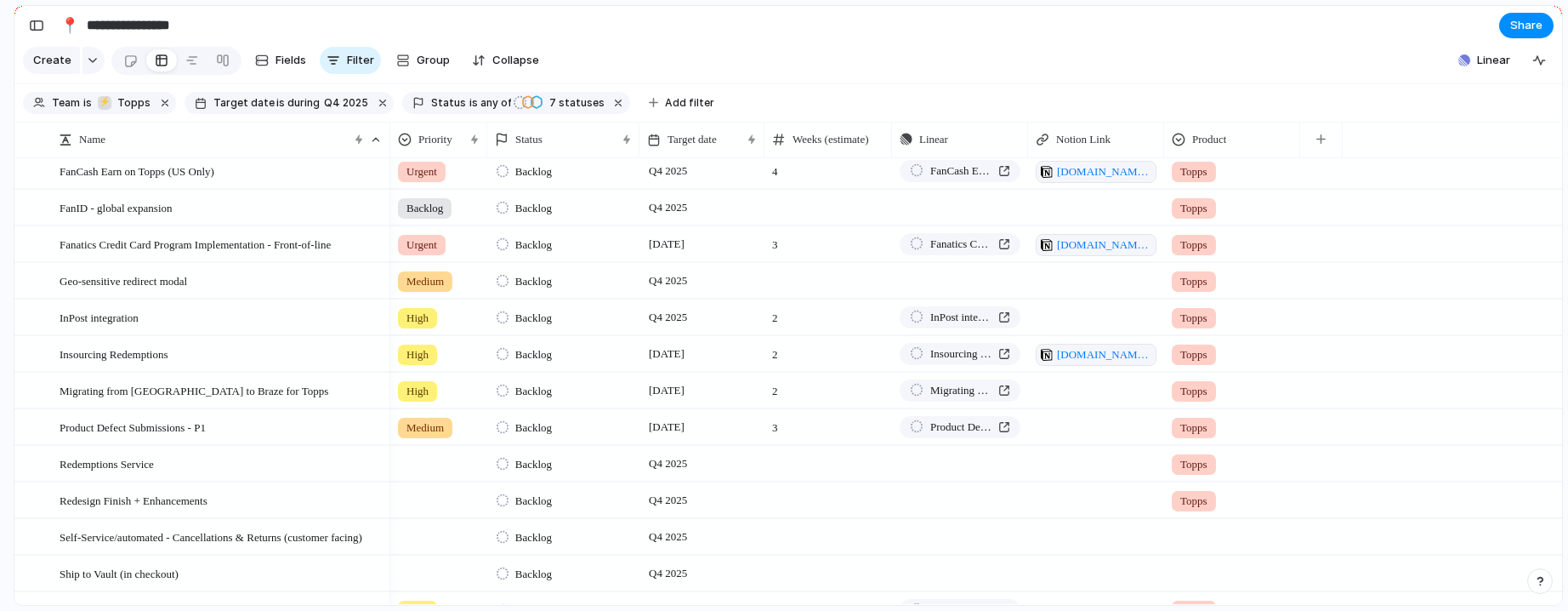
click at [1204, 547] on div at bounding box center [1232, 534] width 134 height 28
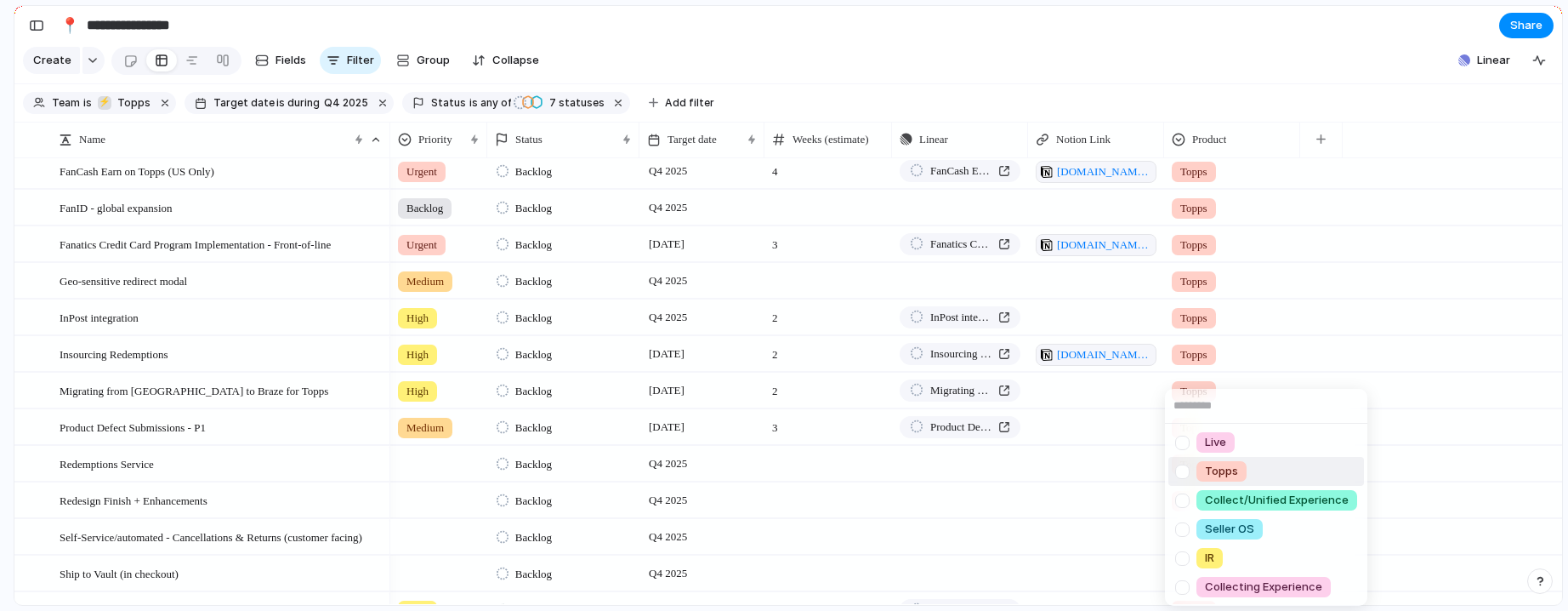
click at [1277, 470] on li "Topps" at bounding box center [1267, 471] width 196 height 29
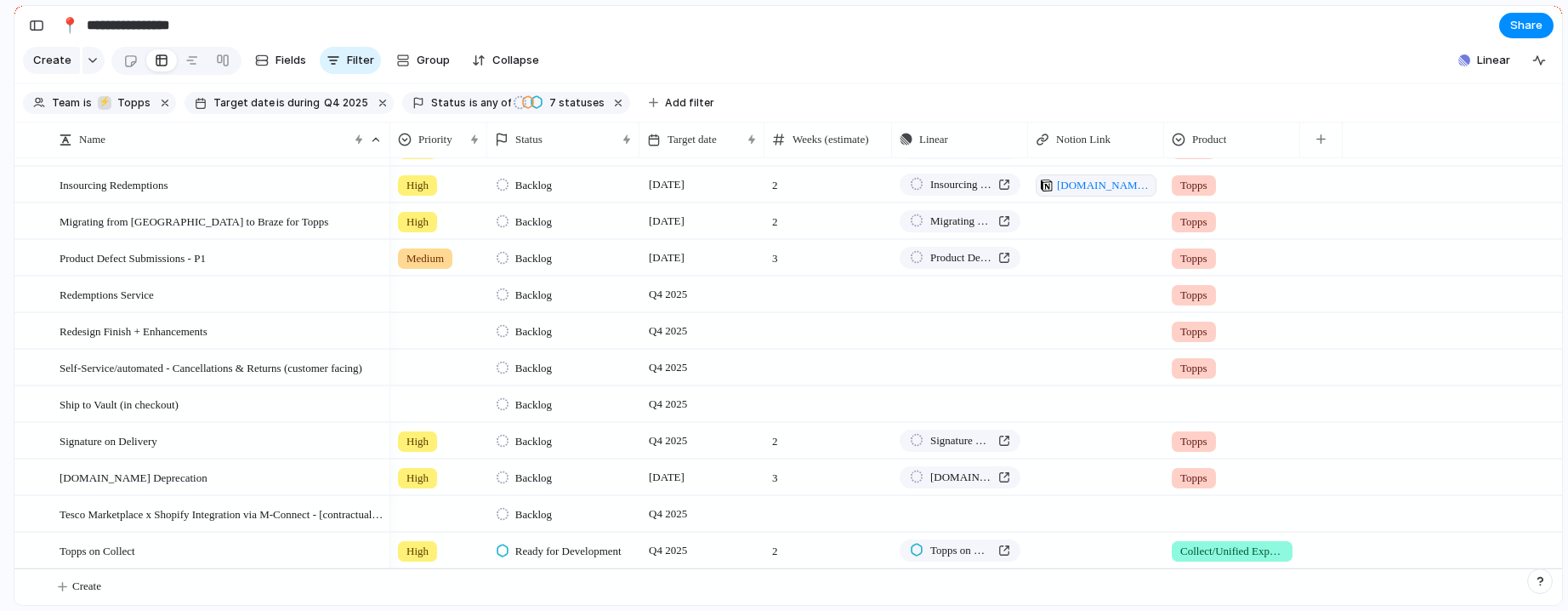
click at [1198, 411] on div at bounding box center [1232, 400] width 134 height 28
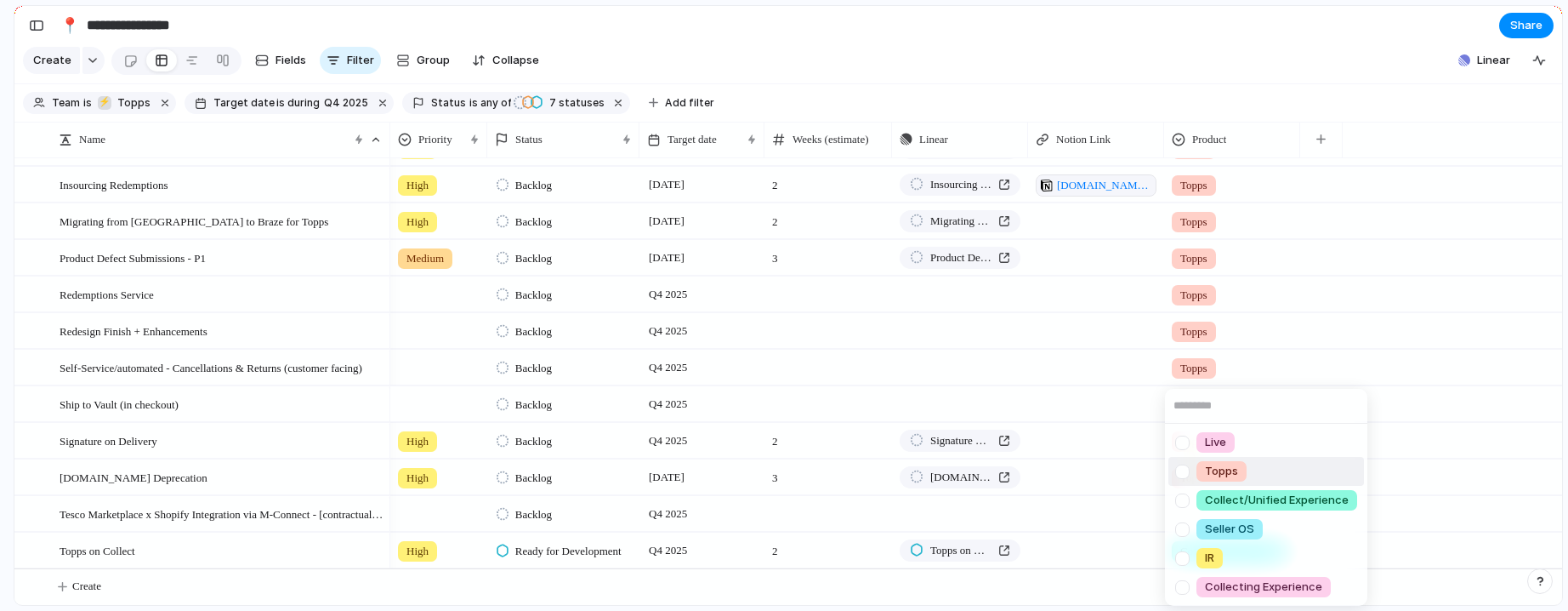
click at [1259, 468] on li "Topps" at bounding box center [1267, 471] width 196 height 29
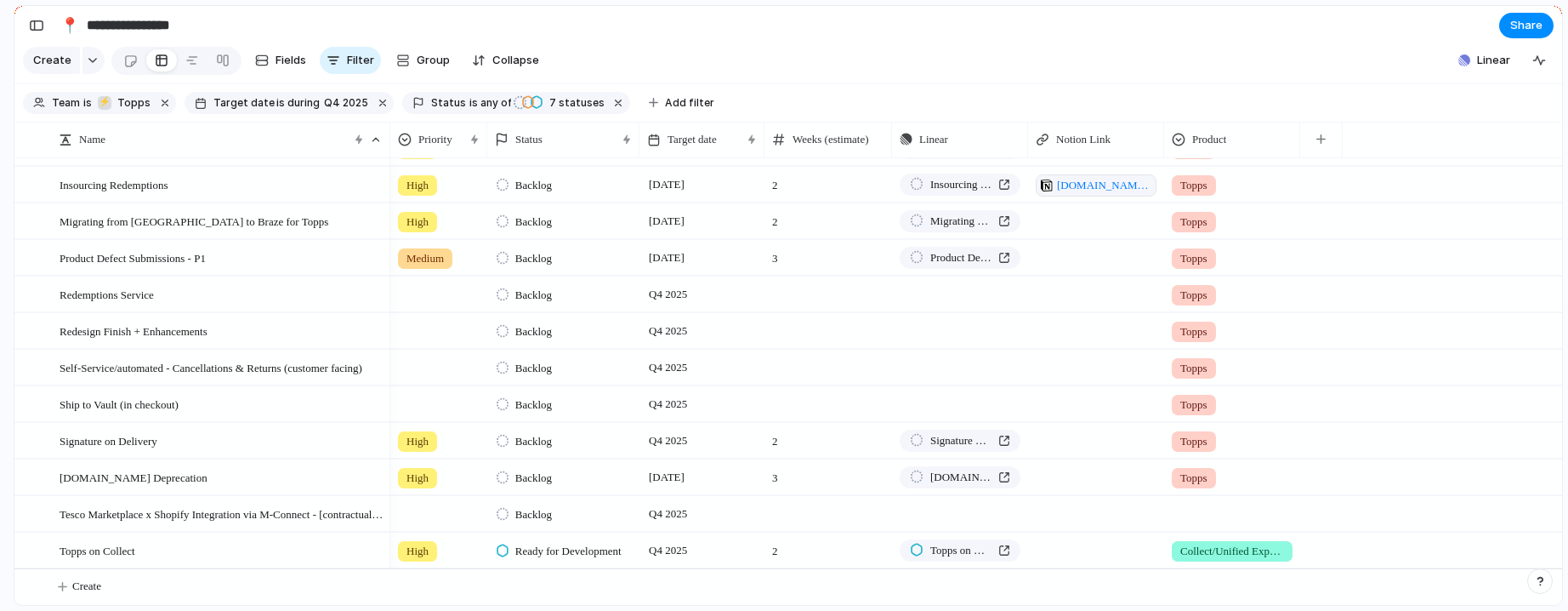
click at [1194, 516] on div at bounding box center [1232, 510] width 134 height 28
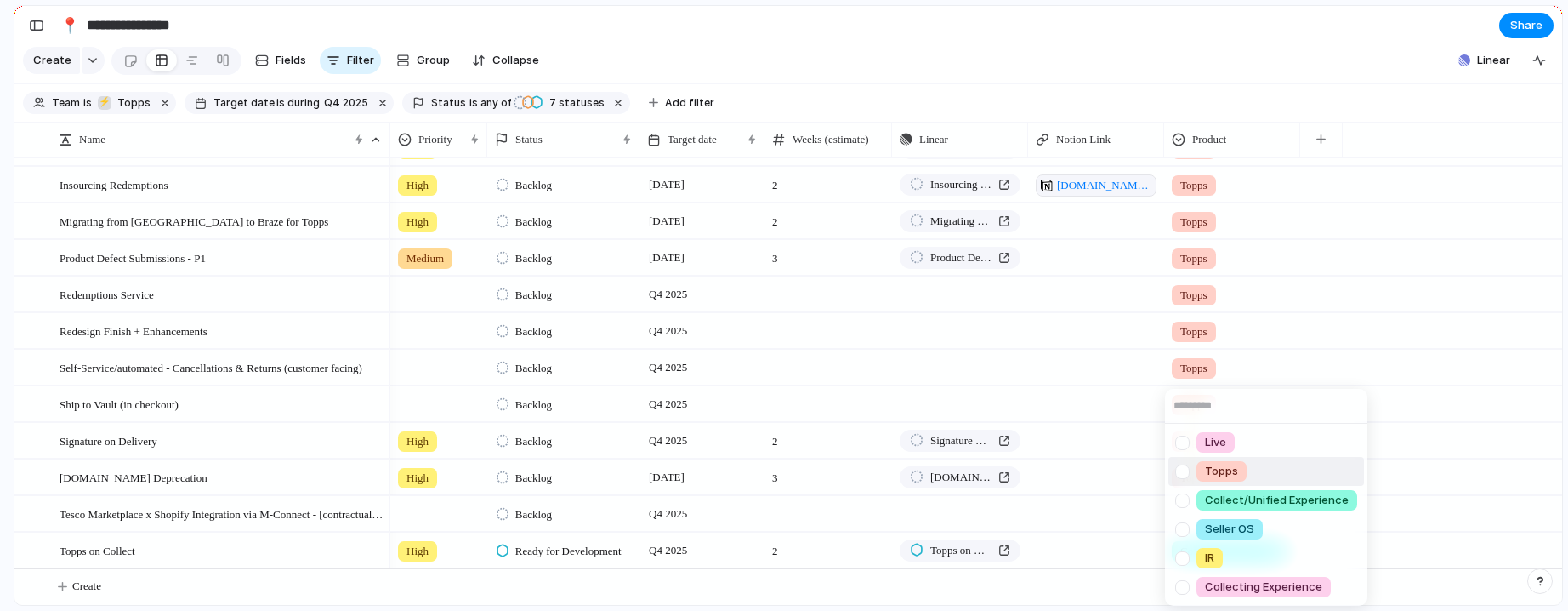
click at [1259, 476] on li "Topps" at bounding box center [1267, 471] width 196 height 29
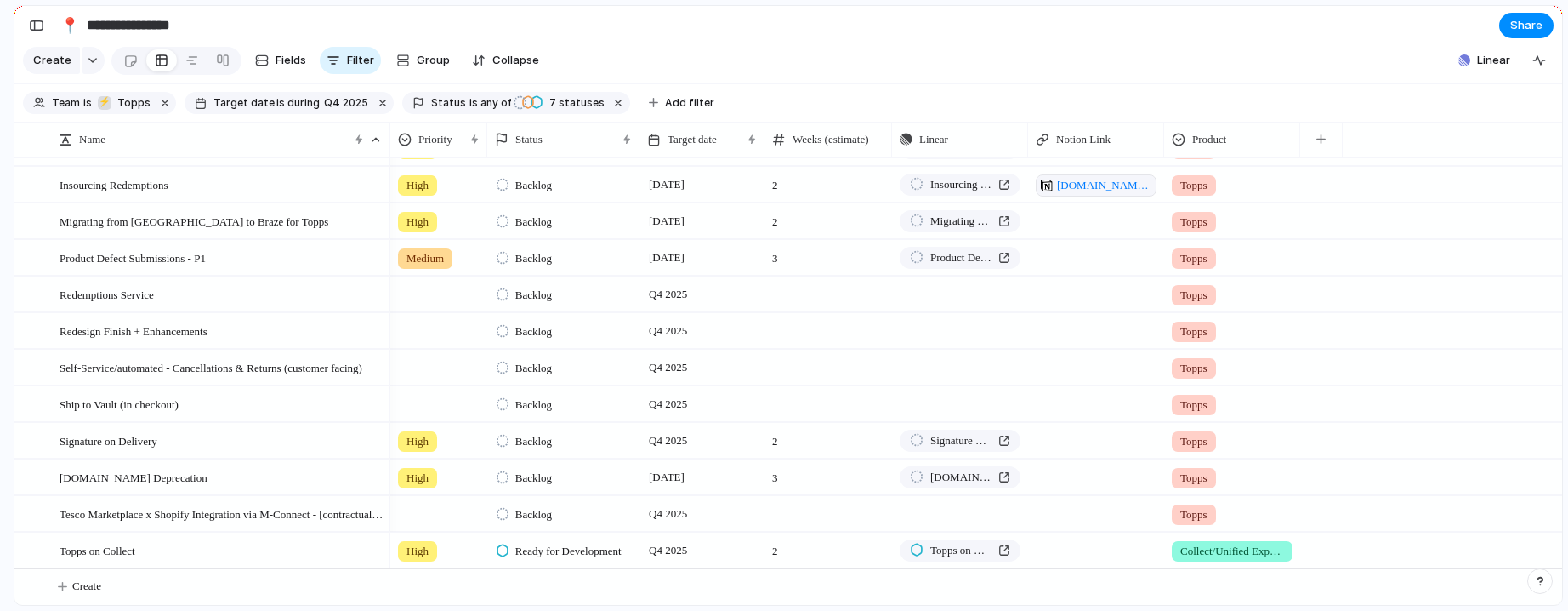
click at [1246, 547] on span "Collect/Unified Experience" at bounding box center [1232, 551] width 103 height 17
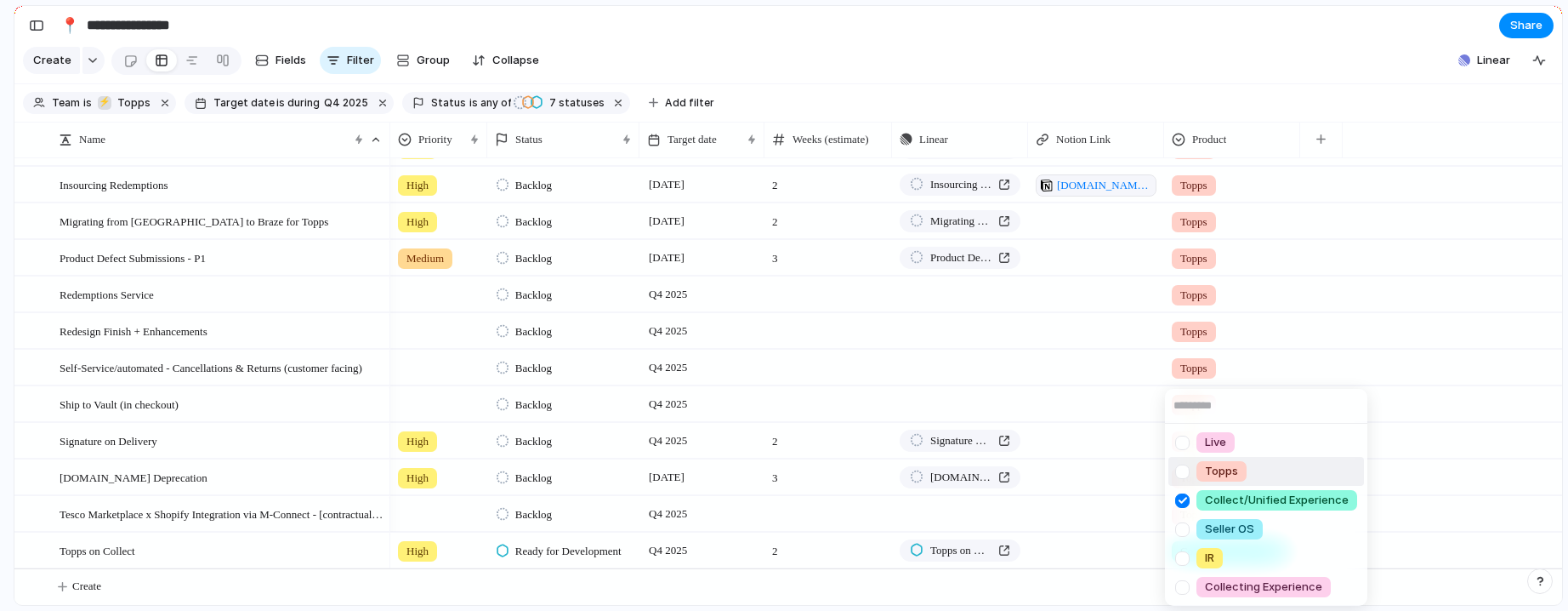
click at [1184, 472] on div at bounding box center [1182, 471] width 30 height 30
click at [1301, 301] on div "Live Topps Collect/Unified Experience Seller OS IR Collecting Experience" at bounding box center [784, 305] width 1568 height 611
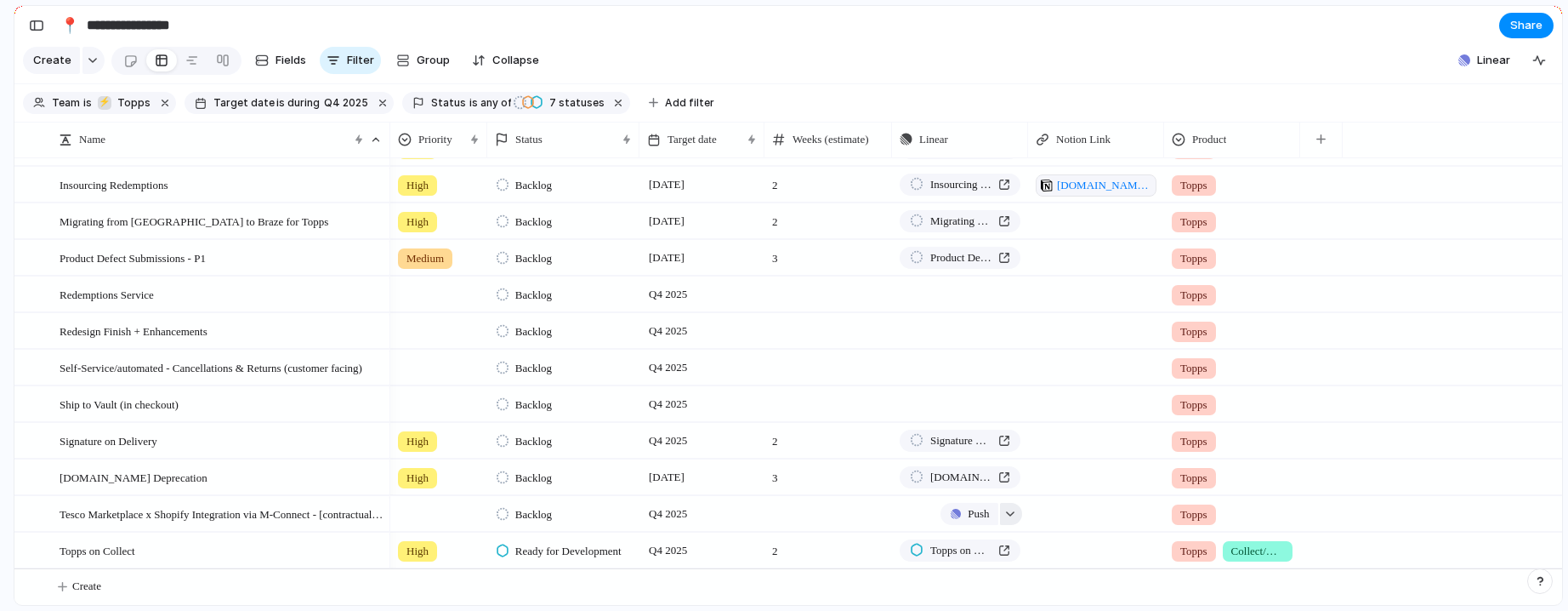
click at [1017, 519] on button "button" at bounding box center [1011, 514] width 22 height 22
type input "*****"
click at [977, 587] on span "Tesco Marketplace x Shopify Integration via M-Connect" at bounding box center [1000, 588] width 156 height 17
click at [967, 397] on span "Push" at bounding box center [977, 404] width 21 height 17
click at [1099, 384] on div "Project Issue" at bounding box center [784, 305] width 1568 height 611
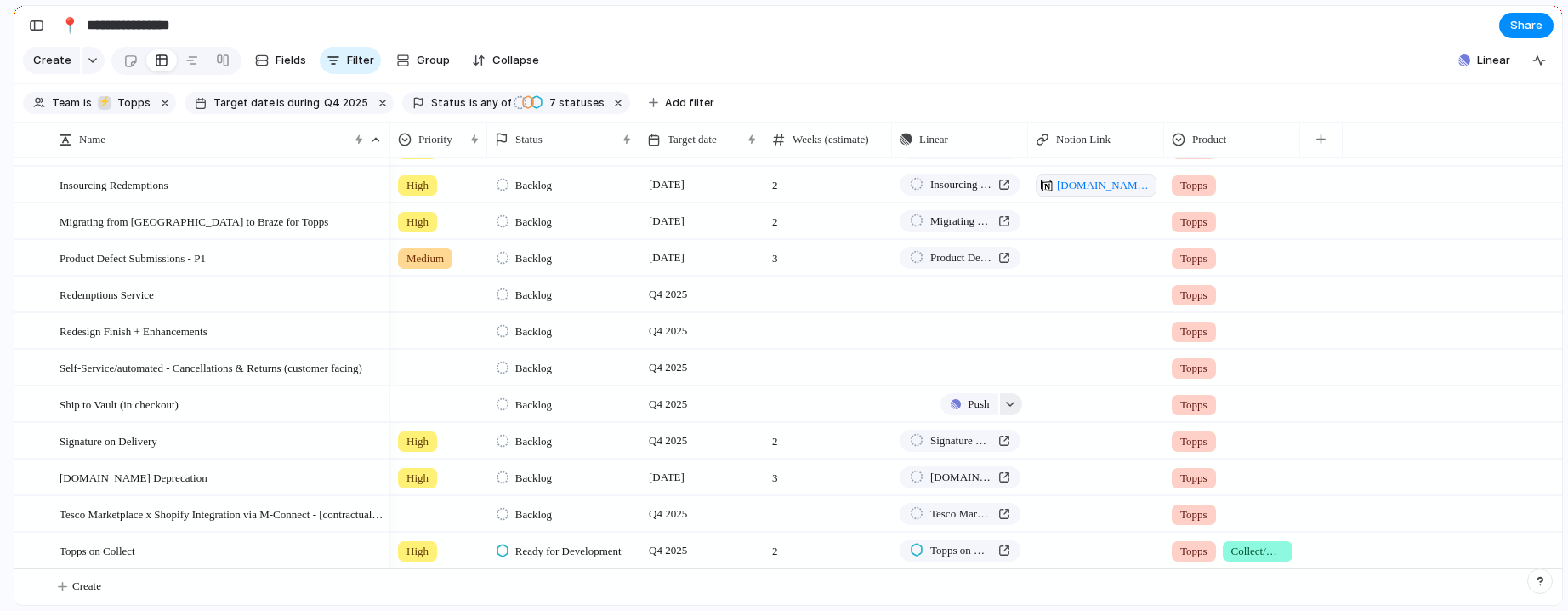
click at [1014, 403] on div "button" at bounding box center [1010, 403] width 12 height 6
type input "**********"
click at [966, 377] on div "**********" at bounding box center [784, 305] width 1568 height 611
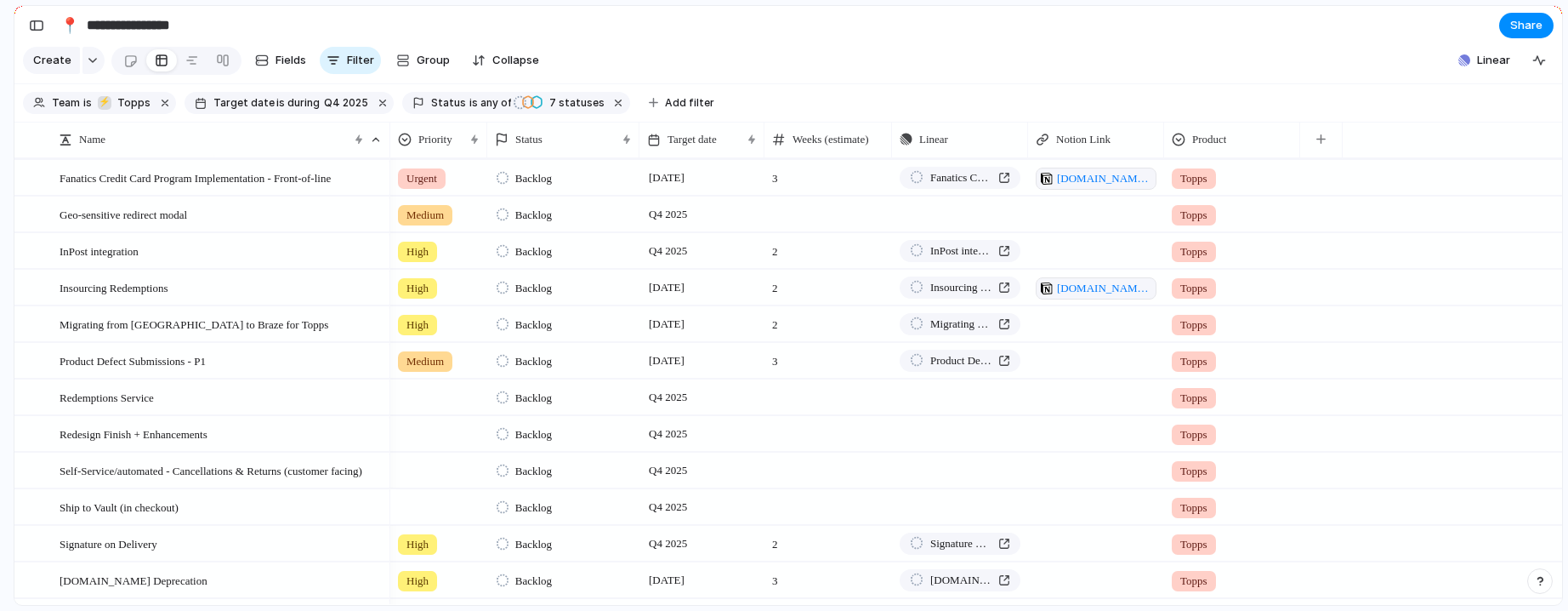
scroll to position [33, 0]
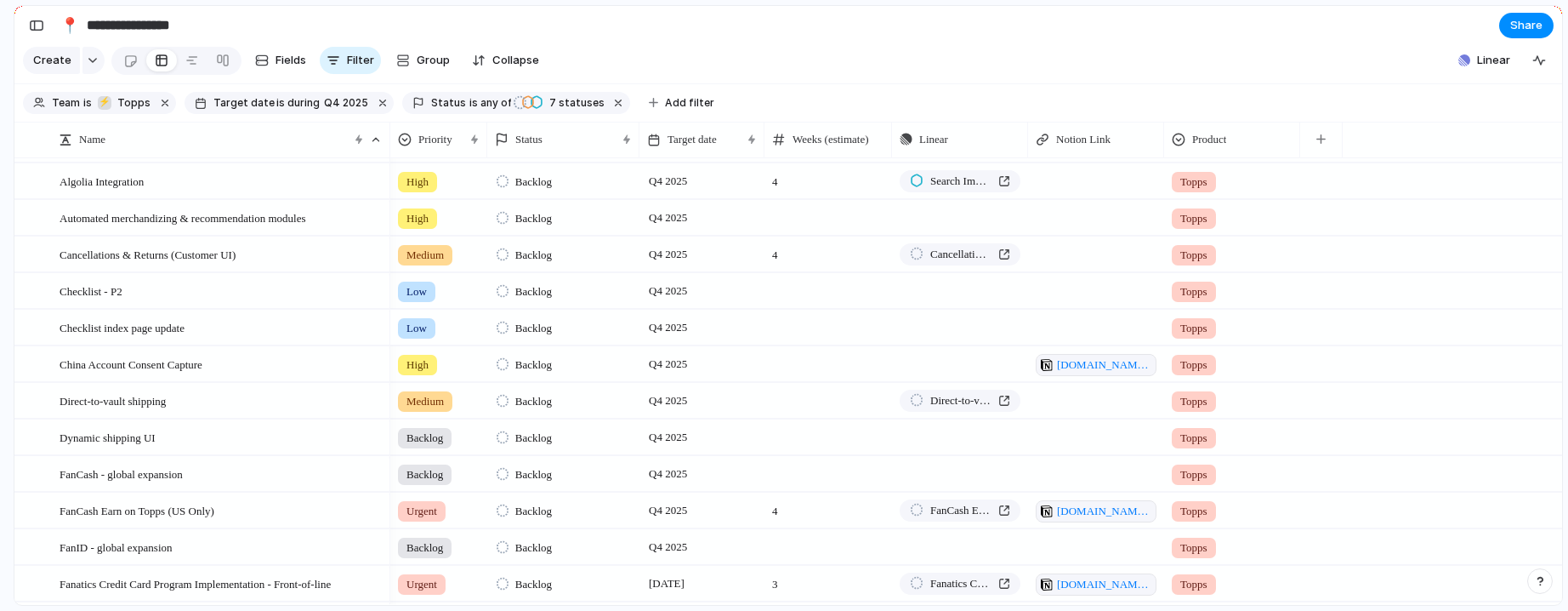
click at [413, 337] on span "Low" at bounding box center [416, 328] width 20 height 17
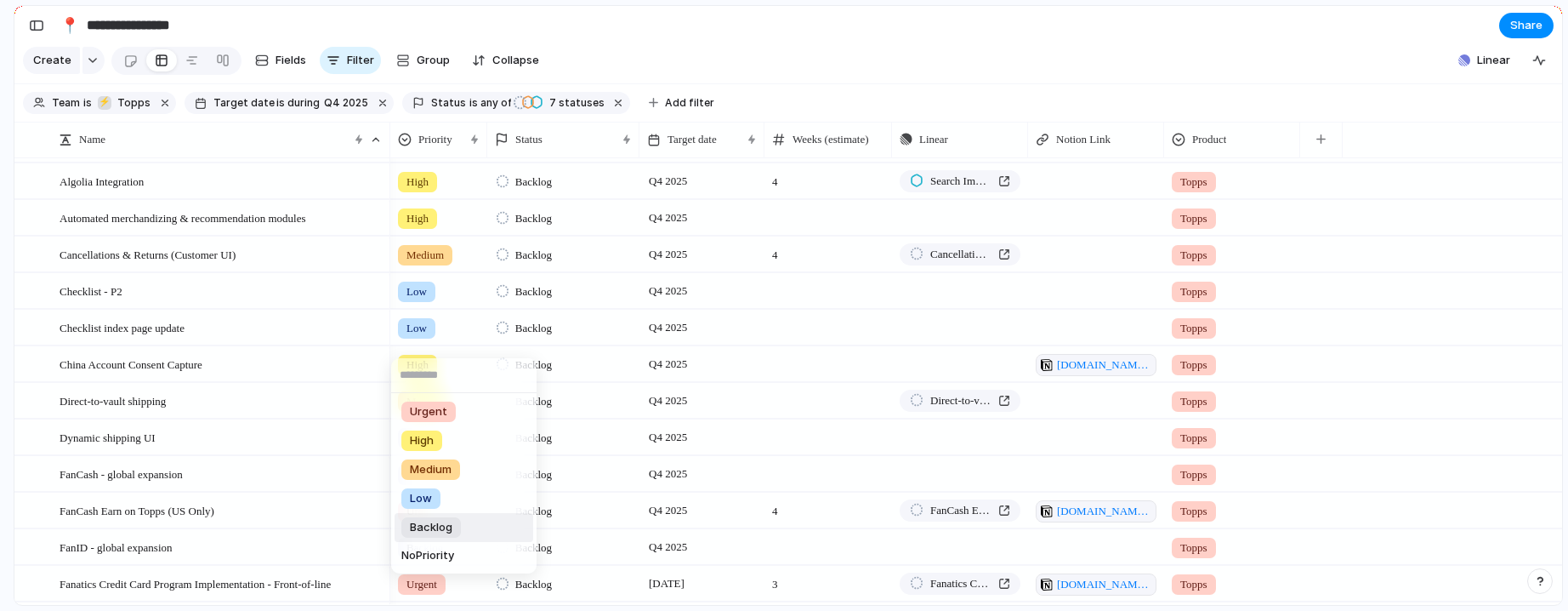
click at [434, 522] on span "Backlog" at bounding box center [431, 527] width 43 height 17
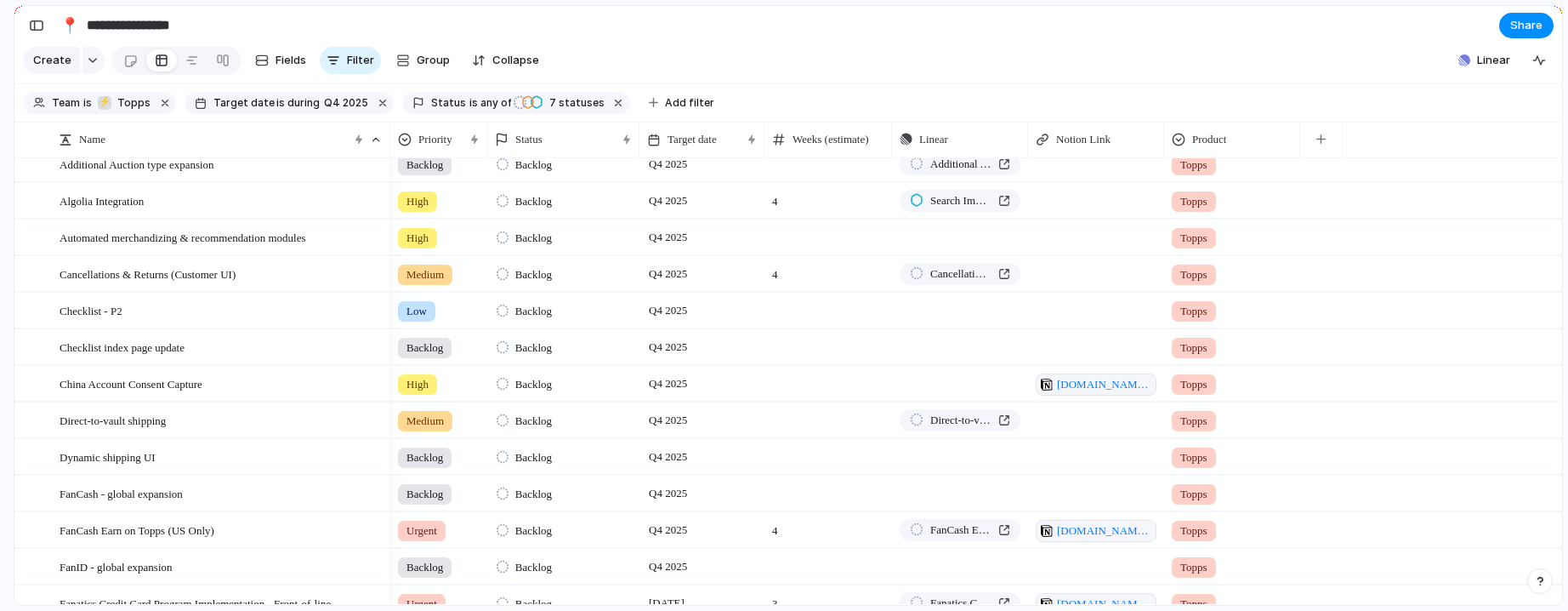
scroll to position [0, 0]
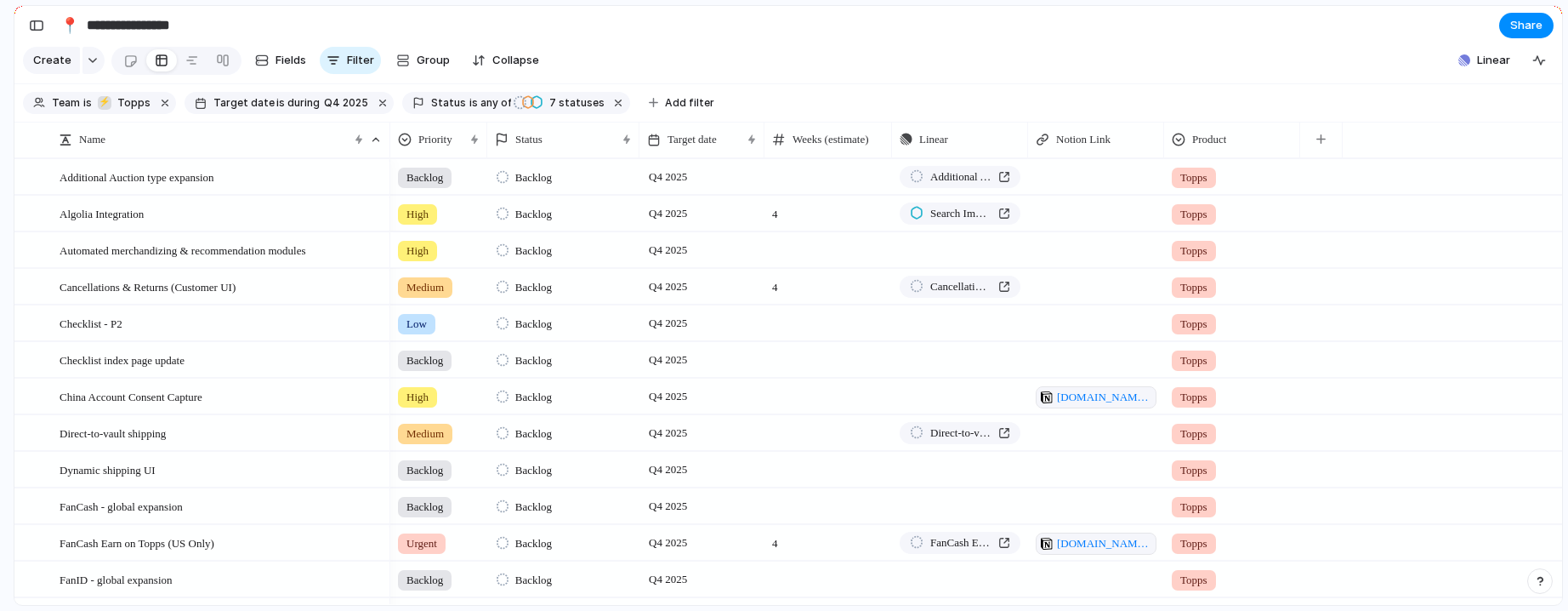
click at [1038, 254] on div at bounding box center [1096, 250] width 136 height 34
click at [1018, 261] on button "button" at bounding box center [1011, 250] width 22 height 22
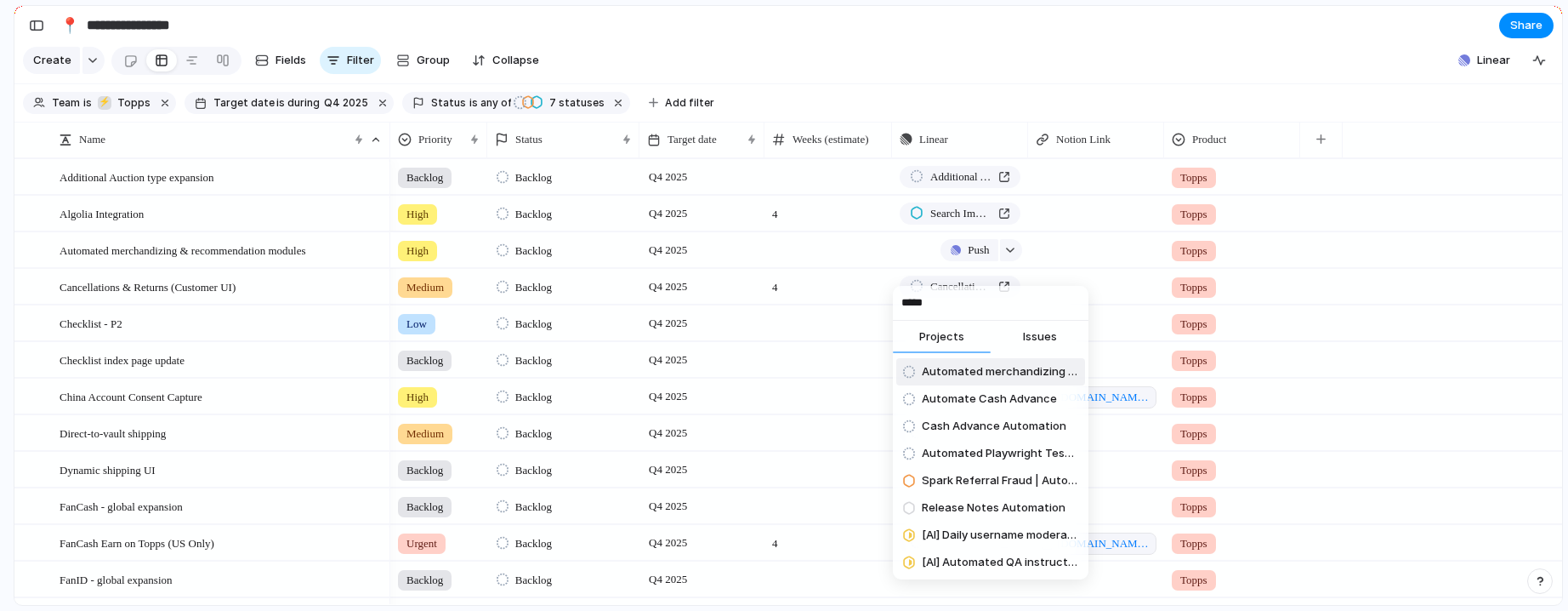
type input "*****"
click at [986, 371] on span "Automated merchandizing & recommendation modules" at bounding box center [1000, 371] width 156 height 17
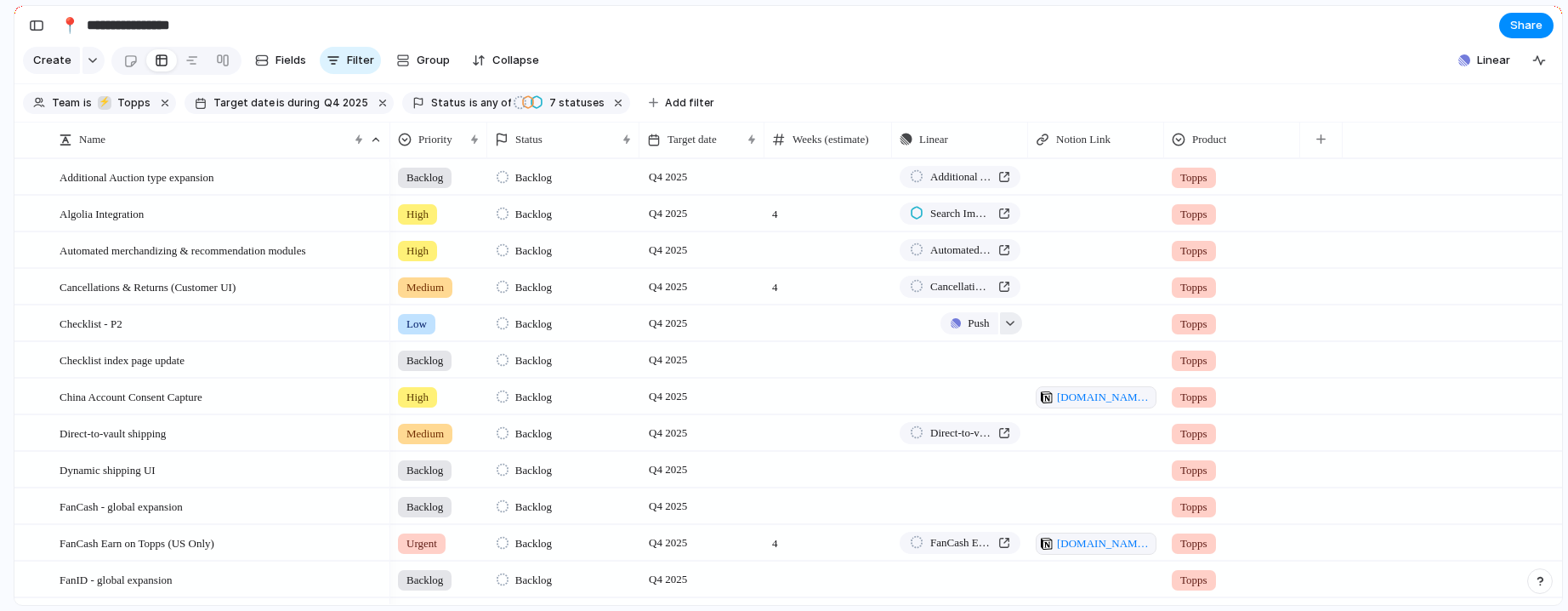
click at [1018, 334] on button "button" at bounding box center [1011, 323] width 22 height 22
type input "**********"
click at [1030, 439] on span "Digital Checklists - Phase 2" at bounding box center [995, 445] width 146 height 17
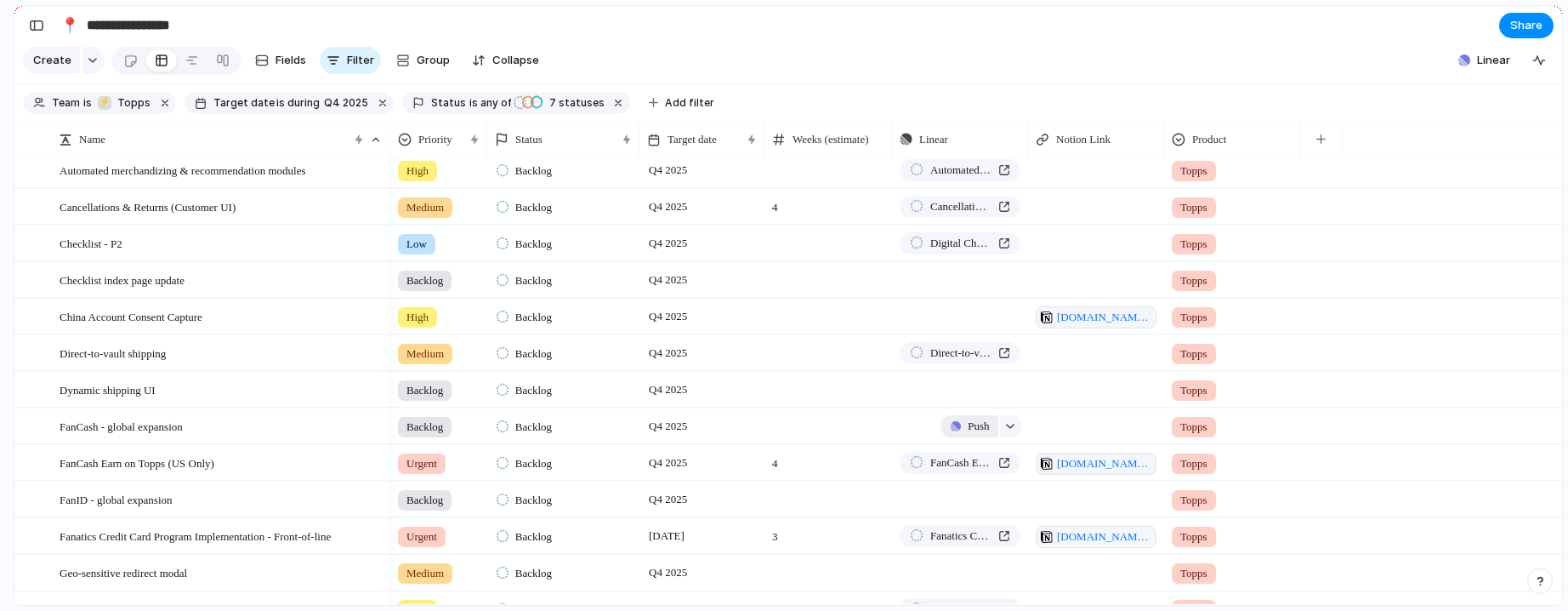
scroll to position [88, 0]
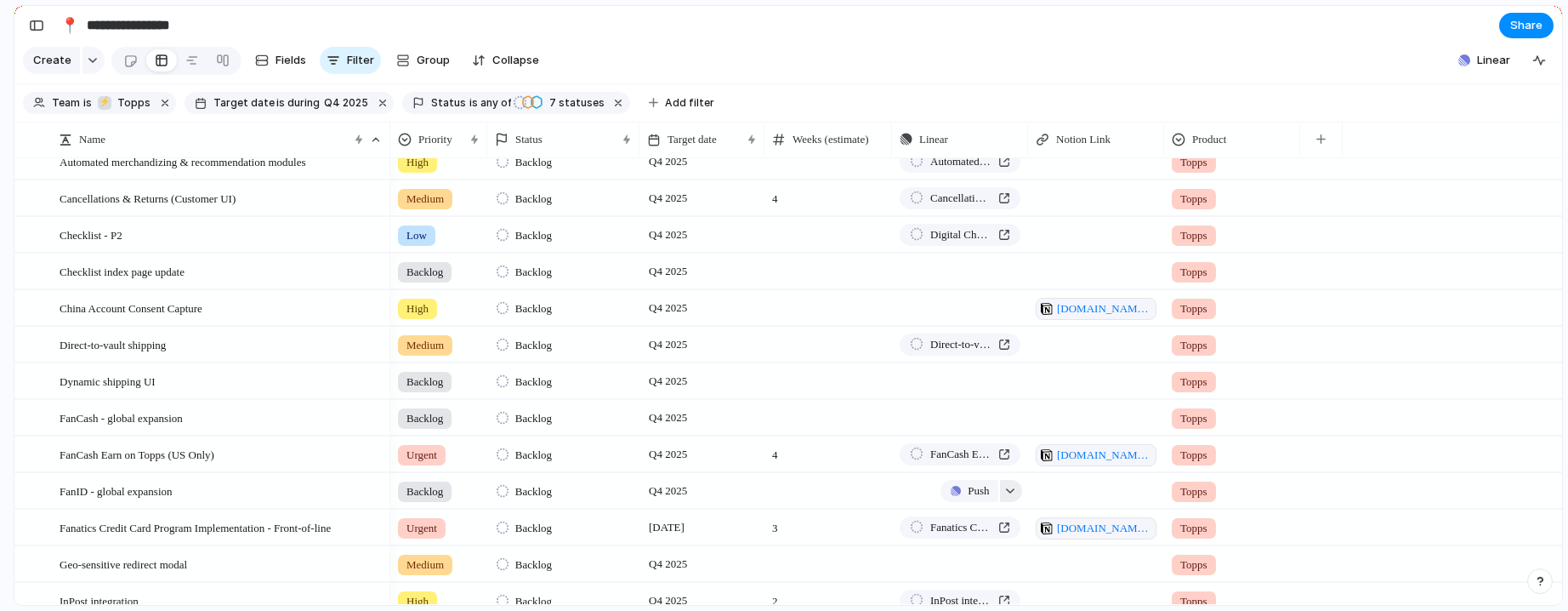
click at [1020, 502] on button "button" at bounding box center [1011, 491] width 22 height 22
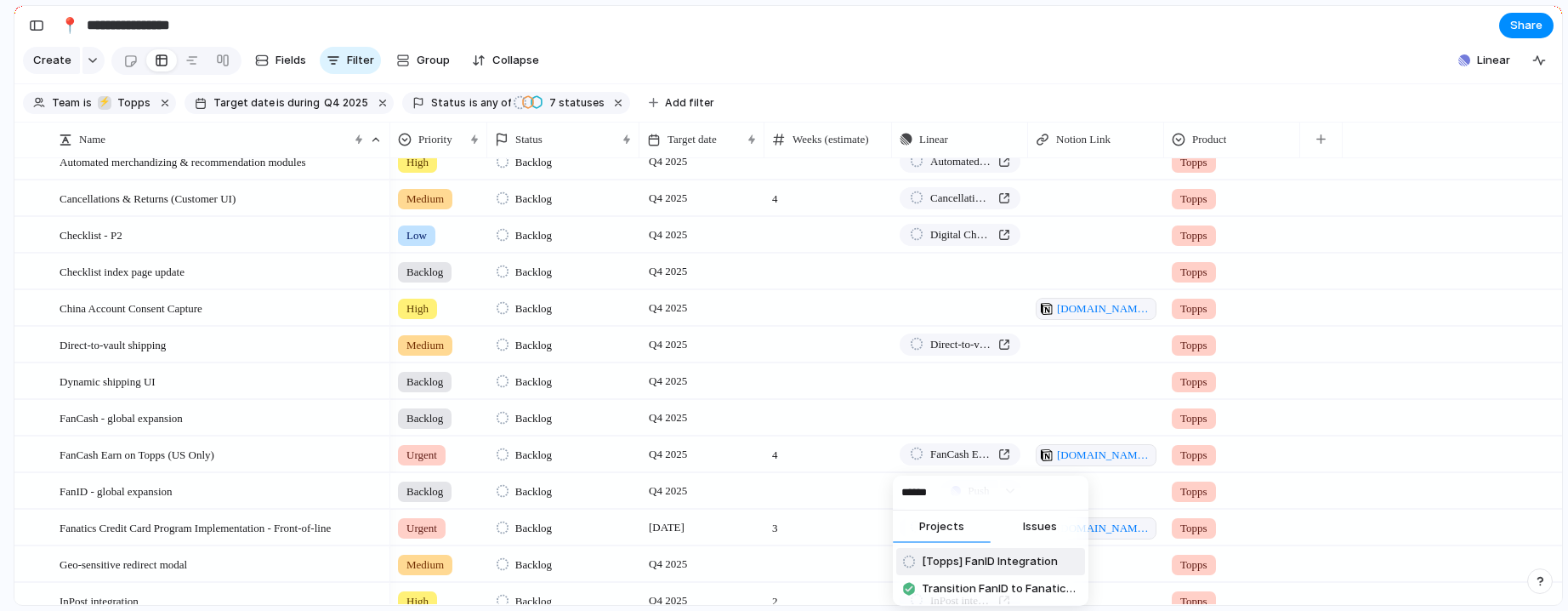
type input "*****"
click at [1004, 562] on span "[Topps] FanID Integration" at bounding box center [990, 561] width 136 height 17
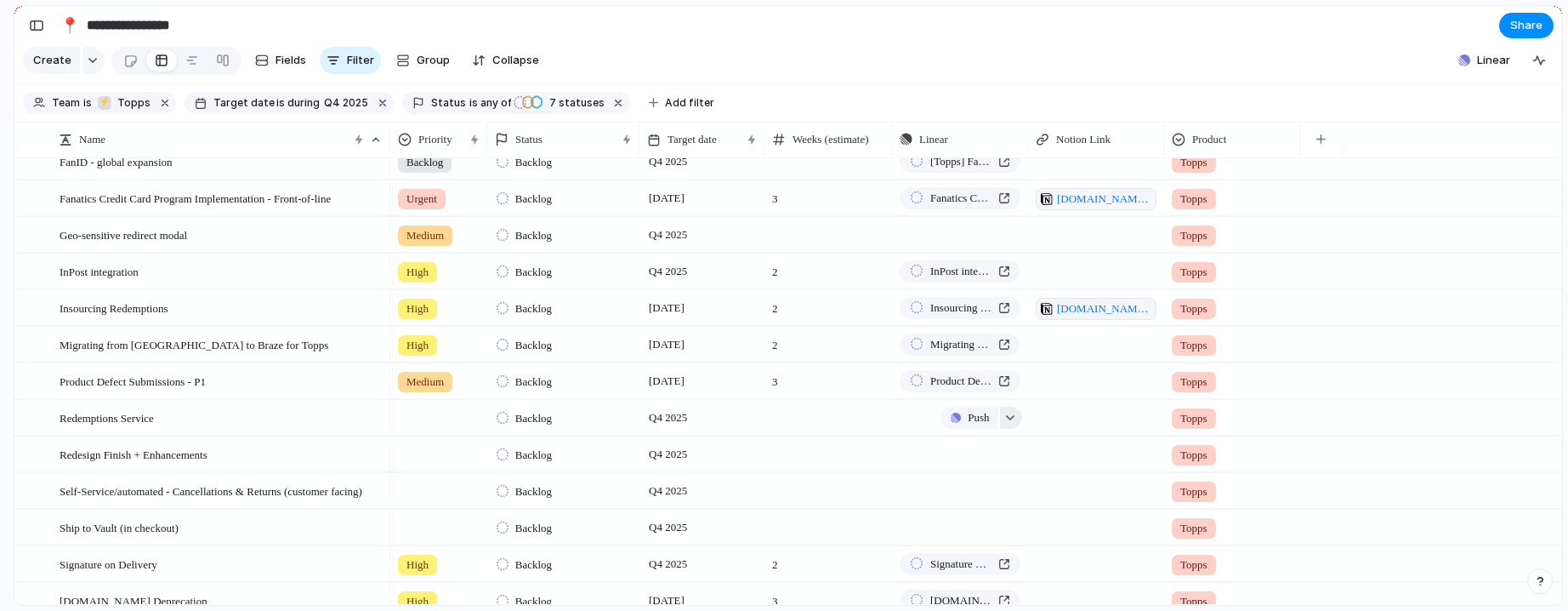
scroll to position [437, 0]
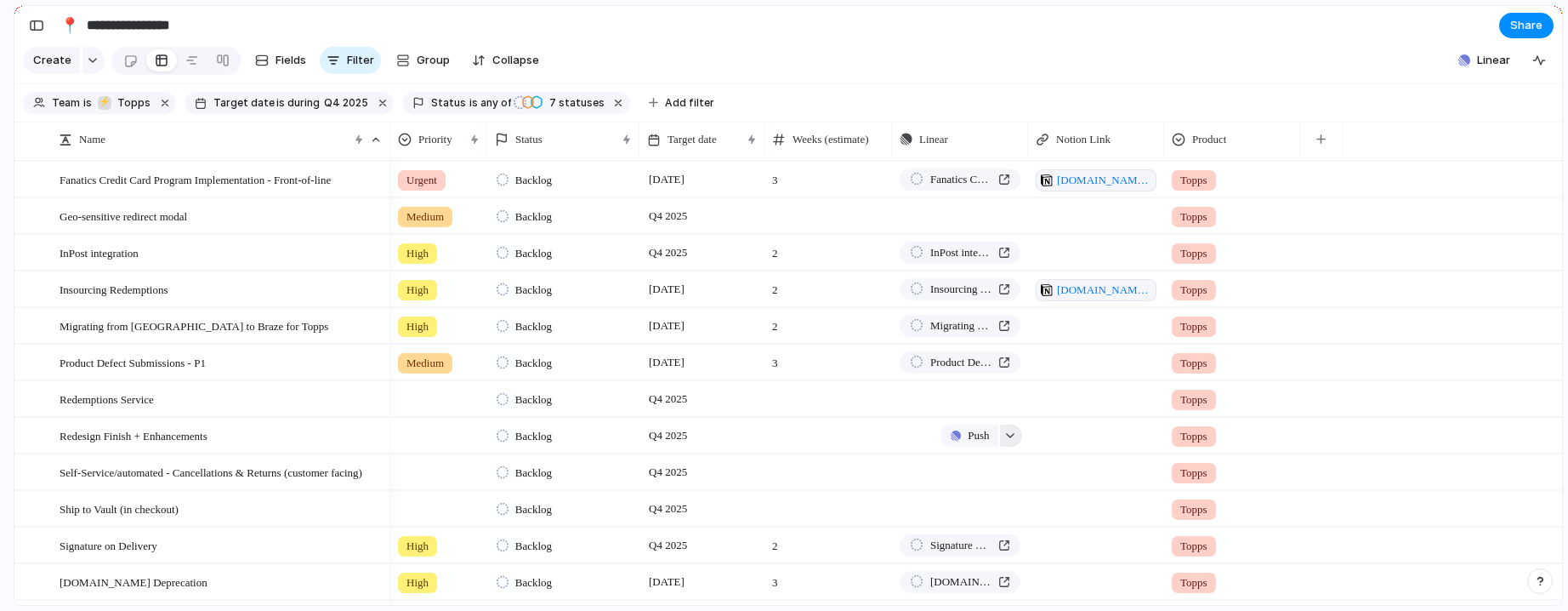
click at [1008, 439] on div "button" at bounding box center [1010, 435] width 12 height 6
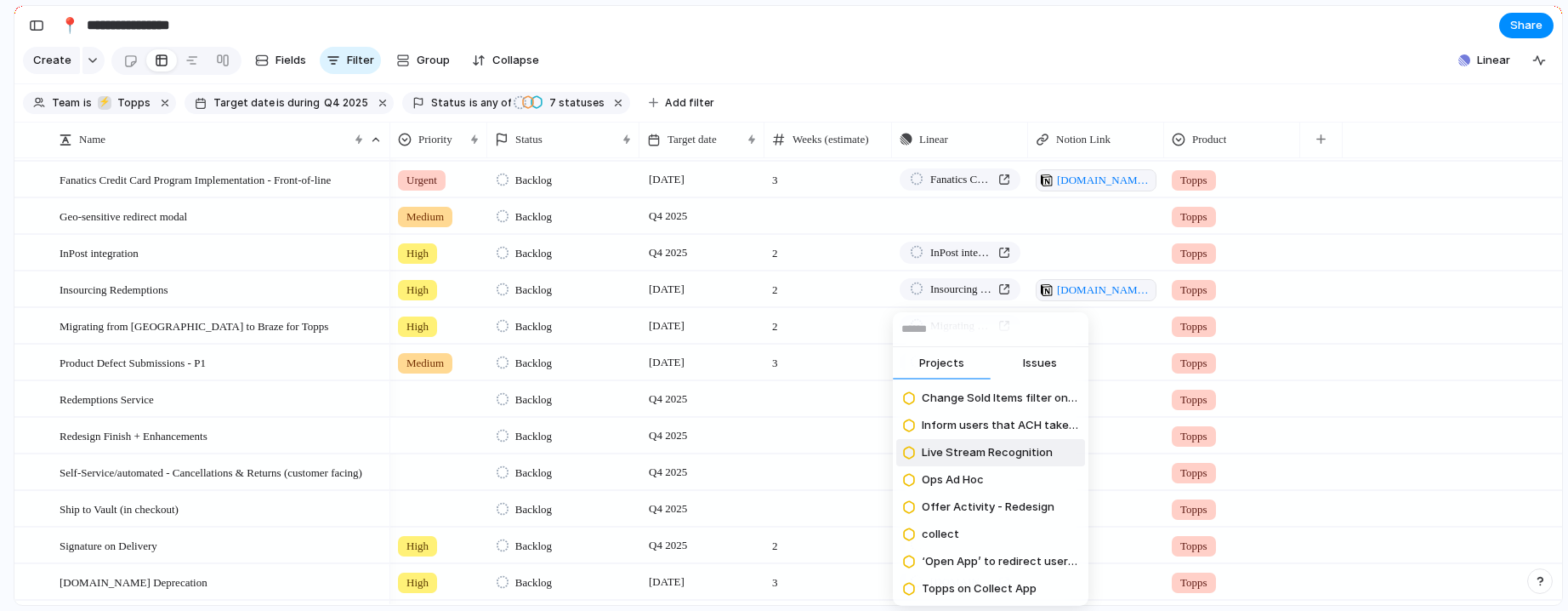
click at [1301, 391] on div "Projects Issues Change Sold Items filter on Web Inform users that ACH take 3 da…" at bounding box center [784, 305] width 1568 height 611
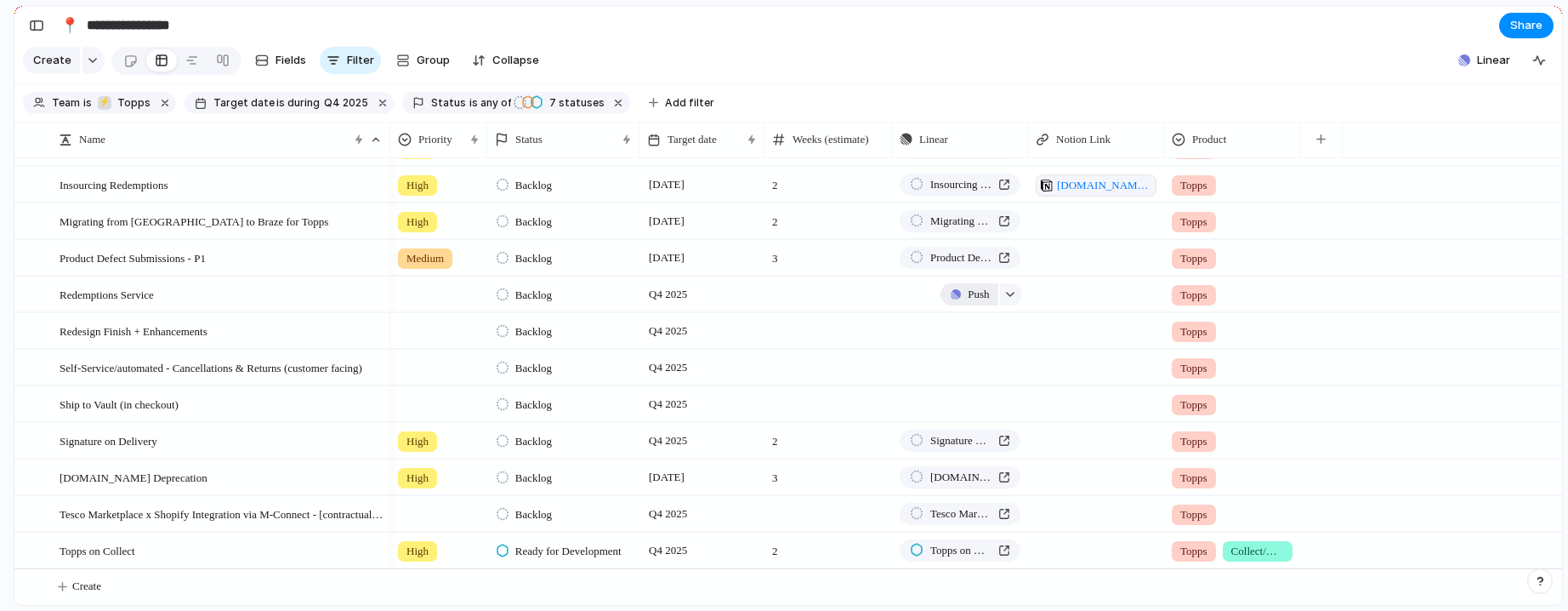
scroll to position [0, 0]
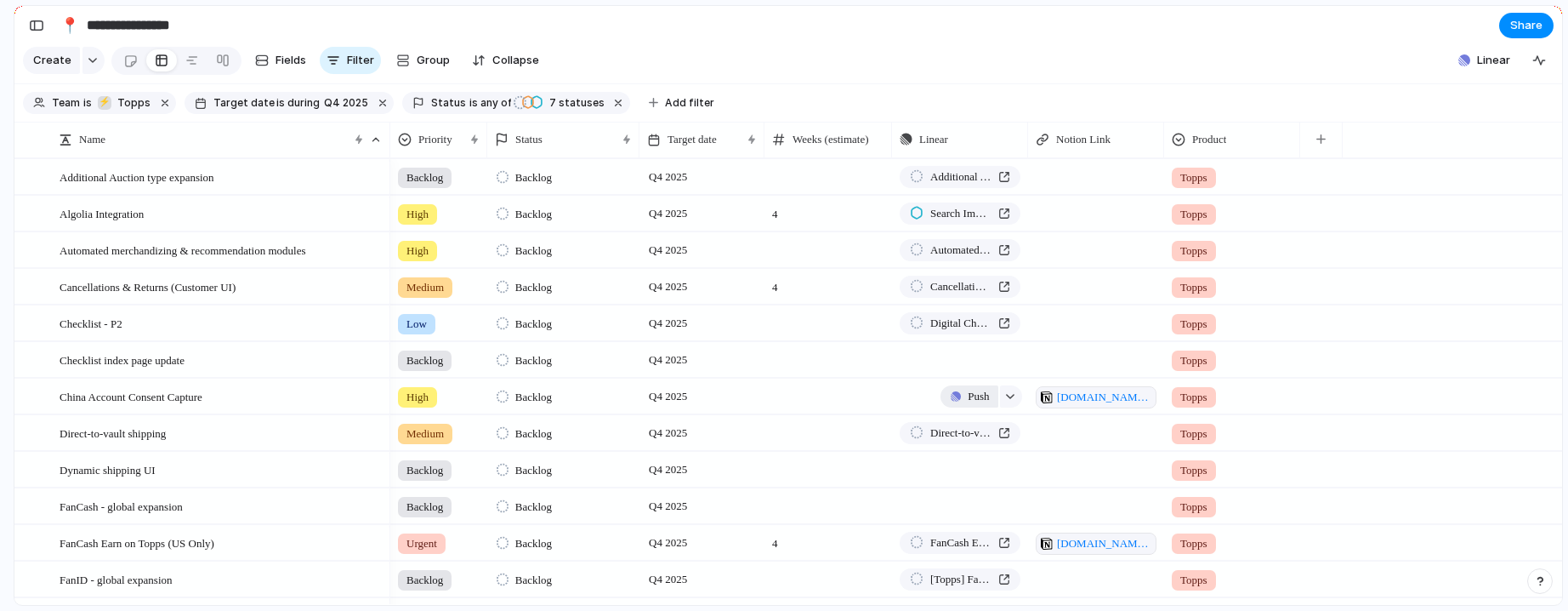
click at [971, 405] on span "Push" at bounding box center [977, 396] width 21 height 17
click at [975, 448] on li "Project" at bounding box center [975, 450] width 97 height 27
click at [967, 478] on span "Push" at bounding box center [977, 469] width 21 height 17
click at [1020, 83] on div "Project Issue" at bounding box center [784, 305] width 1568 height 611
click at [953, 511] on div "button" at bounding box center [956, 506] width 10 height 10
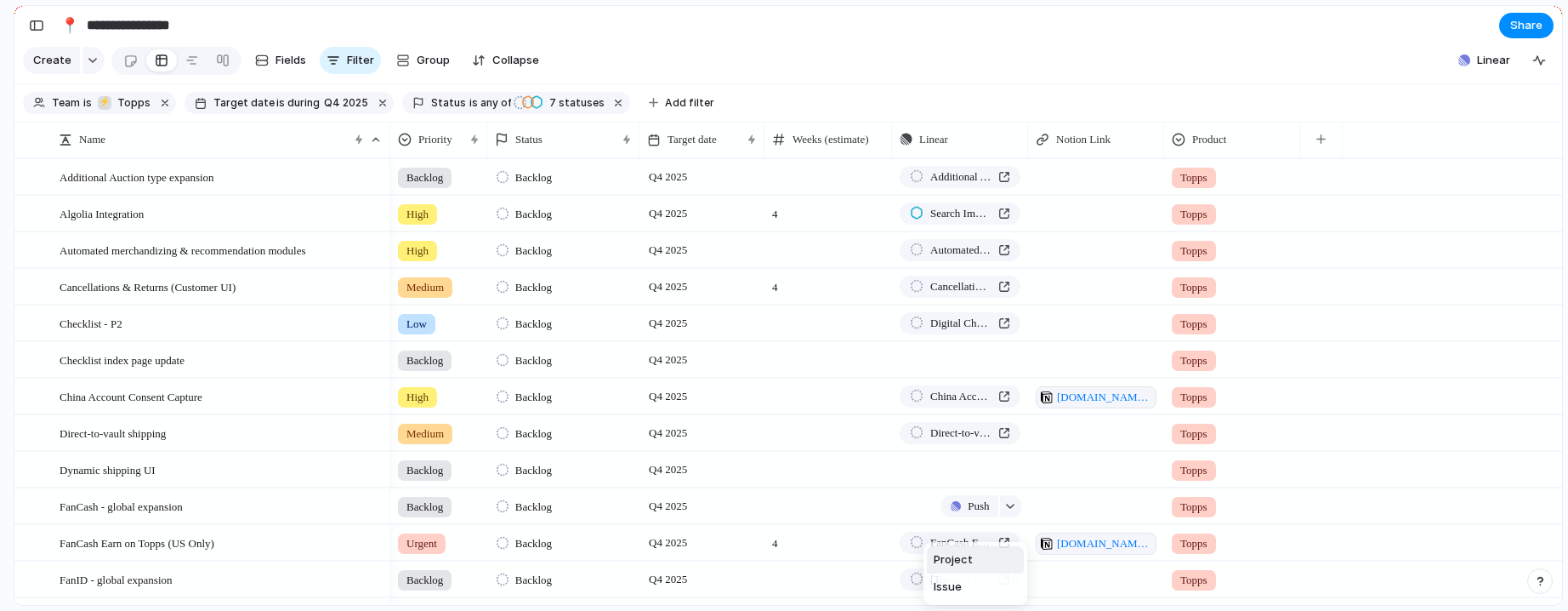
click at [975, 551] on li "Project" at bounding box center [975, 560] width 97 height 27
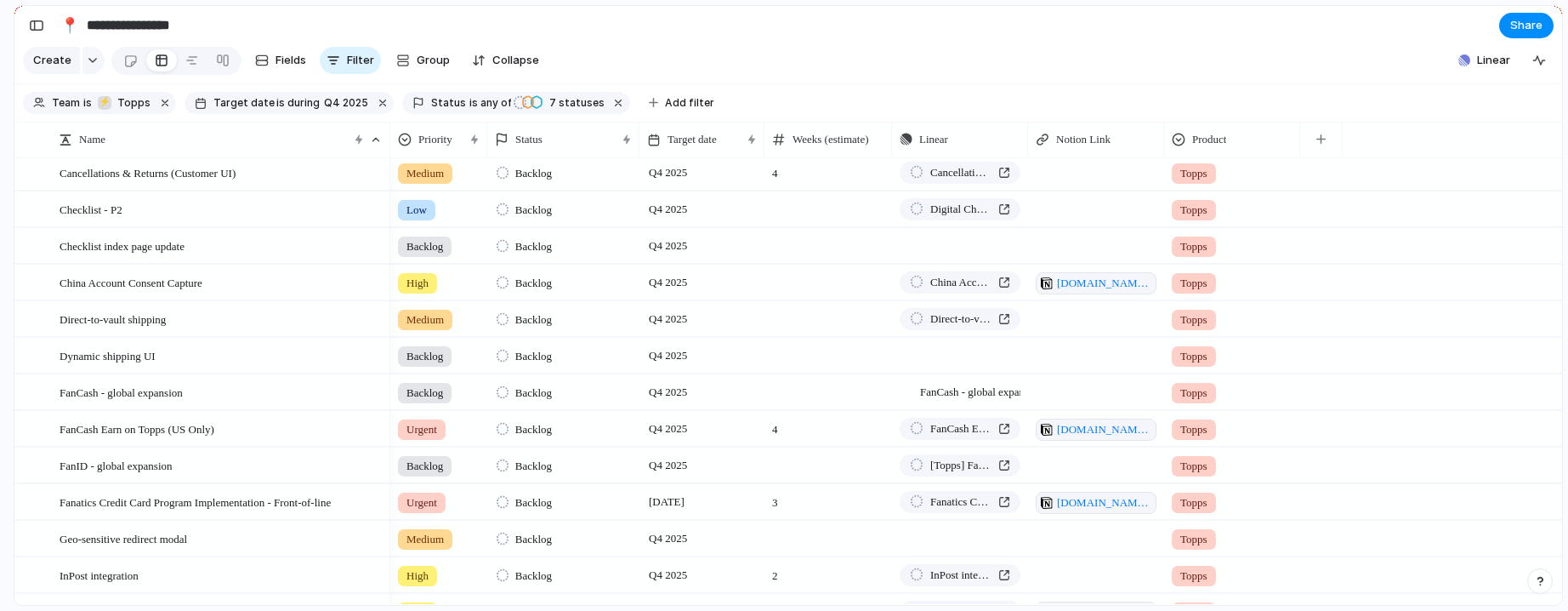
scroll to position [153, 0]
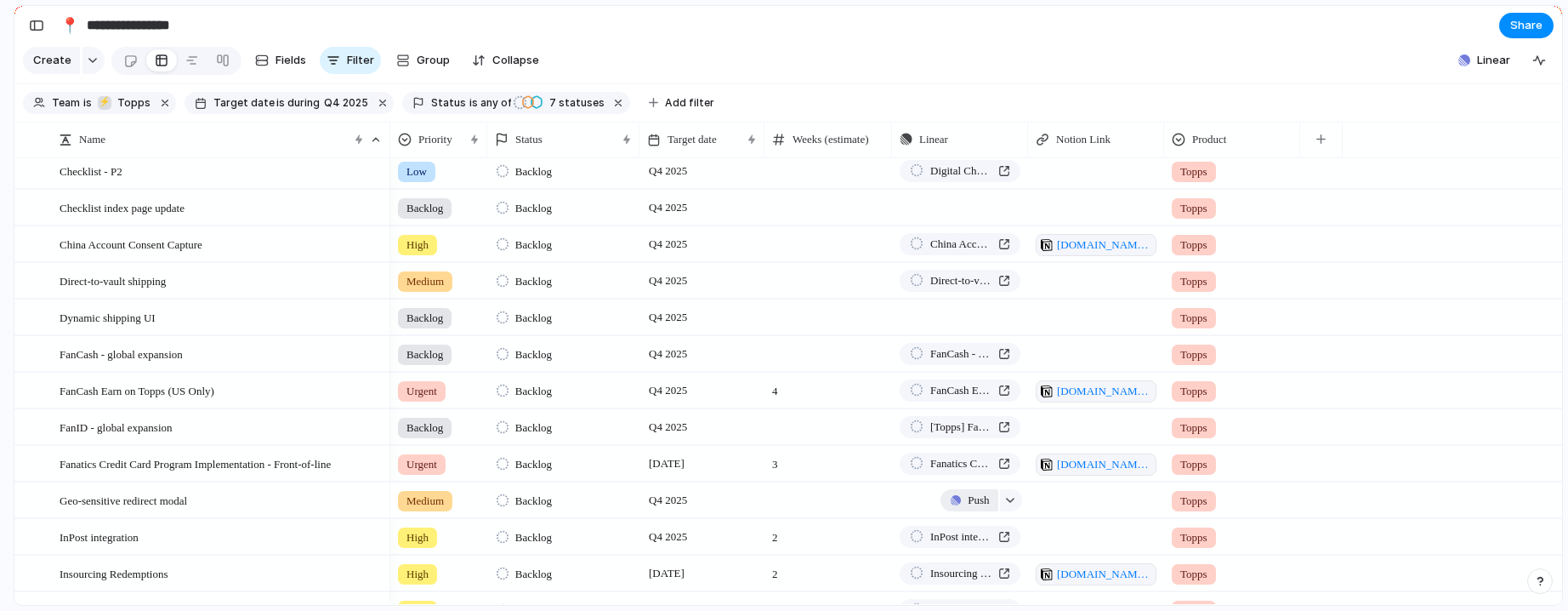
click at [969, 508] on span "Push" at bounding box center [977, 500] width 21 height 17
click at [971, 554] on li "Project" at bounding box center [975, 554] width 97 height 27
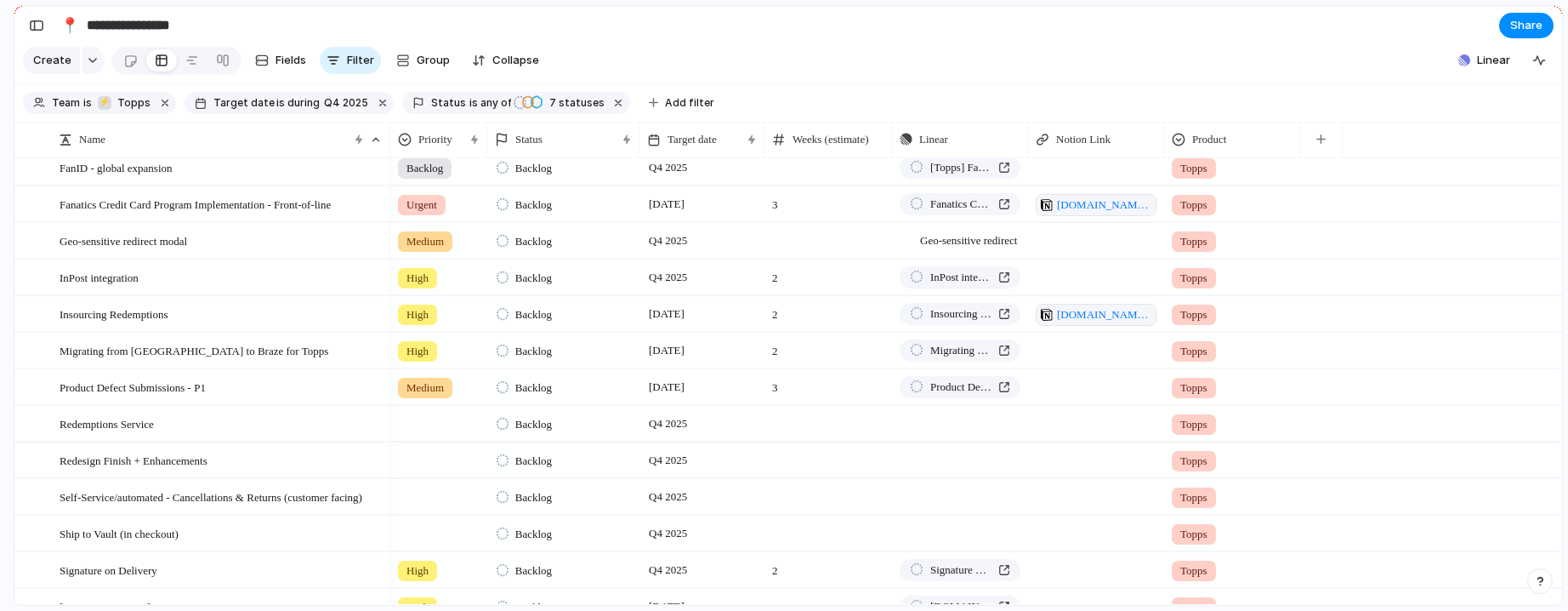
scroll to position [463, 0]
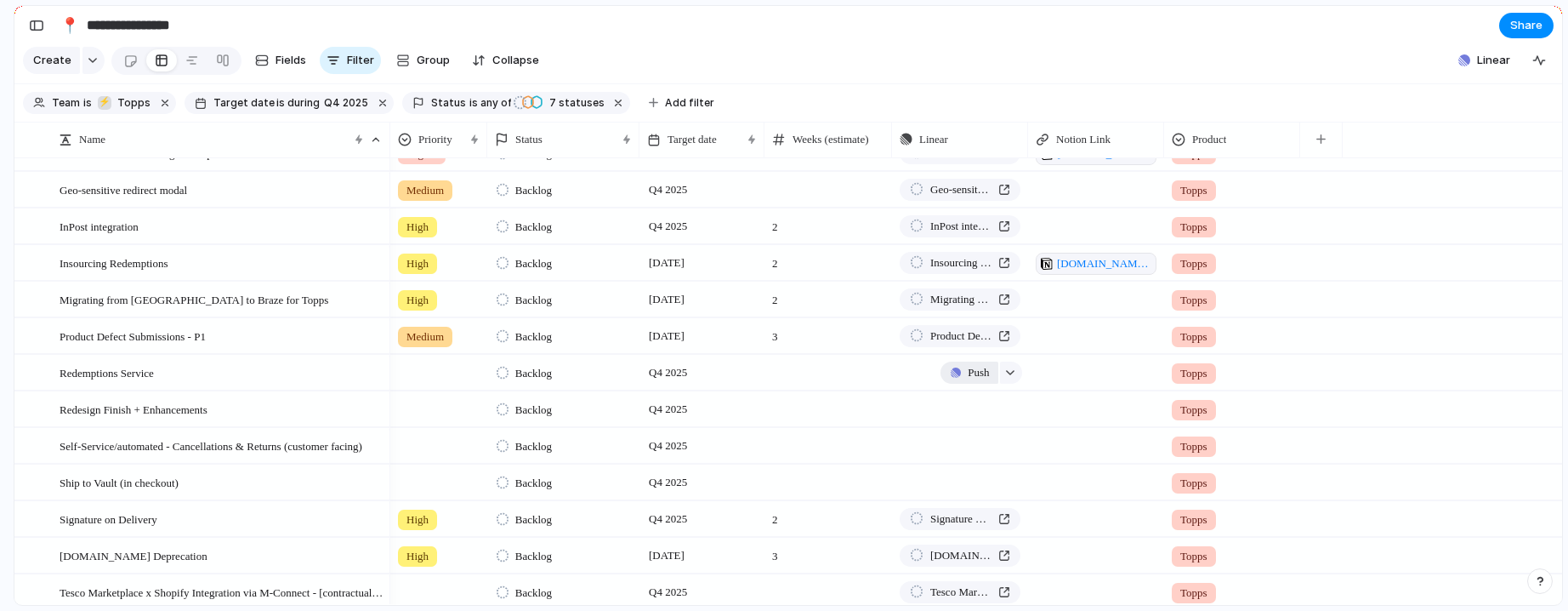
click at [967, 381] on span "Push" at bounding box center [977, 372] width 21 height 17
click at [969, 425] on span "Project" at bounding box center [953, 426] width 39 height 17
click at [96, 419] on span "Redesign Finish + Enhancements" at bounding box center [133, 409] width 148 height 20
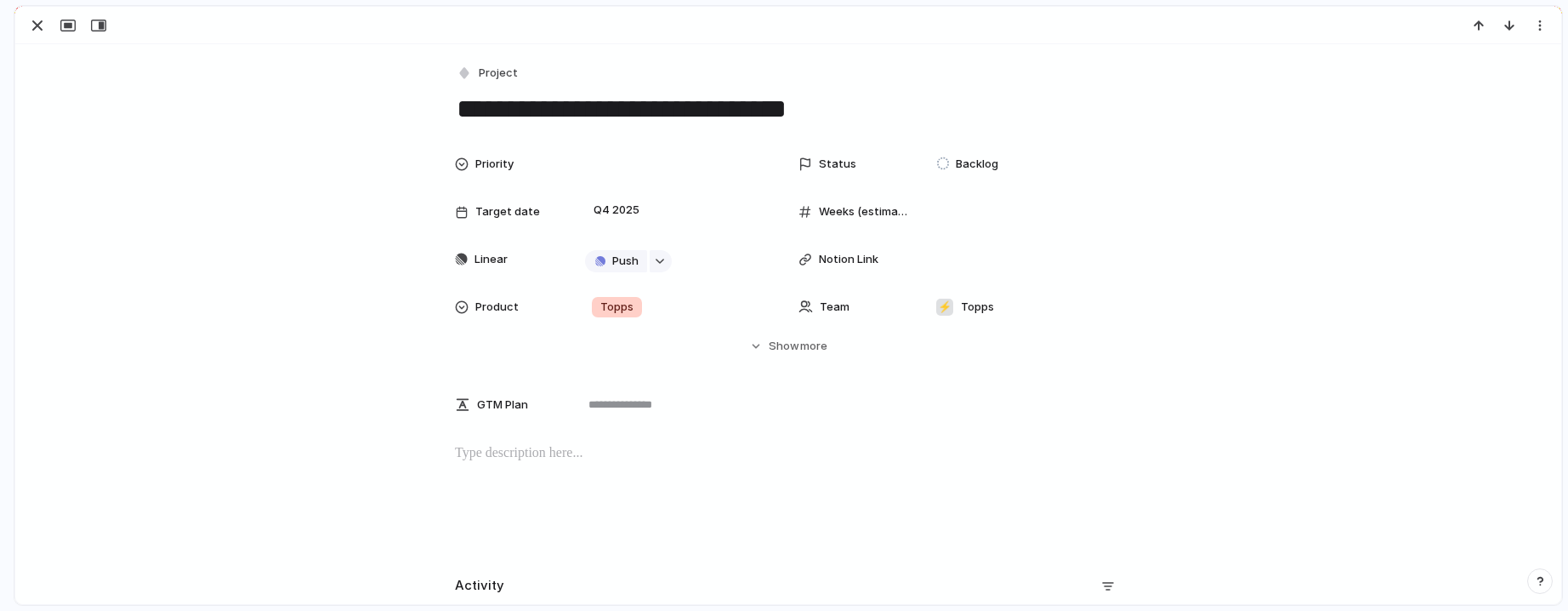
click at [455, 110] on textarea "**********" at bounding box center [788, 108] width 667 height 35
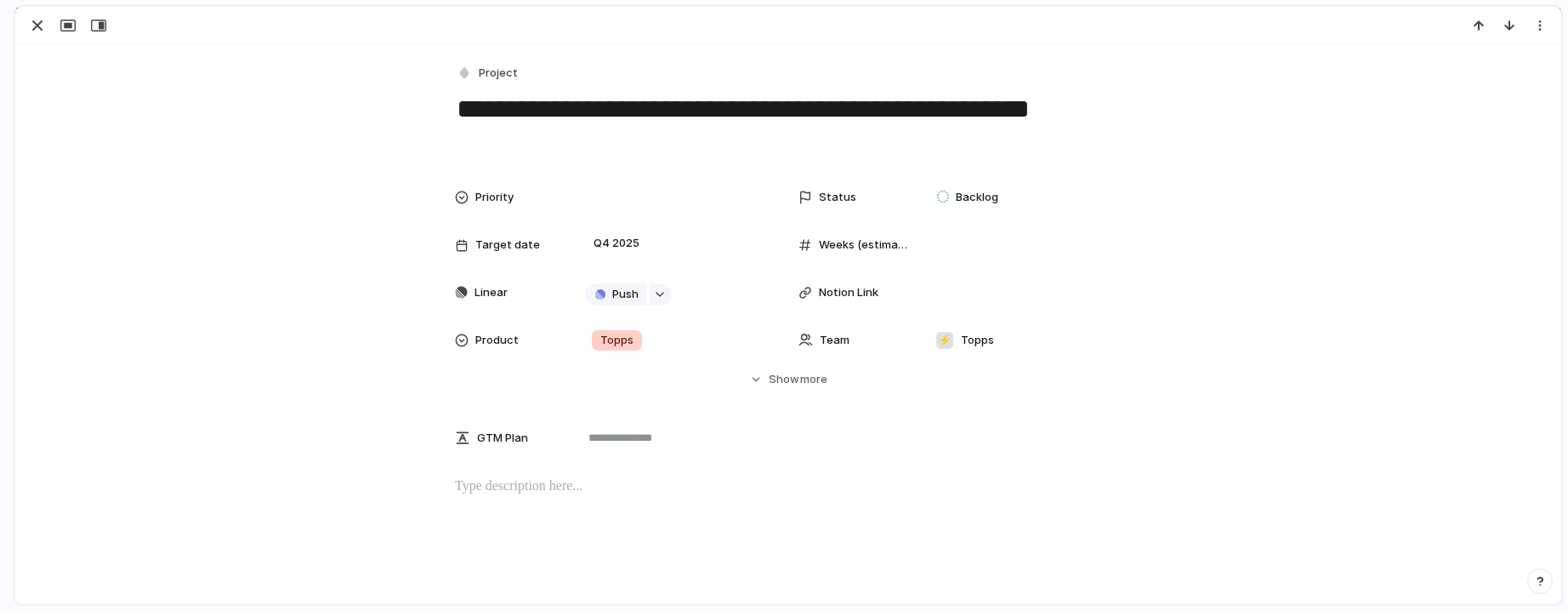
type textarea "**********"
click at [40, 33] on div "button" at bounding box center [37, 25] width 20 height 20
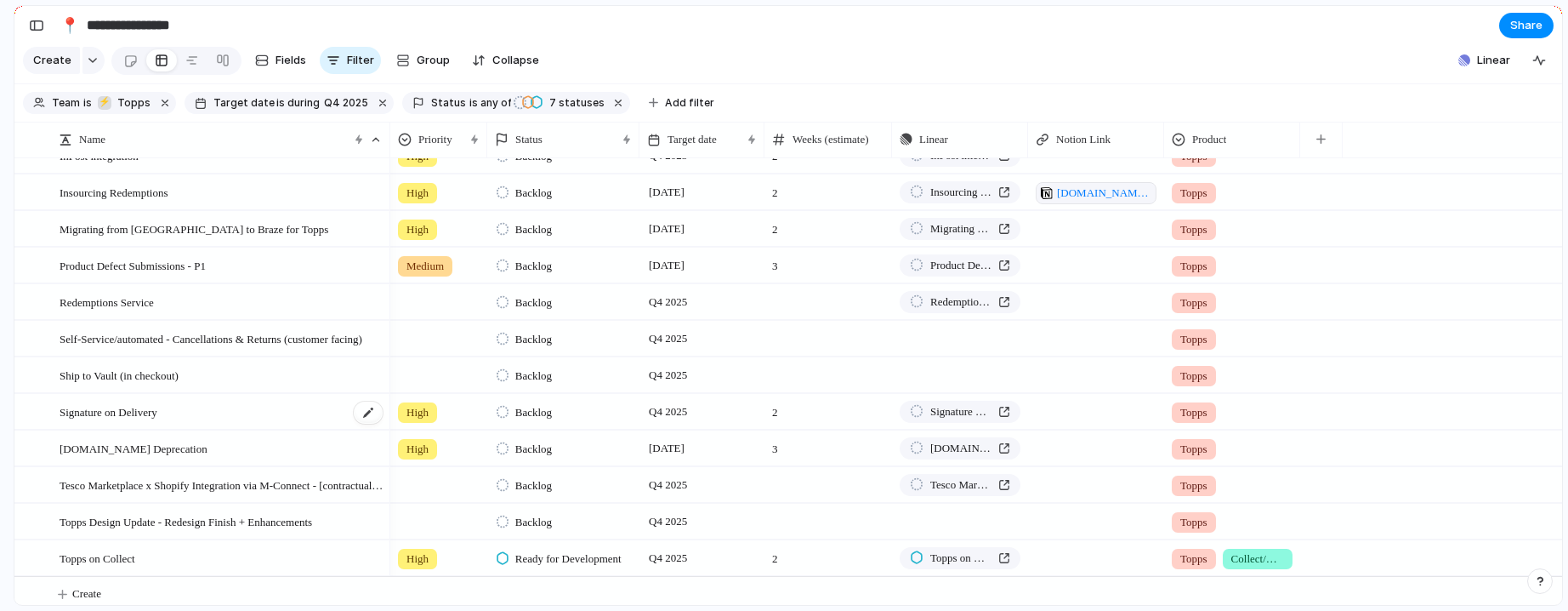
scroll to position [537, 0]
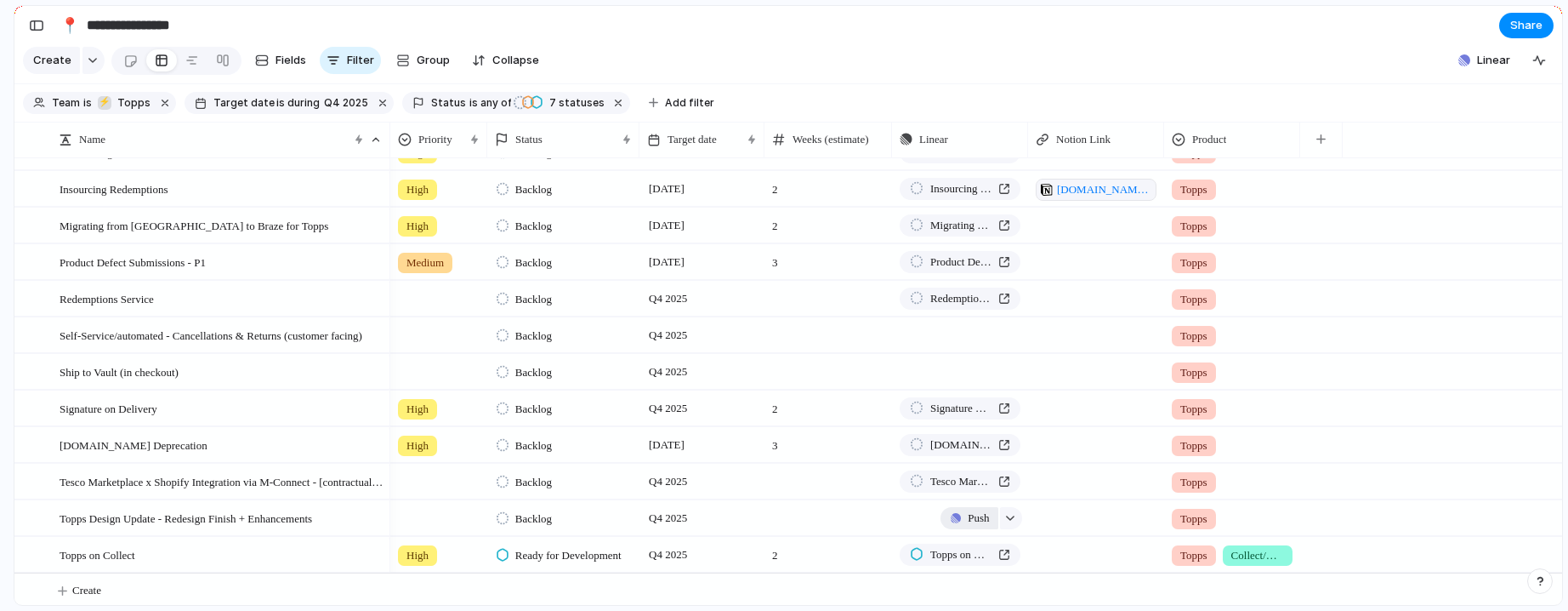
click at [980, 527] on span "Push" at bounding box center [977, 517] width 21 height 17
click at [968, 557] on span "Project" at bounding box center [953, 560] width 39 height 17
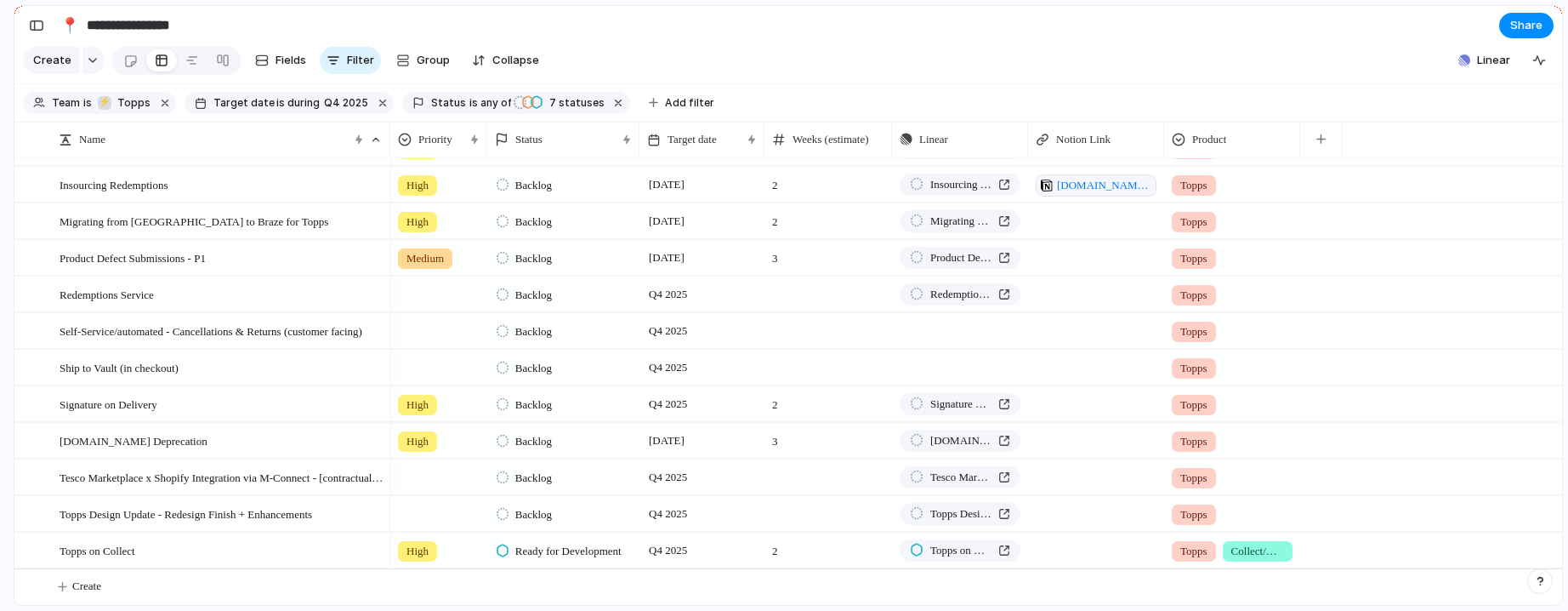
scroll to position [554, 0]
click at [432, 375] on div at bounding box center [438, 364] width 95 height 28
click at [434, 561] on span "Backlog" at bounding box center [431, 555] width 43 height 17
click at [421, 480] on div at bounding box center [438, 474] width 95 height 28
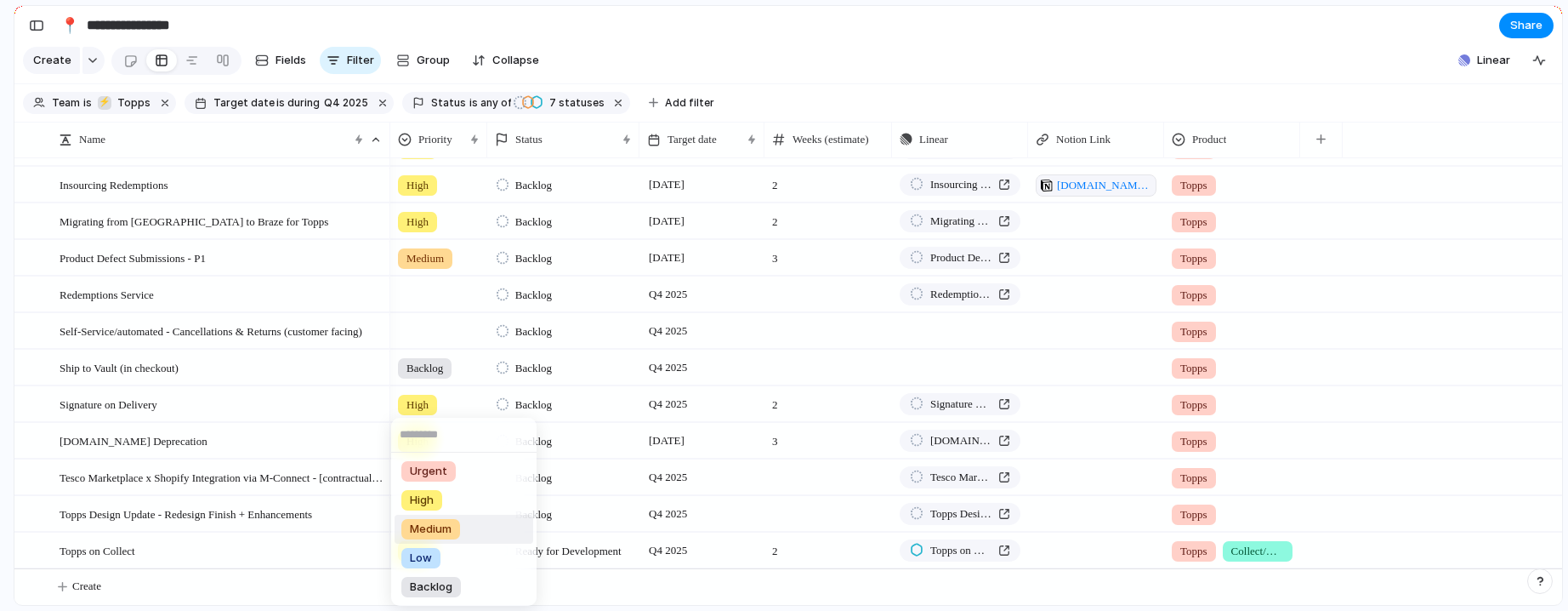
click at [426, 527] on span "Medium" at bounding box center [431, 528] width 42 height 17
click at [426, 517] on div at bounding box center [438, 510] width 95 height 28
click at [437, 464] on span "Urgent" at bounding box center [428, 471] width 37 height 17
click at [426, 327] on div at bounding box center [438, 328] width 95 height 28
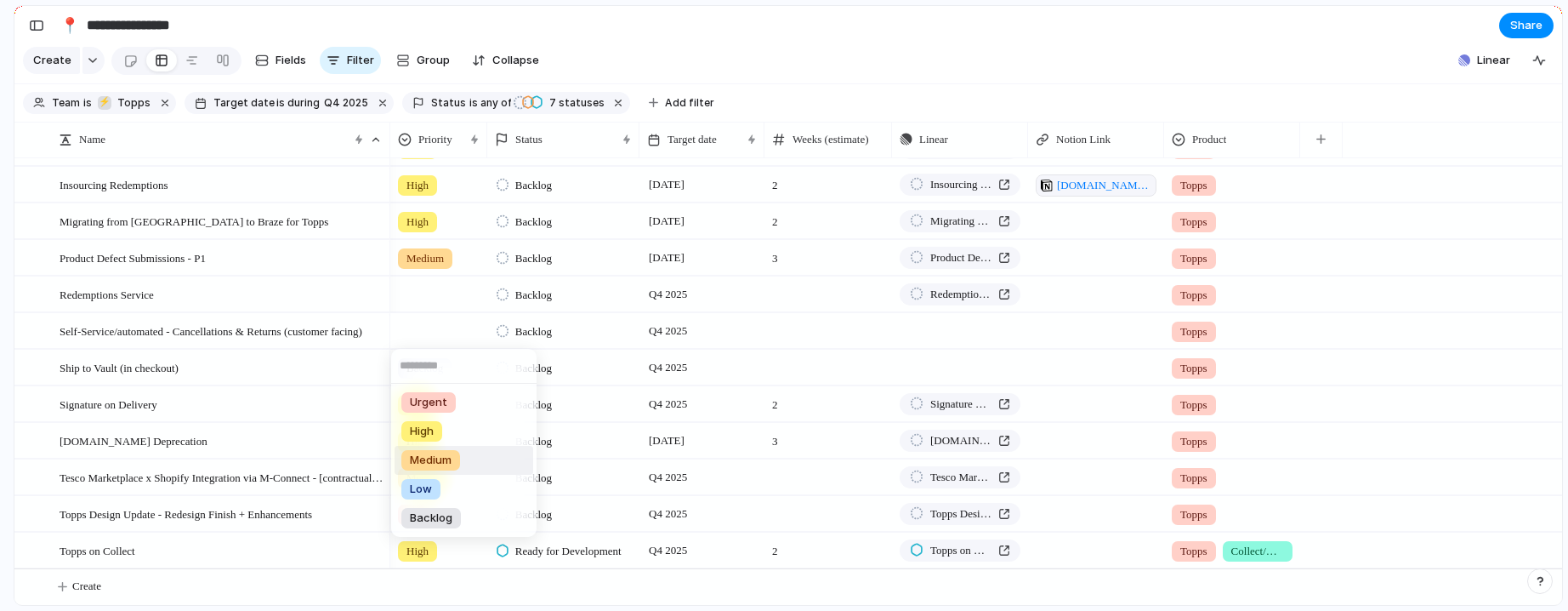
click at [440, 462] on span "Medium" at bounding box center [431, 460] width 42 height 17
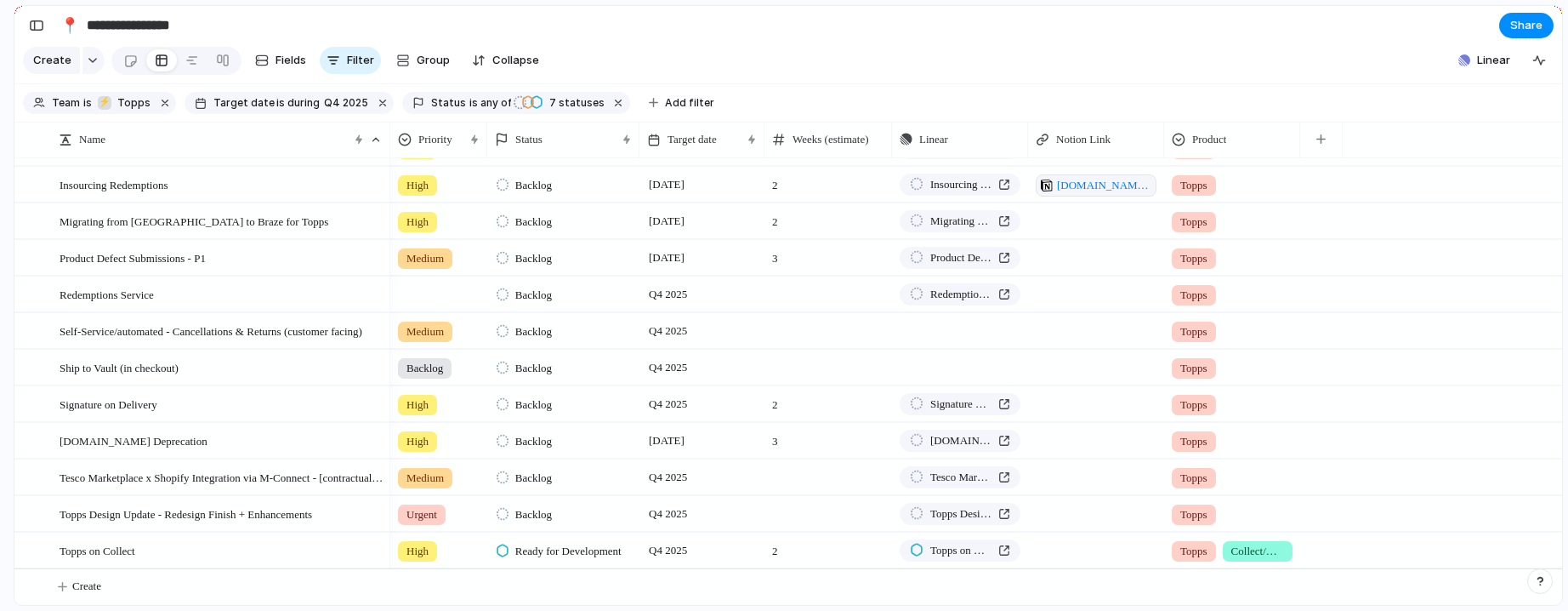
click at [421, 283] on div at bounding box center [438, 291] width 95 height 28
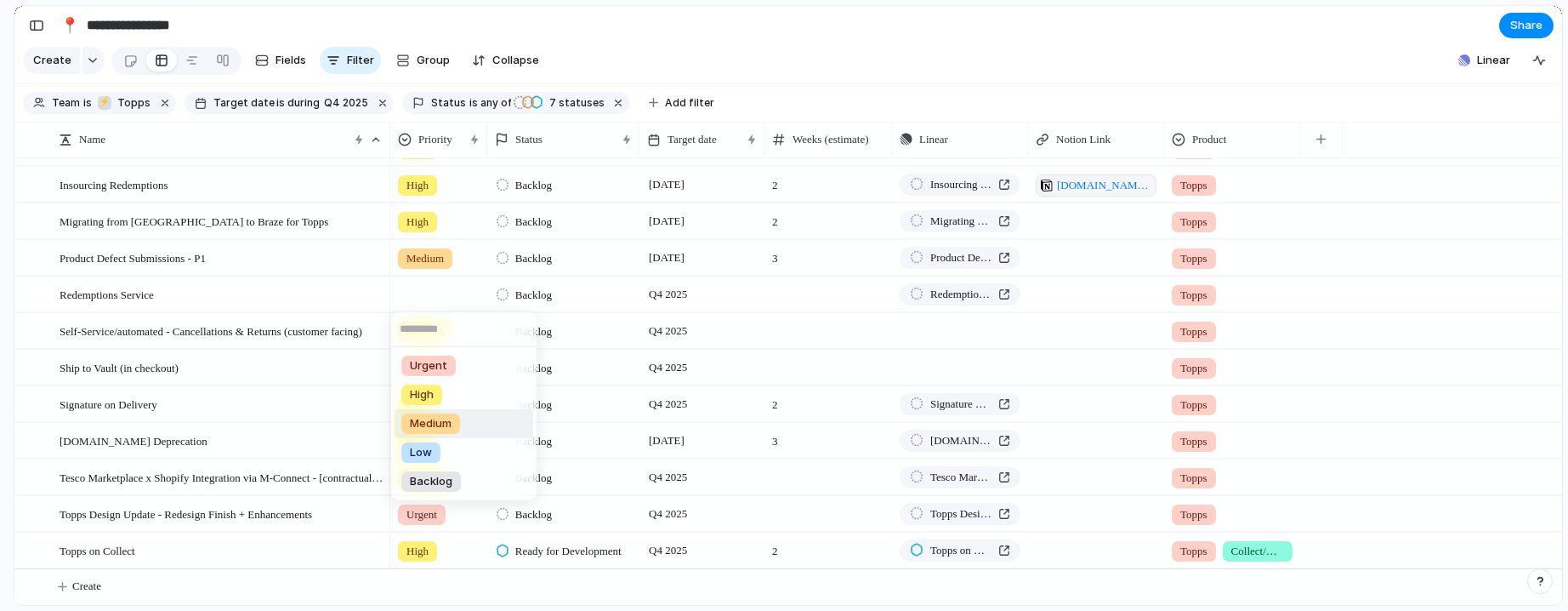
click at [443, 434] on li "Medium" at bounding box center [464, 424] width 139 height 29
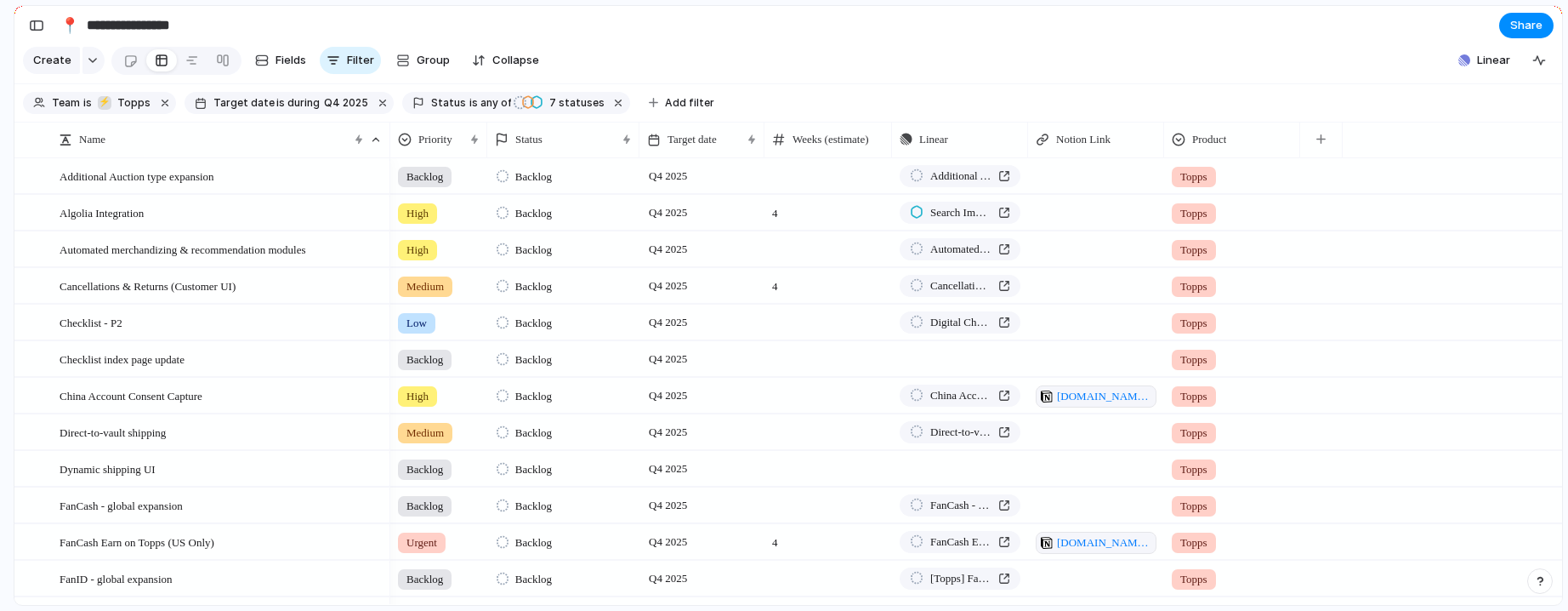
scroll to position [0, 0]
click at [446, 148] on span "Priority" at bounding box center [435, 139] width 34 height 17
click at [459, 246] on span "Sort ascending" at bounding box center [466, 245] width 83 height 17
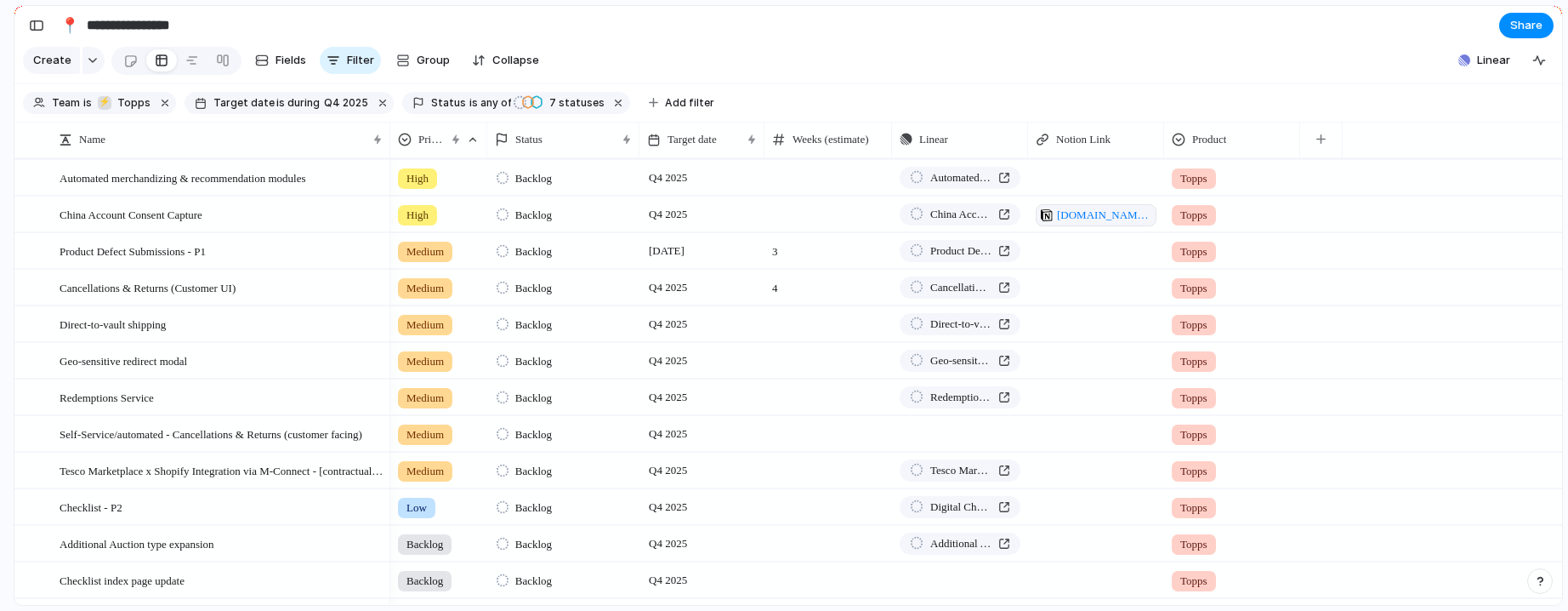
scroll to position [554, 0]
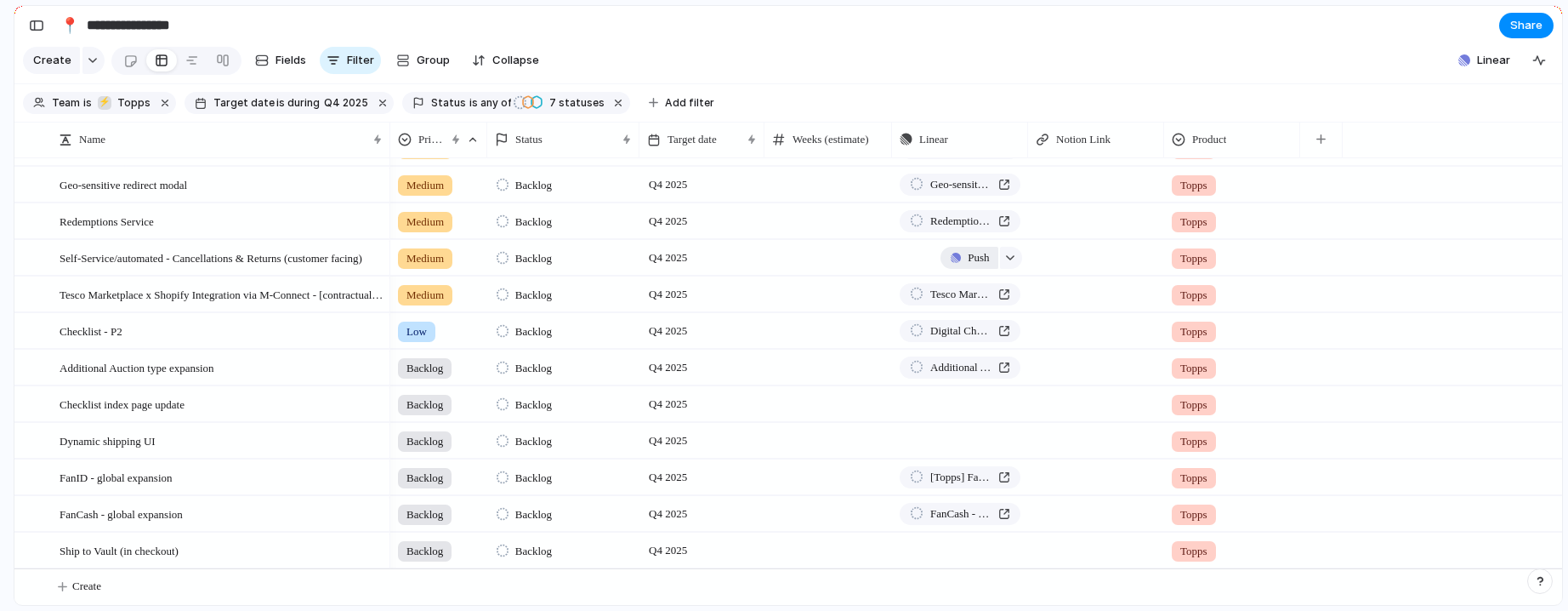
click at [953, 257] on div "button" at bounding box center [956, 257] width 10 height 10
click at [955, 291] on span "Project" at bounding box center [953, 299] width 39 height 17
click at [962, 405] on button "Push" at bounding box center [968, 404] width 57 height 22
click at [967, 444] on span "Project" at bounding box center [953, 445] width 39 height 17
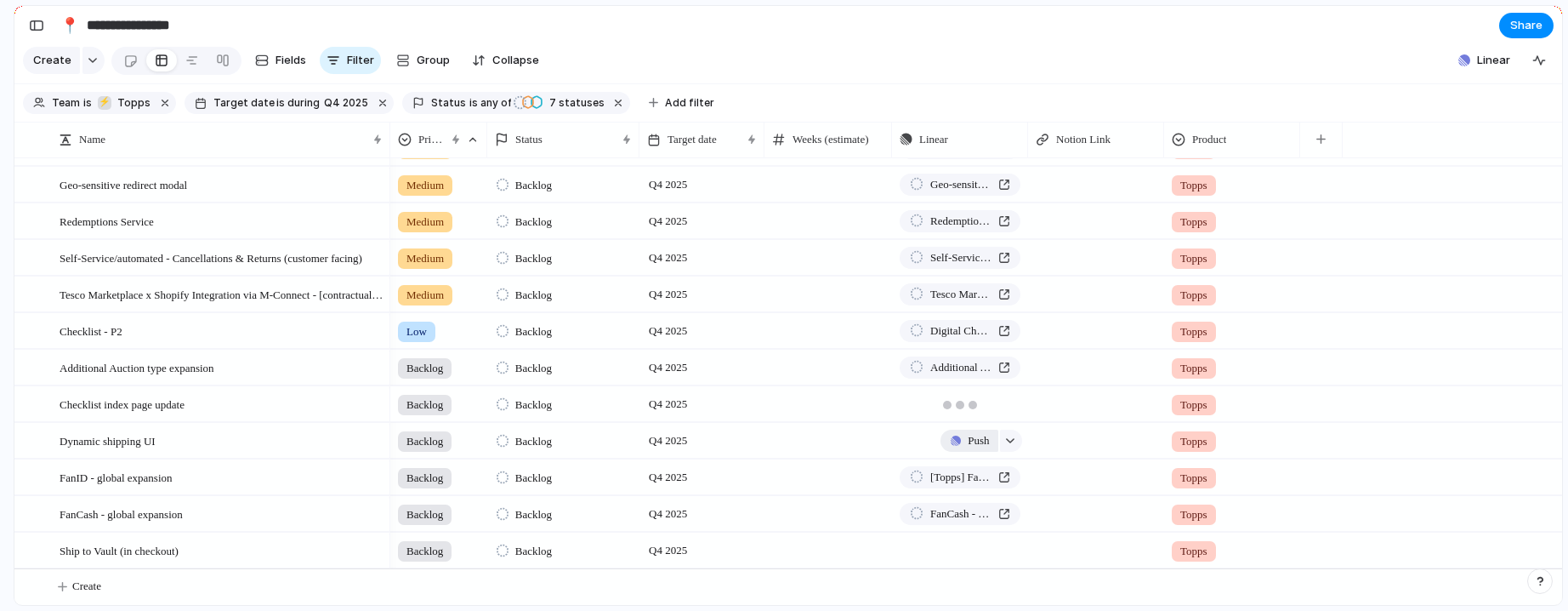
click at [954, 438] on div "button" at bounding box center [956, 440] width 10 height 10
click at [959, 481] on span "Project" at bounding box center [953, 481] width 39 height 17
click at [962, 554] on button "Push" at bounding box center [968, 550] width 57 height 22
click at [966, 563] on span "Project" at bounding box center [953, 560] width 39 height 17
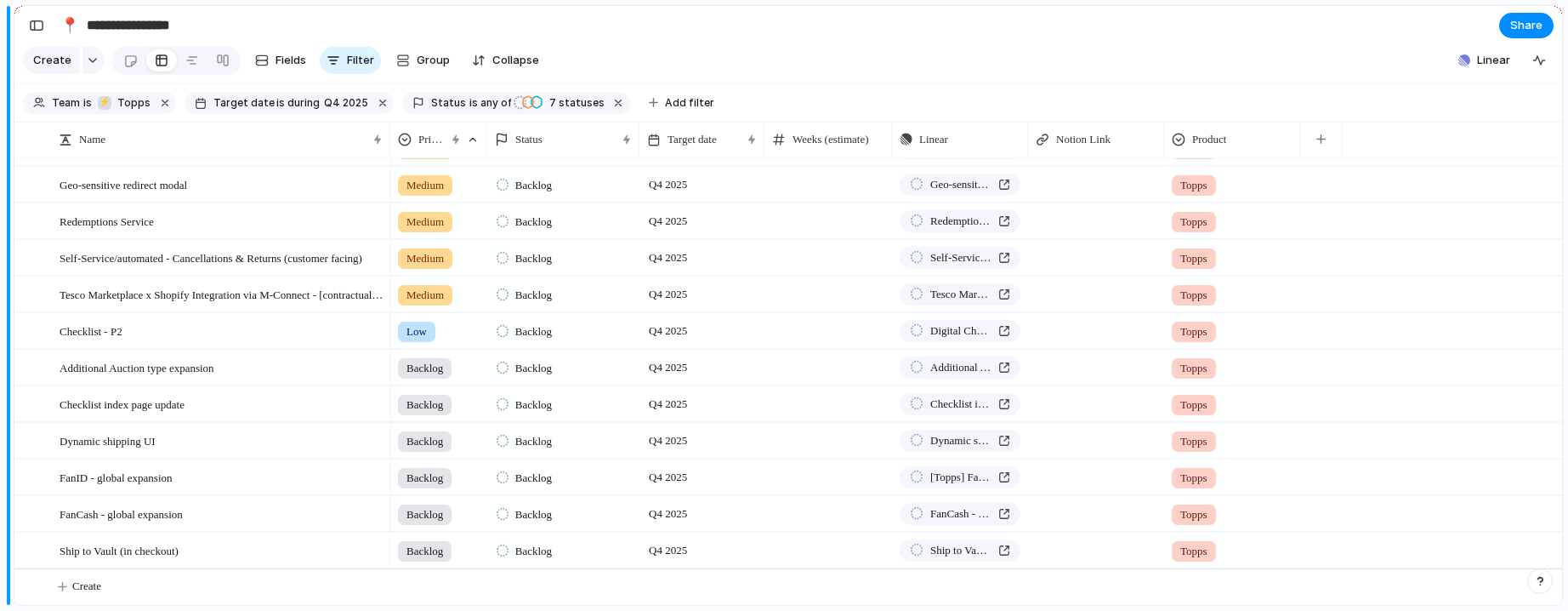
scroll to position [0, 0]
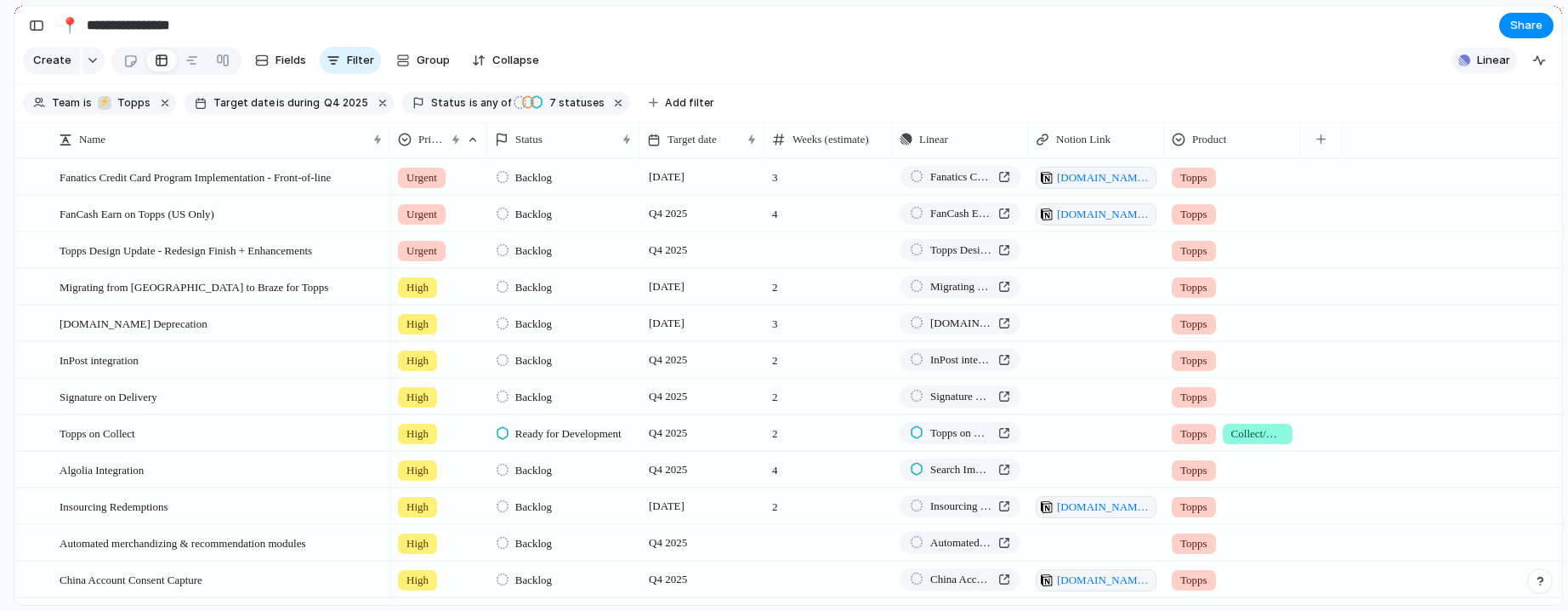
click at [1301, 68] on span "Linear" at bounding box center [1494, 60] width 34 height 17
click at [1301, 68] on div "Projects 390 Initiatives 62 Add all Static New Header Add Sitemap for HP and co…" at bounding box center [784, 305] width 1568 height 611
click at [1301, 67] on button "Linear" at bounding box center [1485, 60] width 65 height 25
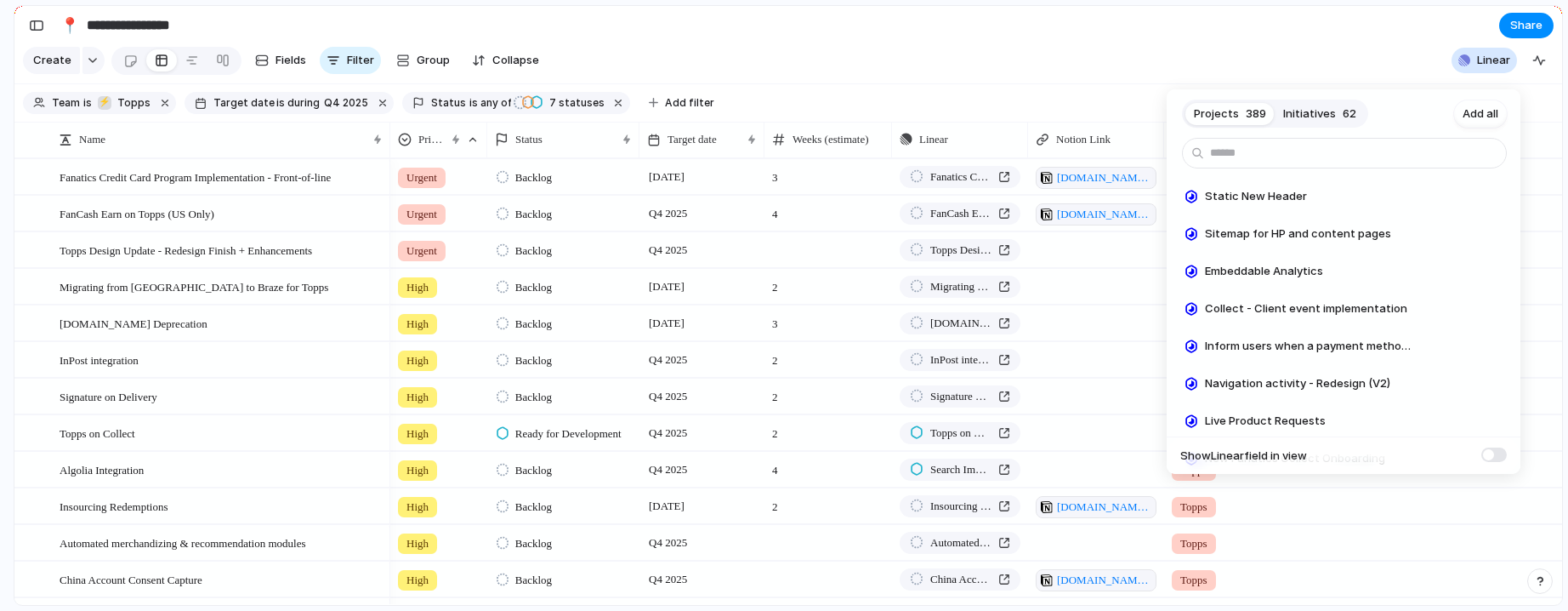
click at [1287, 54] on div "Projects 389 Initiatives 62 Add all Static New Header Add Sitemap for HP and co…" at bounding box center [784, 305] width 1568 height 611
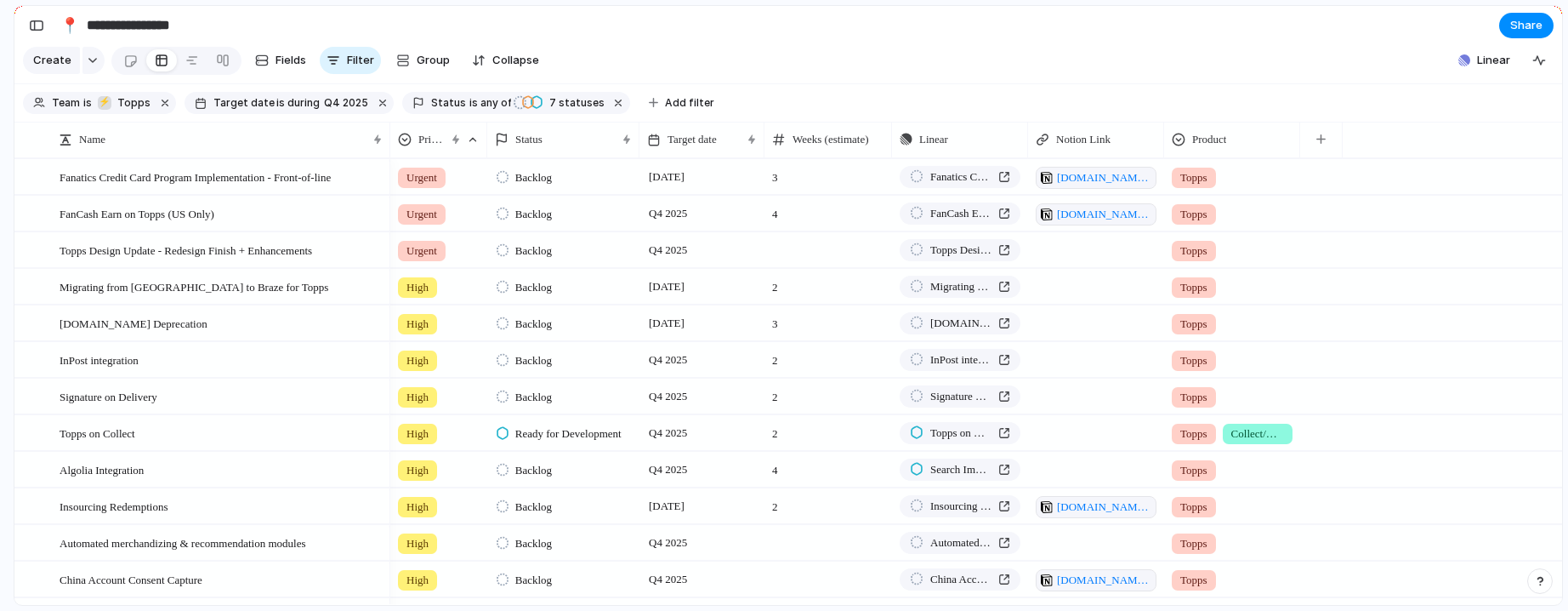
click at [783, 58] on section "Create Fields Filter Group Zoom Collapse Linear Clear Save for everyone" at bounding box center [788, 64] width 1547 height 41
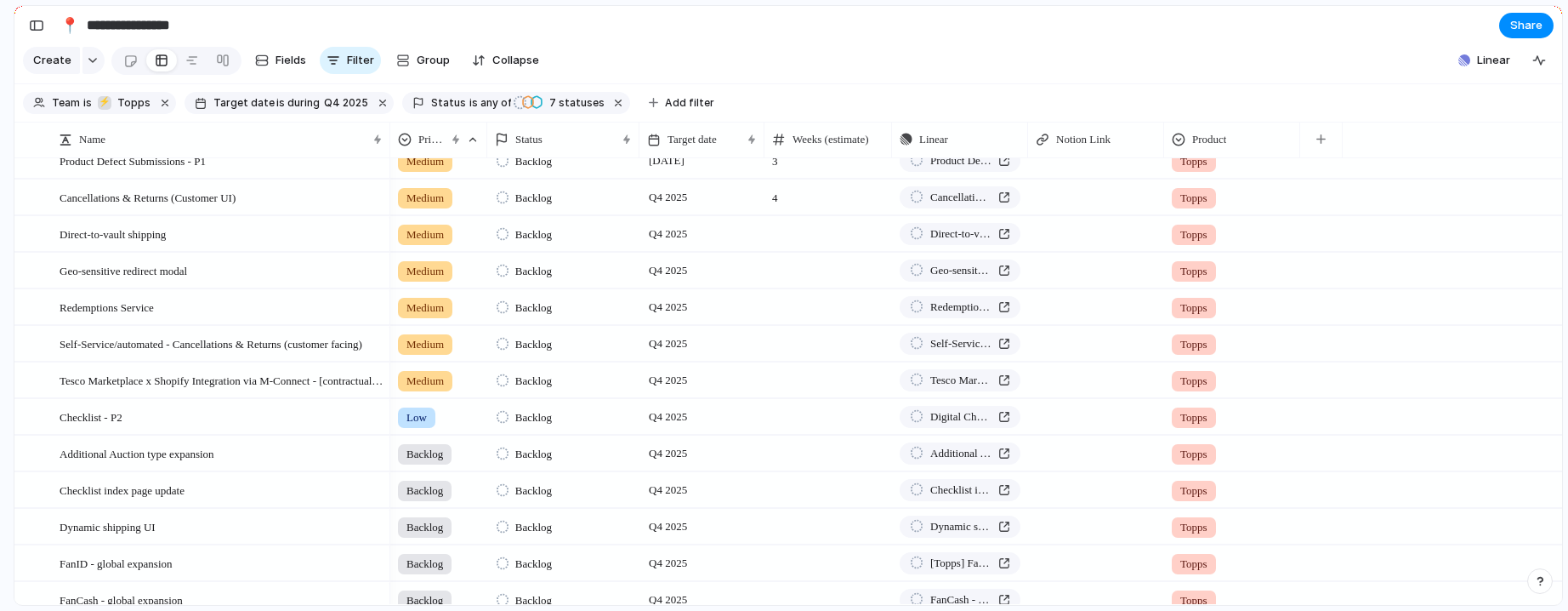
scroll to position [554, 0]
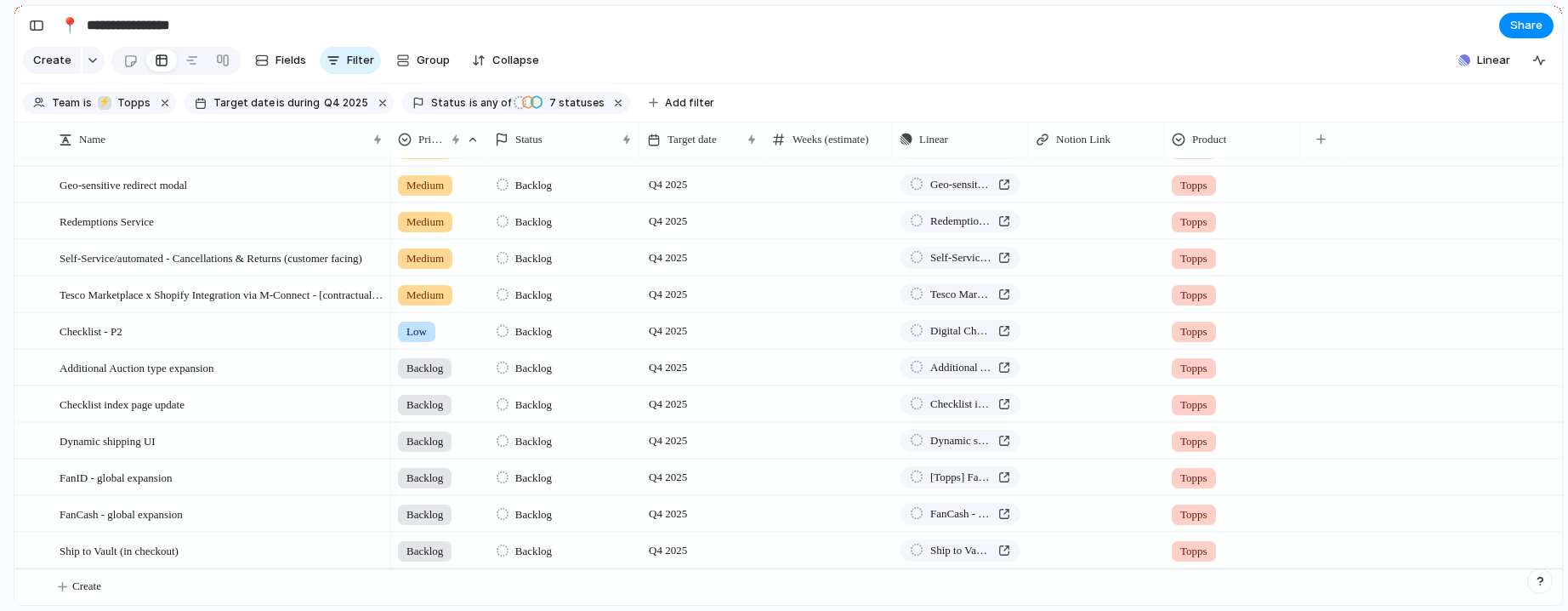
click at [436, 221] on span "Medium" at bounding box center [425, 222] width 37 height 17
click at [452, 412] on span "Backlog" at bounding box center [431, 408] width 43 height 17
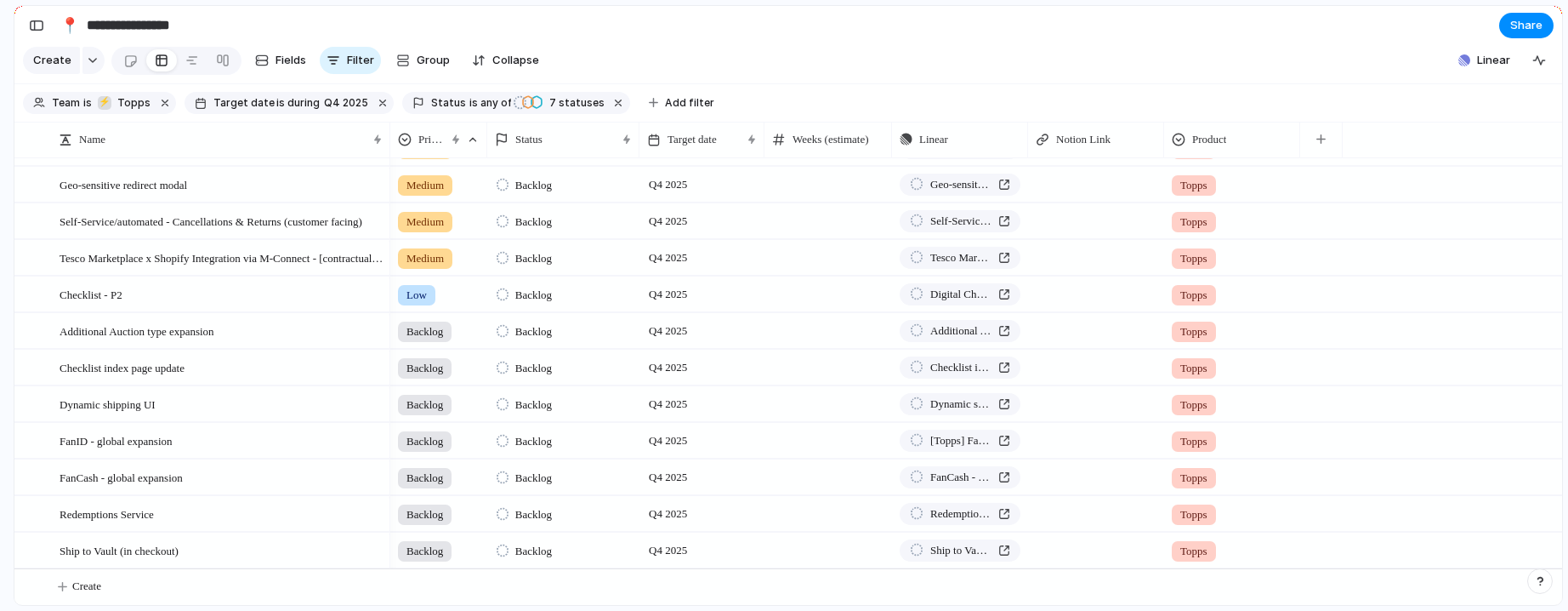
click at [764, 151] on div at bounding box center [763, 139] width 8 height 35
click at [744, 152] on div "Target date" at bounding box center [701, 140] width 117 height 27
click at [744, 152] on div "Modify Hide Sort ascending Sort descending" at bounding box center [784, 305] width 1568 height 611
click at [1006, 547] on div "Ship to Vault (in checkout)" at bounding box center [960, 550] width 101 height 17
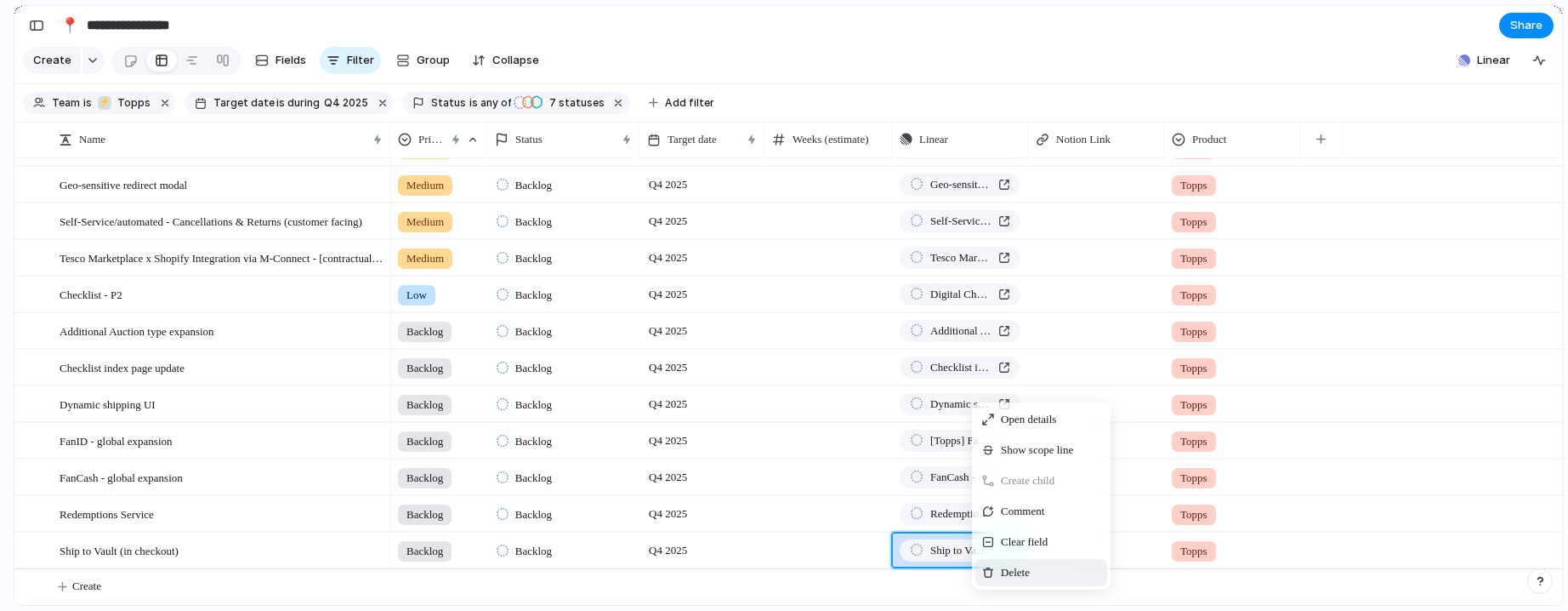
click at [1029, 581] on span "Delete" at bounding box center [1015, 572] width 29 height 17
click at [1022, 550] on span "Clear field" at bounding box center [1004, 542] width 47 height 17
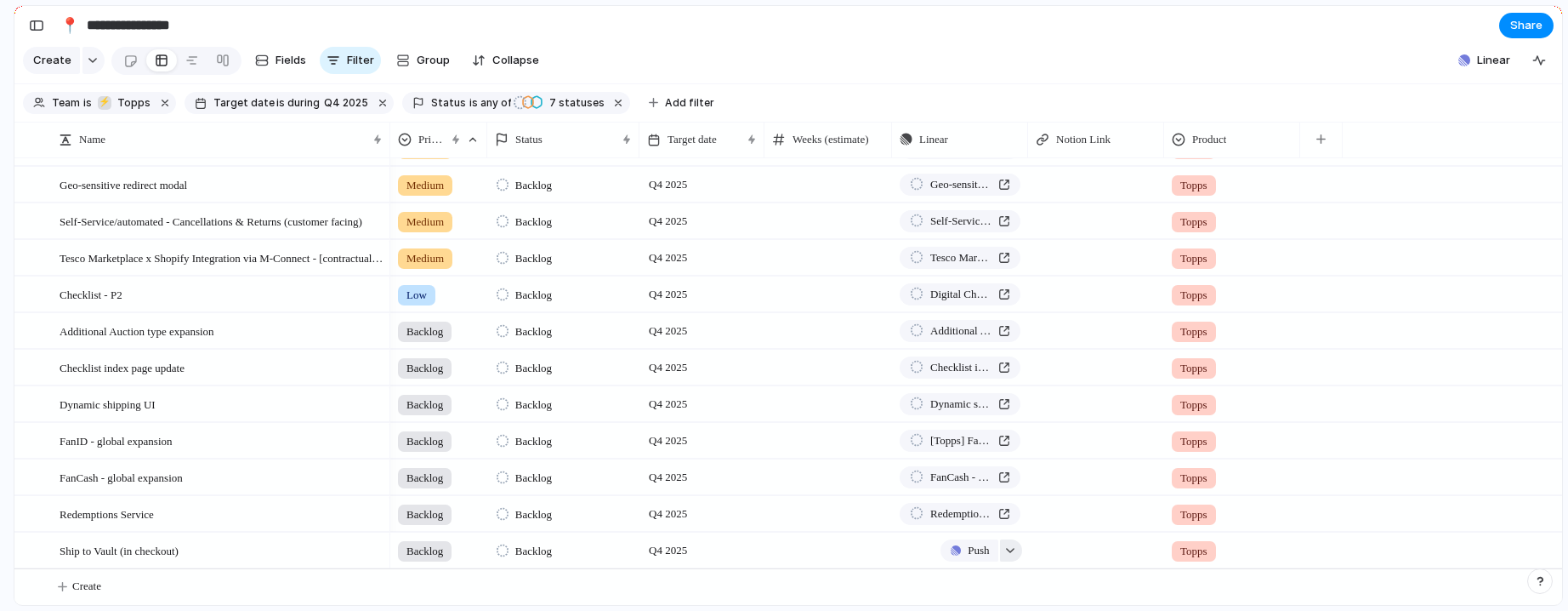
click at [1008, 551] on div "button" at bounding box center [1010, 550] width 12 height 6
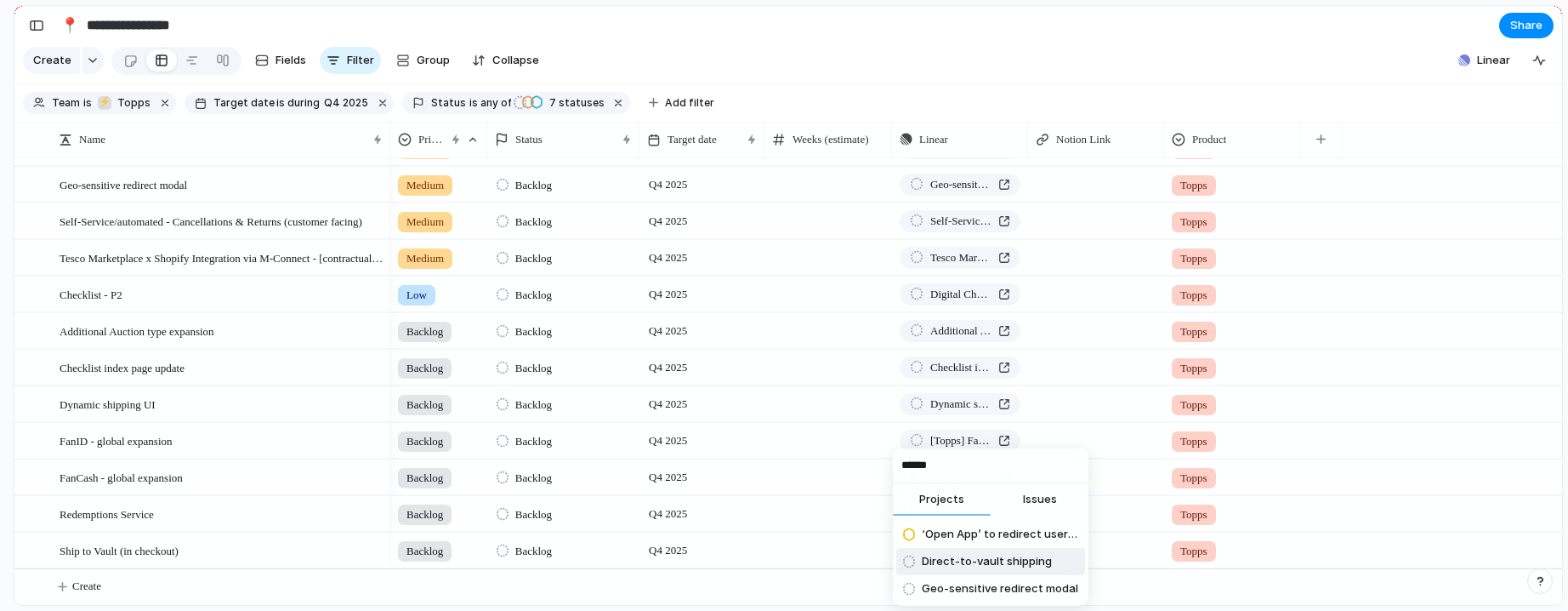
type input "******"
click at [961, 557] on span "Direct-to-vault shipping" at bounding box center [986, 561] width 130 height 17
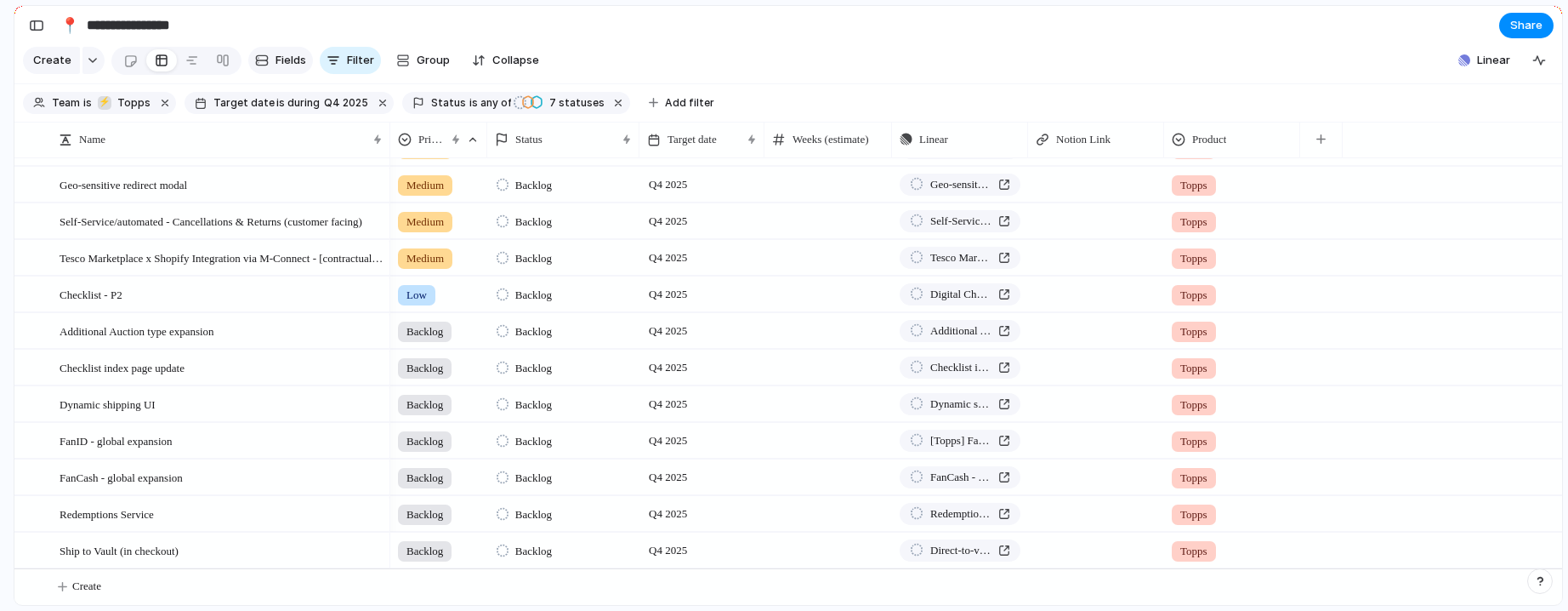
click at [288, 62] on span "Fields" at bounding box center [291, 60] width 31 height 17
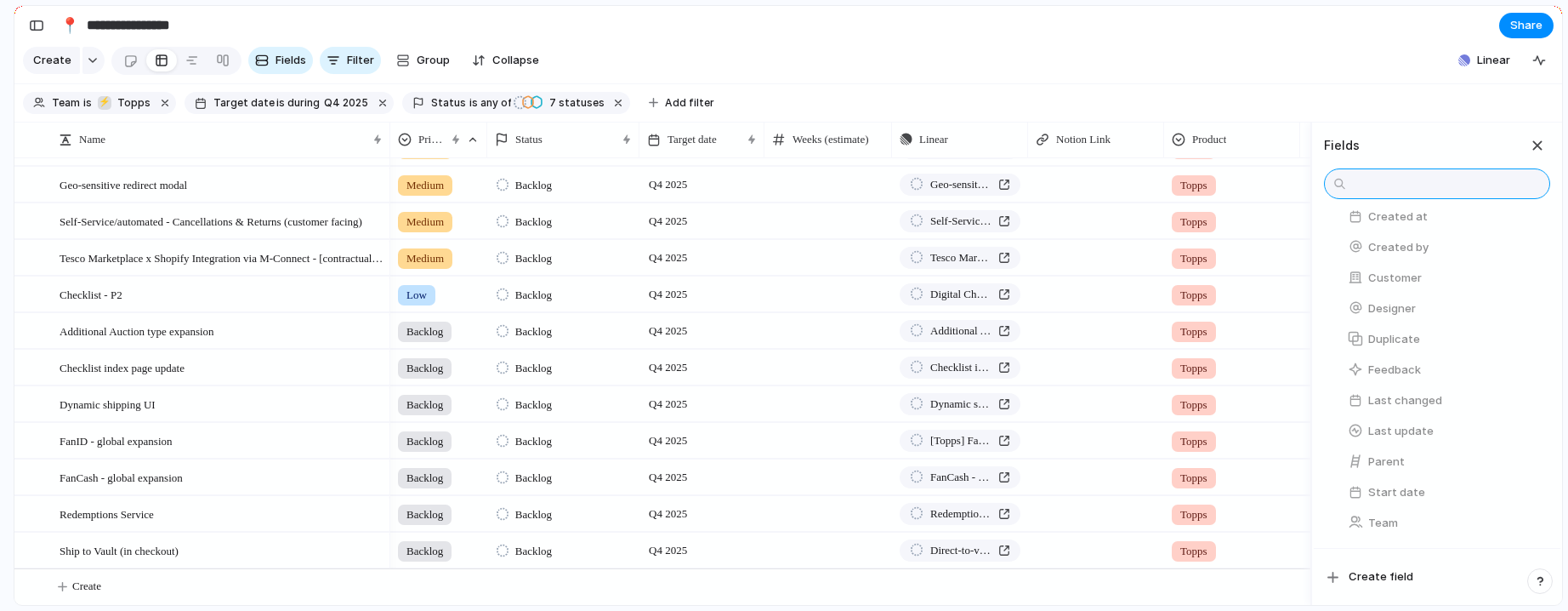
scroll to position [575, 0]
click at [1301, 498] on div "button" at bounding box center [1532, 492] width 14 height 14
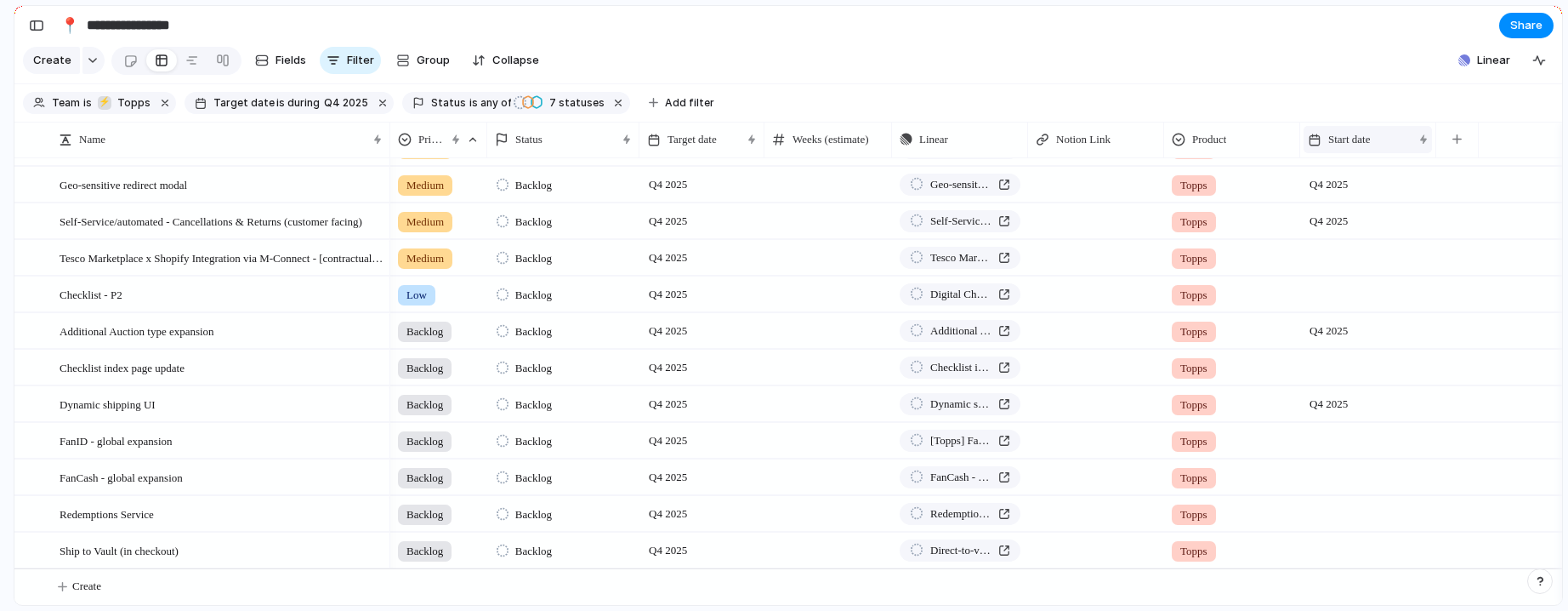
scroll to position [0, 0]
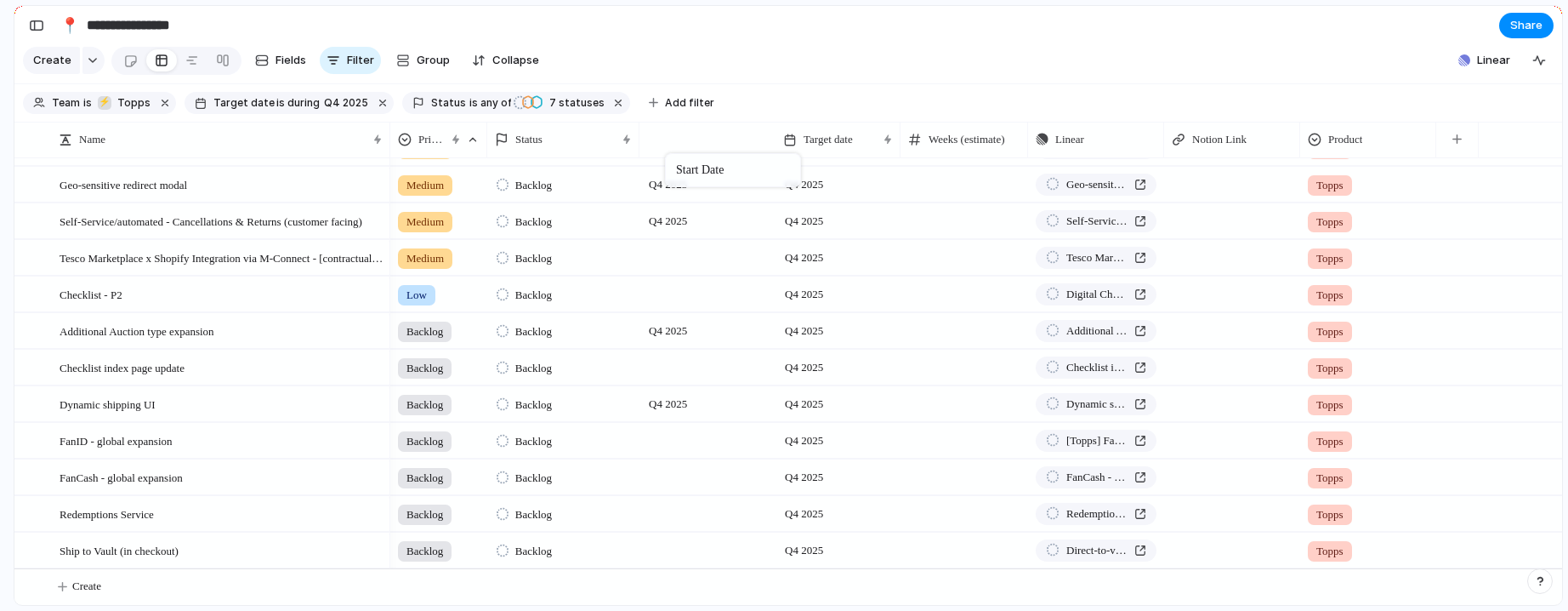
drag, startPoint x: 1170, startPoint y: 148, endPoint x: 673, endPoint y: 156, distance: 497.1
click at [44, 25] on div "button" at bounding box center [36, 25] width 15 height 12
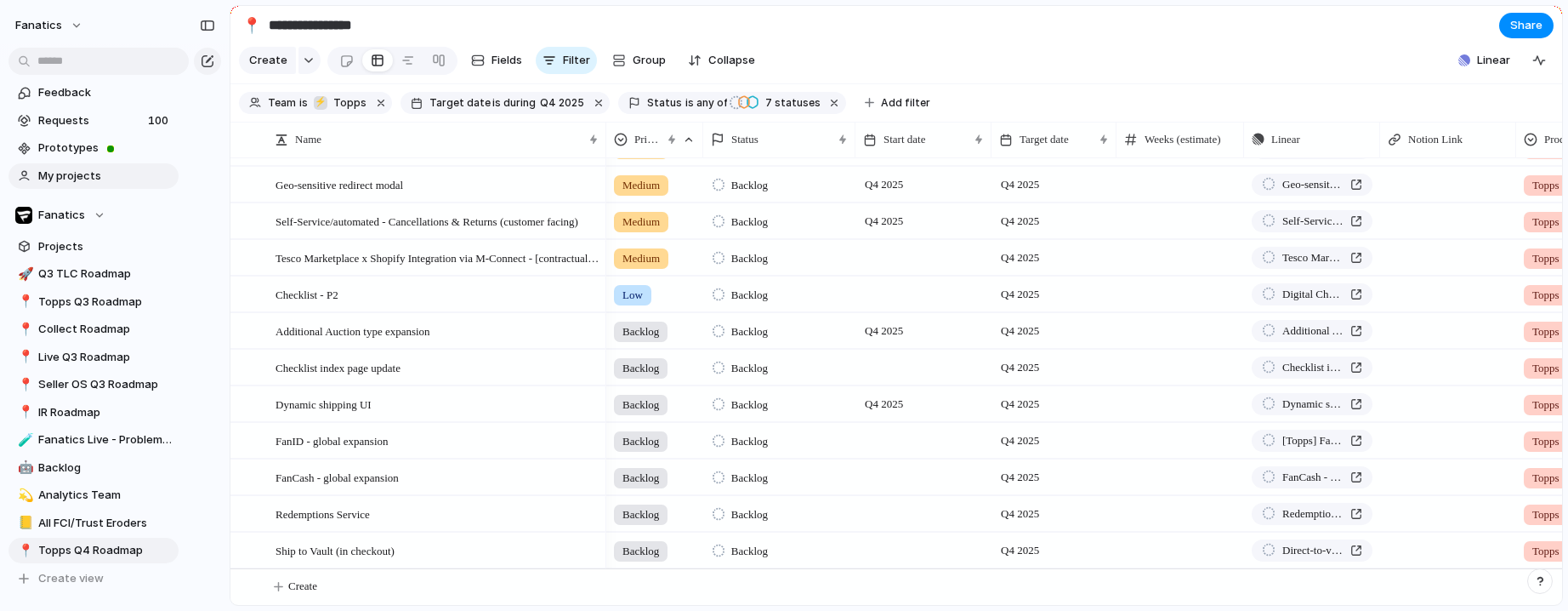
click at [83, 178] on span "My projects" at bounding box center [105, 176] width 134 height 17
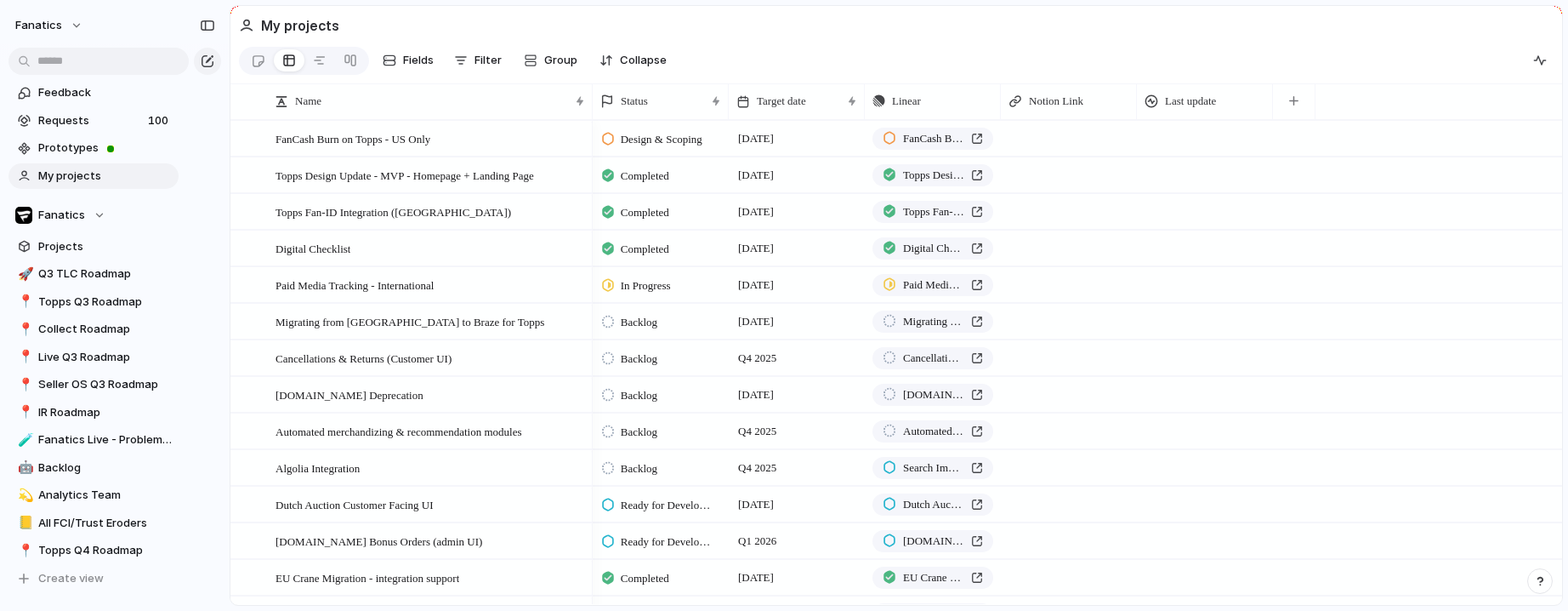
click at [1291, 56] on section "Fields Filter Group Zoom Collapse" at bounding box center [896, 64] width 1331 height 41
click at [1301, 64] on div "button" at bounding box center [1540, 60] width 14 height 14
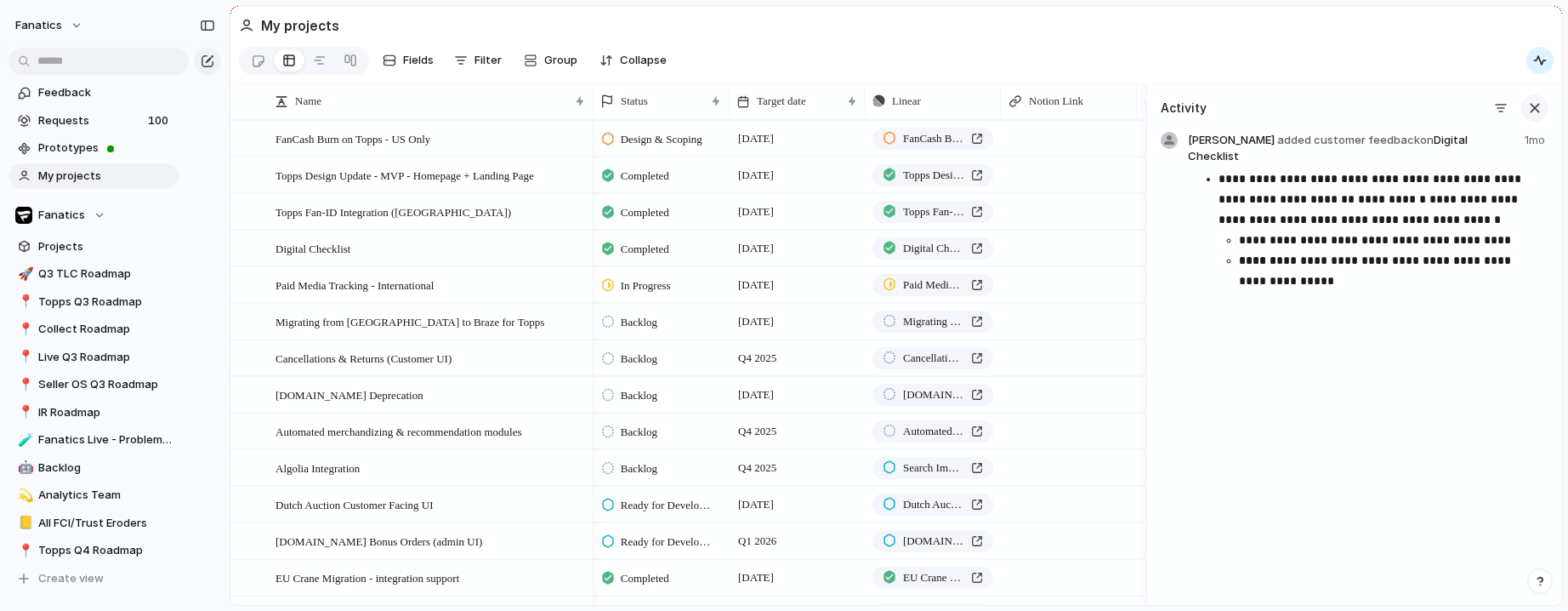
click at [1301, 122] on button "button" at bounding box center [1534, 108] width 27 height 27
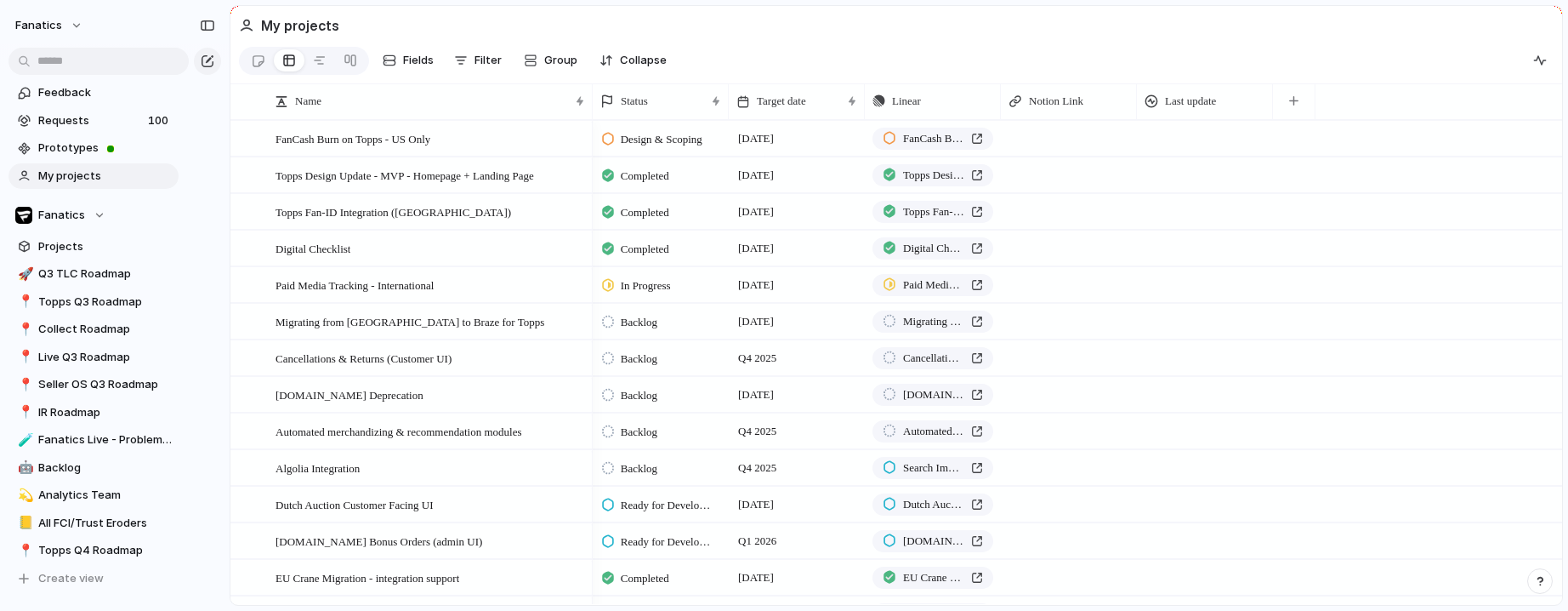
click at [1069, 41] on section "My projects" at bounding box center [896, 25] width 1331 height 38
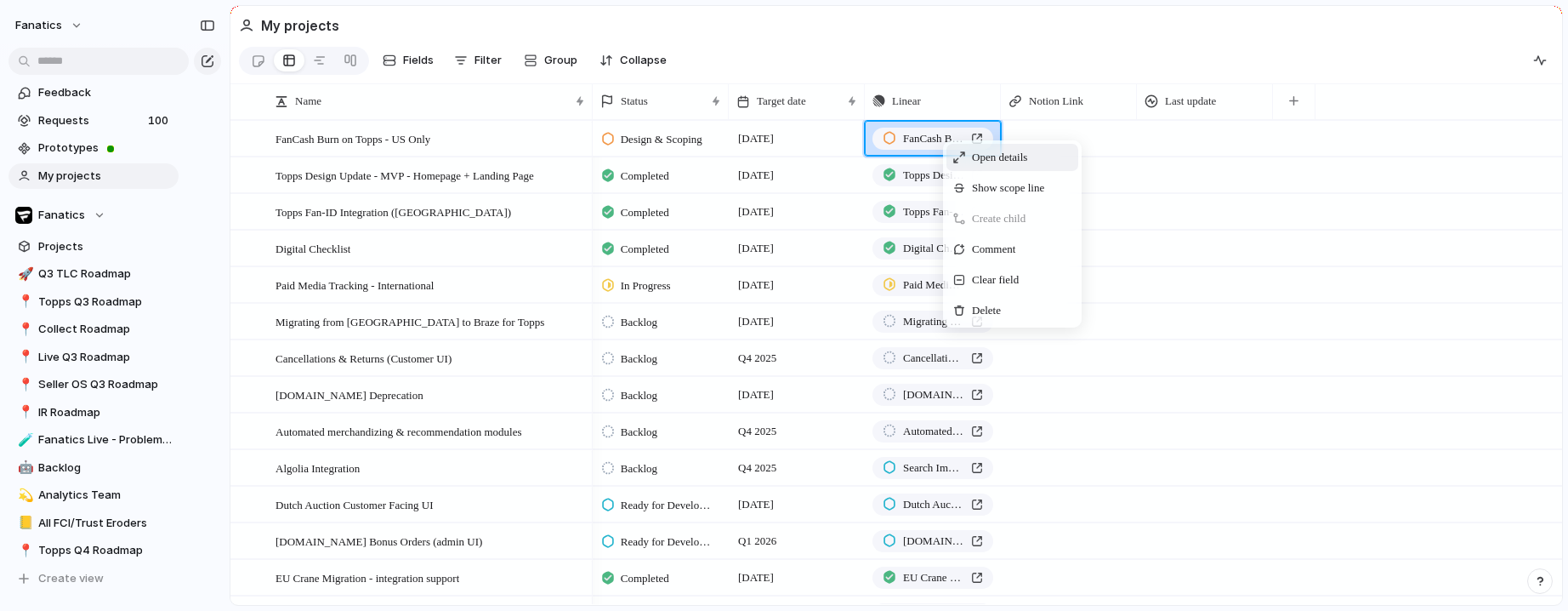
click at [954, 68] on section "Fields Filter Group Zoom Collapse" at bounding box center [896, 64] width 1331 height 41
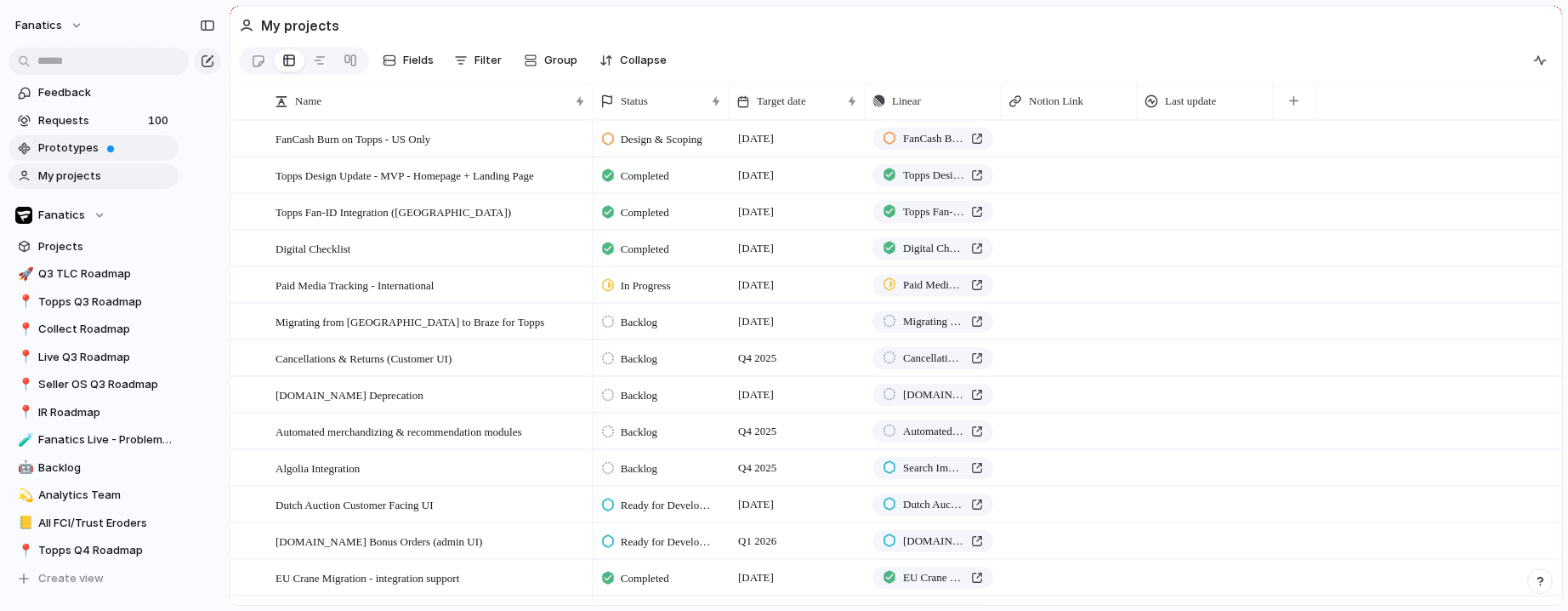
click at [74, 154] on span "Prototypes" at bounding box center [105, 148] width 134 height 17
click at [64, 251] on span "Projects" at bounding box center [105, 246] width 134 height 17
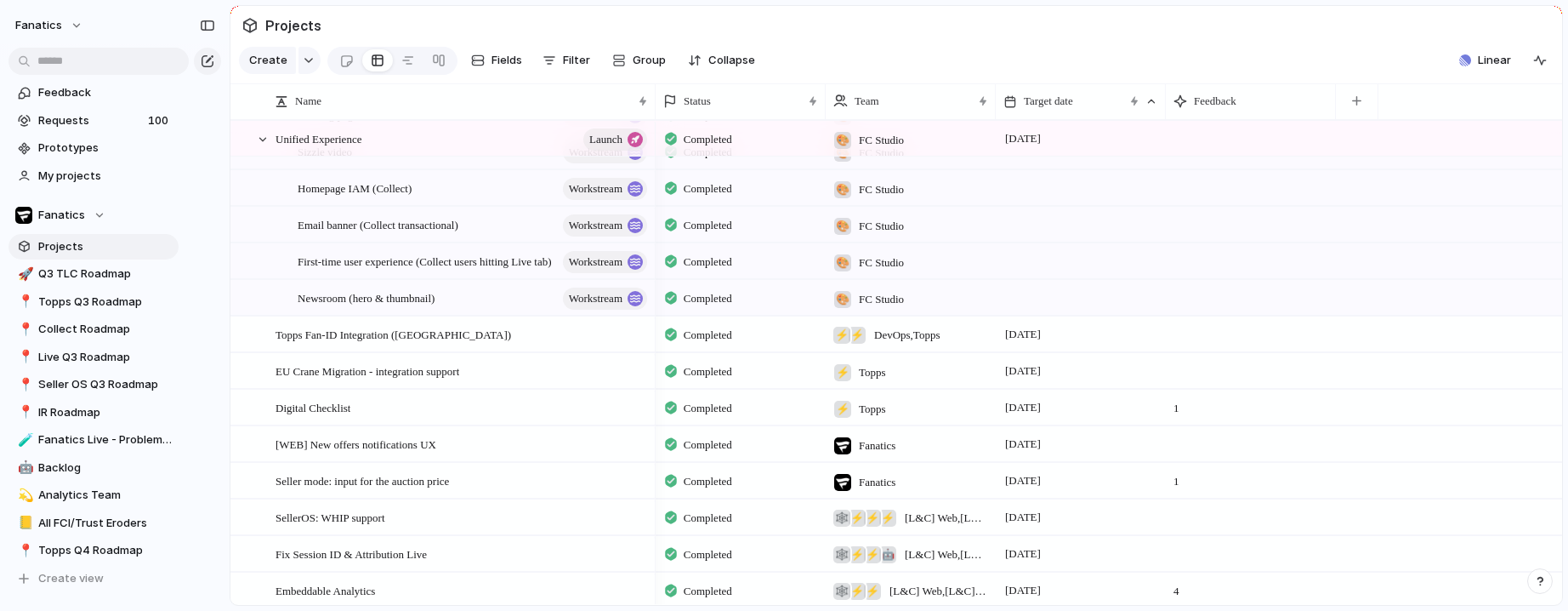
scroll to position [685, 0]
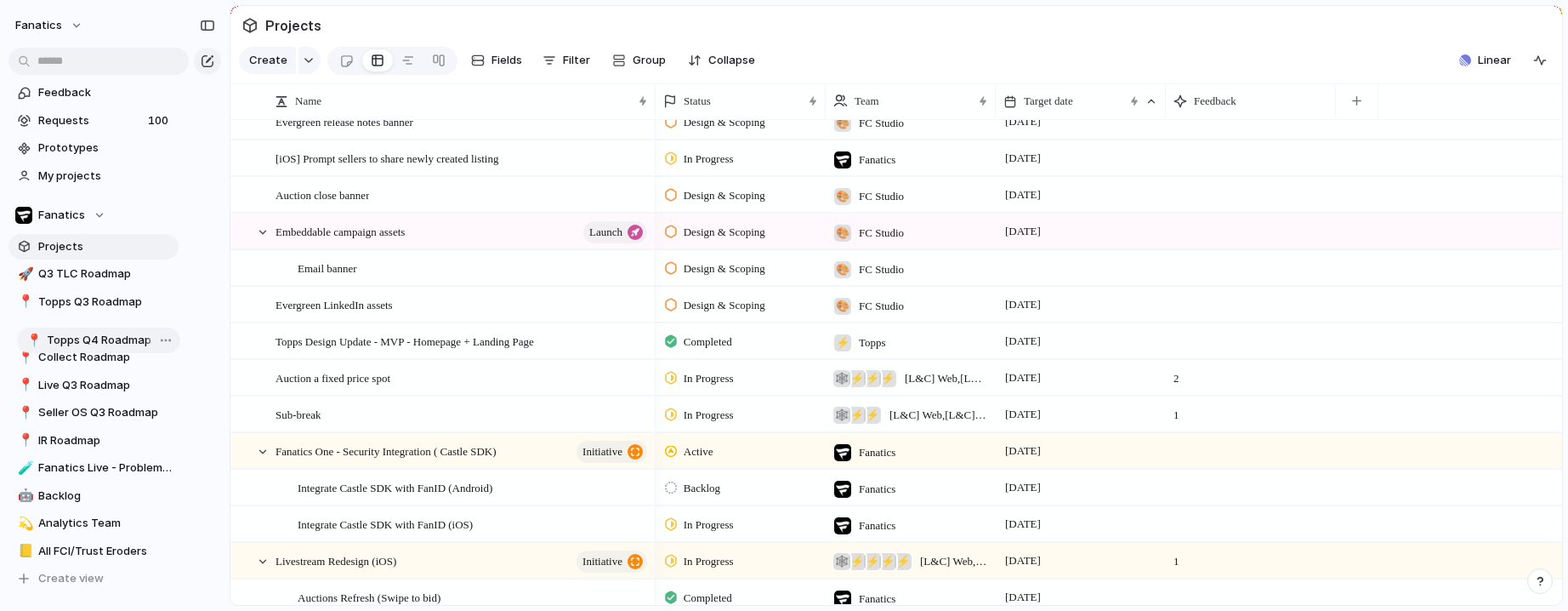
drag, startPoint x: 82, startPoint y: 547, endPoint x: 90, endPoint y: 336, distance: 211.2
click at [90, 336] on div "🚀 Q3 TLC Roadmap 📍 Topps Q3 Roadmap 📍 Collect Roadmap 📍 Live Q3 Roadmap 📍 Selle…" at bounding box center [93, 427] width 170 height 330
click at [97, 322] on span "Topps Q4 Roadmap" at bounding box center [105, 329] width 134 height 17
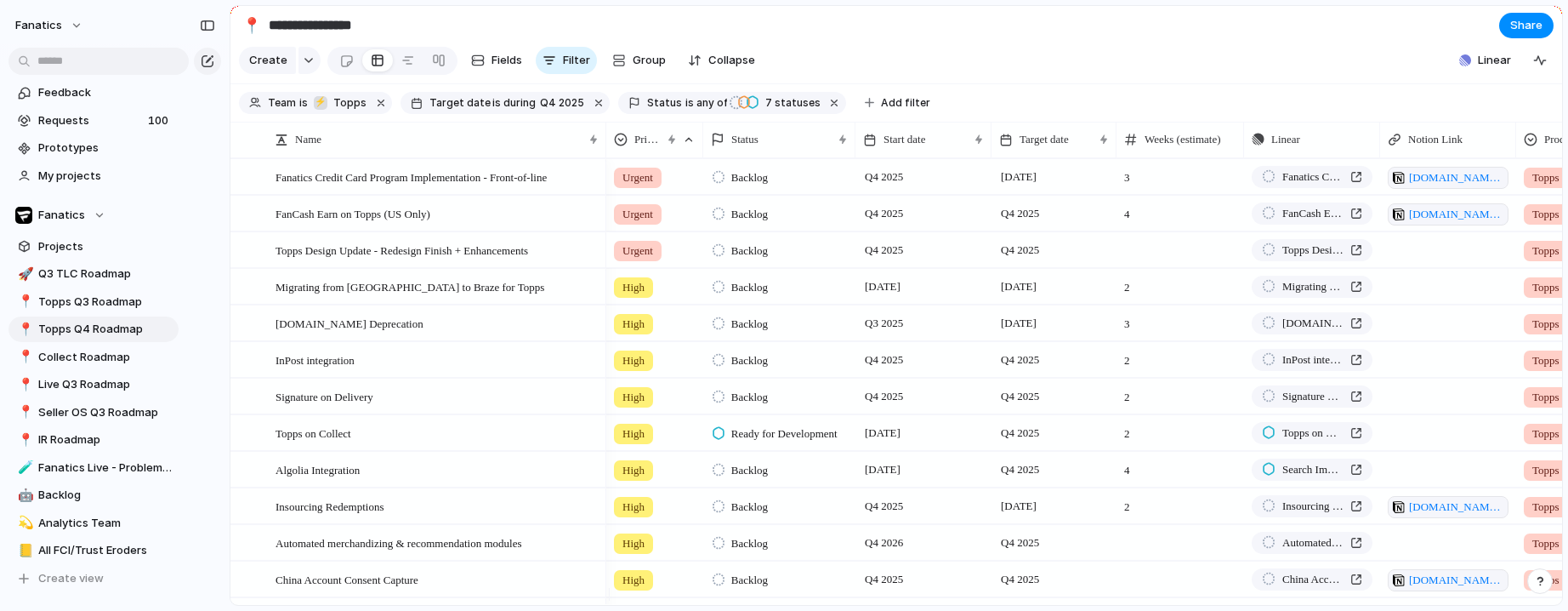
click at [1121, 265] on div at bounding box center [1180, 250] width 128 height 34
type input "*"
click at [1222, 63] on section "Create Fields Filter Group Zoom Collapse Linear" at bounding box center [896, 64] width 1331 height 41
click at [196, 22] on button "button" at bounding box center [208, 25] width 27 height 27
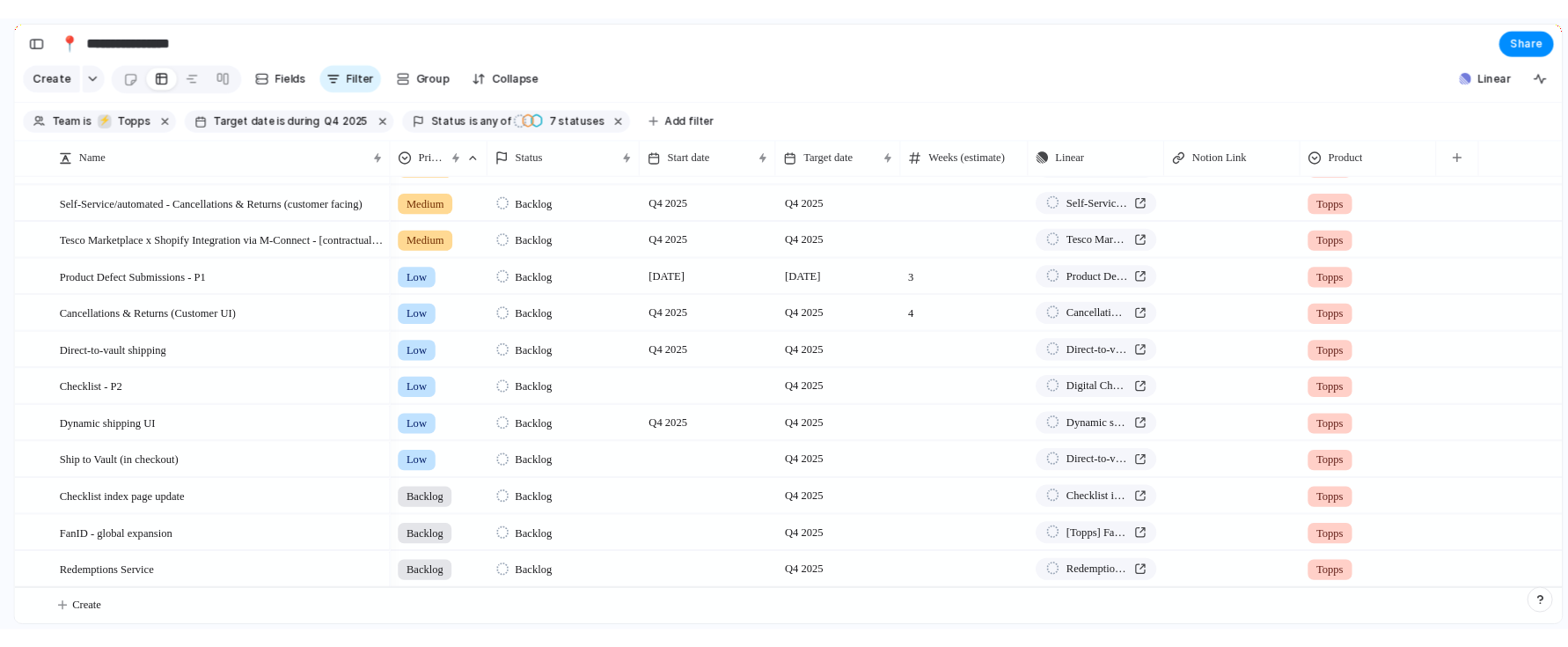
scroll to position [535, 0]
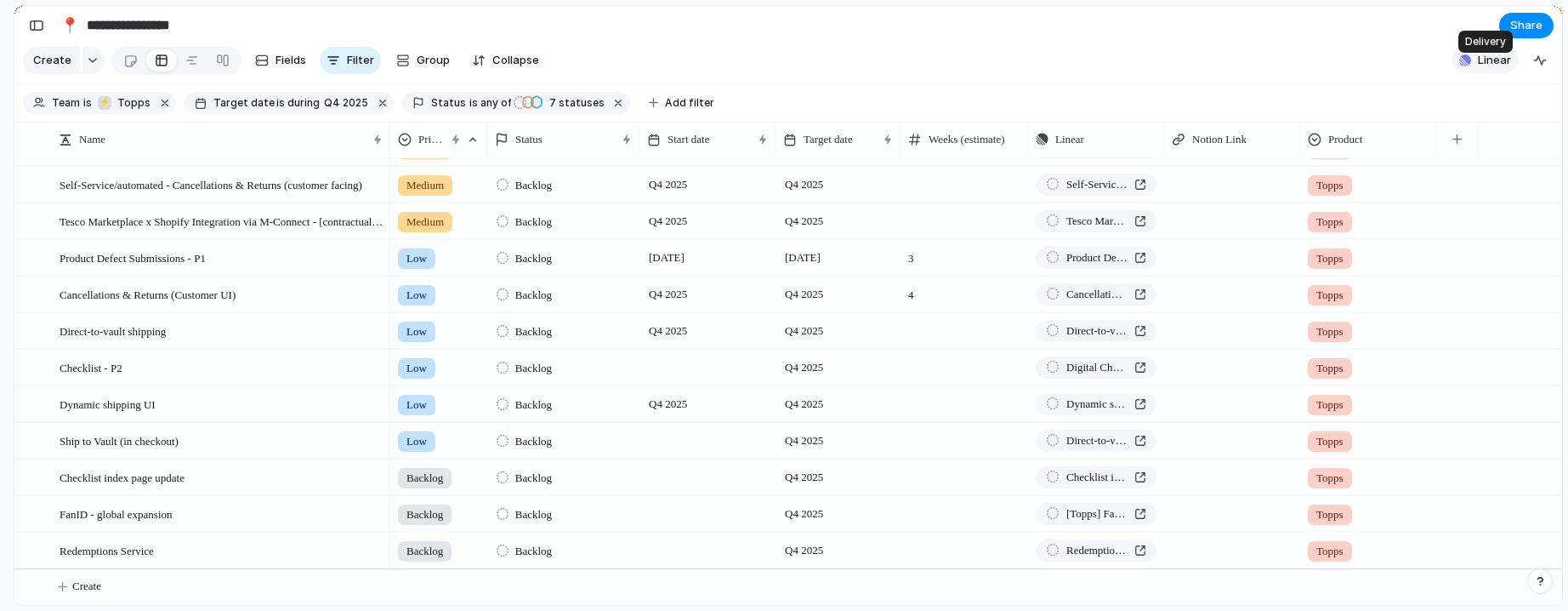
click at [1301, 69] on span "Linear" at bounding box center [1494, 60] width 34 height 17
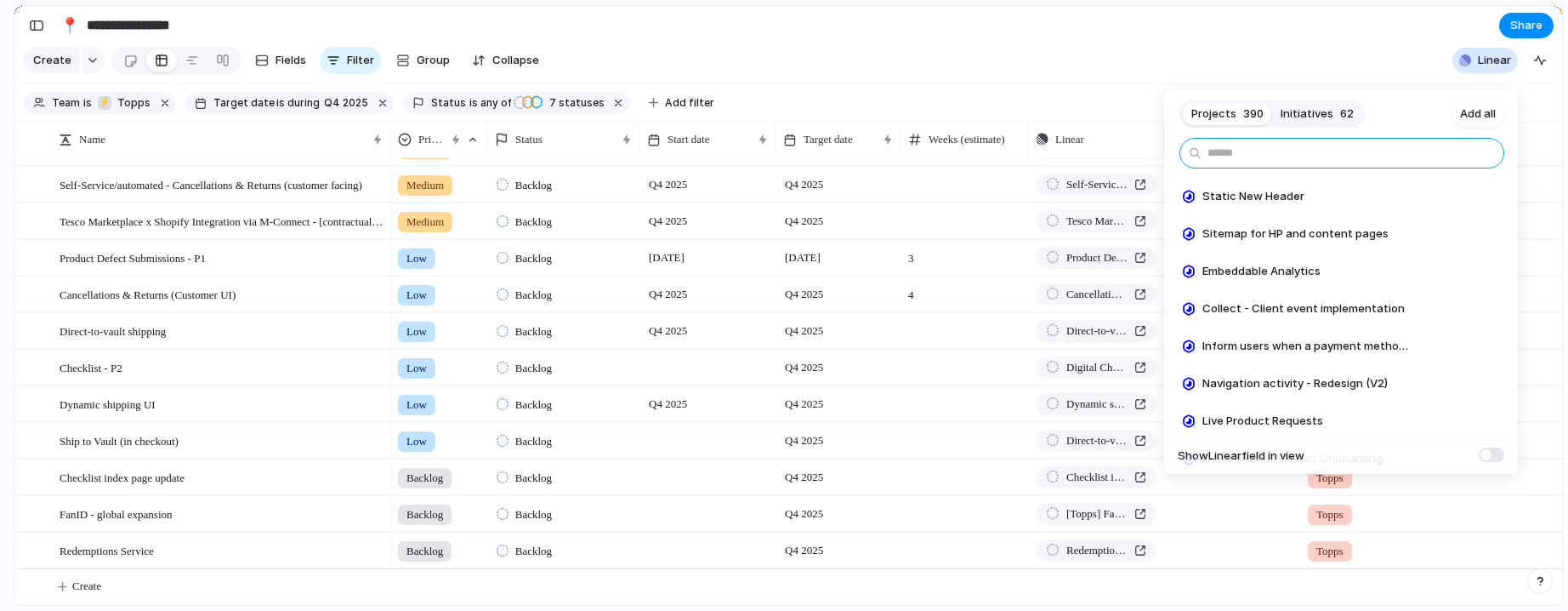
click at [1289, 163] on input "text" at bounding box center [1342, 153] width 325 height 31
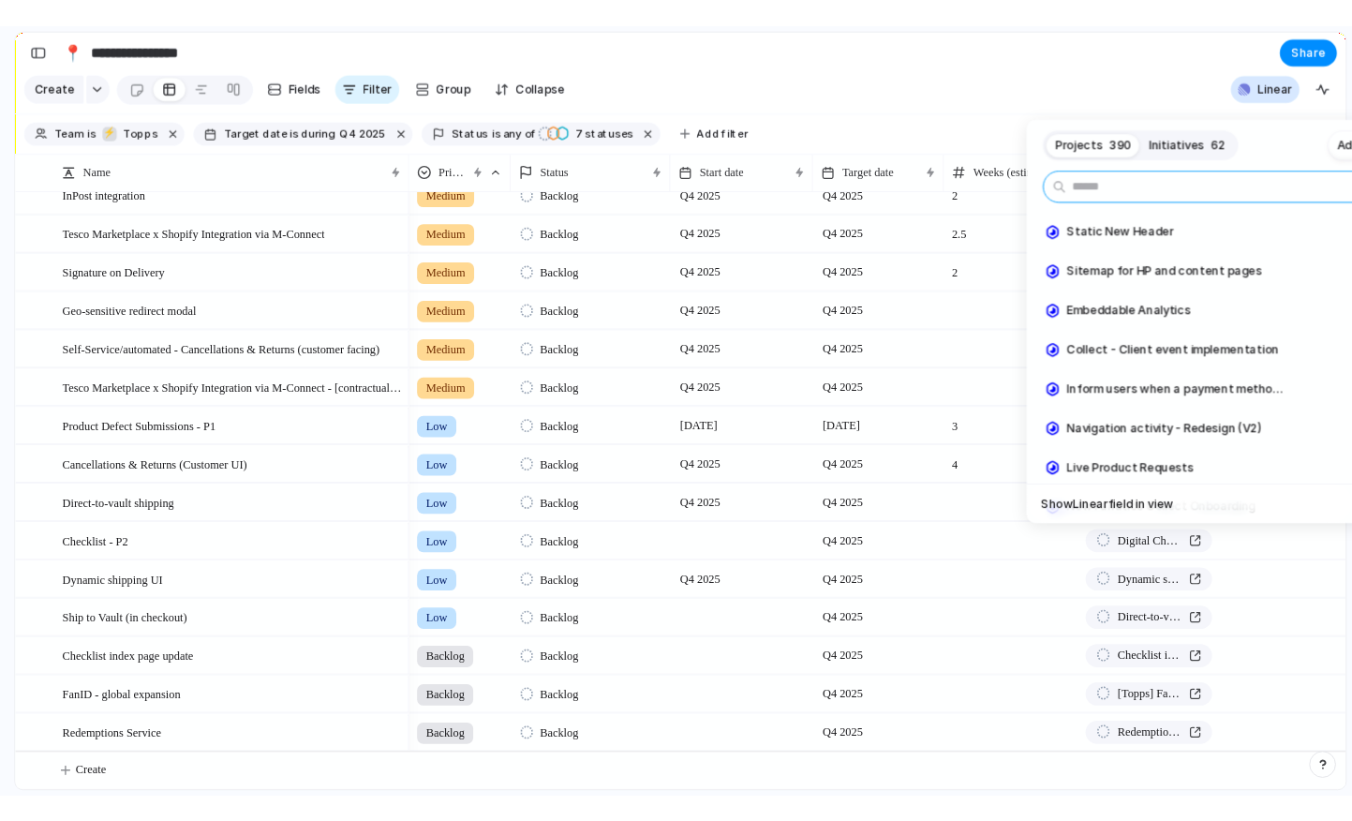
scroll to position [422, 0]
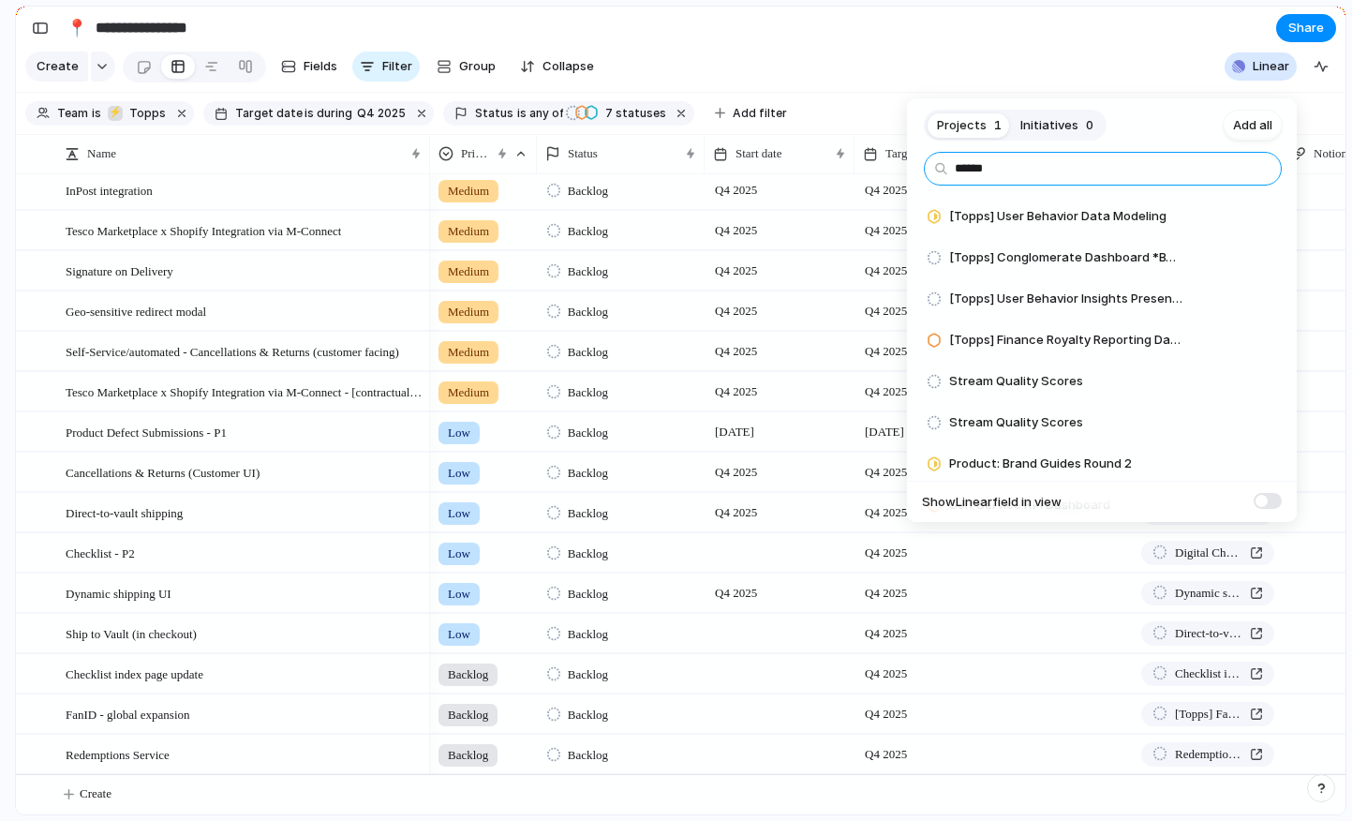
type input "******"
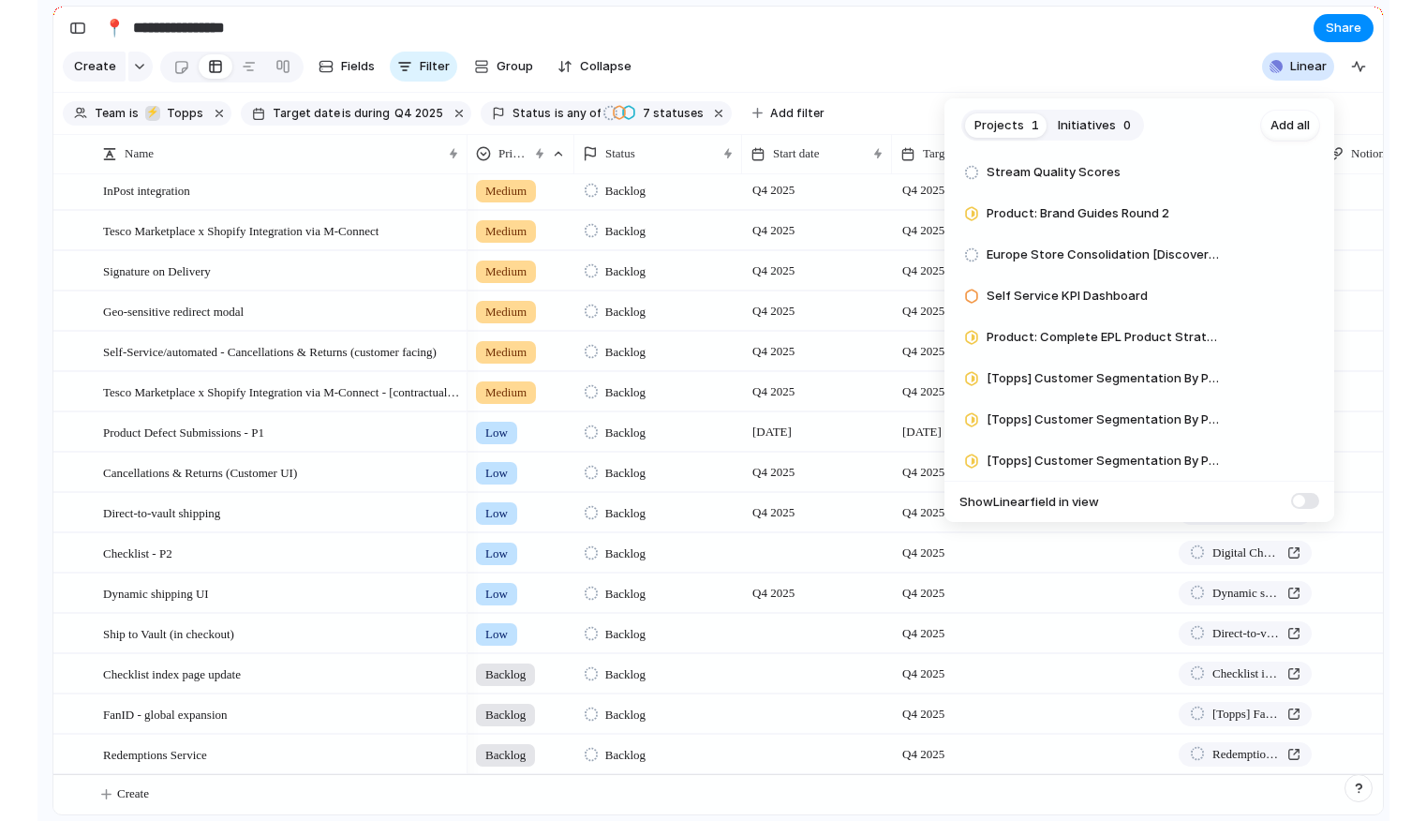
scroll to position [706, 0]
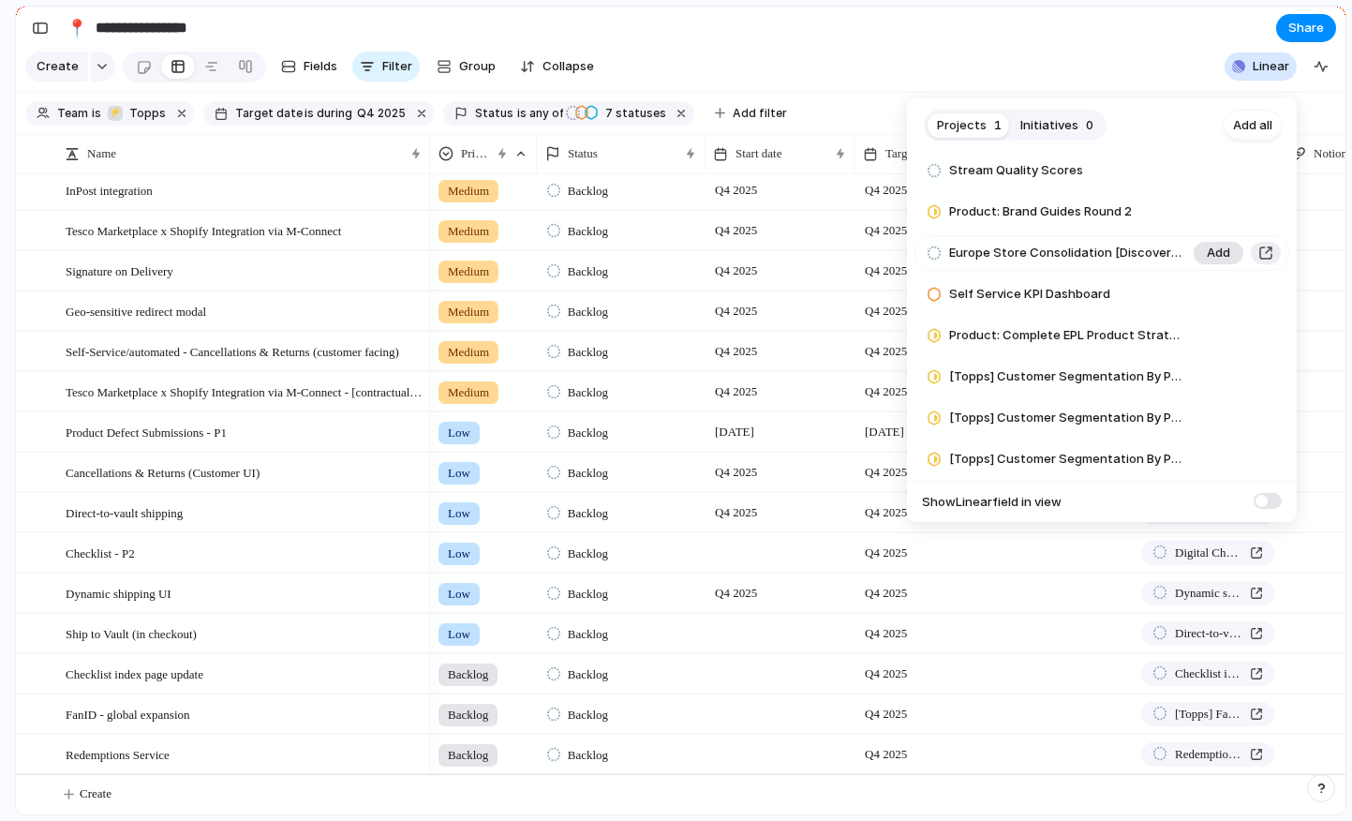
click at [1207, 257] on span "Add" at bounding box center [1218, 253] width 23 height 19
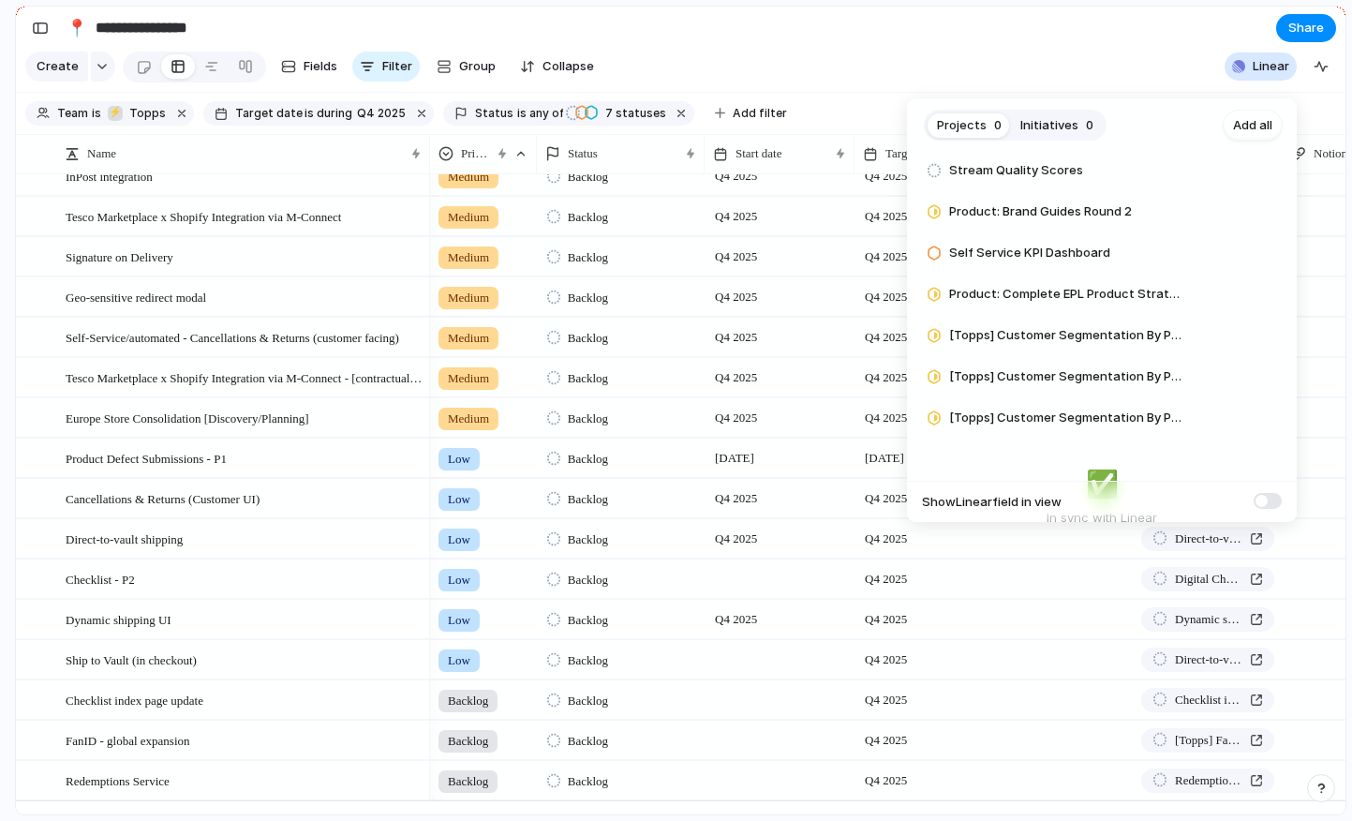
click at [1095, 53] on div "Projects 0 Initiatives 0 Add all ****** [Topps] User Behavior Data Modeling Add…" at bounding box center [676, 410] width 1352 height 821
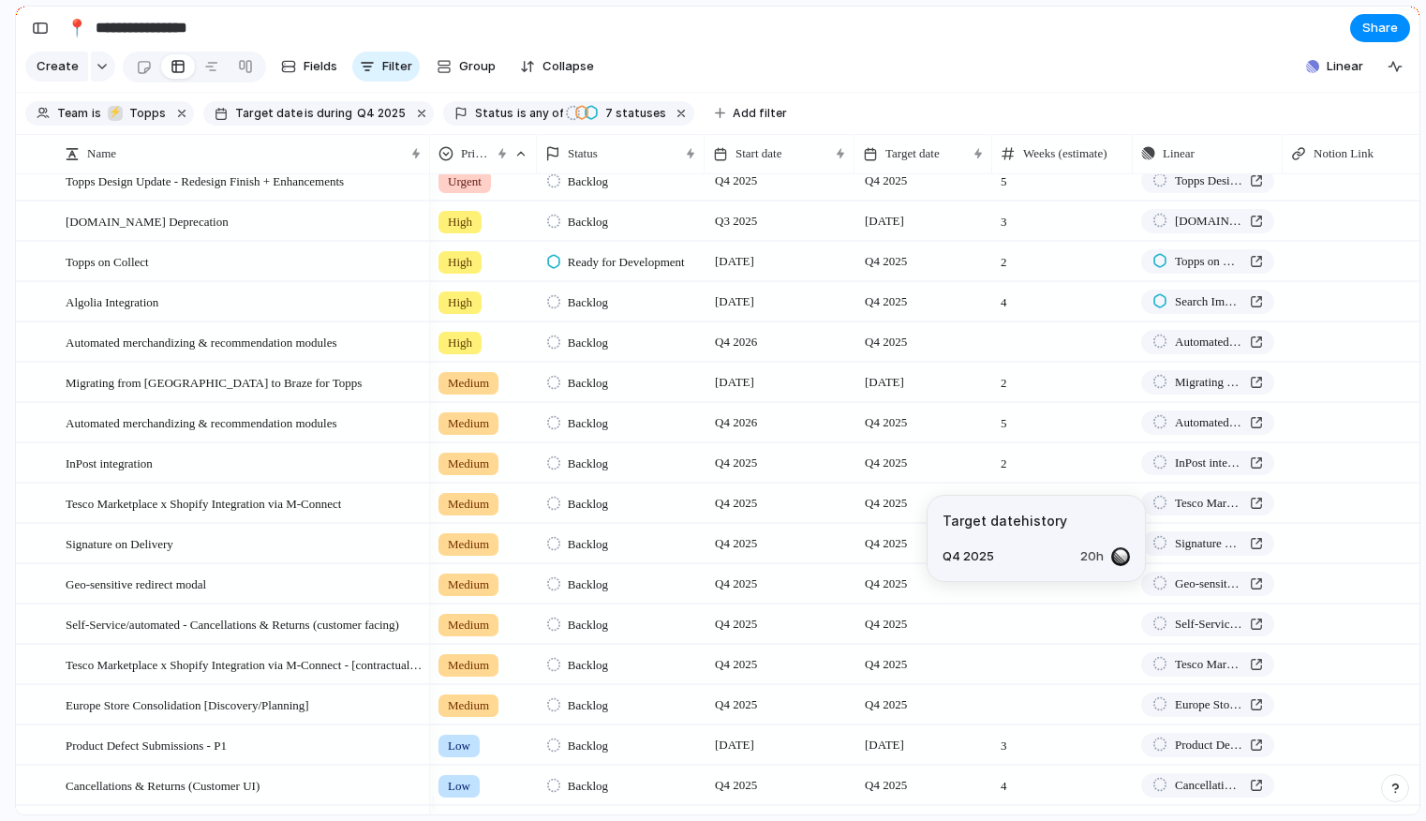
scroll to position [116, 0]
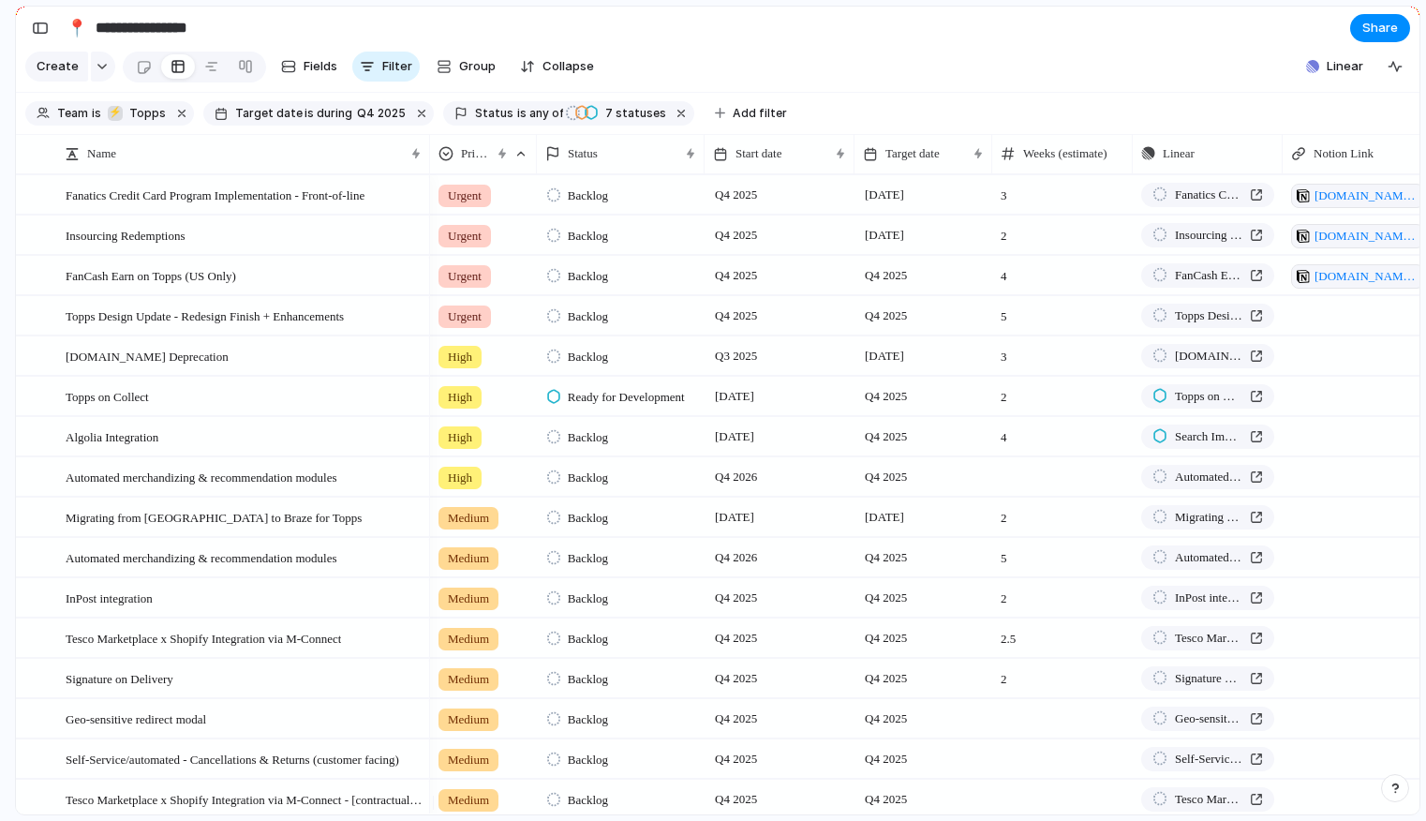
click at [1015, 59] on section "Create Fields Filter Group Zoom Collapse Linear" at bounding box center [718, 70] width 1404 height 45
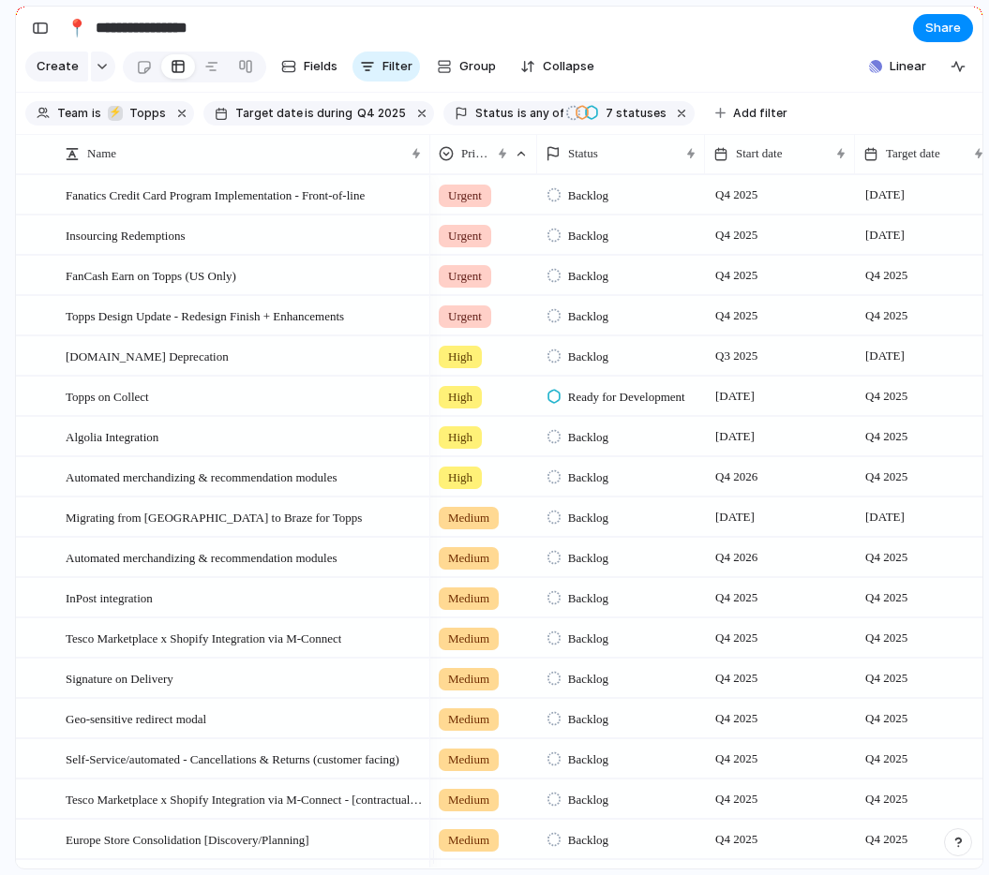
click at [677, 47] on section "**********" at bounding box center [499, 28] width 966 height 42
click at [502, 161] on div at bounding box center [502, 153] width 9 height 15
click at [502, 168] on div "Modify Hide Clear sort Sort descending" at bounding box center [494, 437] width 989 height 875
click at [689, 56] on section "Create Fields Filter Group Zoom Collapse Linear" at bounding box center [499, 70] width 966 height 45
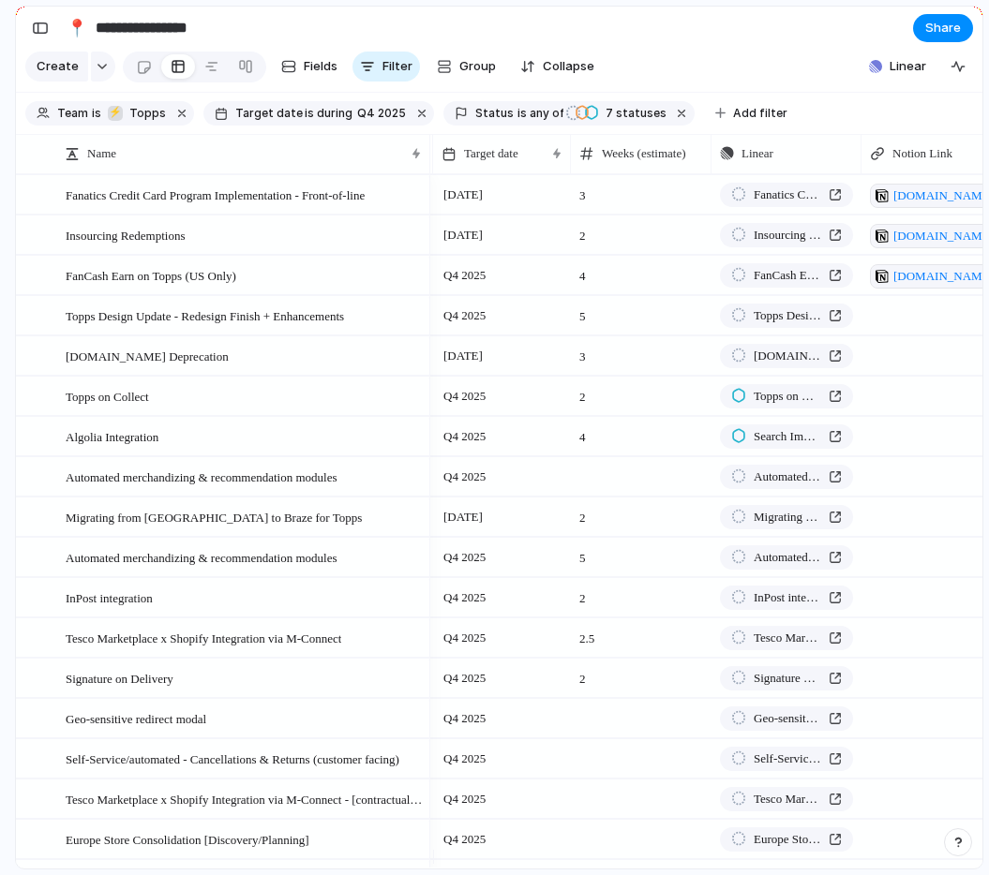
click at [795, 446] on span "Search Improvement - Algolia" at bounding box center [786, 436] width 67 height 19
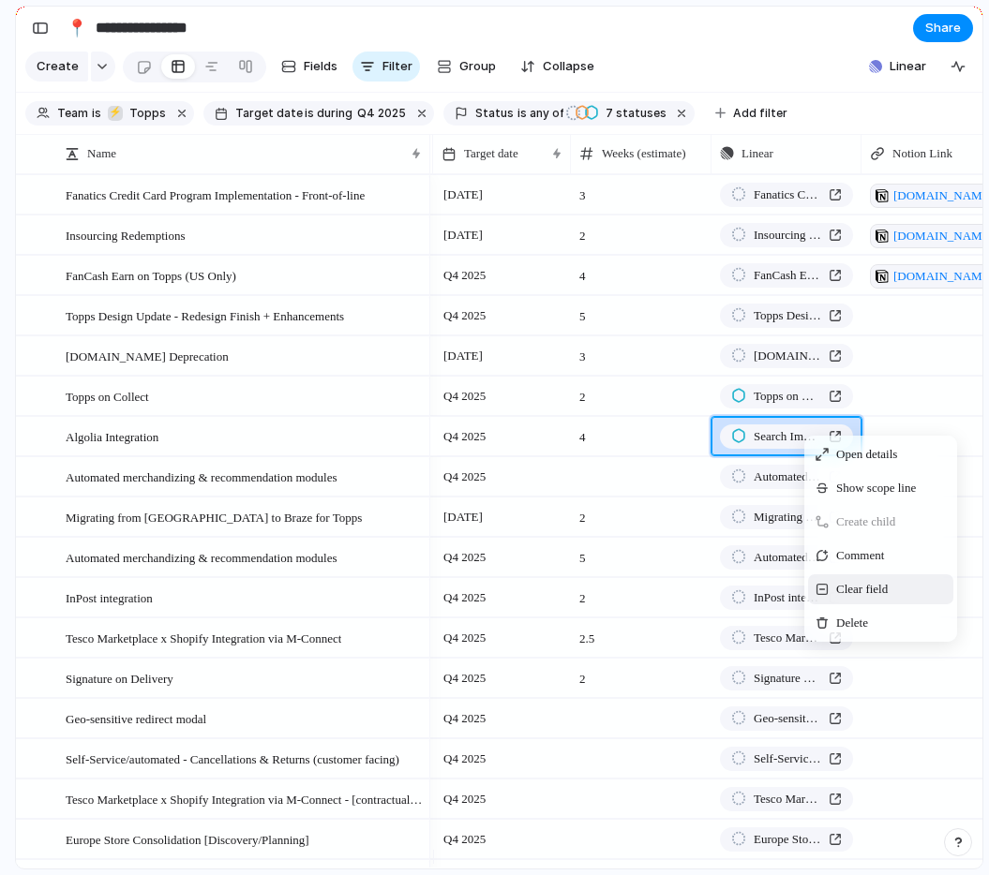
click at [858, 599] on span "Clear field" at bounding box center [862, 589] width 52 height 19
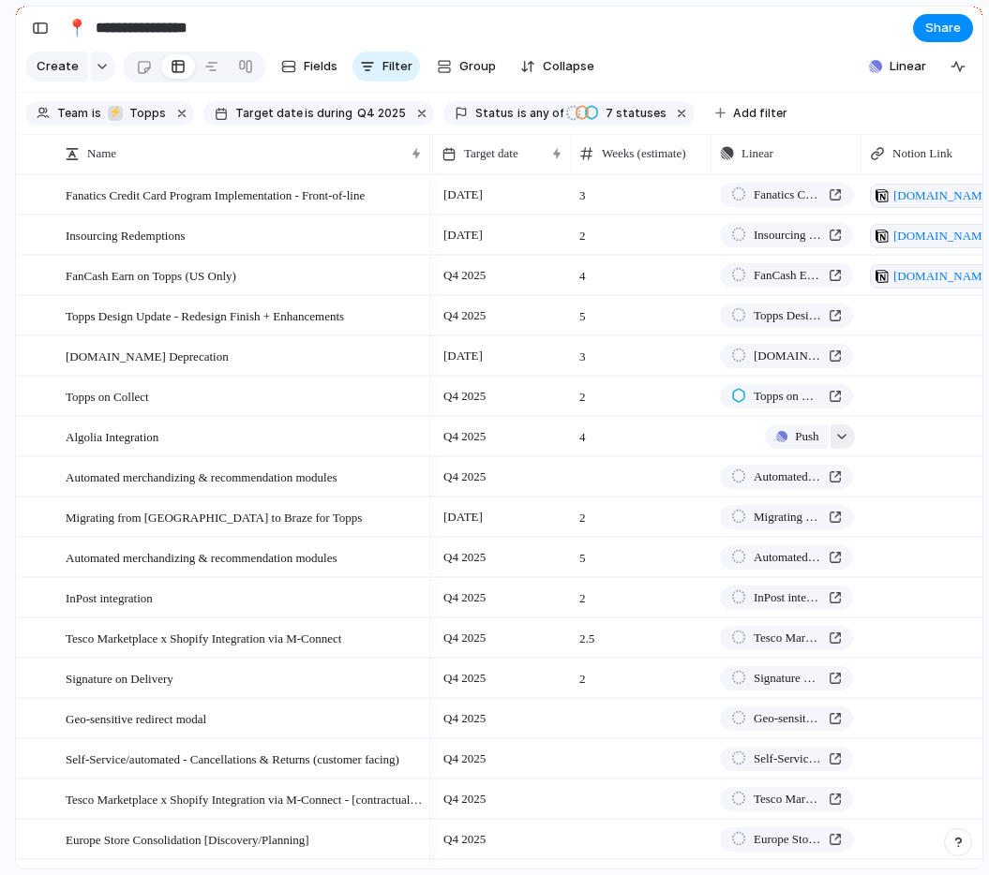
click at [842, 440] on div "button" at bounding box center [841, 436] width 13 height 7
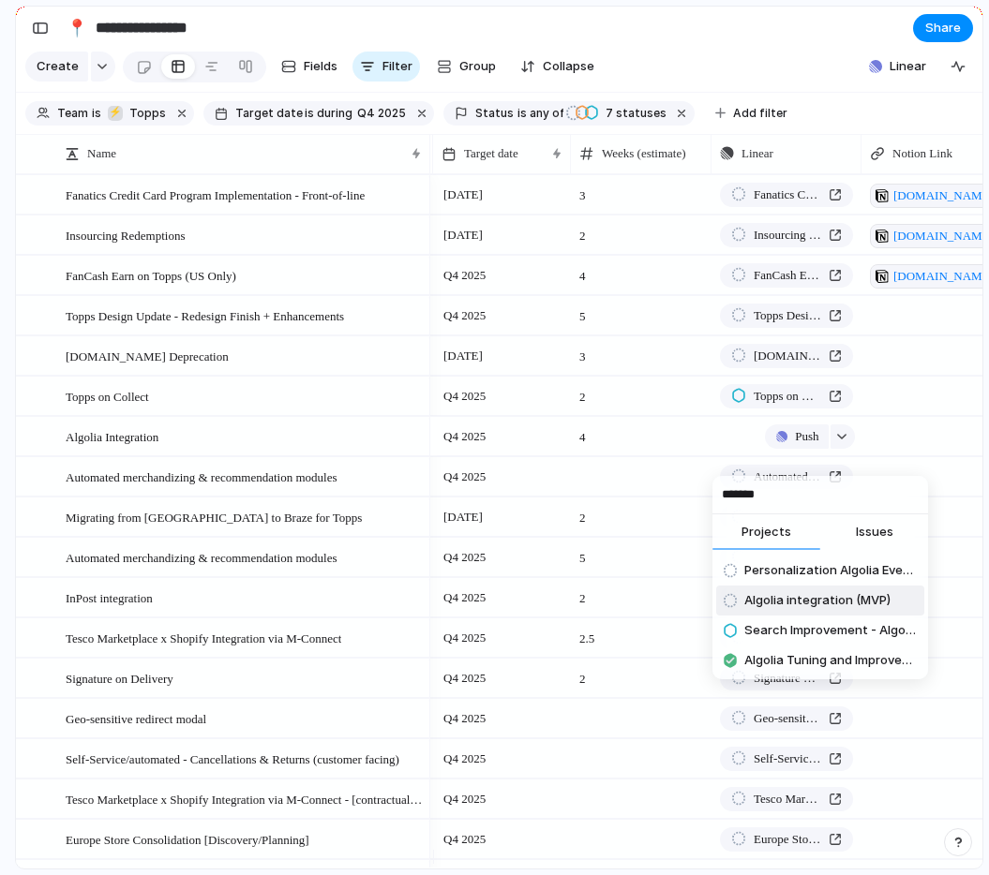
type input "*******"
click at [805, 607] on span "Algolia integration (MVP)" at bounding box center [817, 600] width 146 height 19
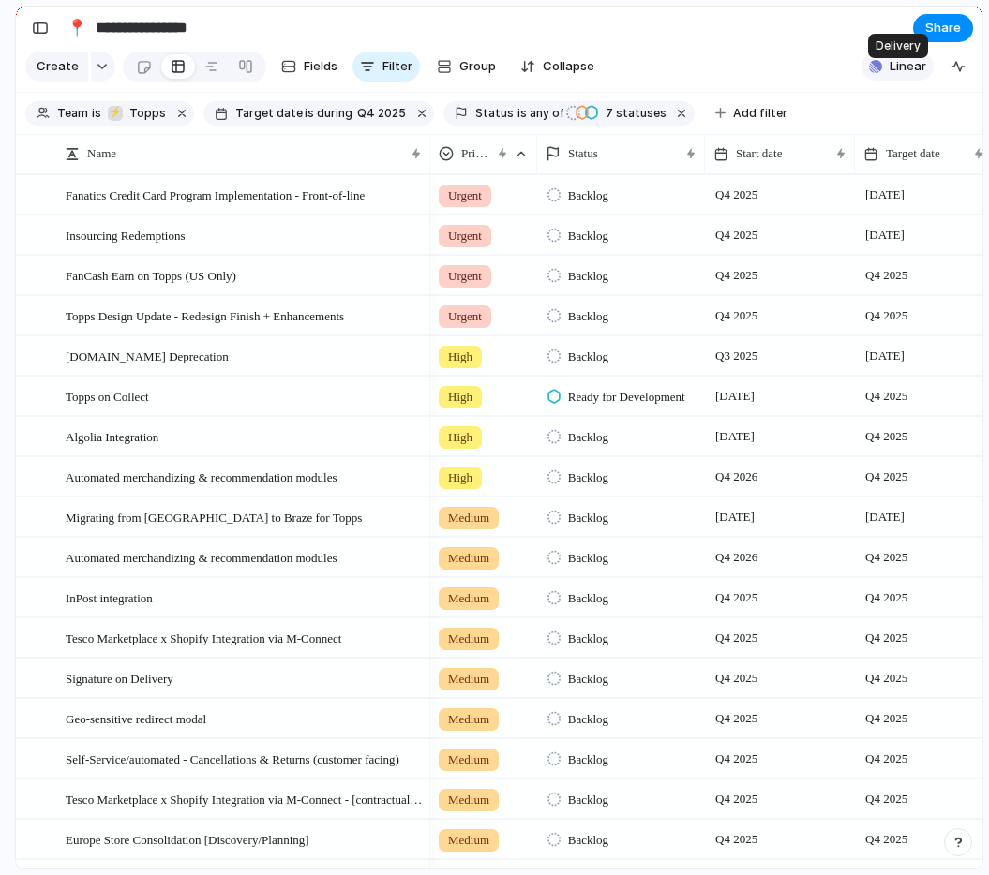
click at [904, 76] on span "Linear" at bounding box center [907, 66] width 37 height 19
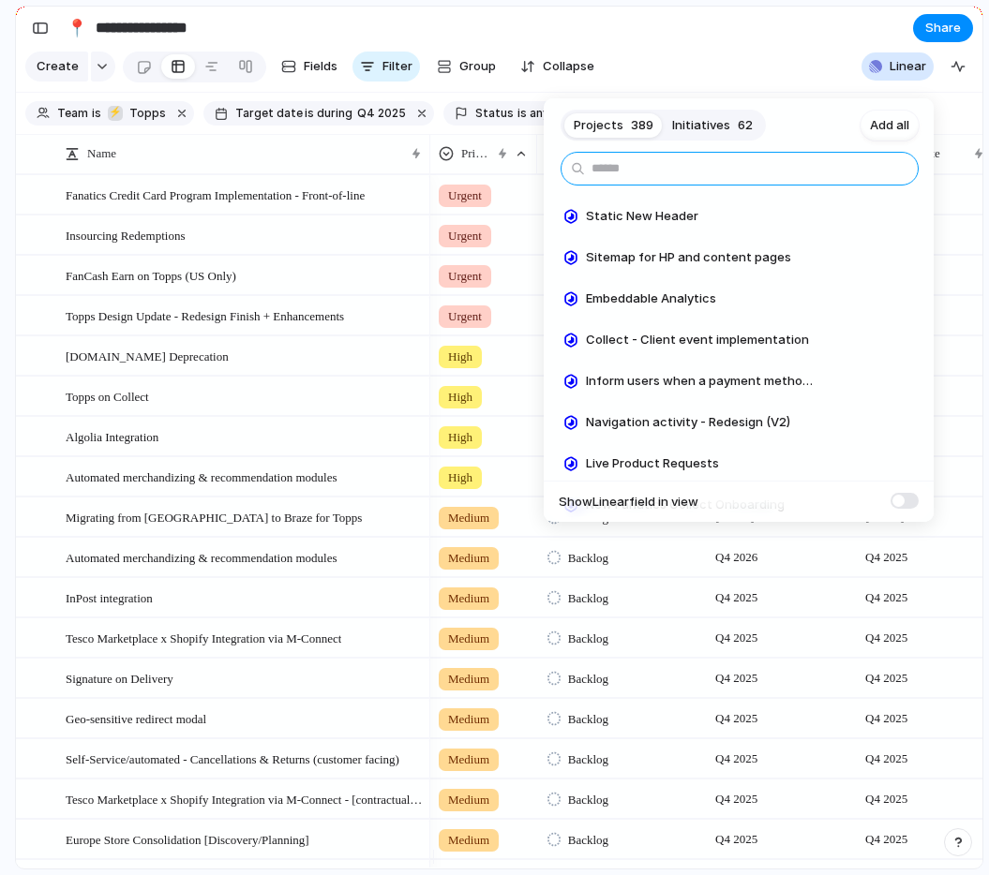
click at [649, 166] on input "text" at bounding box center [739, 169] width 358 height 34
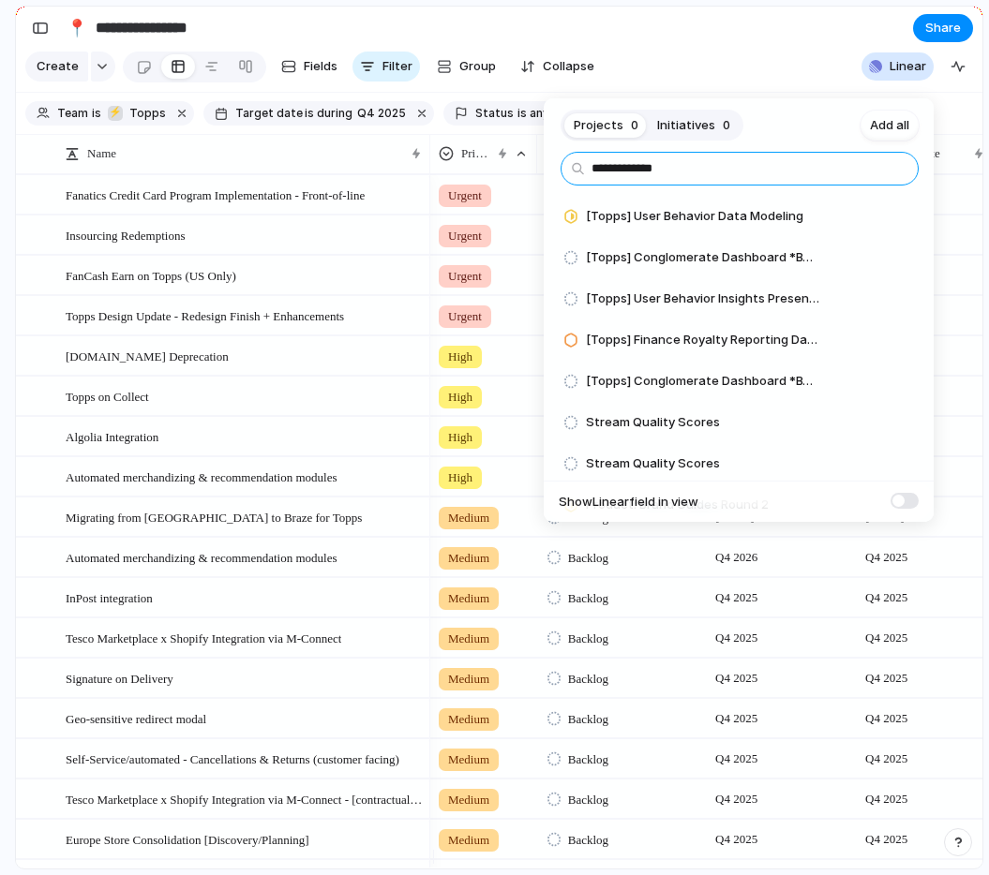
type input "**********"
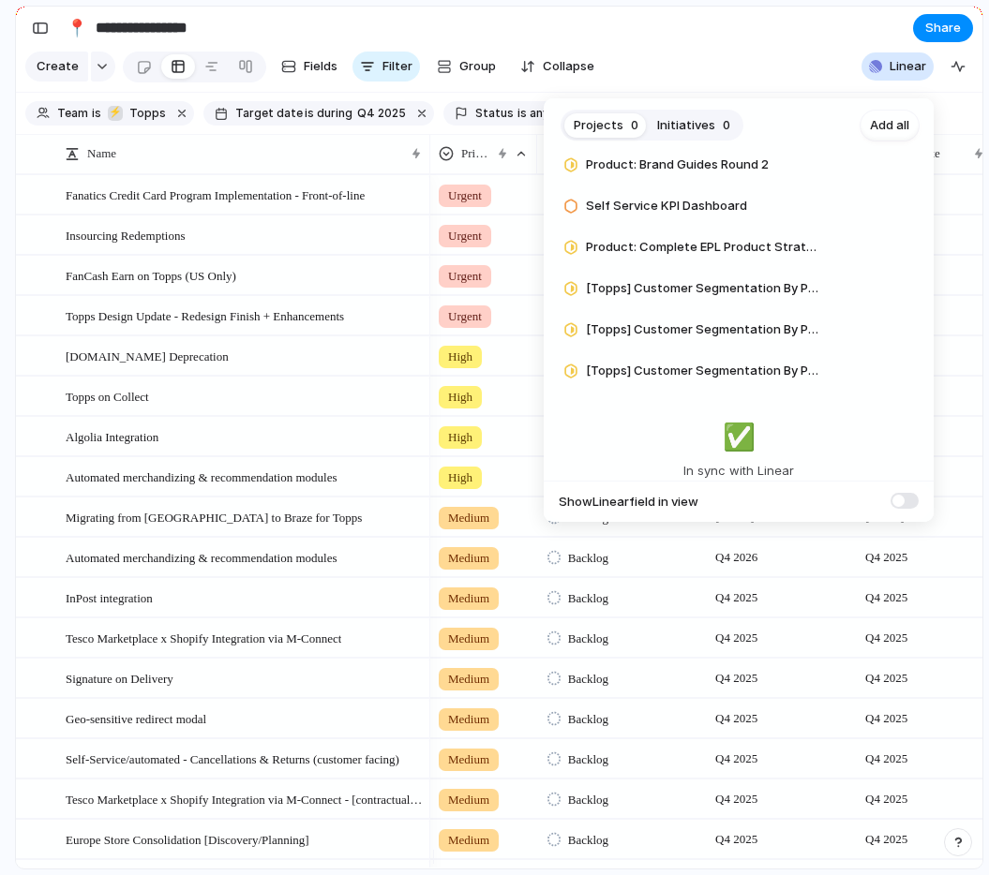
click at [744, 438] on span "✅️" at bounding box center [738, 436] width 33 height 39
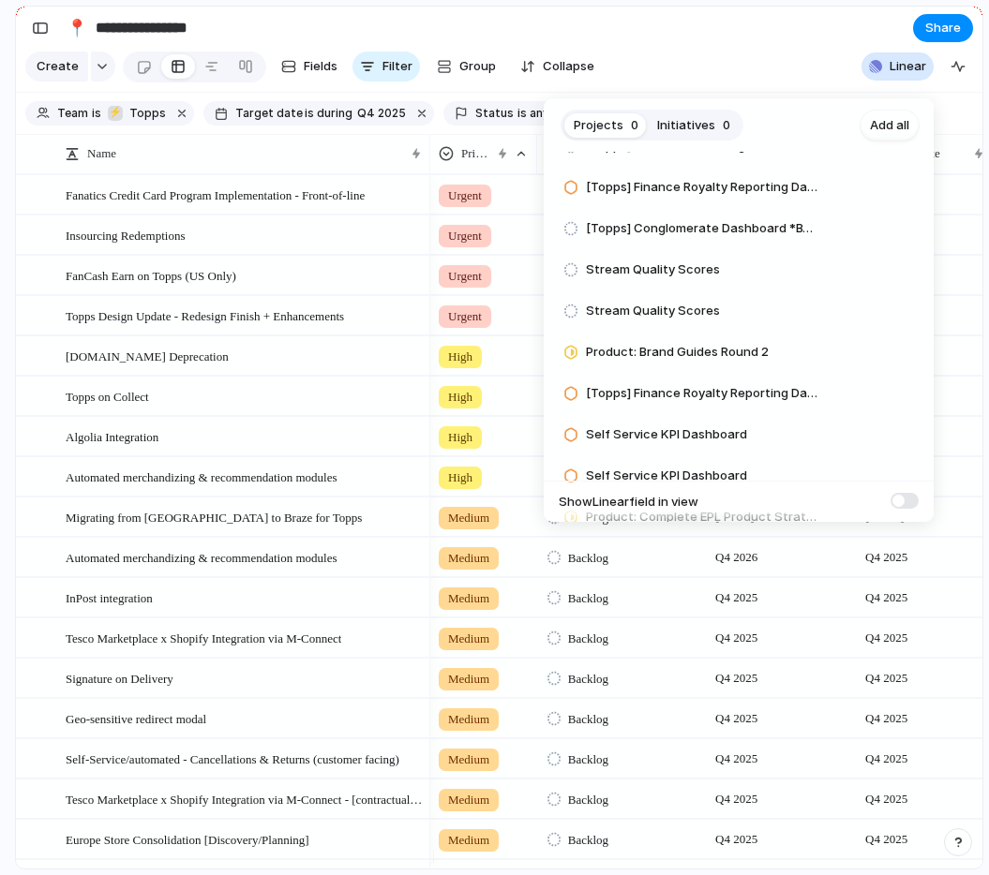
click at [735, 65] on div "**********" at bounding box center [494, 437] width 989 height 875
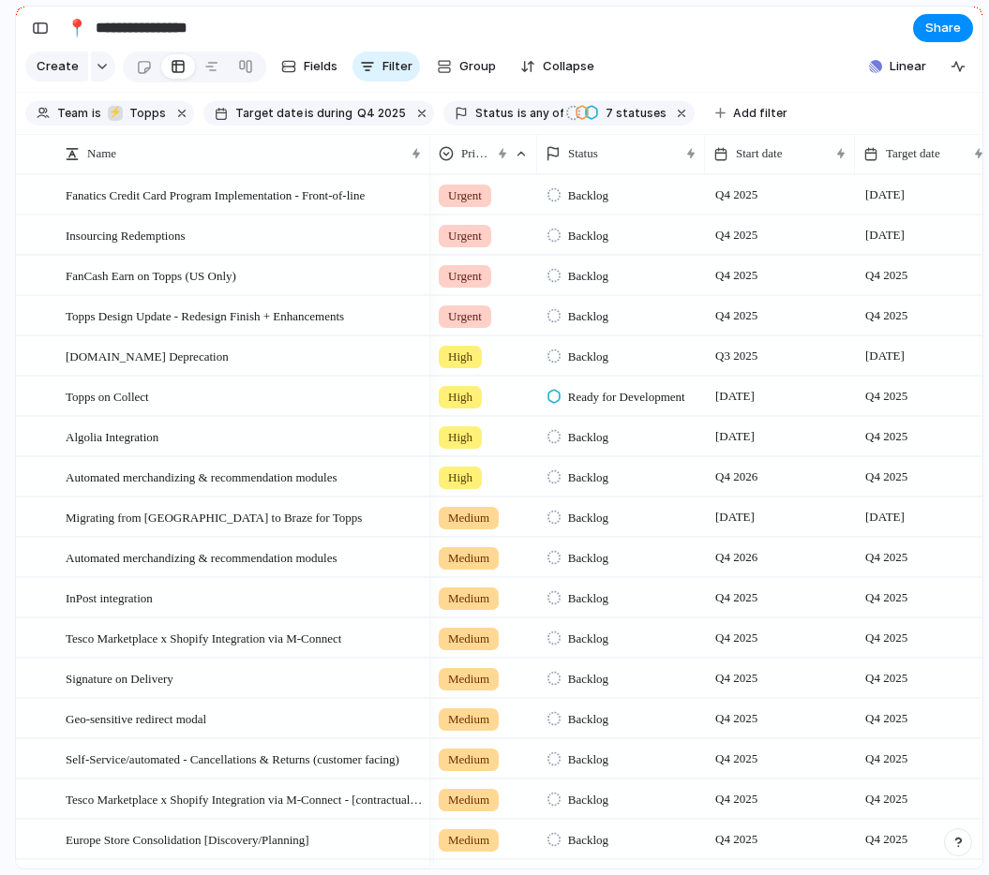
click at [718, 60] on section "Create Fields Filter Group Zoom Collapse Linear" at bounding box center [499, 70] width 966 height 45
click at [889, 76] on span "Linear" at bounding box center [907, 66] width 37 height 19
click at [707, 47] on div "Projects 389 Initiatives 62 Add all Static New Header Add Sitemap for HP and co…" at bounding box center [494, 437] width 989 height 875
click at [769, 64] on section "Create Fields Filter Group Zoom Collapse Linear" at bounding box center [499, 70] width 966 height 45
click at [904, 76] on span "Linear" at bounding box center [907, 66] width 37 height 19
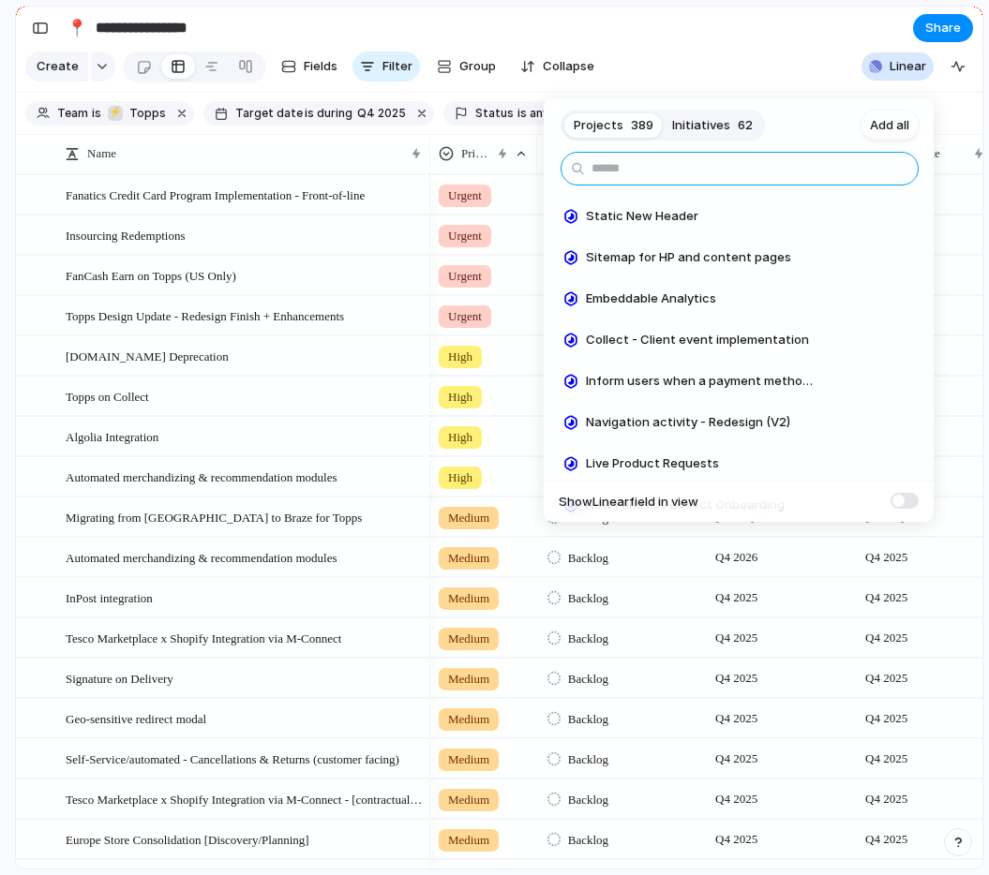
click at [705, 162] on input "text" at bounding box center [739, 169] width 358 height 34
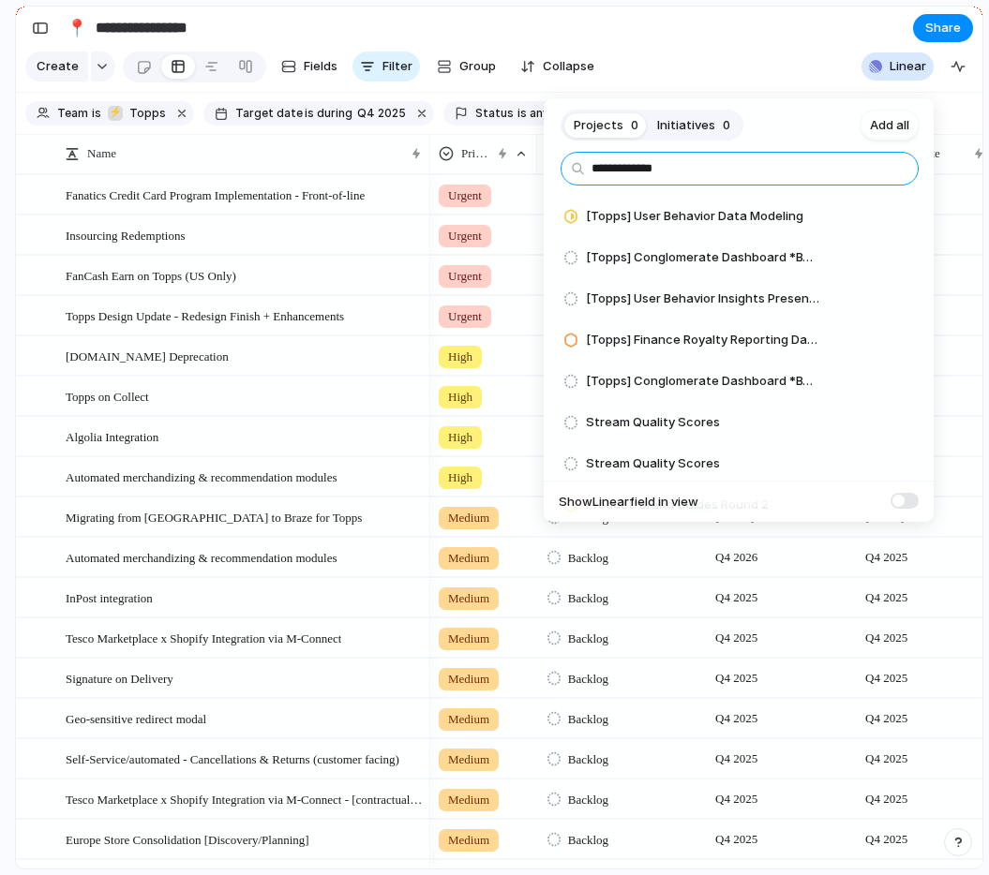
type input "**********"
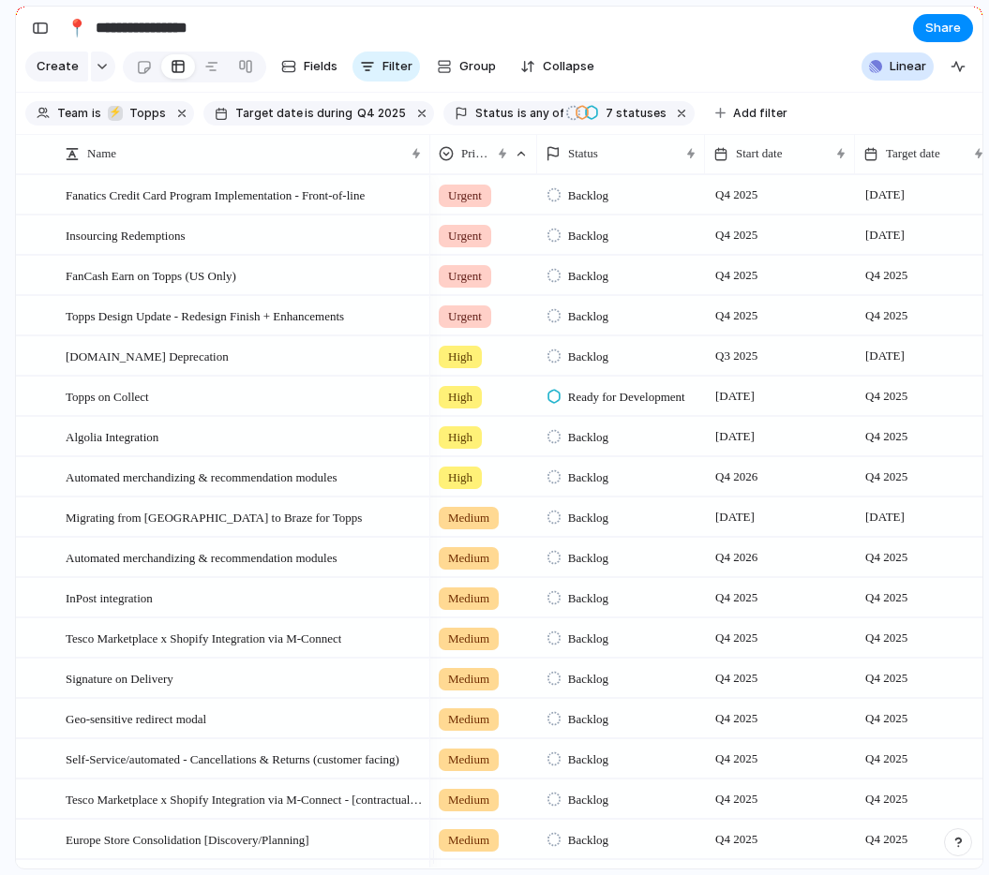
click at [729, 55] on div "**********" at bounding box center [494, 437] width 989 height 875
click at [729, 55] on section "Create Fields Filter Group Zoom Collapse Linear" at bounding box center [499, 70] width 966 height 45
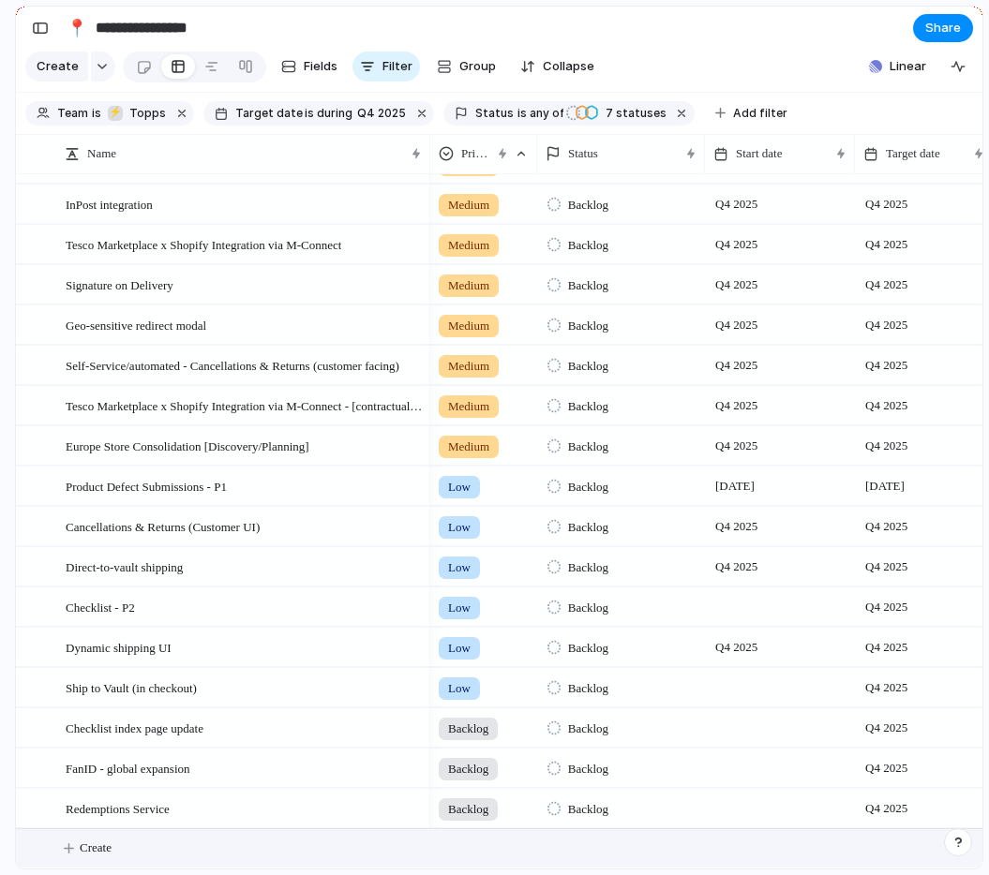
click at [83, 858] on button "Create" at bounding box center [523, 848] width 976 height 38
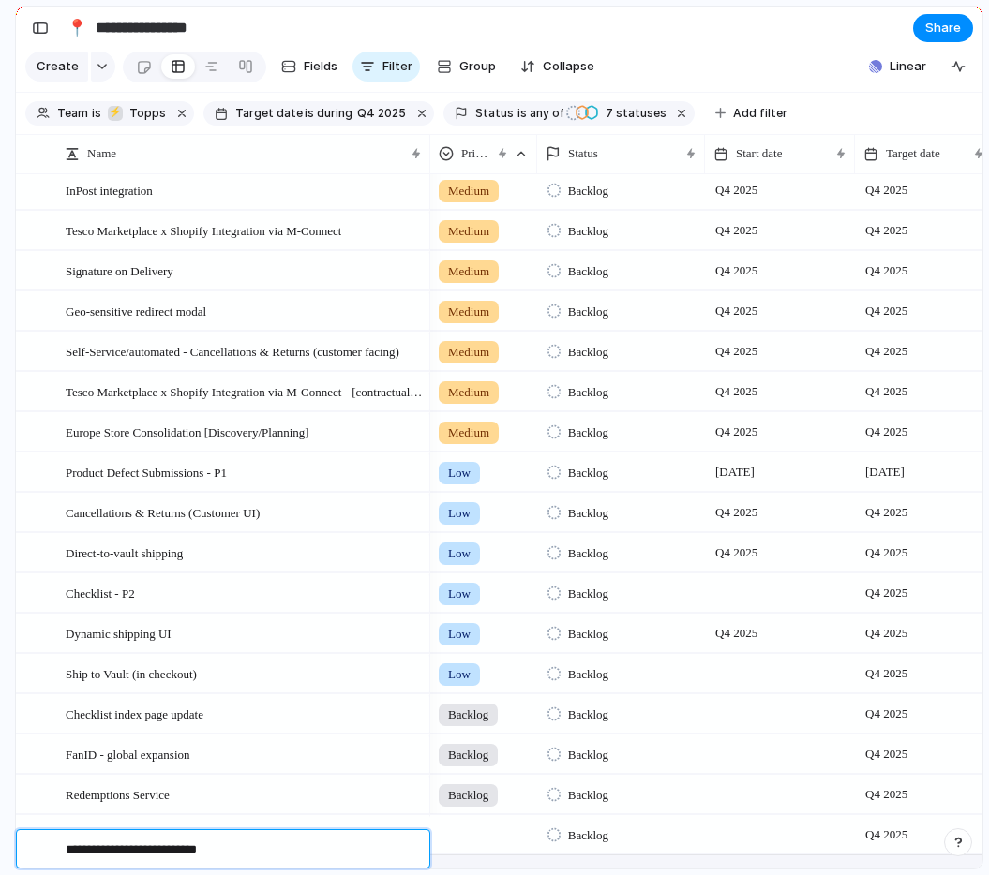
type textarea "**********"
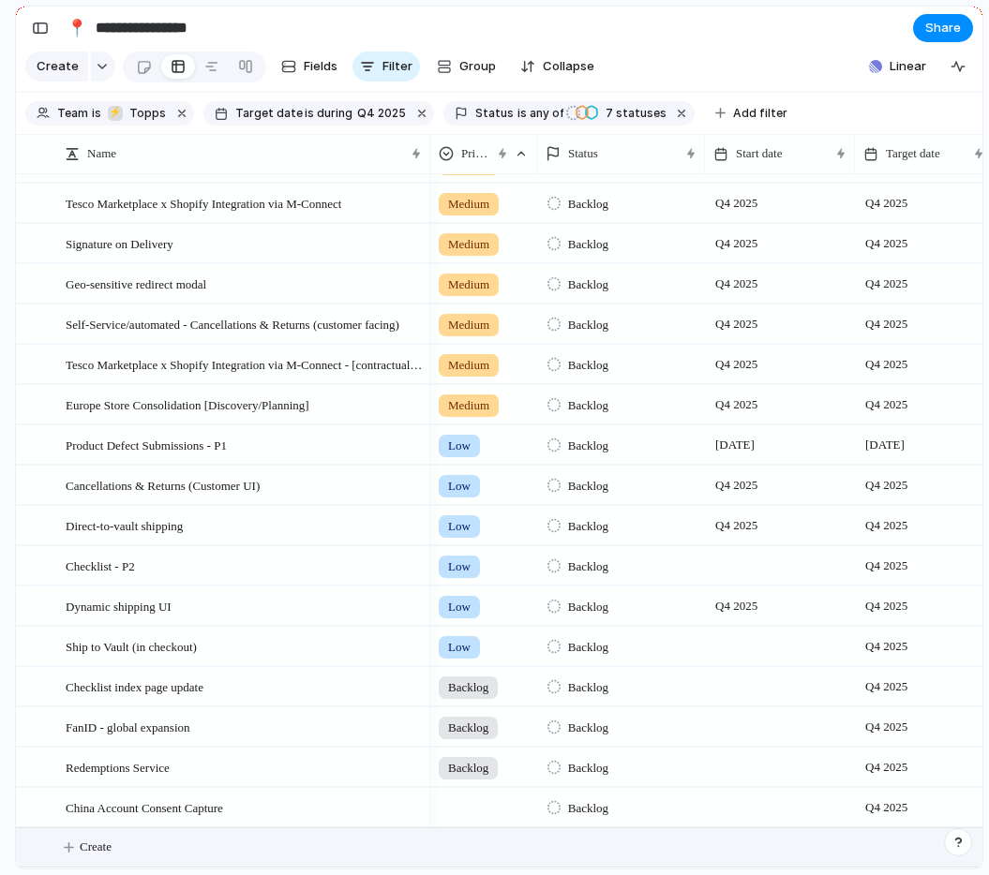
scroll to position [0, 0]
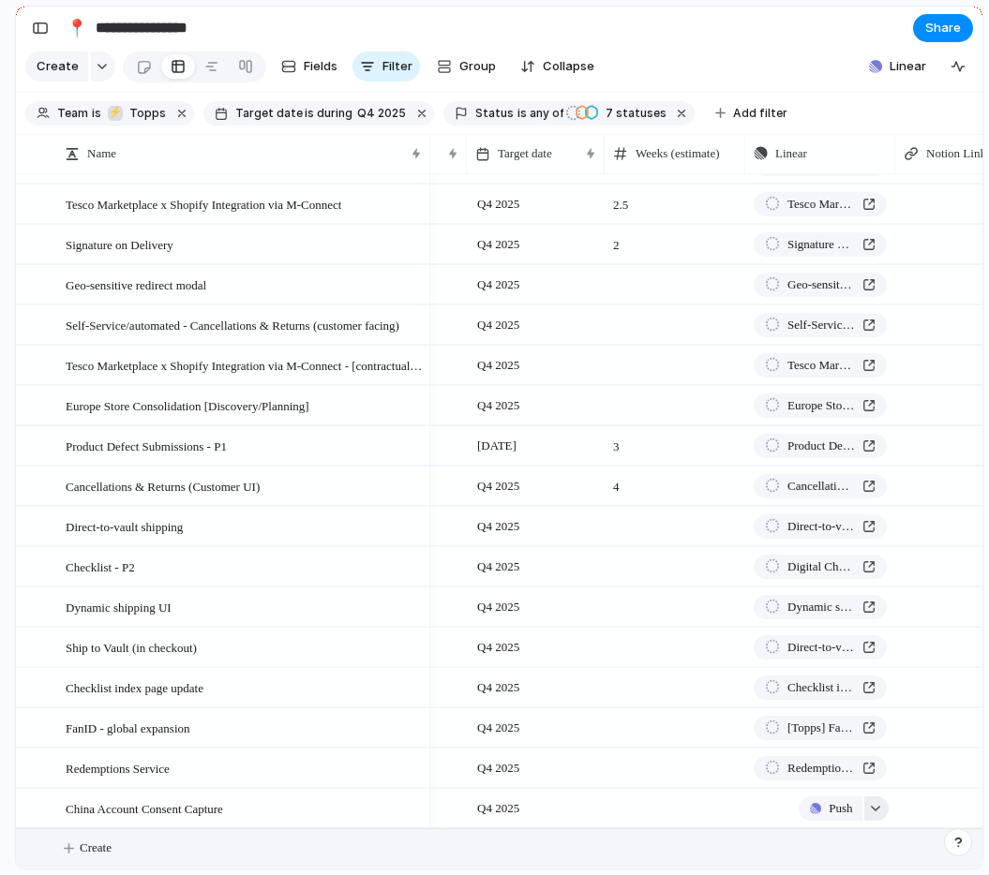
click at [868, 808] on button "button" at bounding box center [876, 809] width 24 height 24
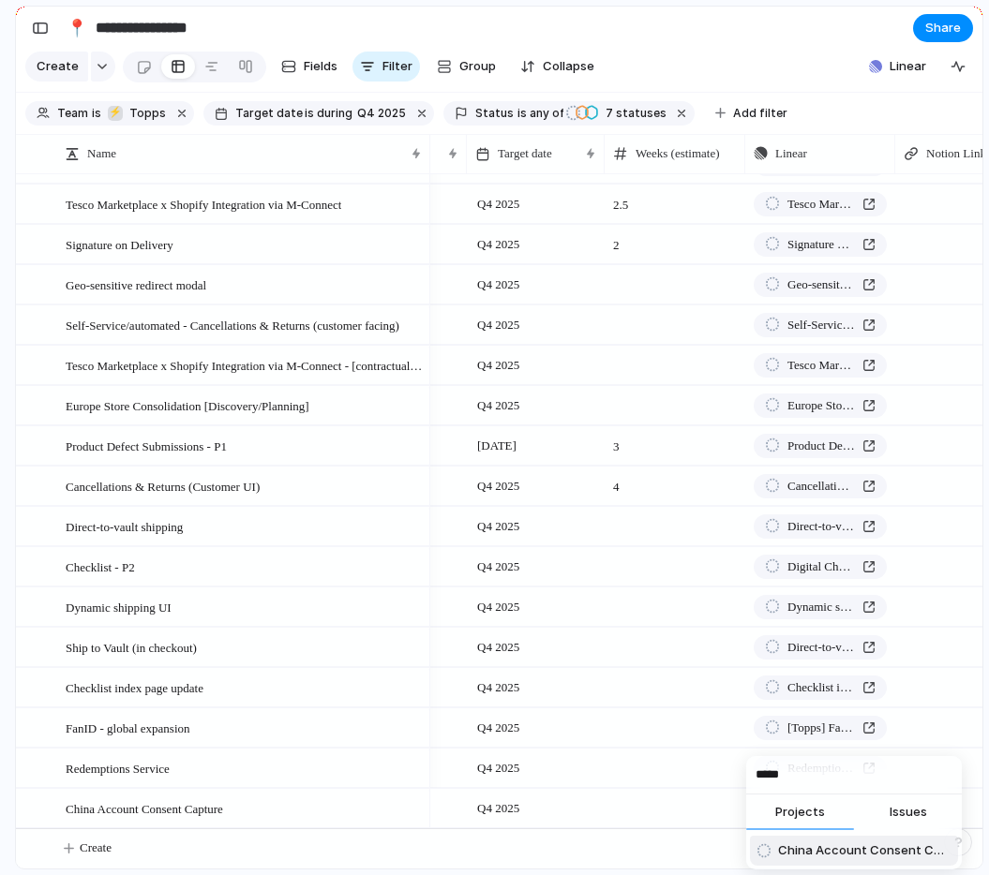
type input "*****"
click at [877, 842] on span "China Account Consent Capture" at bounding box center [864, 851] width 172 height 19
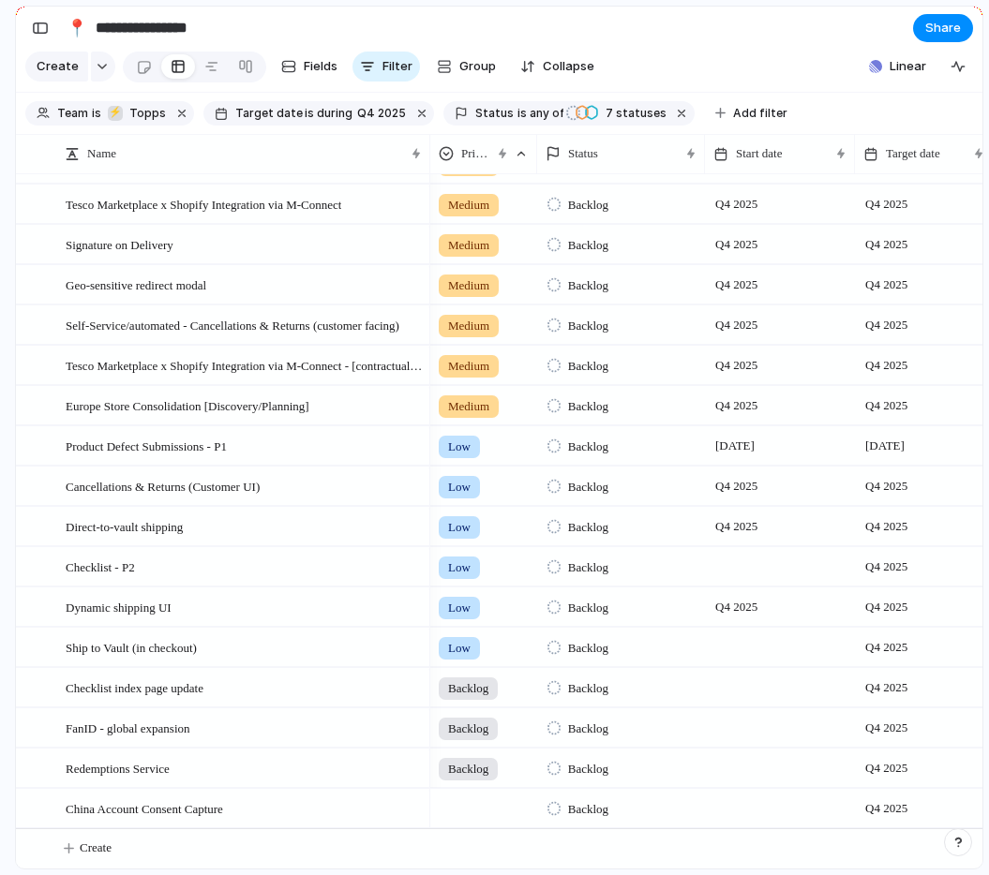
click at [722, 49] on section "**********" at bounding box center [499, 28] width 966 height 42
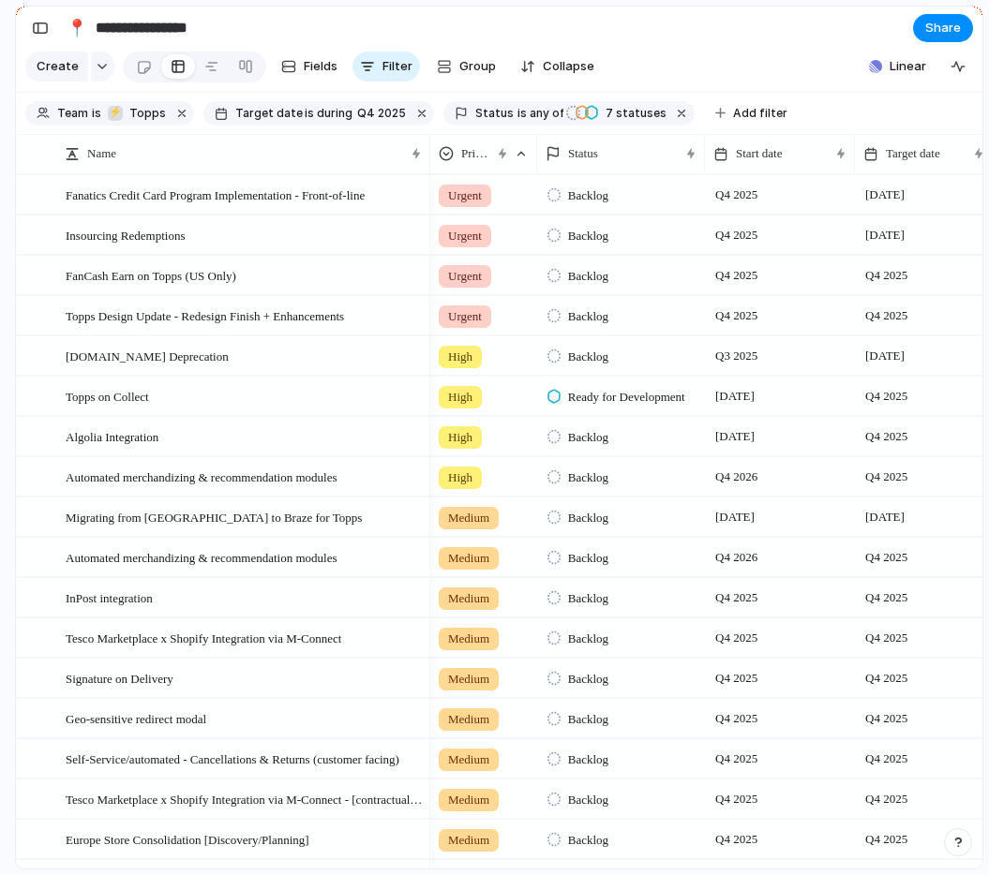
scroll to position [448, 0]
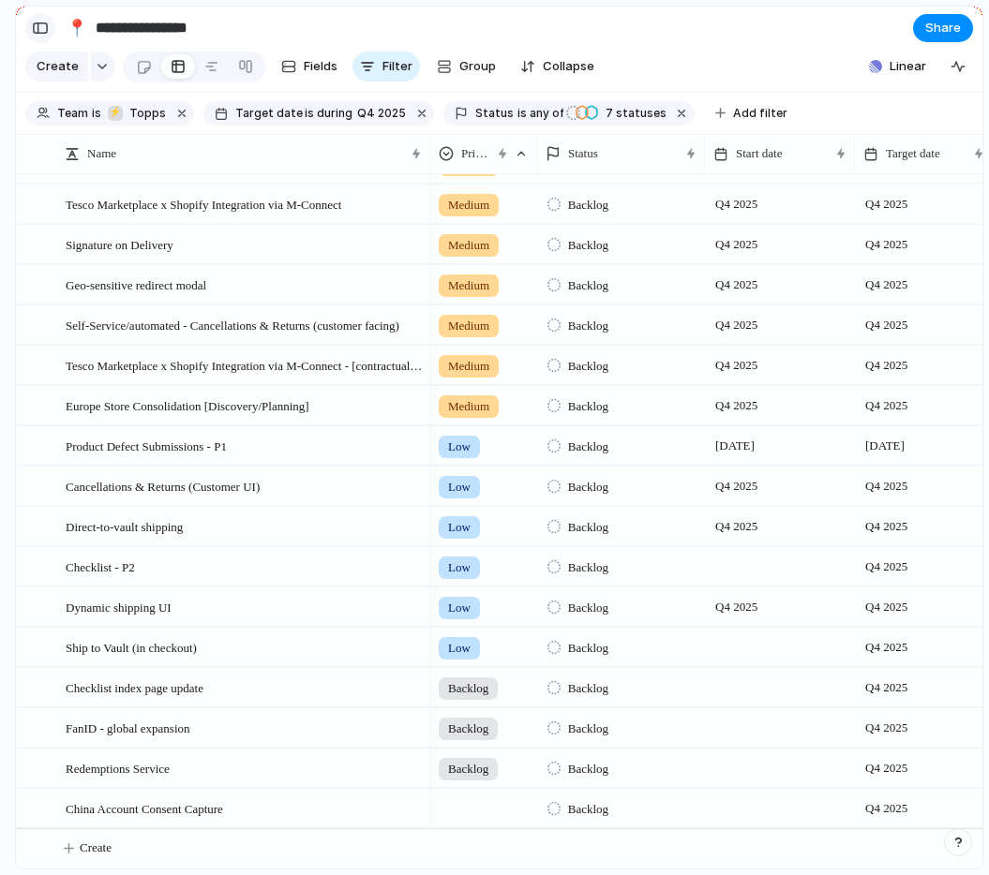
click at [46, 23] on div "button" at bounding box center [40, 28] width 17 height 13
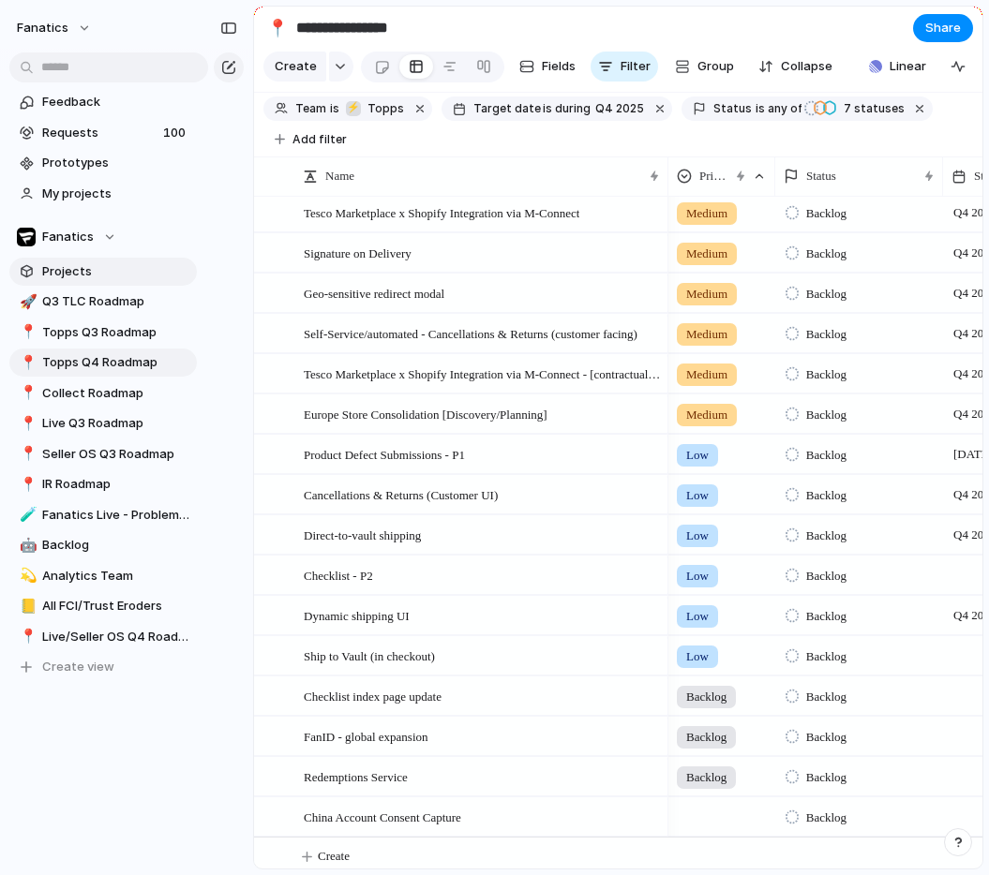
click at [63, 275] on span "Projects" at bounding box center [116, 271] width 148 height 19
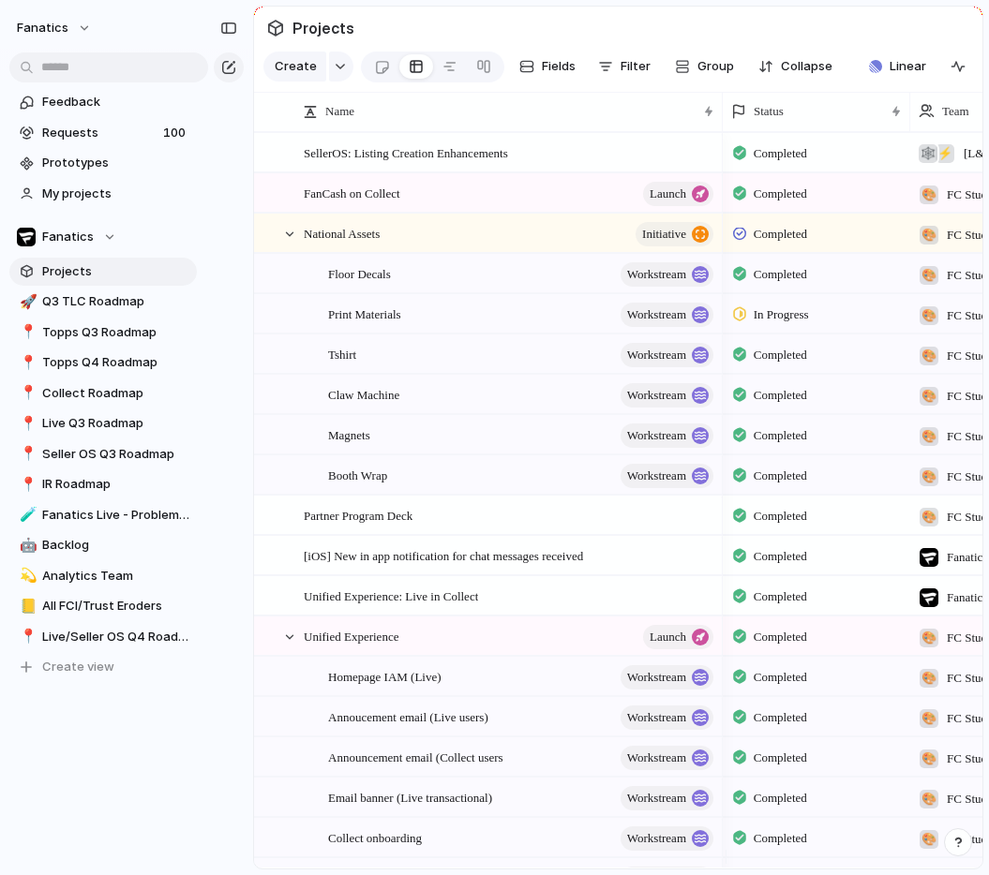
click at [63, 275] on span "Projects" at bounding box center [116, 271] width 148 height 19
click at [67, 190] on span "My projects" at bounding box center [116, 194] width 148 height 19
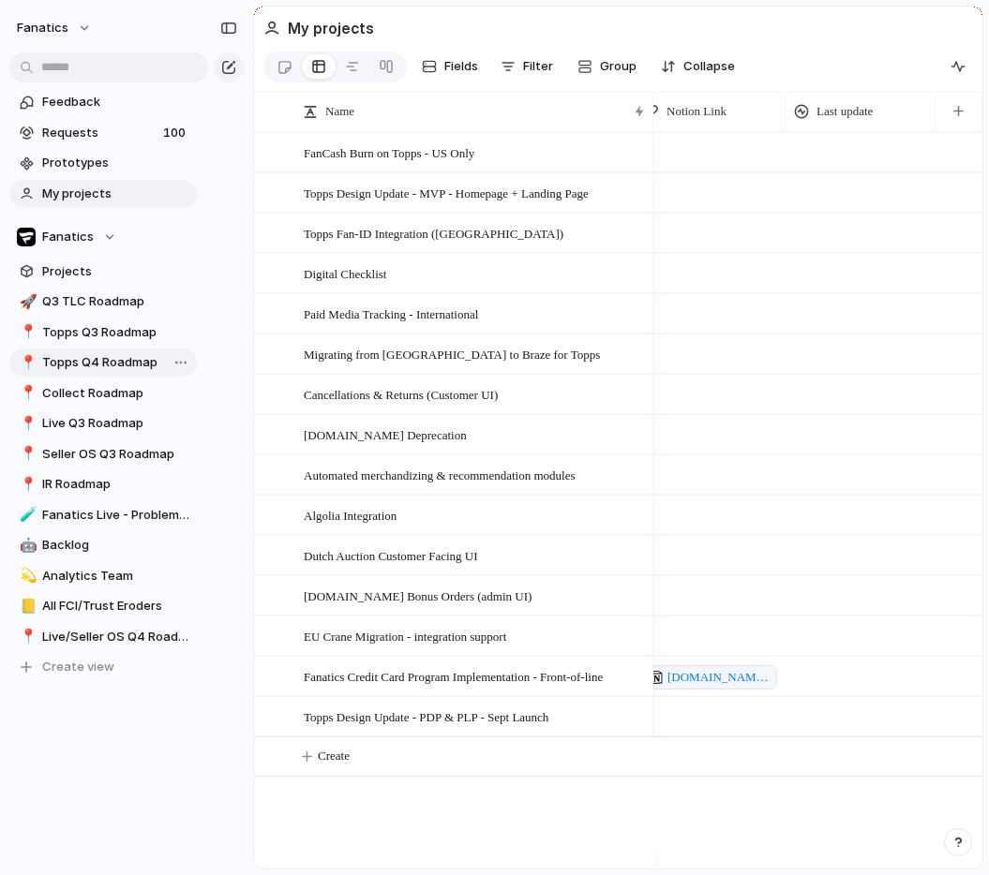
click at [110, 364] on span "Topps Q4 Roadmap" at bounding box center [116, 362] width 148 height 19
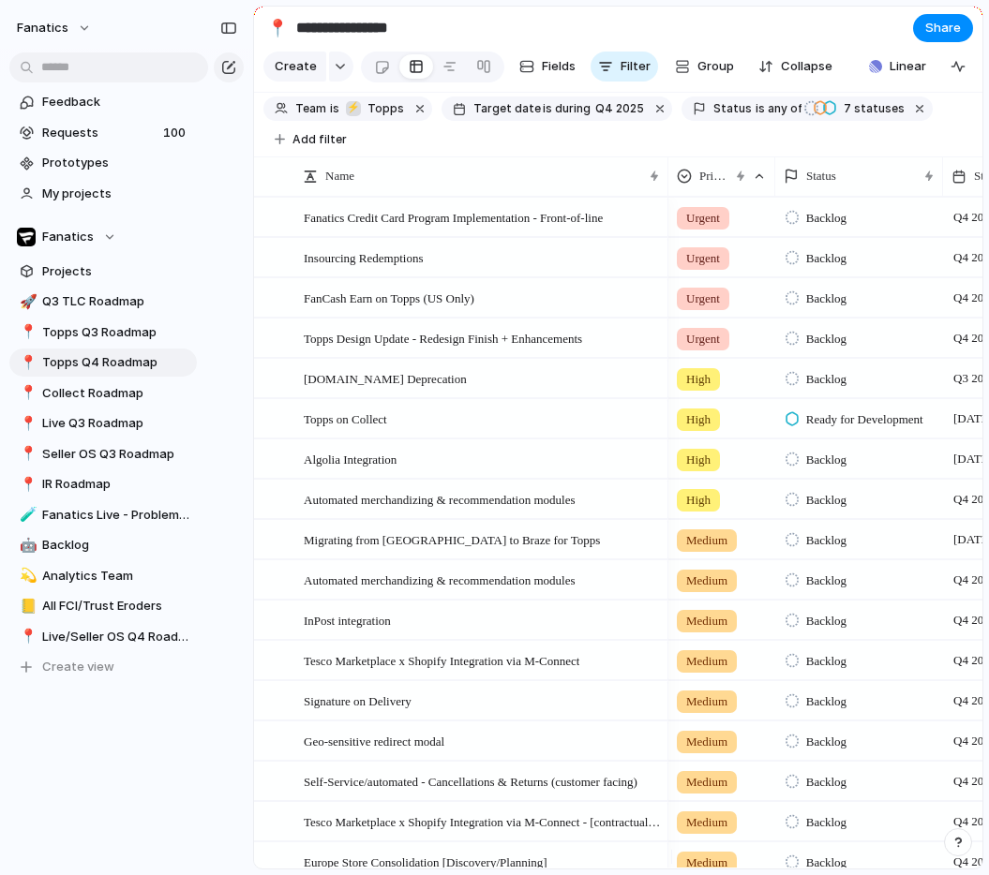
click at [662, 153] on div "Team is ⚡ Topps Target date is during Q4 2025 Status is any of Backlog Design &…" at bounding box center [617, 125] width 709 height 56
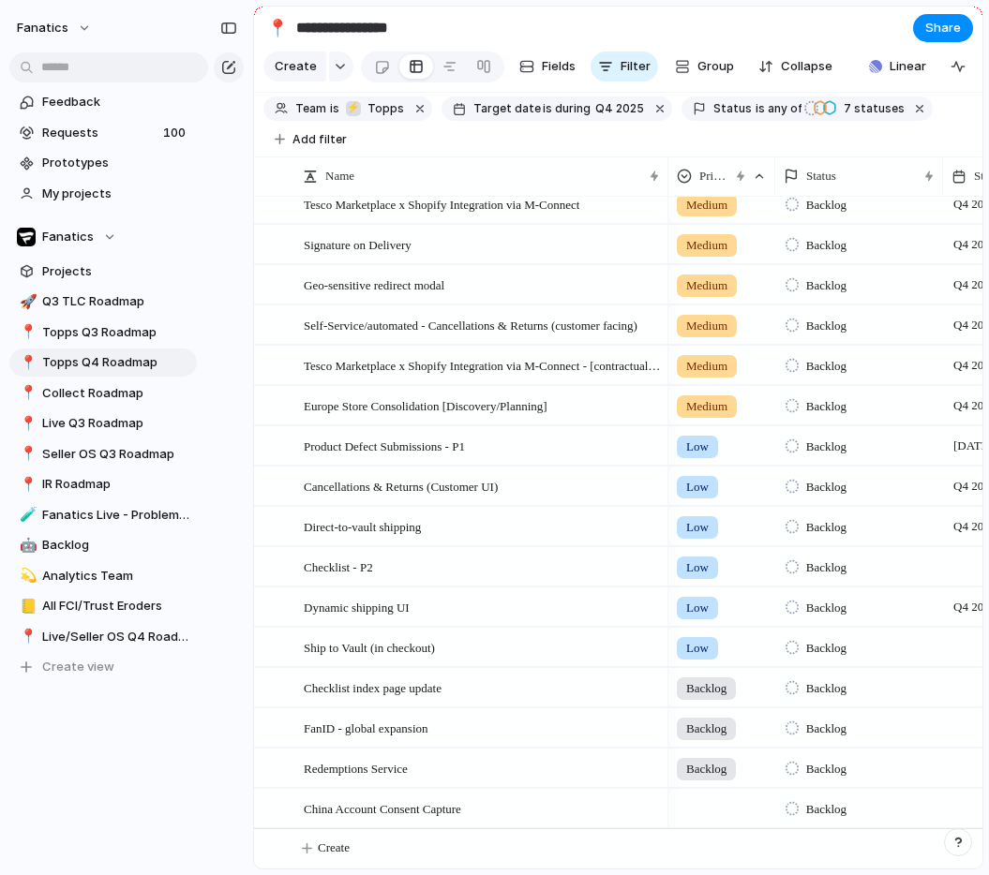
click at [721, 810] on div at bounding box center [721, 805] width 105 height 31
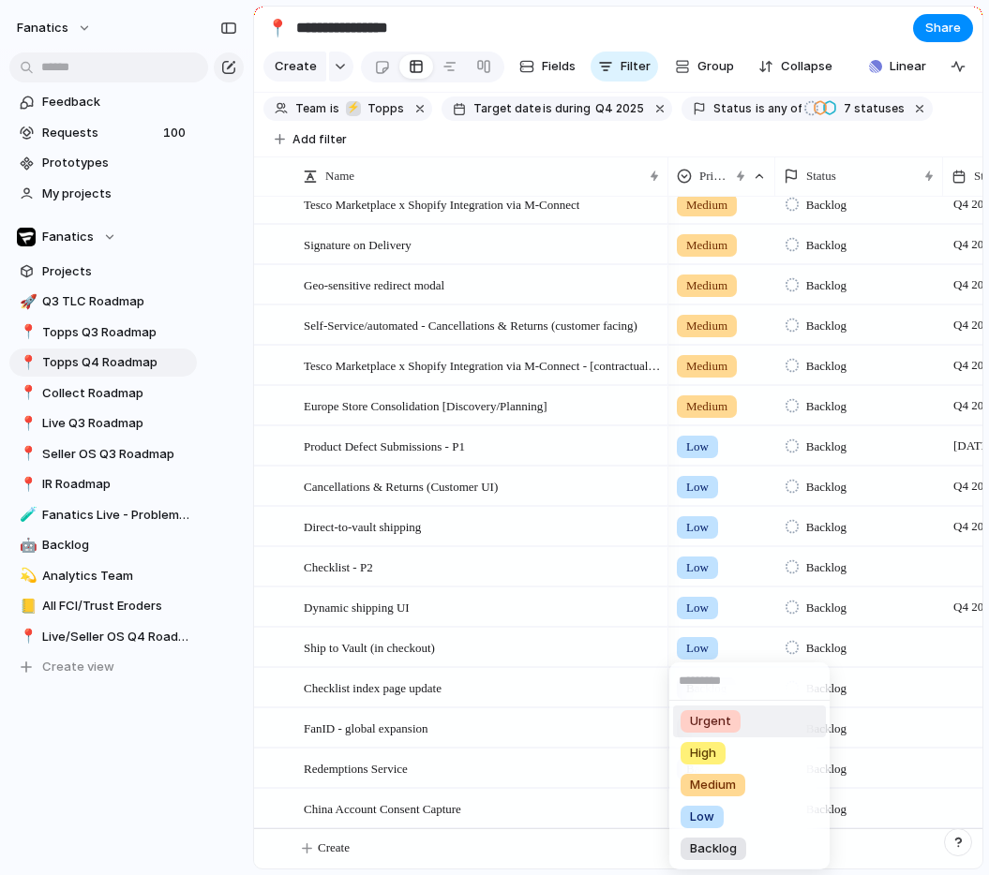
click at [736, 722] on div "Urgent" at bounding box center [710, 721] width 60 height 22
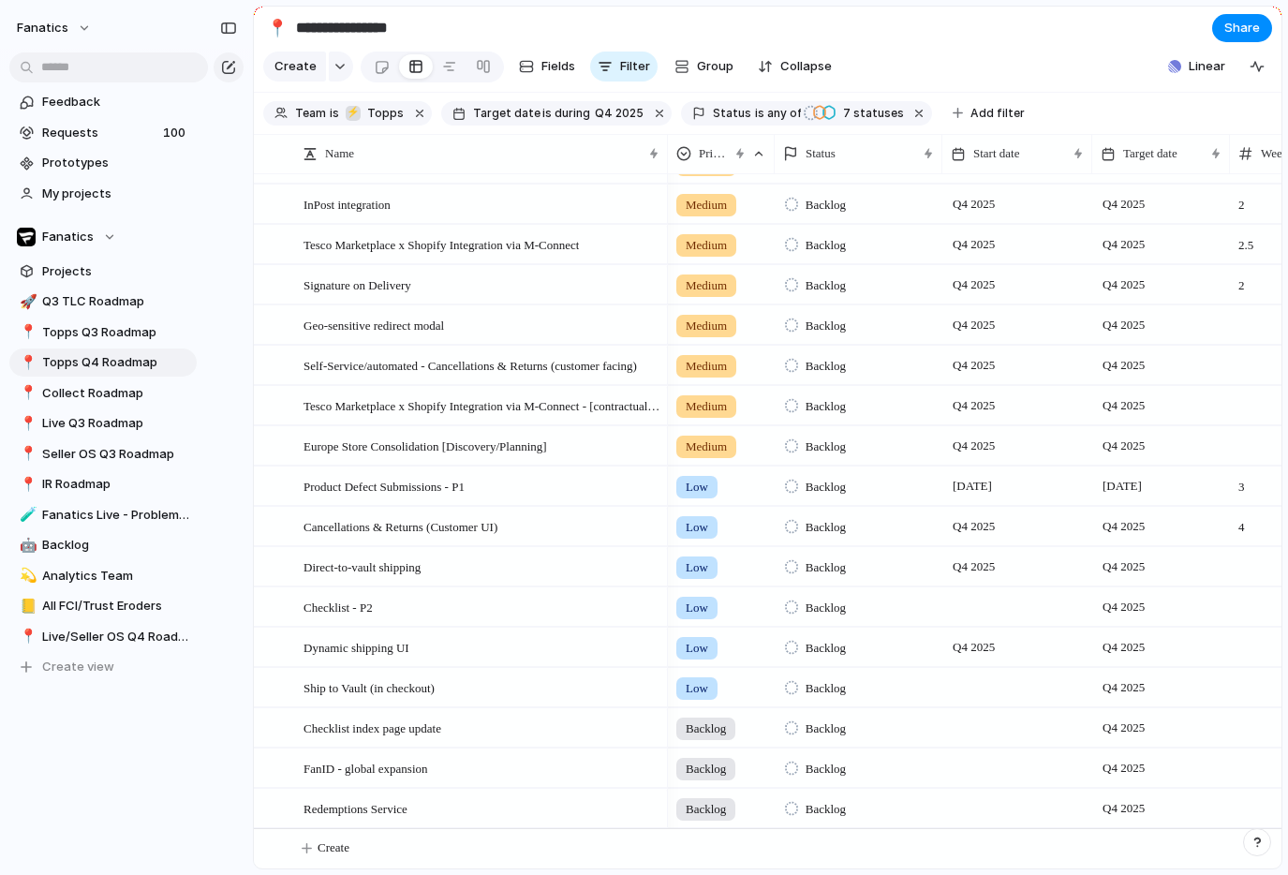
click at [983, 35] on section "**********" at bounding box center [768, 28] width 1028 height 42
click at [988, 75] on span "Linear" at bounding box center [1207, 66] width 37 height 19
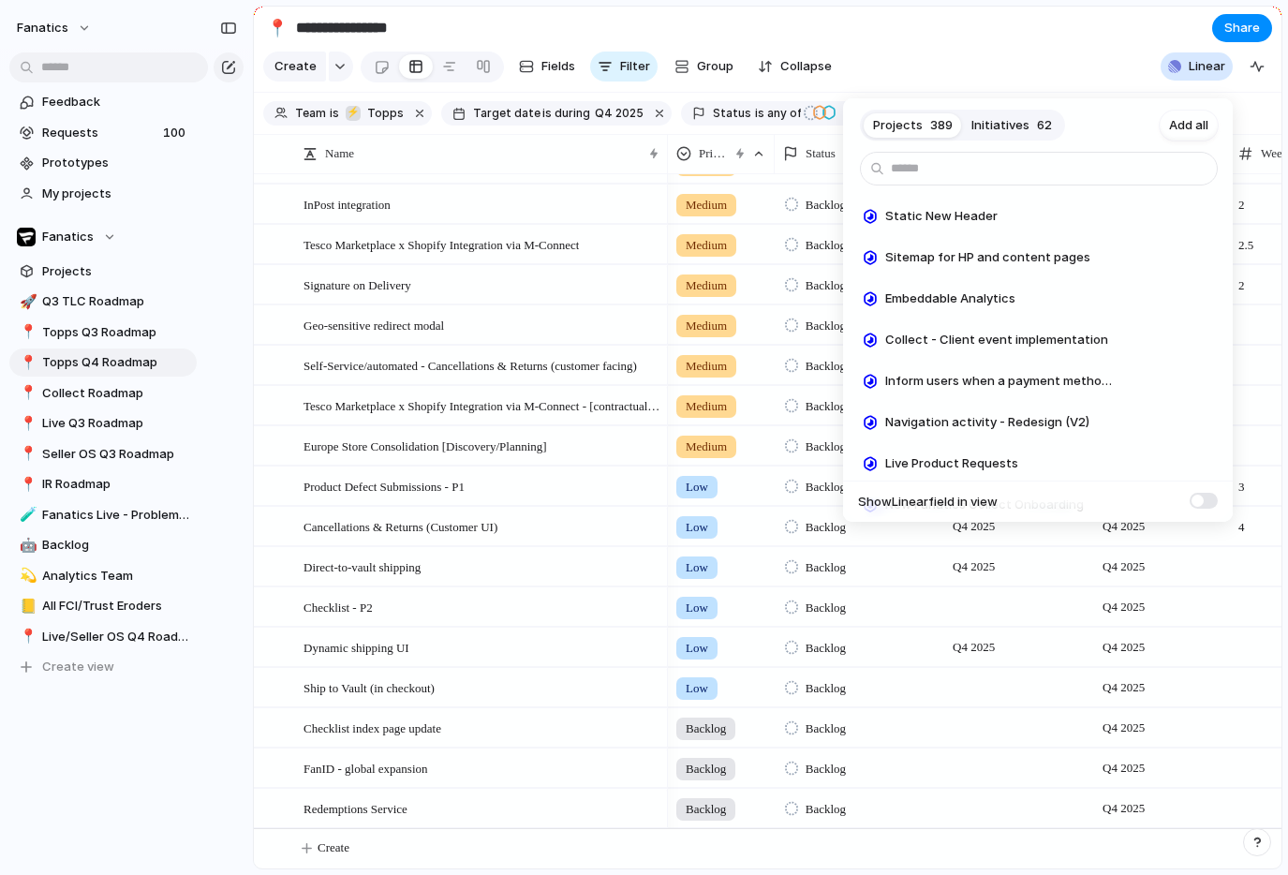
click at [988, 130] on span "Initiatives" at bounding box center [1001, 125] width 58 height 19
click at [902, 128] on span "Projects" at bounding box center [898, 125] width 50 height 19
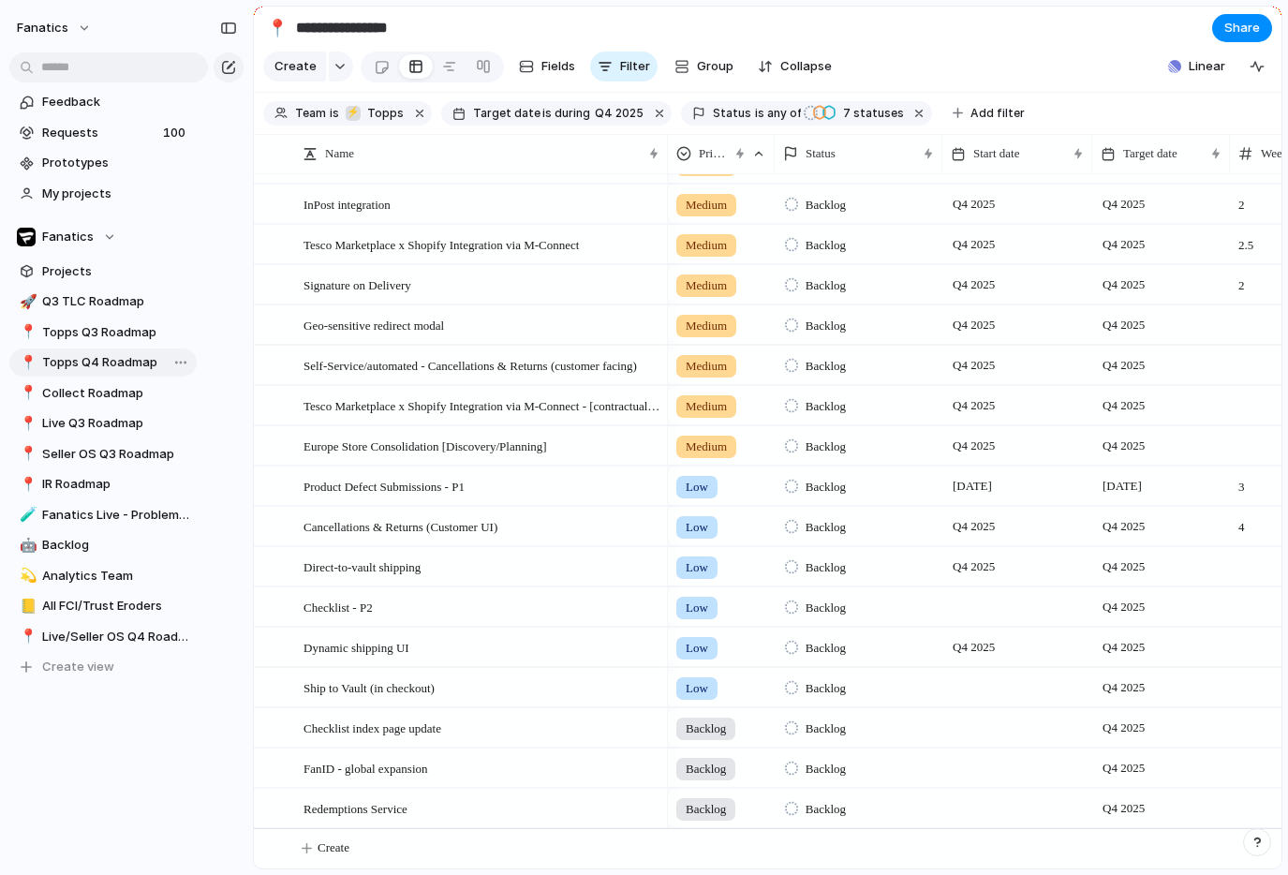
click at [118, 365] on div "Open in new tab Copy link Duplicate view Rename view Delete view" at bounding box center [644, 437] width 1288 height 875
click at [89, 28] on button "fanatics" at bounding box center [54, 28] width 93 height 30
click at [89, 28] on div "Settings Invite members Change theme Sign out" at bounding box center [644, 437] width 1288 height 875
click at [89, 28] on button "fanatics" at bounding box center [54, 28] width 93 height 30
click at [85, 70] on span "Settings" at bounding box center [69, 70] width 52 height 19
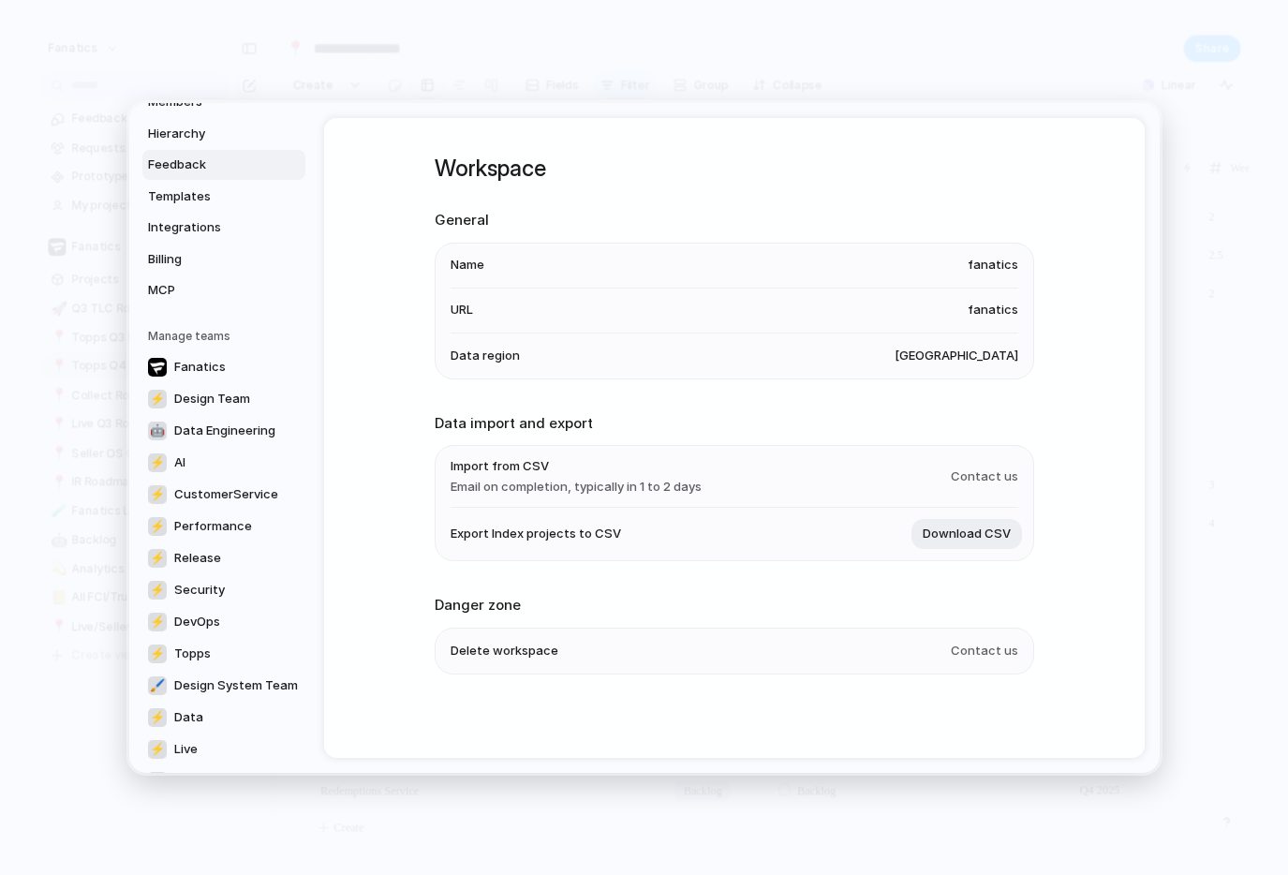
scroll to position [360, 0]
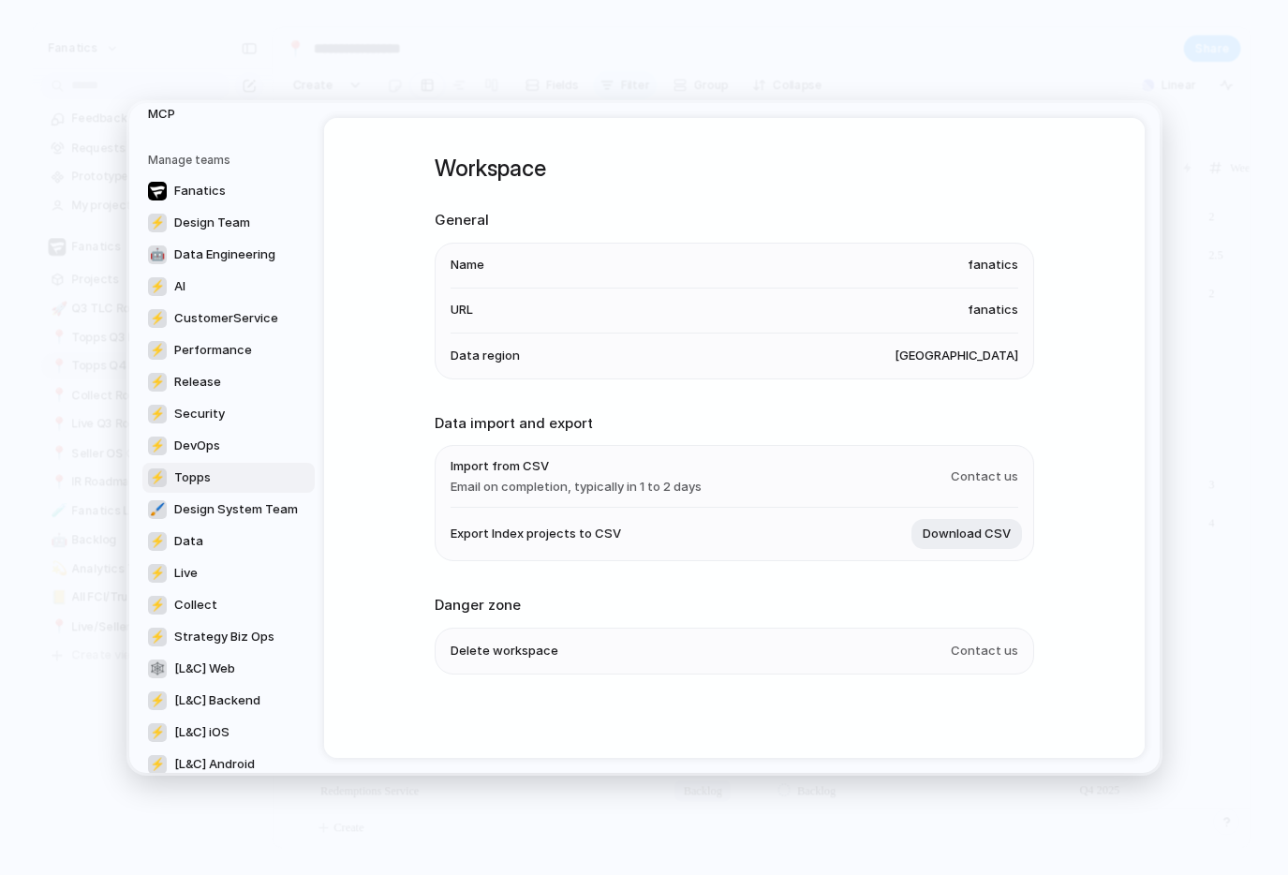
click at [204, 481] on span "Topps" at bounding box center [192, 477] width 37 height 19
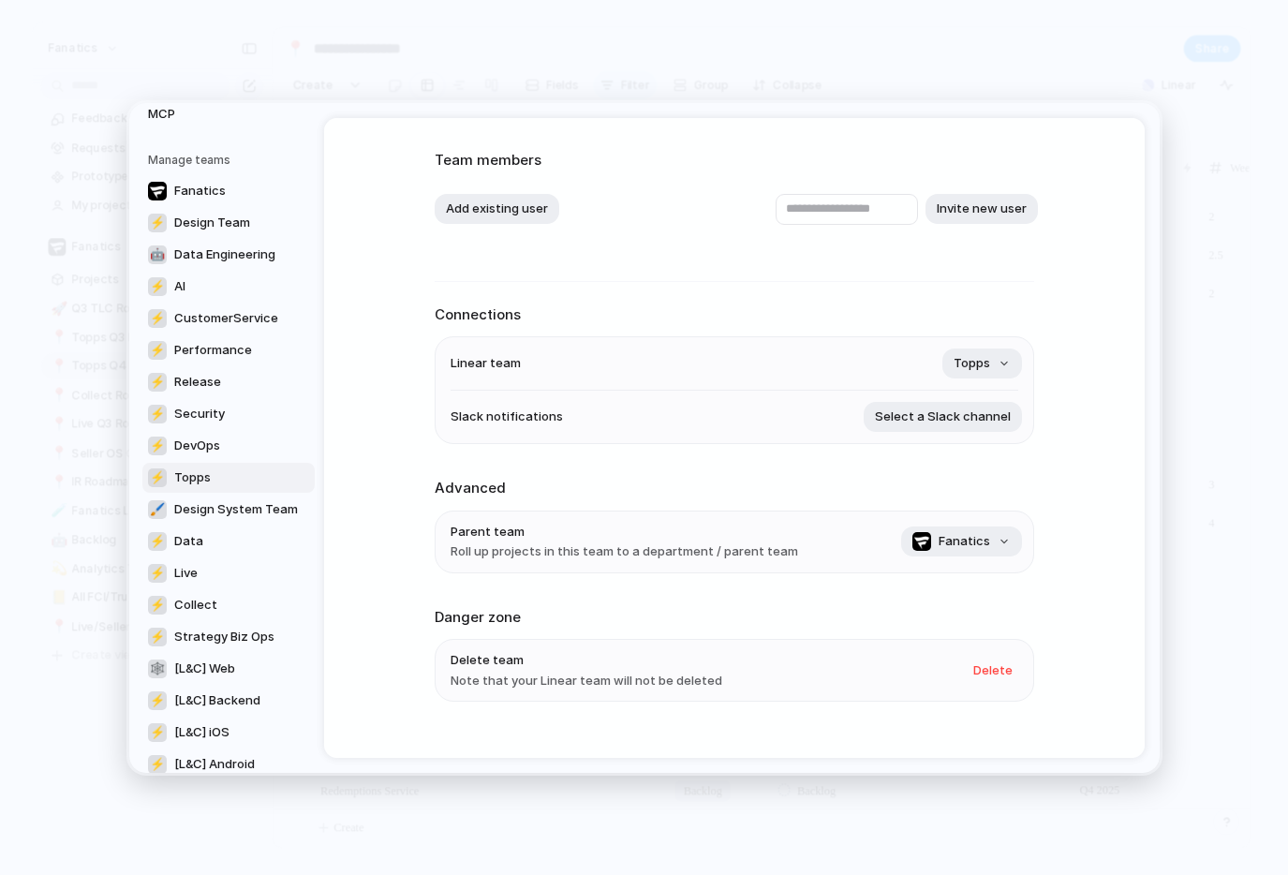
scroll to position [123, 0]
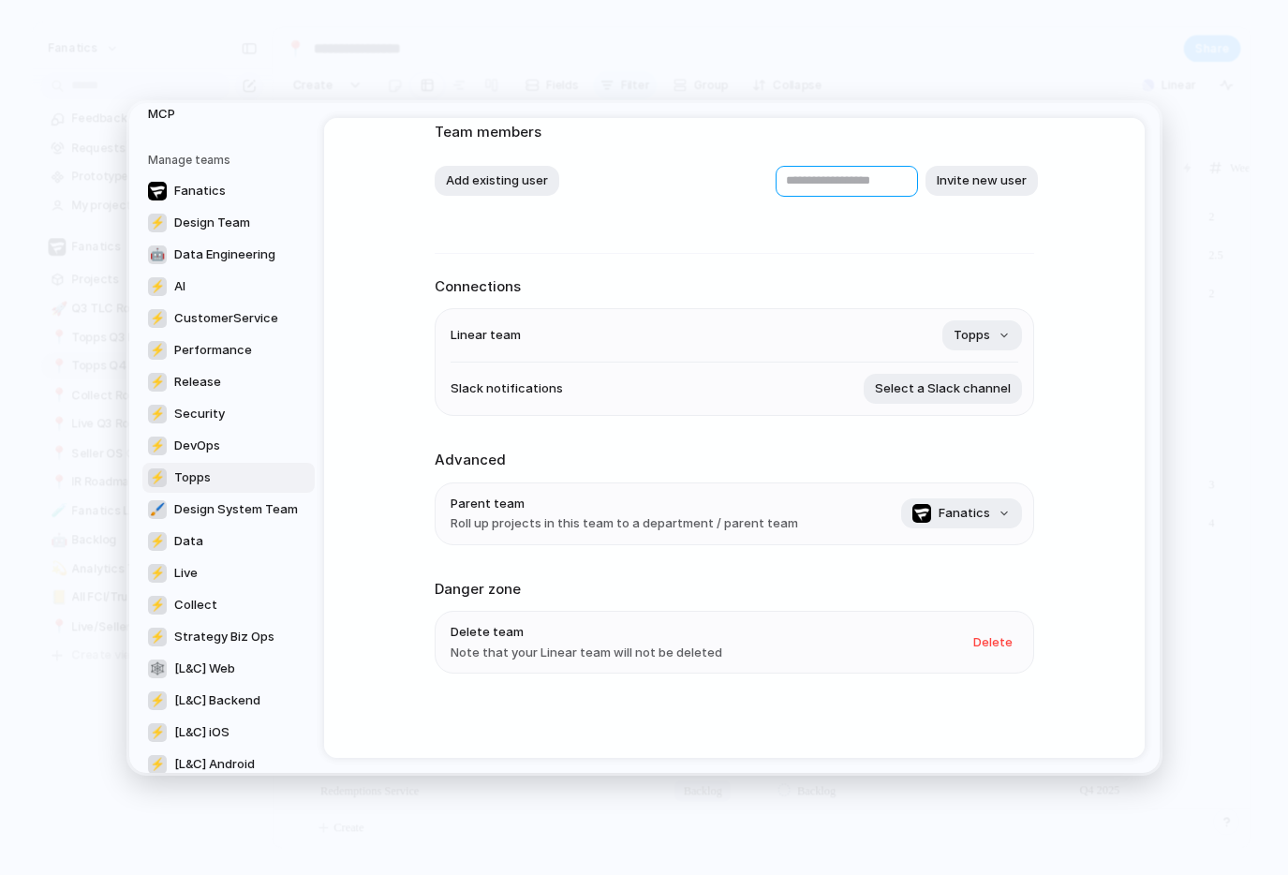
click at [886, 177] on input "text" at bounding box center [847, 180] width 142 height 31
type input "**********"
click at [988, 187] on button "Invite new user" at bounding box center [982, 181] width 112 height 30
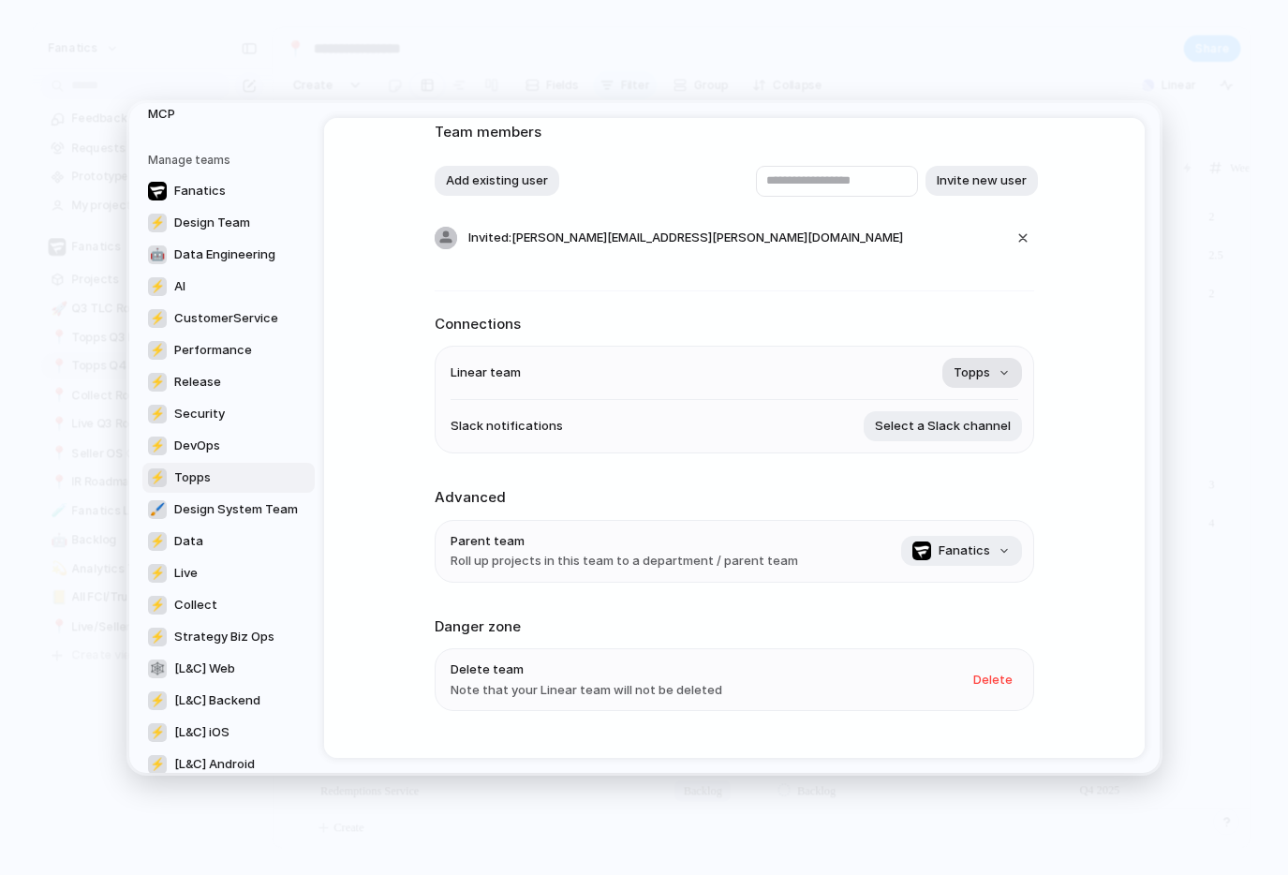
click at [988, 373] on button "Topps" at bounding box center [983, 373] width 80 height 30
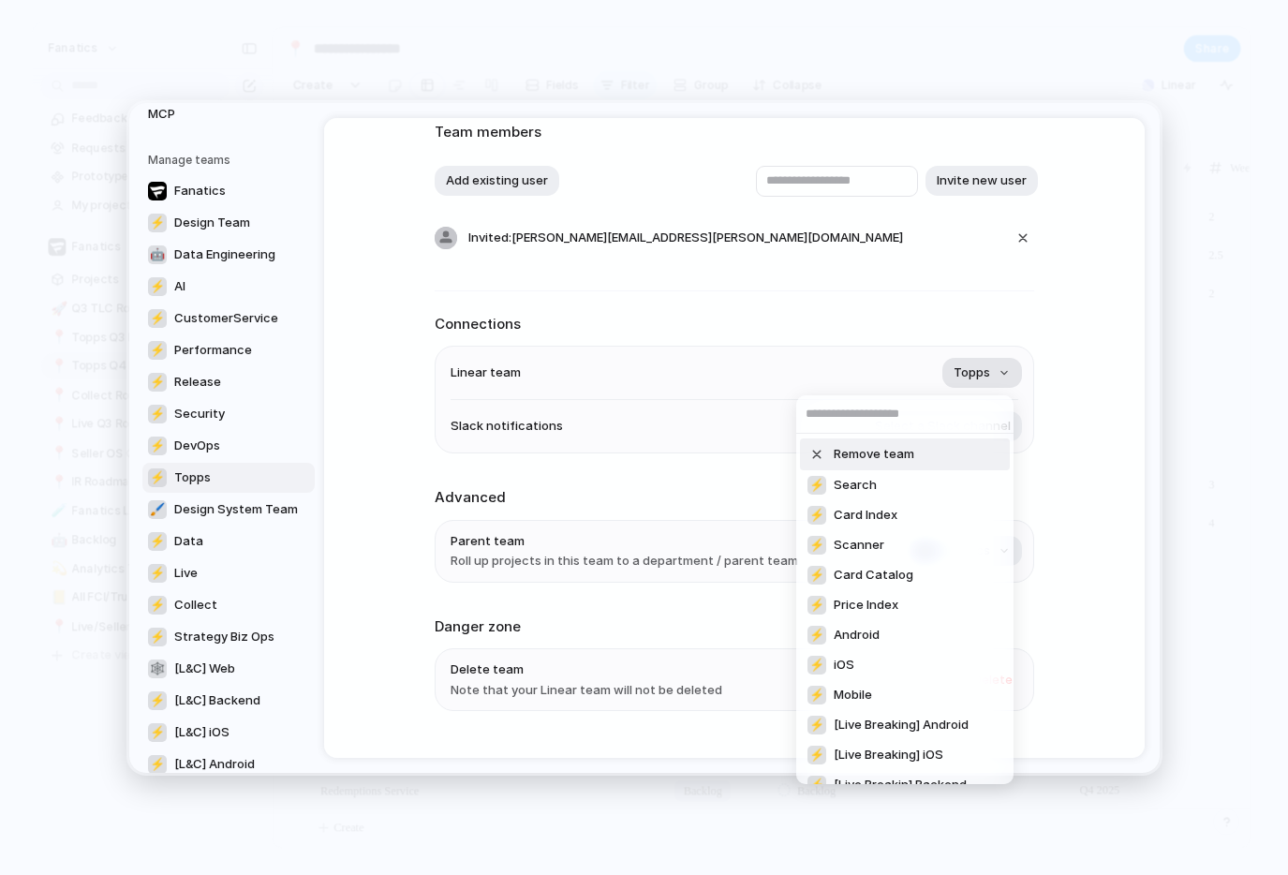
click at [988, 373] on div "Remove team ⚡ Search ⚡ Card Index ⚡ Scanner ⚡ Card Catalog ⚡ Price Index ⚡ Andr…" at bounding box center [644, 437] width 1288 height 875
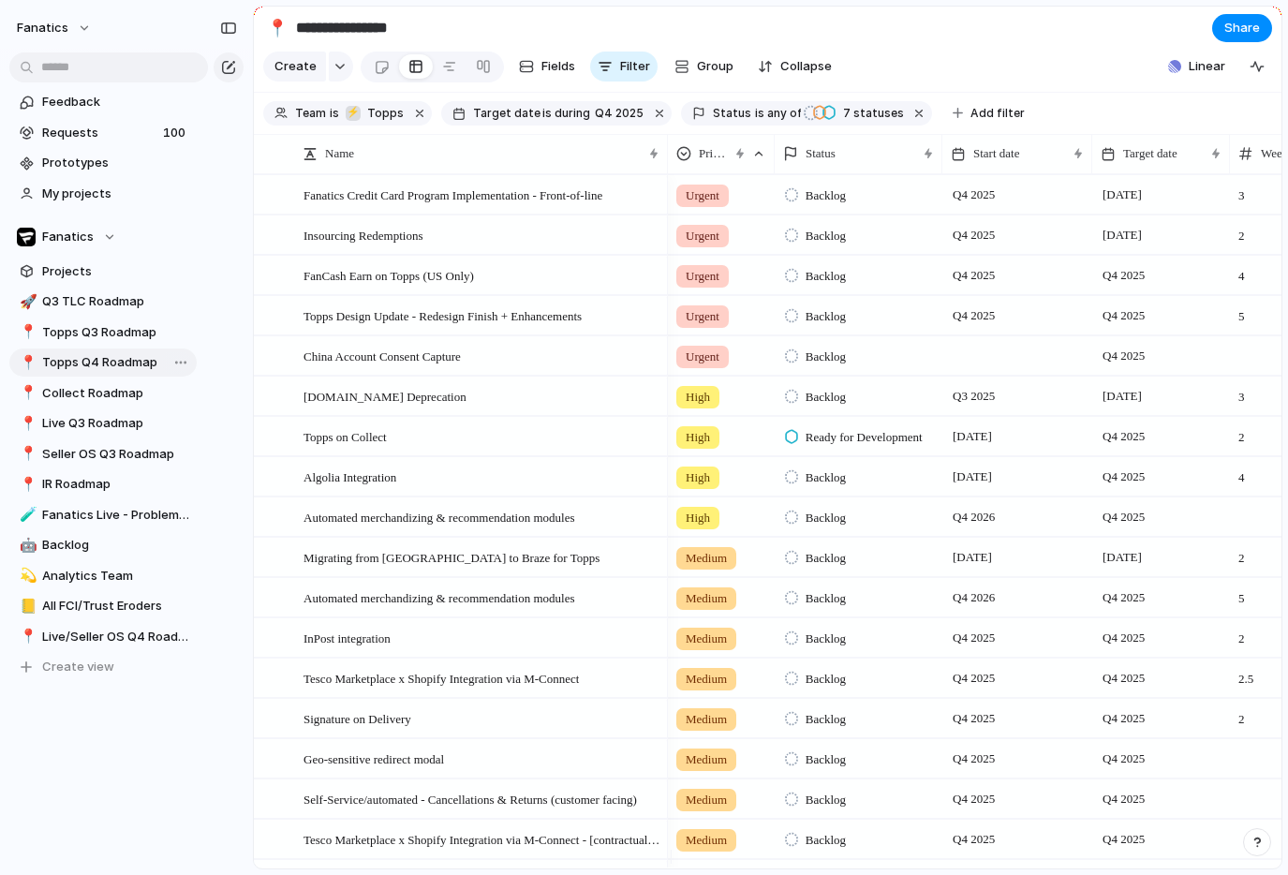
click at [988, 56] on section "Create Fields Filter Group Zoom Collapse Linear" at bounding box center [768, 70] width 1028 height 45
click at [814, 70] on span "Collapse" at bounding box center [807, 66] width 52 height 19
click at [814, 70] on span "Expand" at bounding box center [802, 66] width 43 height 19
click at [918, 53] on section "Create Fields Filter Group Zoom Collapse Linear" at bounding box center [768, 70] width 1028 height 45
click at [122, 137] on span "Requests" at bounding box center [99, 133] width 115 height 19
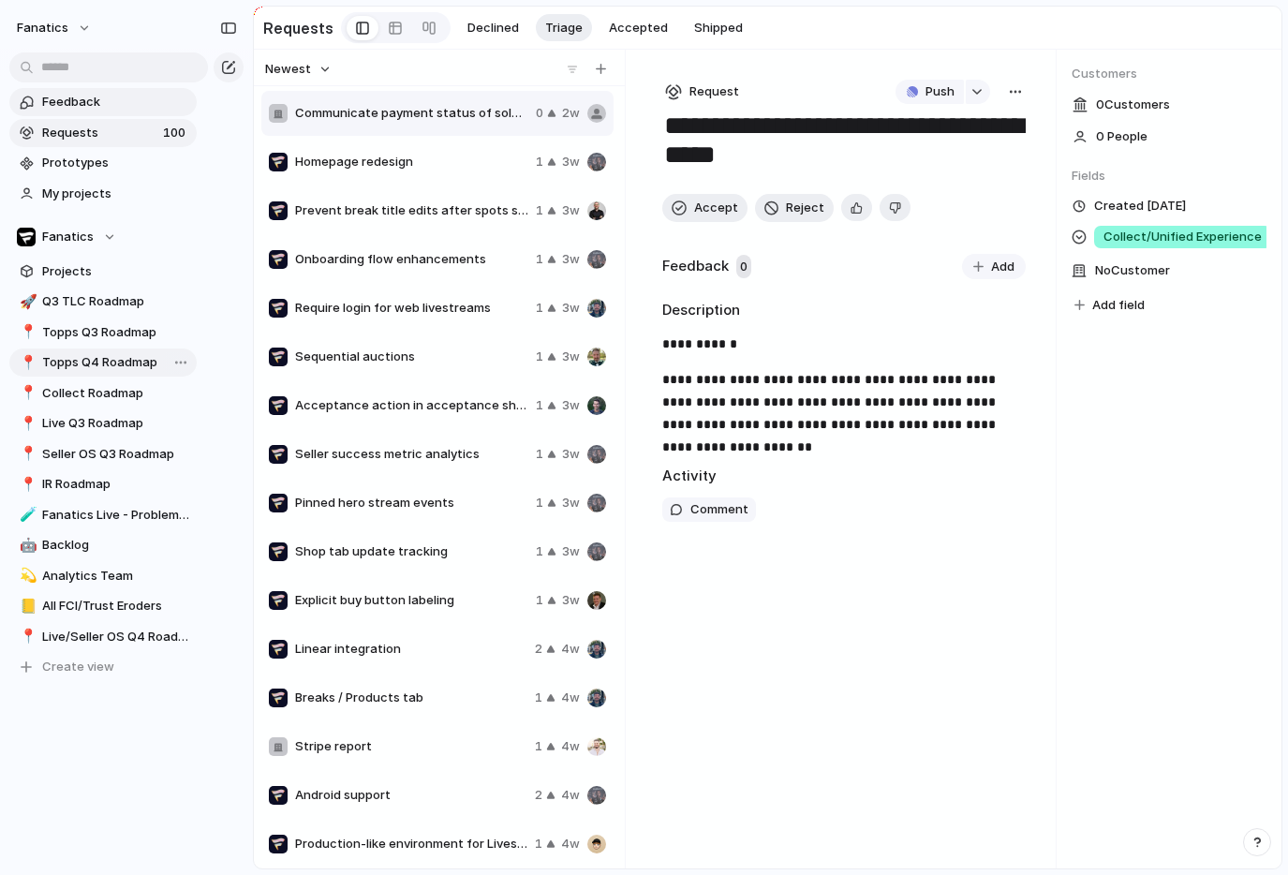
click at [112, 98] on span "Feedback" at bounding box center [116, 102] width 148 height 19
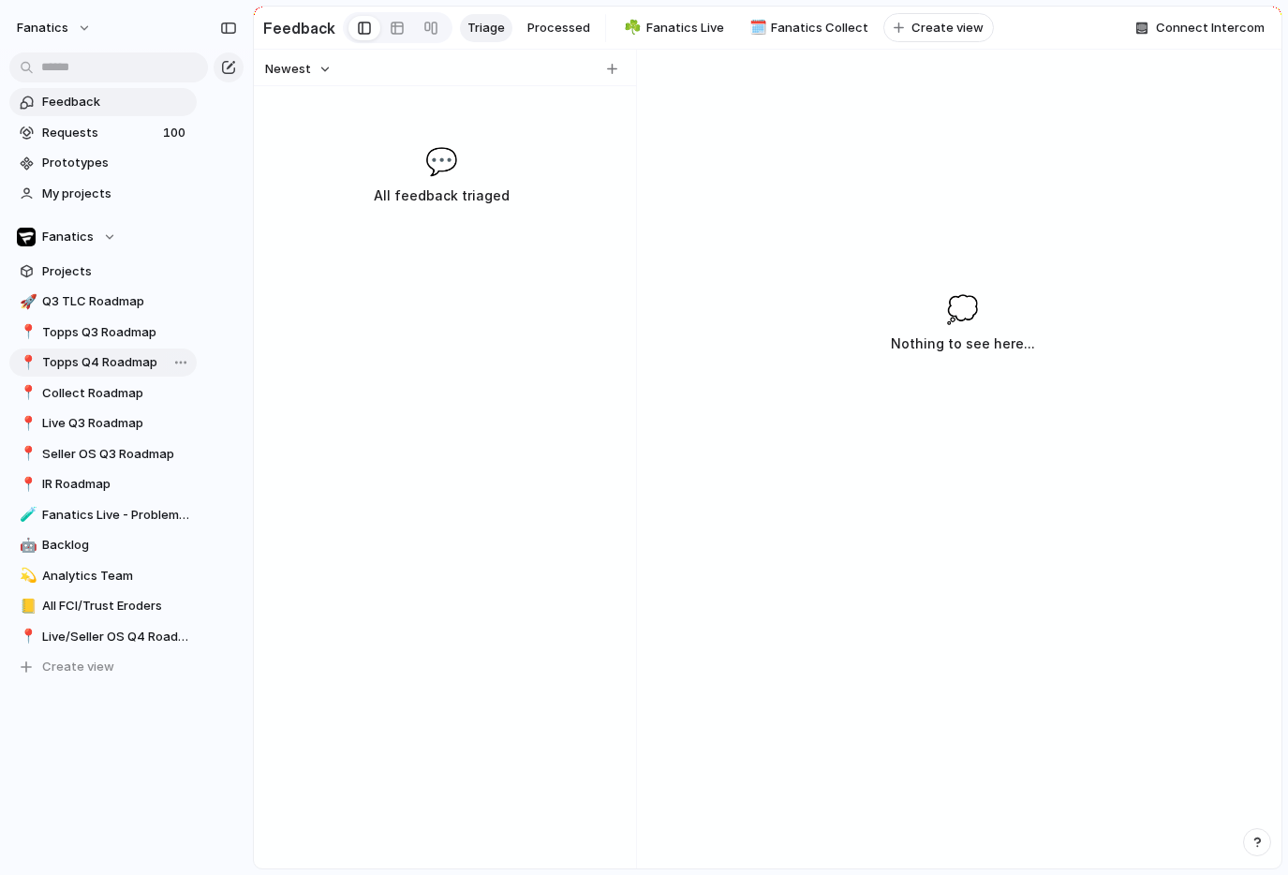
click at [105, 353] on span "Topps Q4 Roadmap" at bounding box center [116, 362] width 148 height 19
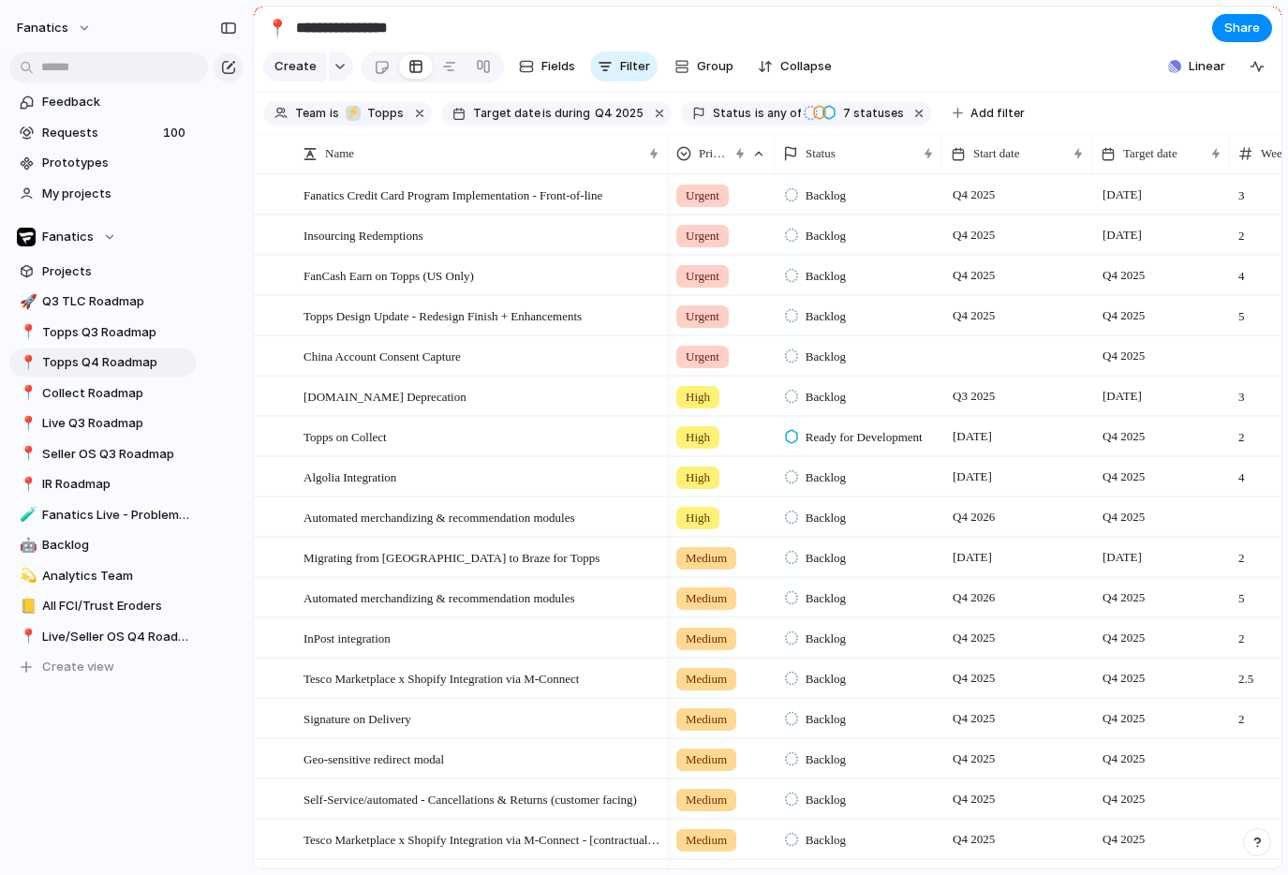
click at [163, 786] on div "Open in new tab Copy link Duplicate view Rename view Delete view" at bounding box center [644, 437] width 1288 height 875
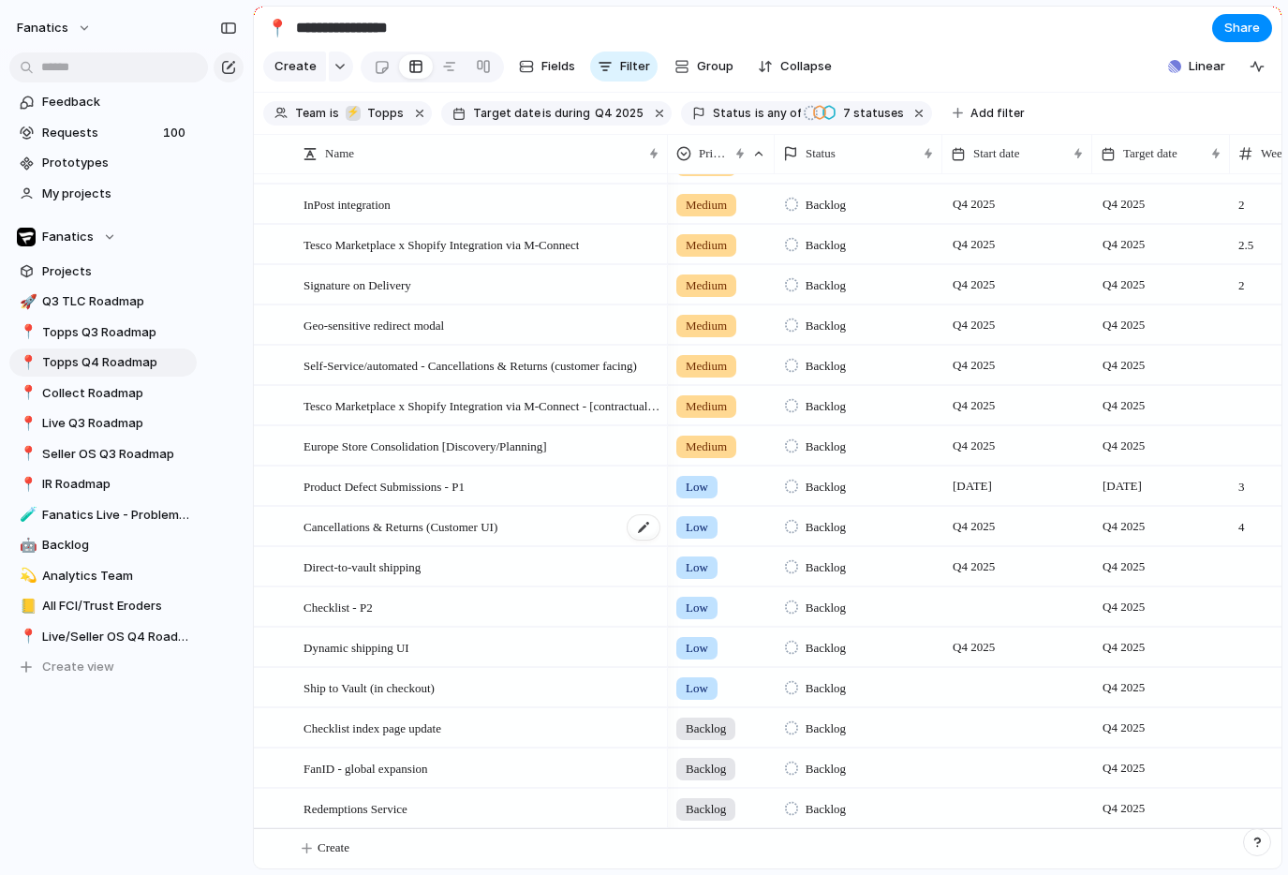
scroll to position [255, 0]
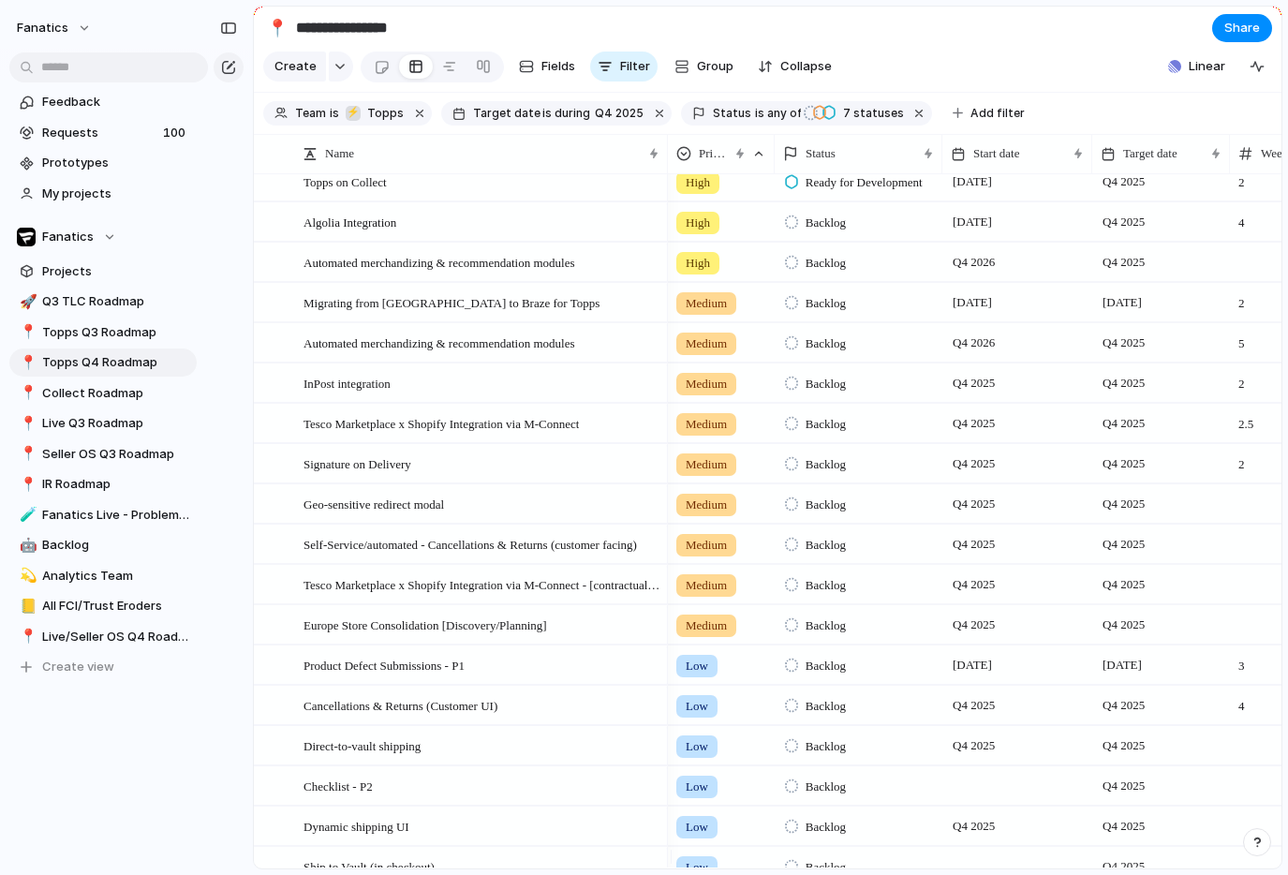
click at [707, 232] on span "High" at bounding box center [698, 223] width 24 height 19
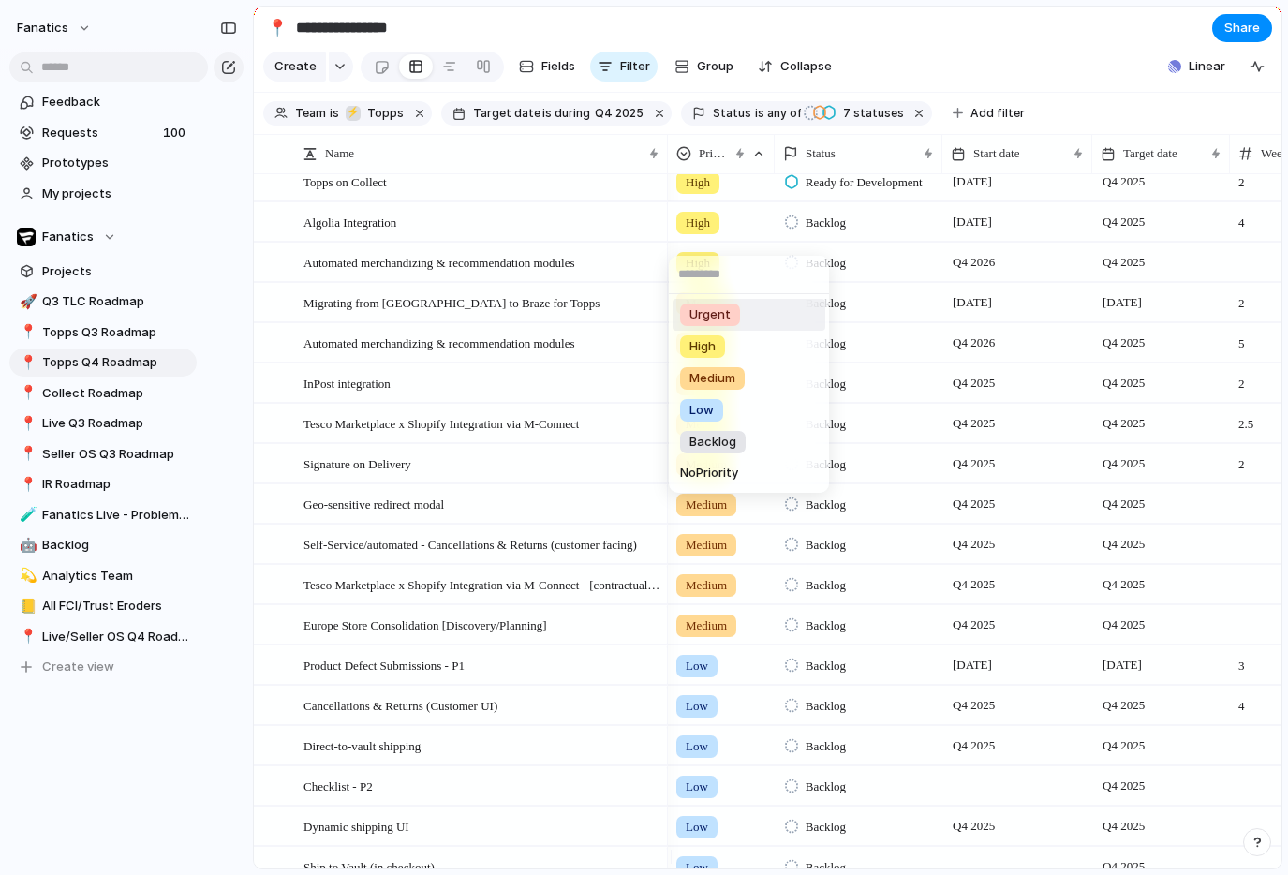
click at [735, 315] on div "Urgent" at bounding box center [710, 315] width 60 height 22
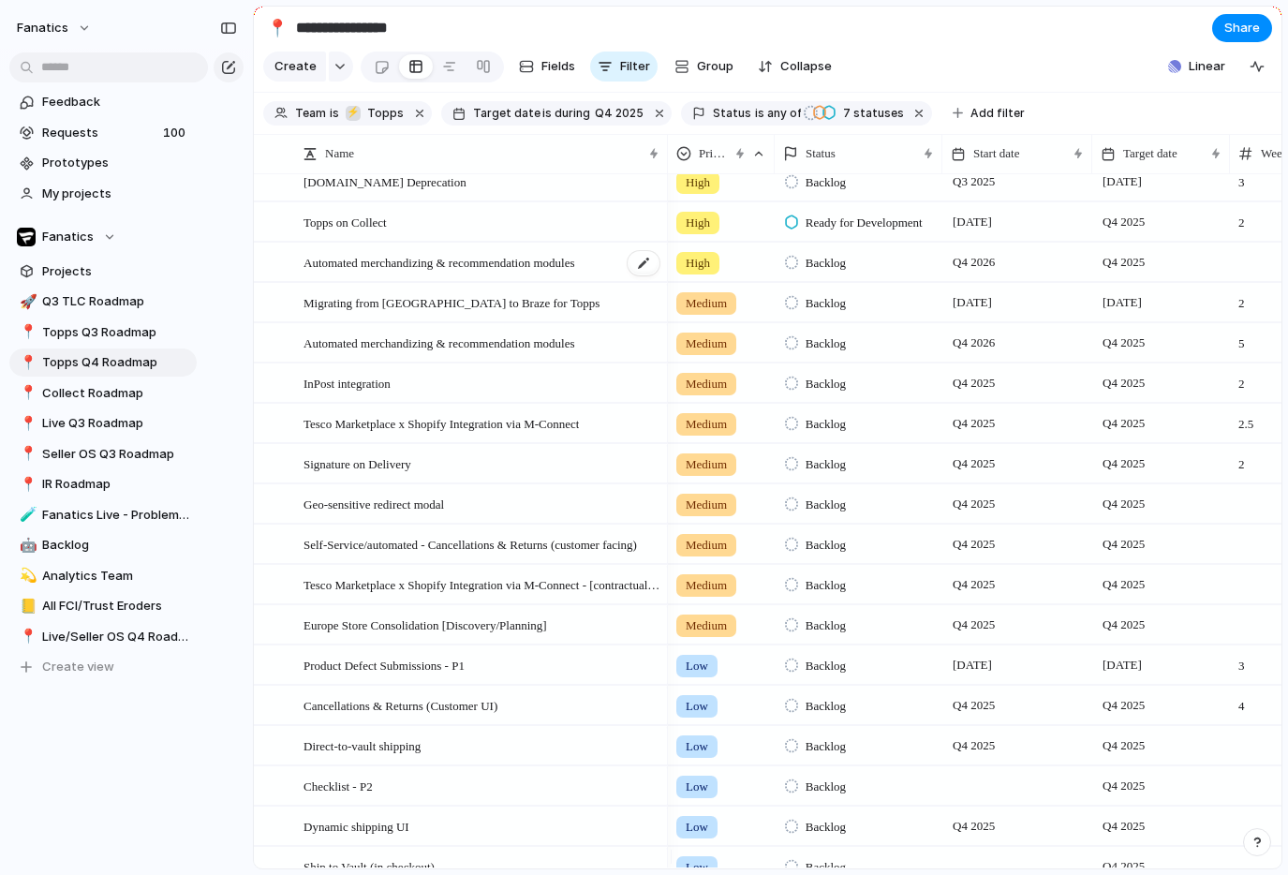
scroll to position [0, 0]
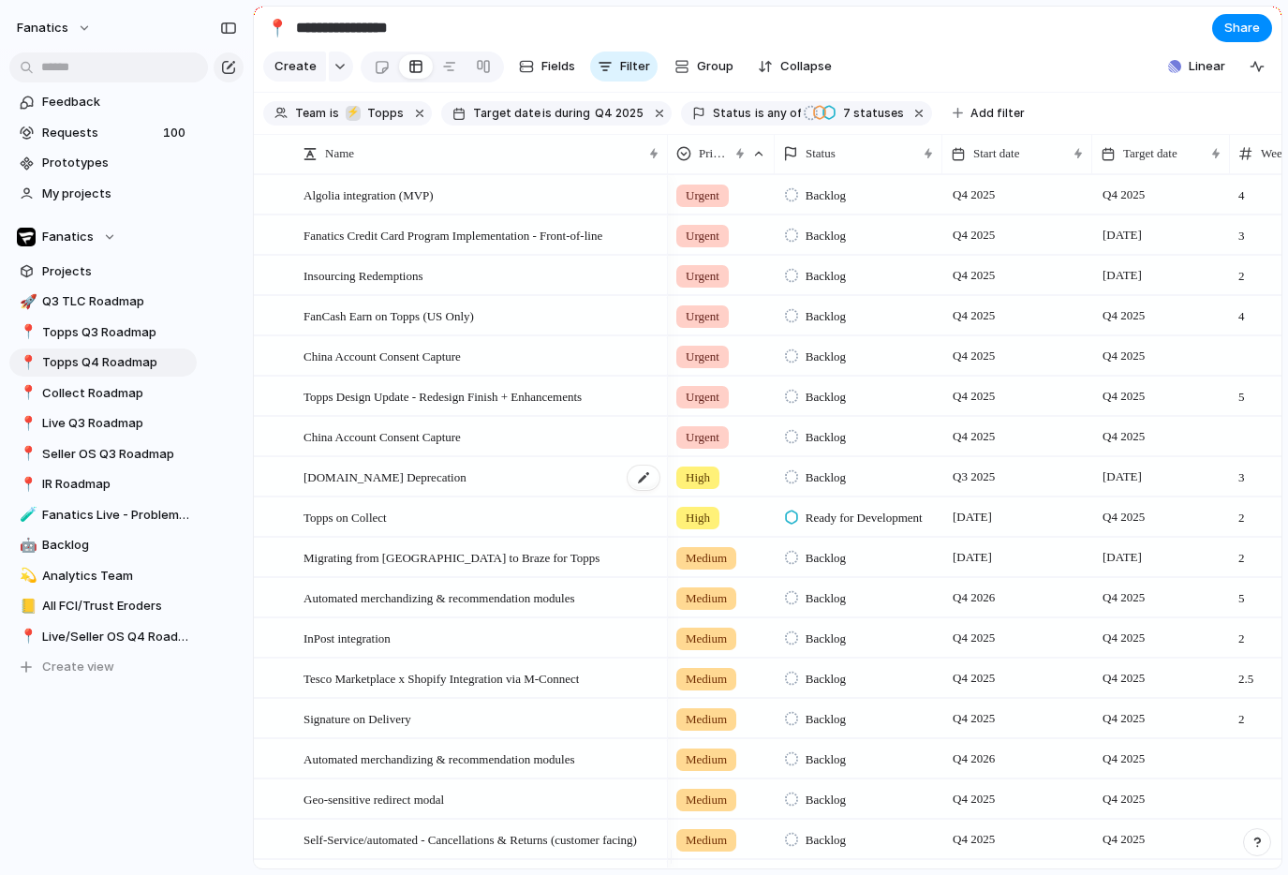
click at [499, 490] on div "[DOMAIN_NAME] Deprecation" at bounding box center [483, 477] width 358 height 38
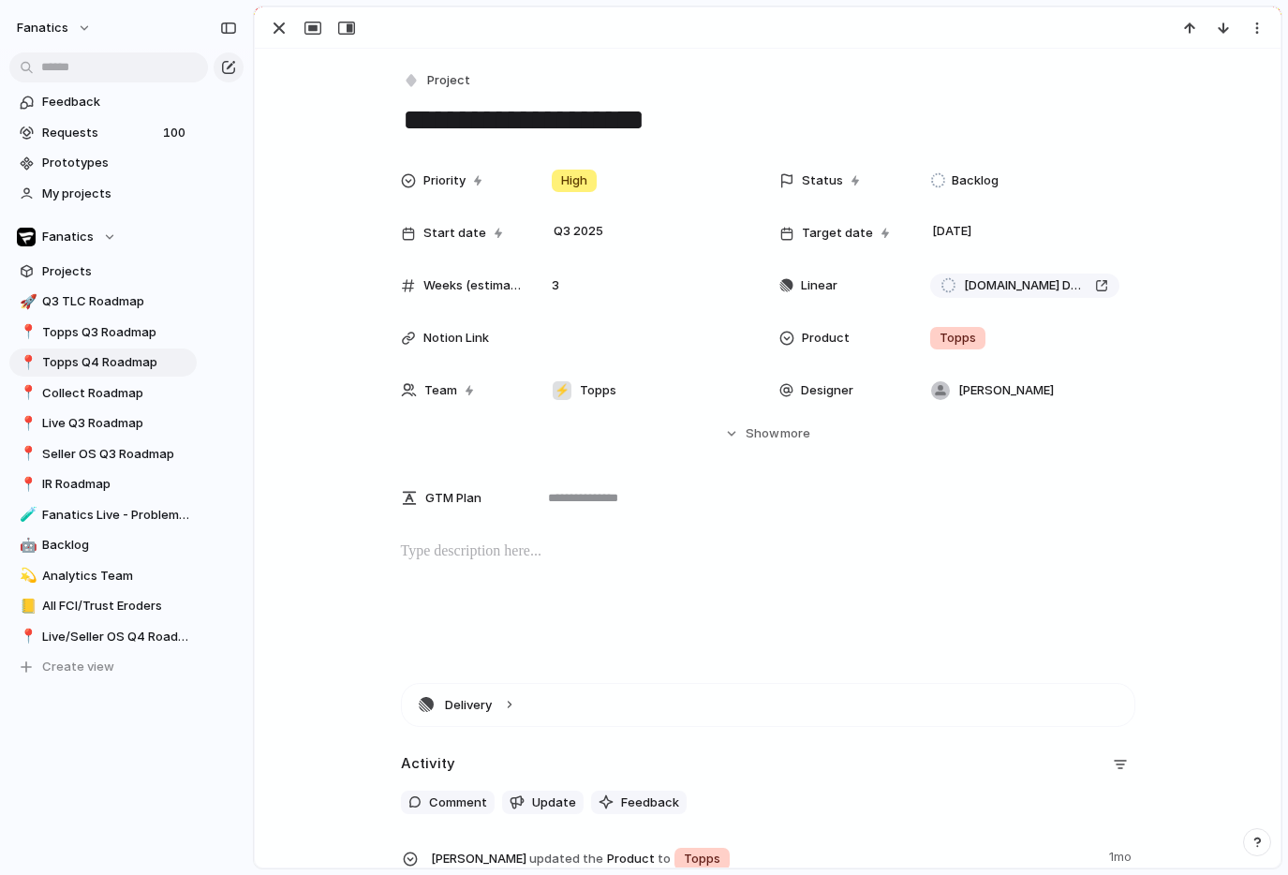
click at [534, 552] on p at bounding box center [768, 552] width 735 height 22
